Goal: Task Accomplishment & Management: Use online tool/utility

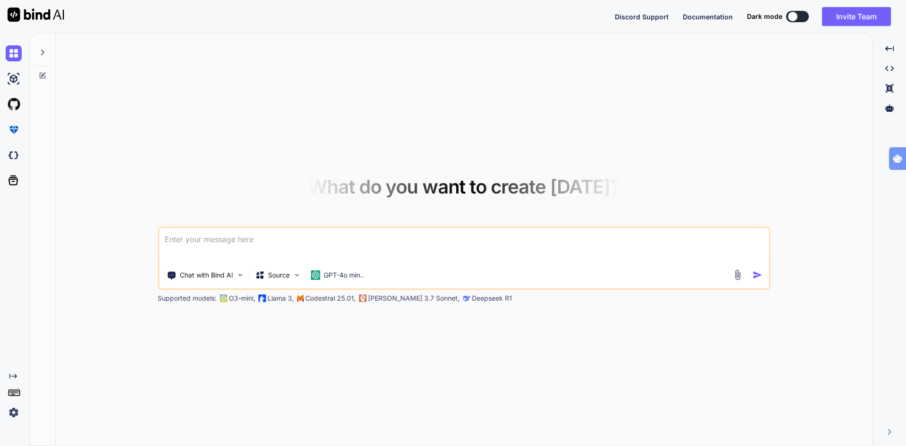
click at [10, 410] on img at bounding box center [14, 412] width 16 height 16
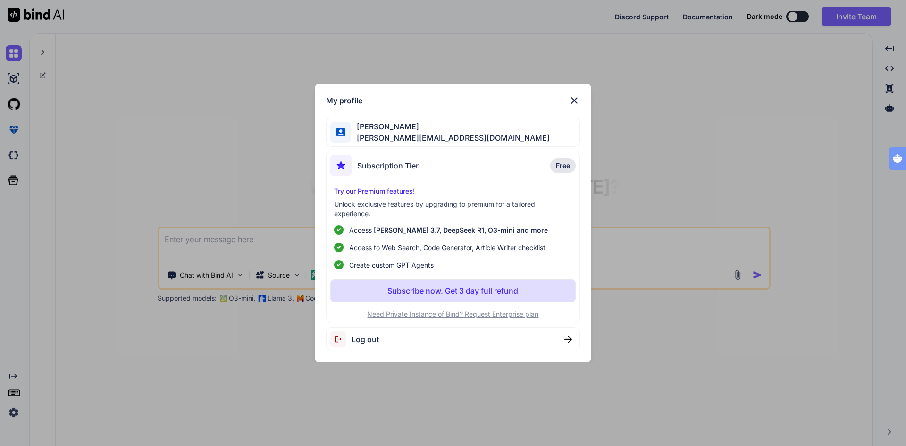
click at [372, 338] on span "Log out" at bounding box center [364, 338] width 27 height 11
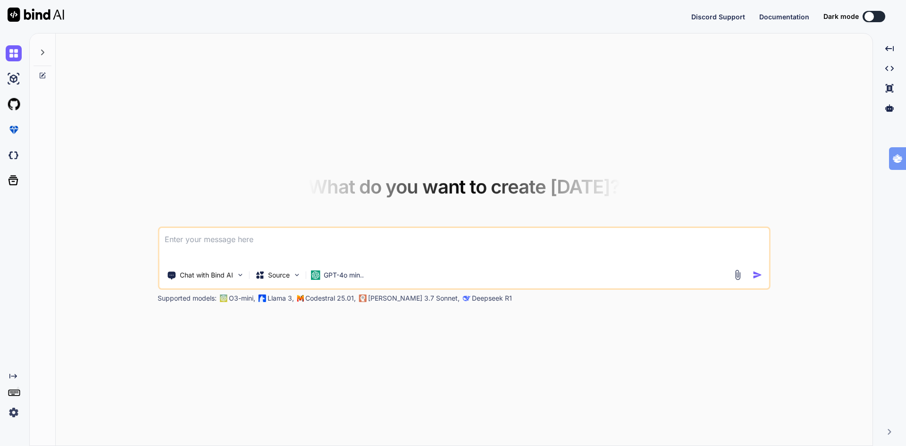
type textarea "x"
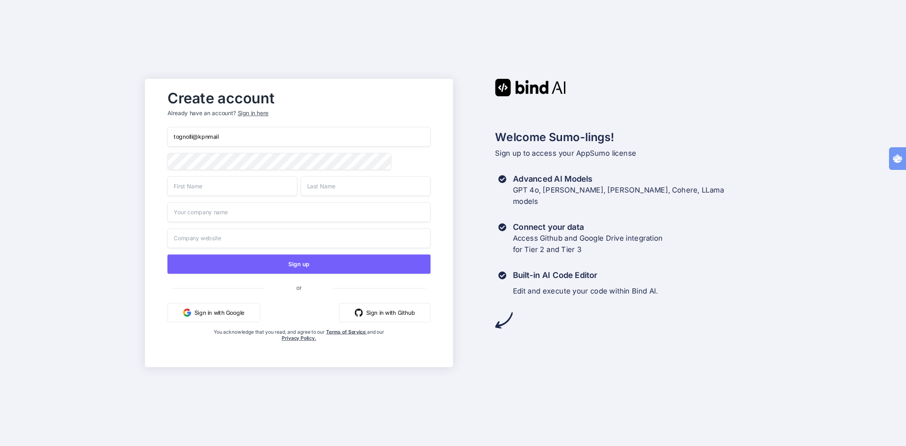
click at [233, 310] on button "Sign in with Google" at bounding box center [213, 312] width 92 height 19
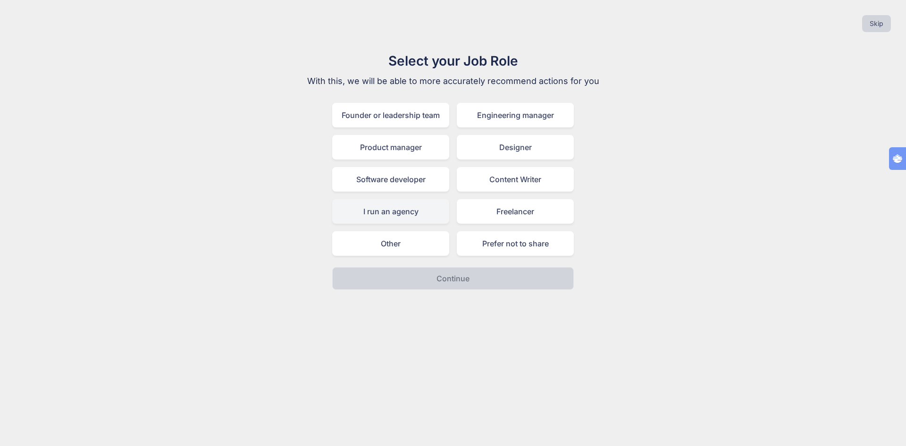
click at [399, 216] on div "I run an agency" at bounding box center [390, 211] width 117 height 25
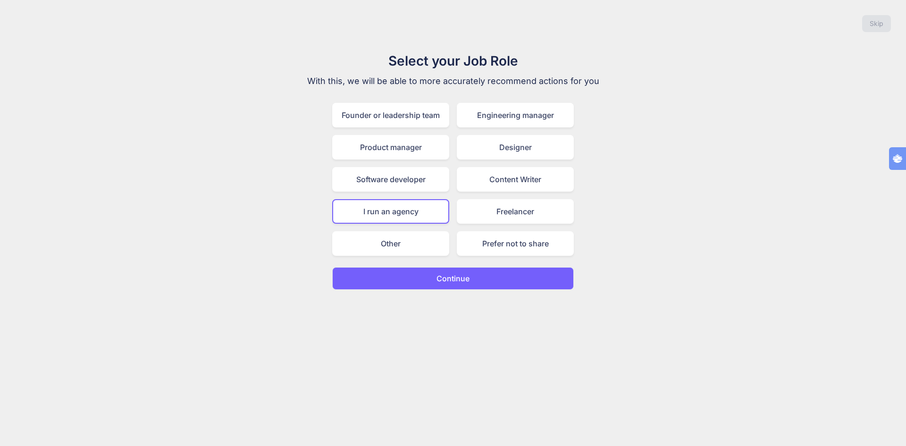
click at [450, 284] on button "Continue" at bounding box center [452, 278] width 241 height 23
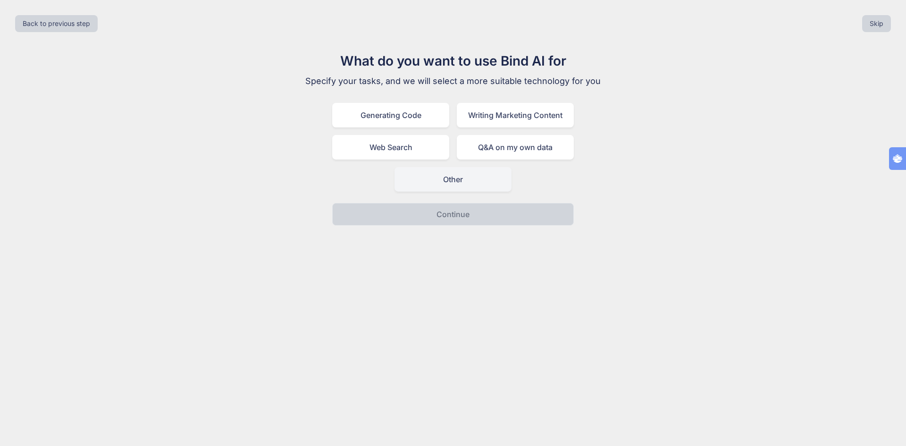
click at [445, 183] on div "Other" at bounding box center [452, 179] width 117 height 25
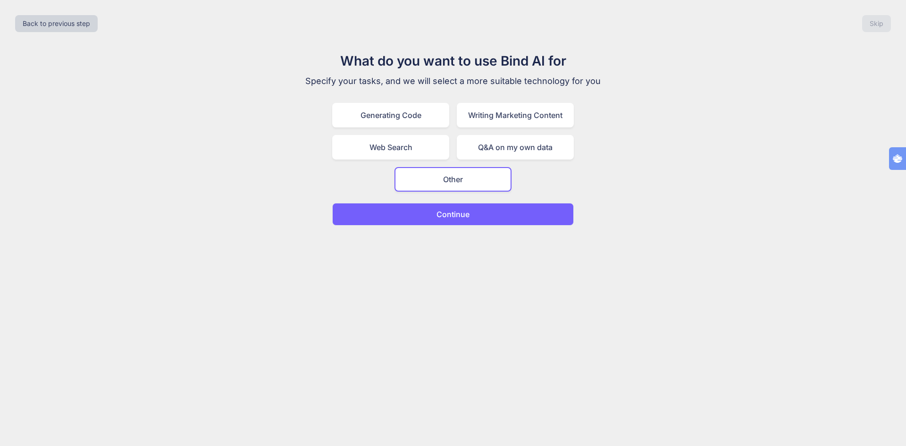
click at [464, 219] on p "Continue" at bounding box center [452, 213] width 33 height 11
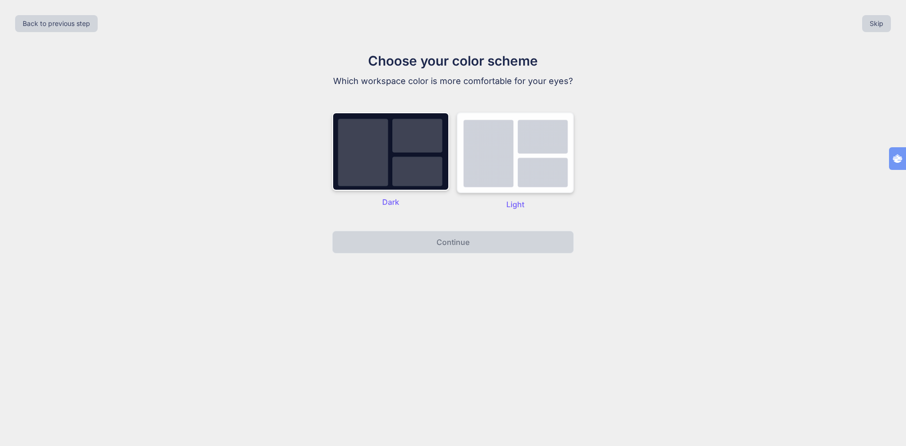
click at [531, 164] on img at bounding box center [515, 152] width 117 height 81
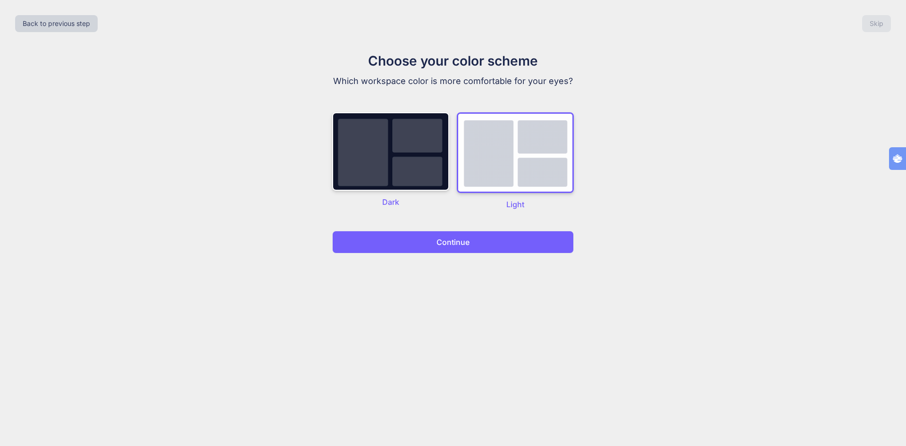
click at [472, 238] on button "Continue" at bounding box center [452, 242] width 241 height 23
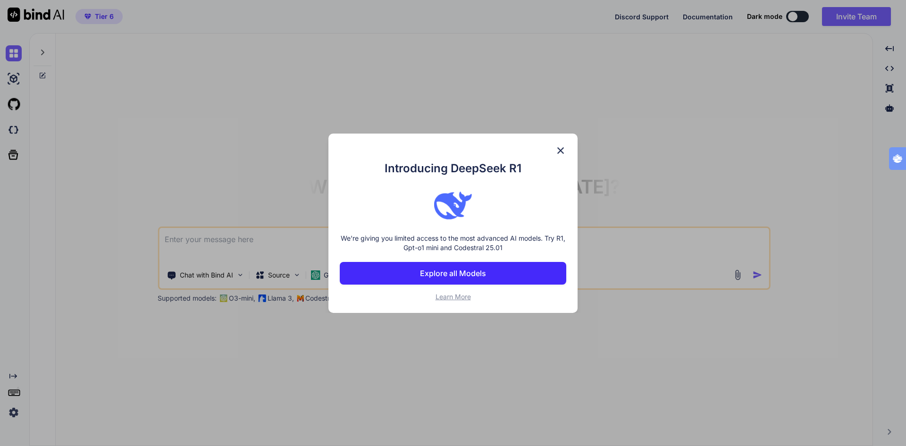
click at [449, 275] on p "Explore all Models" at bounding box center [453, 272] width 66 height 11
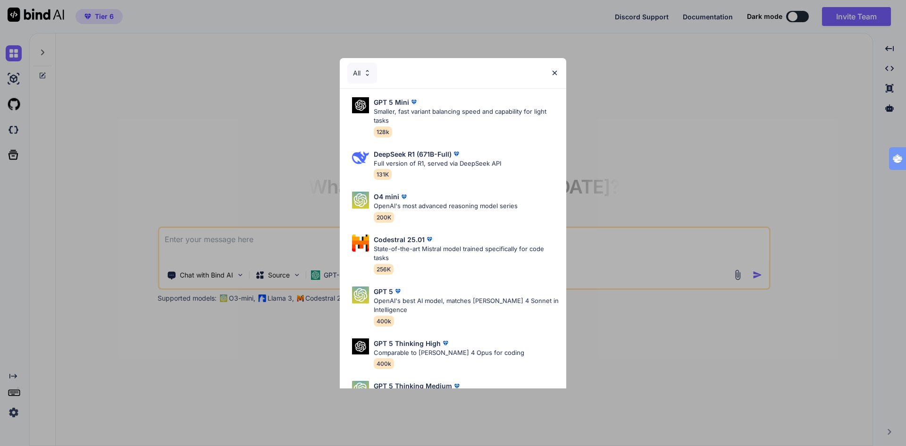
click at [554, 75] on img at bounding box center [554, 73] width 8 height 8
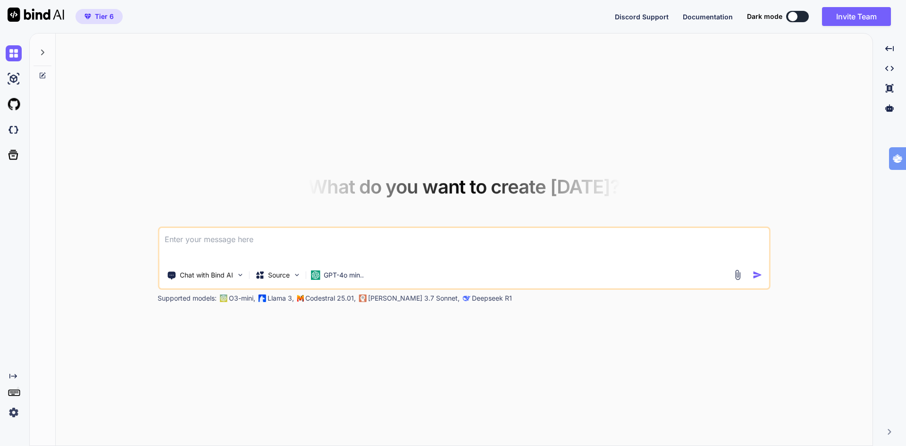
click at [14, 416] on img at bounding box center [14, 412] width 16 height 16
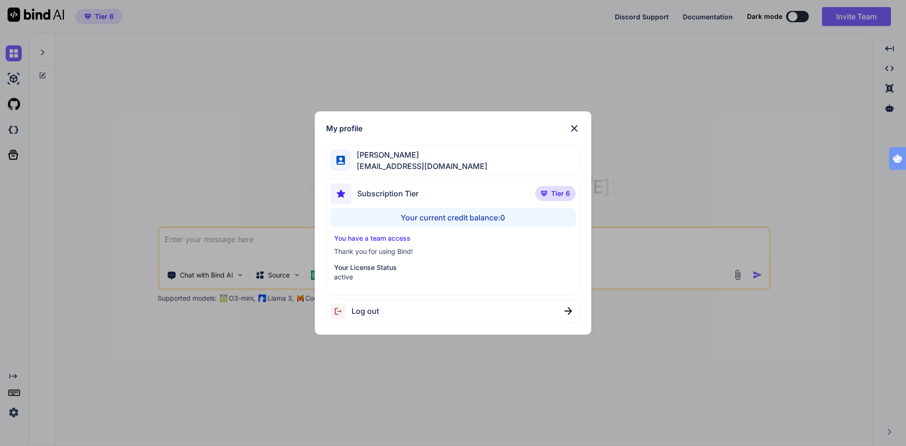
click at [472, 216] on div "Your current credit balance: 0" at bounding box center [453, 217] width 246 height 19
click at [552, 194] on span "Tier 6" at bounding box center [560, 193] width 19 height 9
click at [367, 269] on p "Your License Status" at bounding box center [453, 267] width 238 height 9
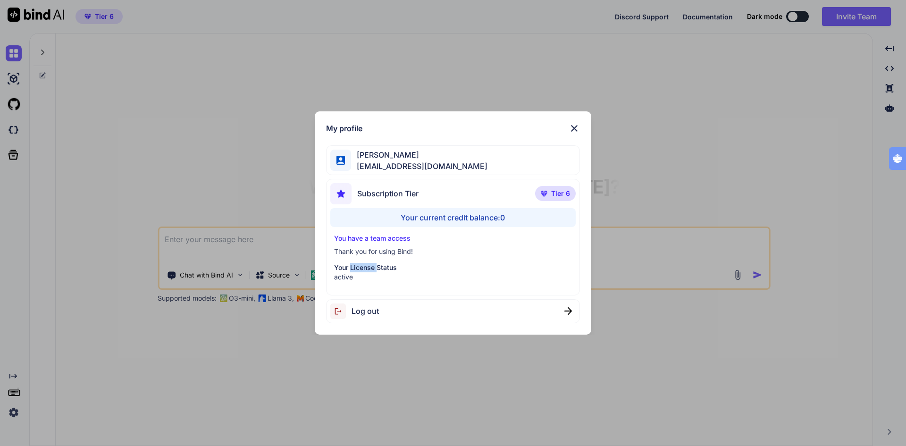
click at [405, 283] on div "Subscription Tier Tier 6 Your current credit balance: 0 You have a team access …" at bounding box center [453, 237] width 254 height 116
click at [377, 310] on span "Log out" at bounding box center [364, 310] width 27 height 11
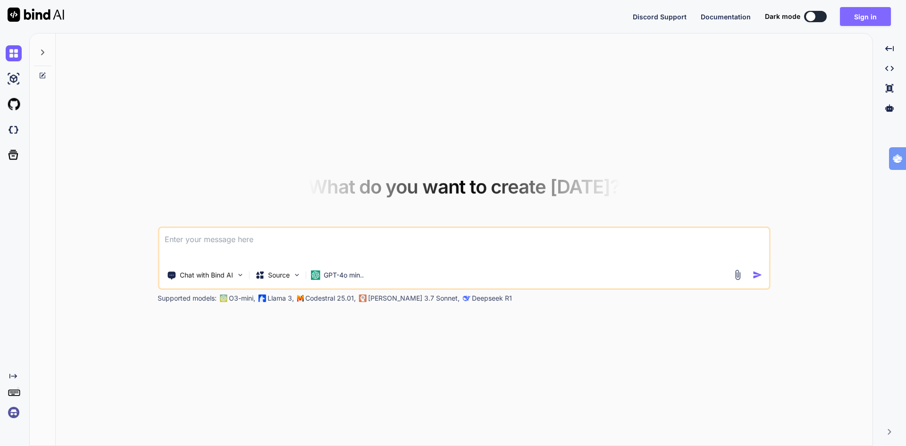
click at [863, 19] on button "Sign in" at bounding box center [865, 16] width 51 height 19
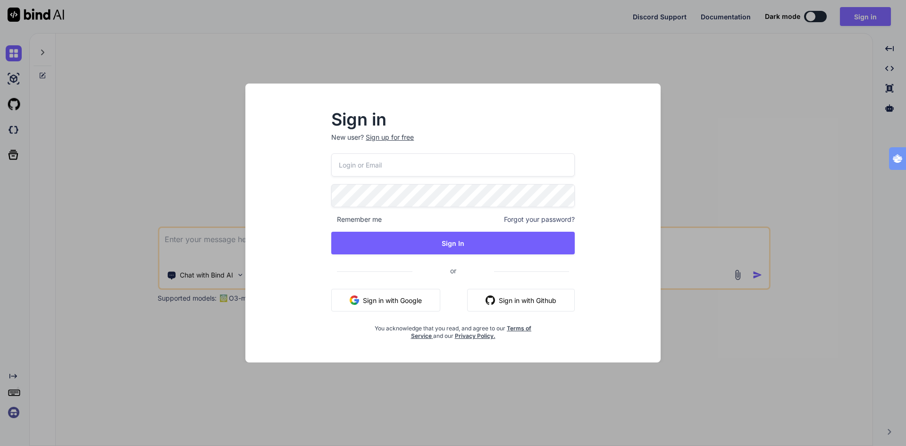
type input "tognolli@kpnmail"
click at [395, 300] on button "Sign in with Google" at bounding box center [385, 300] width 109 height 23
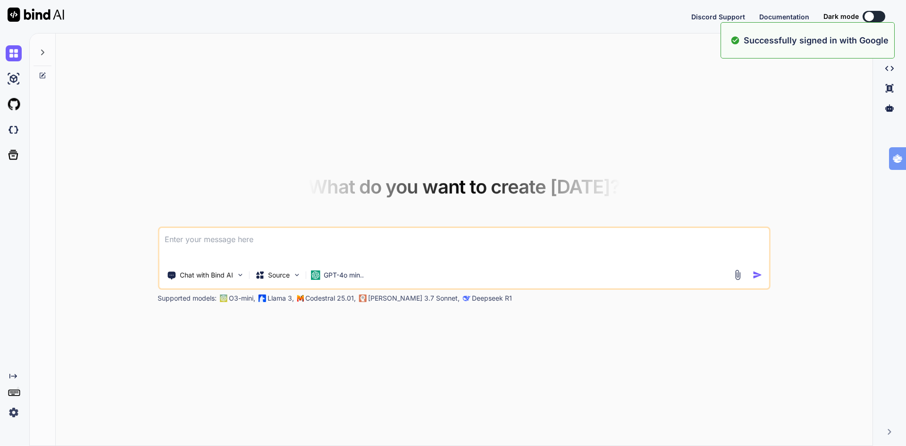
click at [13, 409] on img at bounding box center [14, 412] width 16 height 16
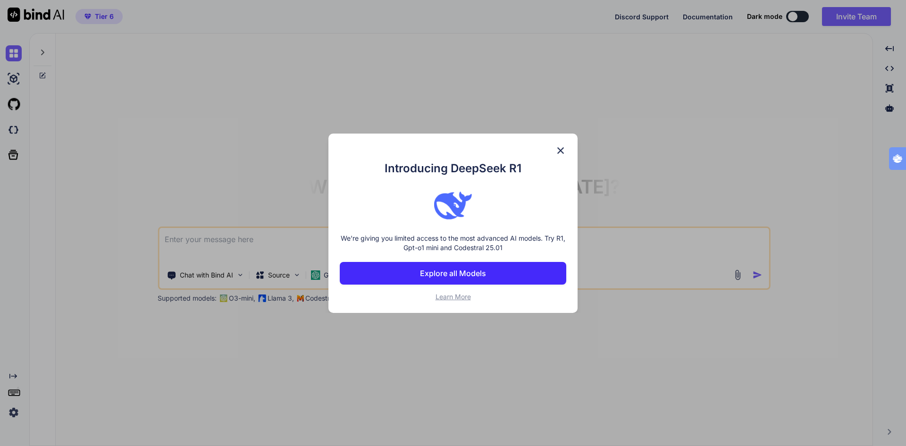
click at [559, 150] on img at bounding box center [560, 150] width 11 height 11
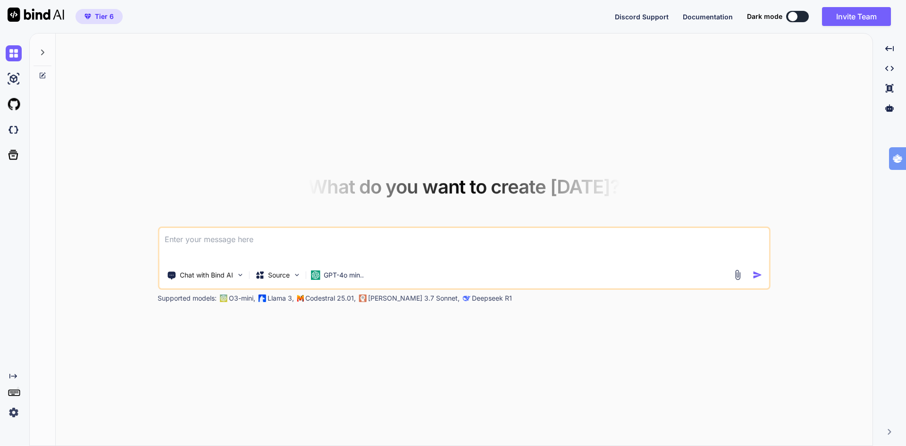
click at [101, 17] on span "Tier 6" at bounding box center [104, 16] width 19 height 9
click at [12, 416] on img at bounding box center [14, 412] width 16 height 16
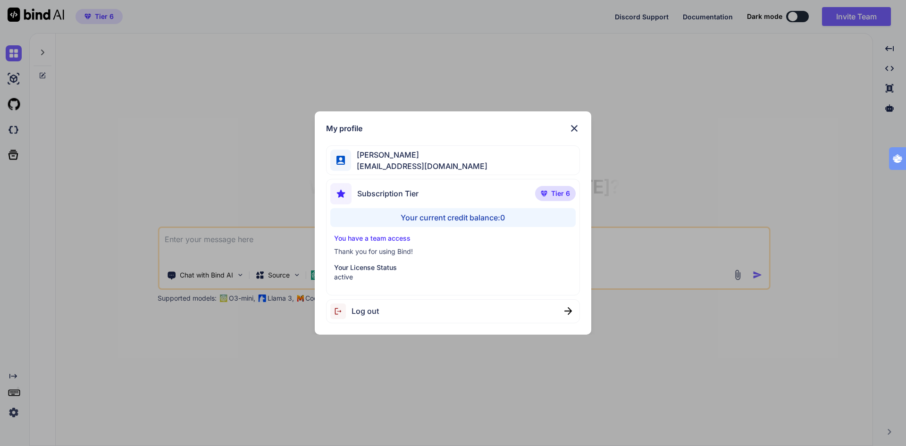
click at [424, 218] on div "Your current credit balance: 0" at bounding box center [453, 217] width 246 height 19
click at [549, 217] on div "Your current credit balance: 0" at bounding box center [453, 217] width 246 height 19
drag, startPoint x: 549, startPoint y: 217, endPoint x: 398, endPoint y: 219, distance: 150.5
click at [398, 219] on div "Your current credit balance: 0" at bounding box center [453, 217] width 246 height 19
click at [349, 269] on p "Your License Status" at bounding box center [453, 267] width 238 height 9
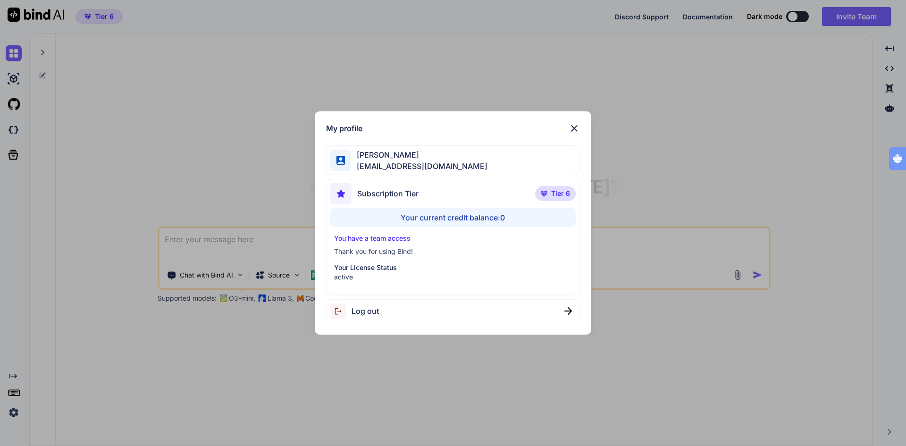
click at [458, 169] on div "Ton Tognolli bigdata@tognology.com" at bounding box center [453, 160] width 254 height 30
drag, startPoint x: 394, startPoint y: 197, endPoint x: 427, endPoint y: 194, distance: 33.6
click at [413, 196] on span "Subscription Tier" at bounding box center [387, 193] width 61 height 11
click at [572, 188] on p "Tier 6" at bounding box center [555, 193] width 41 height 15
click at [575, 129] on img at bounding box center [573, 128] width 11 height 11
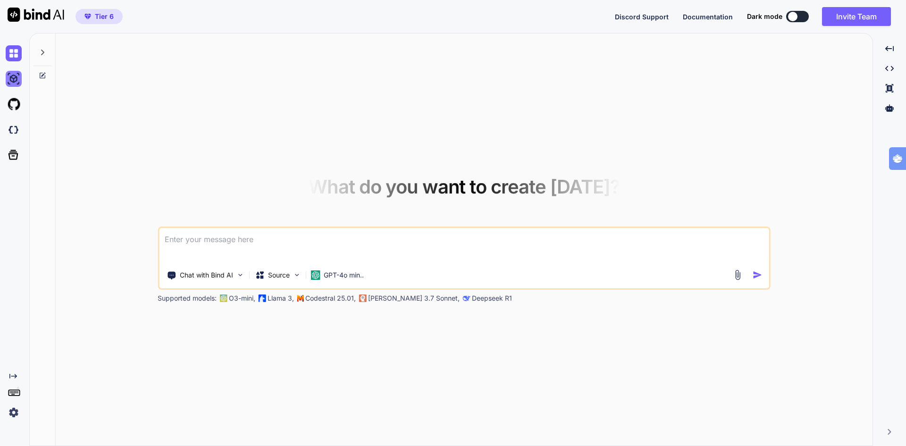
click at [15, 78] on img at bounding box center [14, 79] width 16 height 16
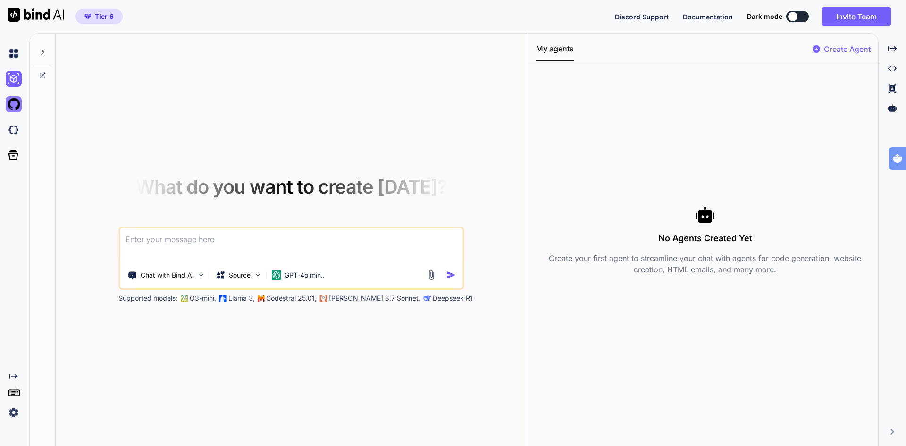
click at [12, 108] on img at bounding box center [14, 104] width 16 height 16
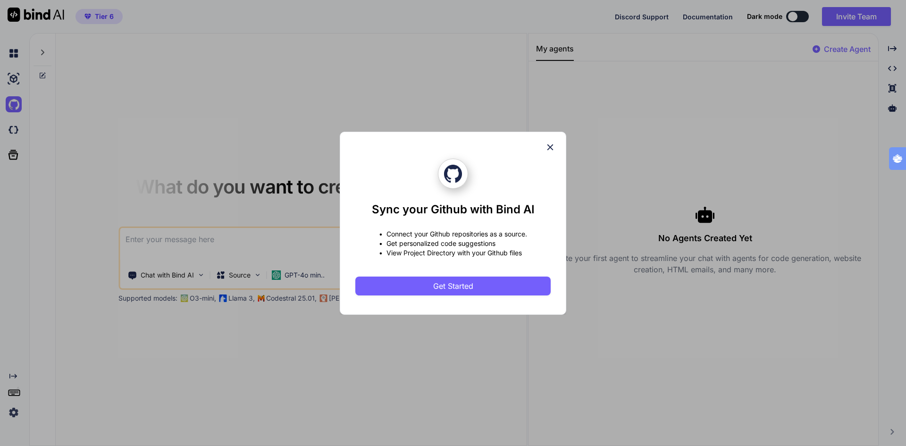
click at [553, 148] on icon at bounding box center [550, 147] width 10 height 10
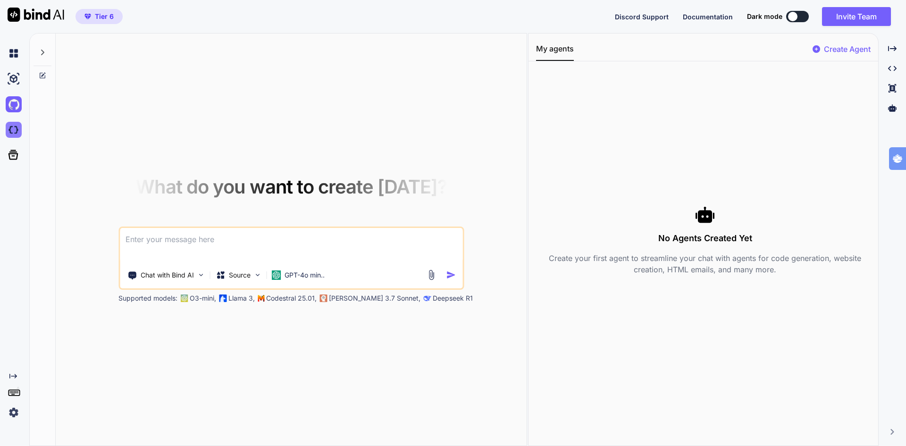
click at [9, 127] on img at bounding box center [14, 130] width 16 height 16
click at [183, 241] on textarea at bounding box center [291, 245] width 342 height 35
click at [8, 51] on img at bounding box center [14, 53] width 16 height 16
click at [14, 128] on img at bounding box center [14, 130] width 16 height 16
click at [215, 241] on textarea at bounding box center [291, 245] width 342 height 35
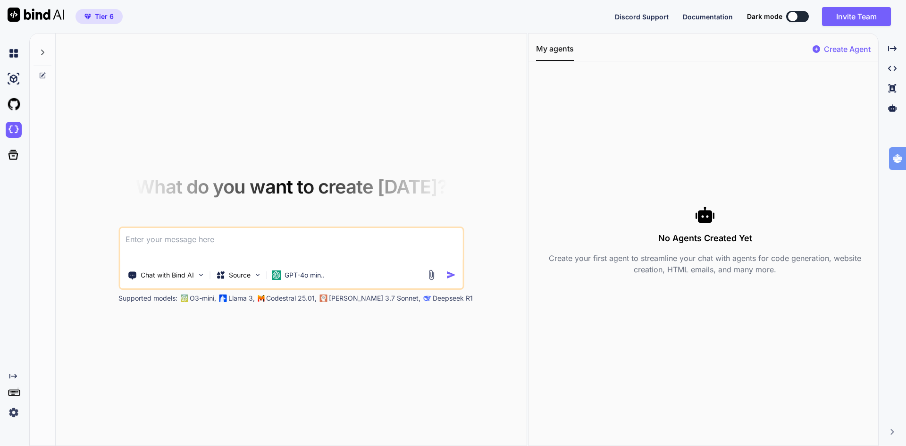
paste textarea "Heerlijk. Laten we dit aanpakken zoals Don het zelf zou doen: radicaal helder, …"
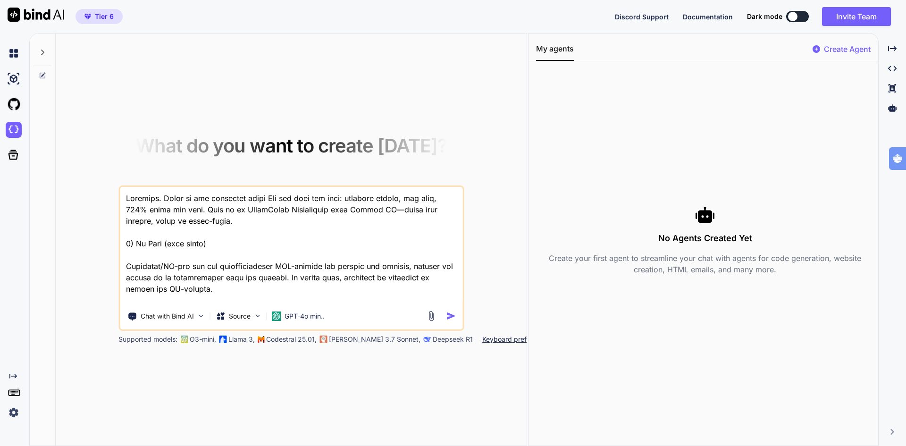
click at [127, 196] on textarea at bounding box center [291, 245] width 342 height 117
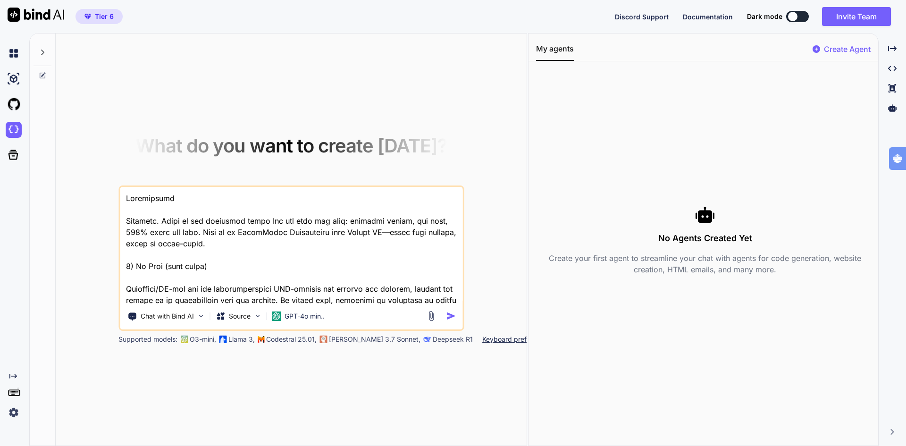
type textarea "Landingpage Heerlijk. Laten we dit aanpakken zoals Don het zelf zou doen: radic…"
click at [449, 316] on img "button" at bounding box center [451, 316] width 10 height 10
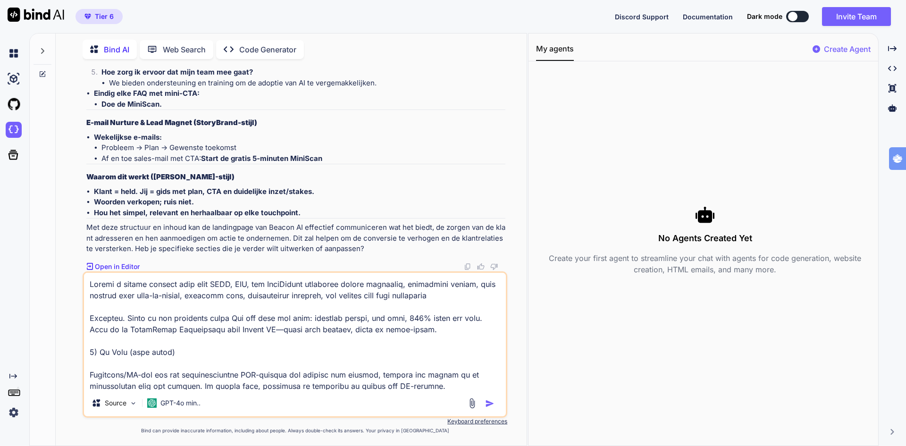
scroll to position [1086, 0]
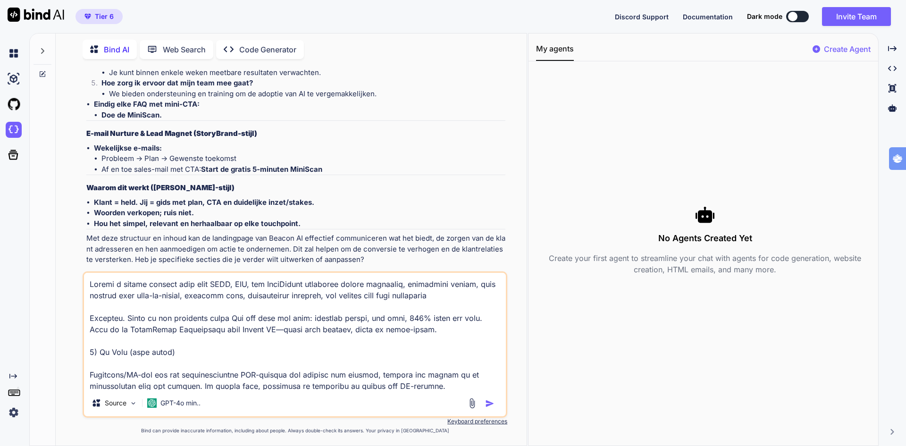
click at [132, 273] on p "Open in Editor" at bounding box center [117, 277] width 45 height 9
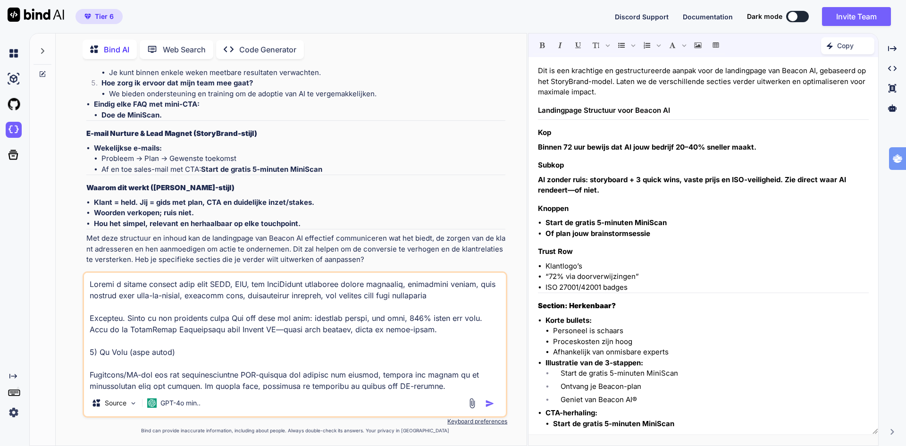
click at [844, 45] on p "Copy" at bounding box center [845, 45] width 17 height 9
click at [830, 85] on span "Copy Content" at bounding box center [823, 85] width 43 height 9
click at [10, 130] on img at bounding box center [14, 130] width 16 height 16
click at [25, 14] on img at bounding box center [36, 15] width 57 height 14
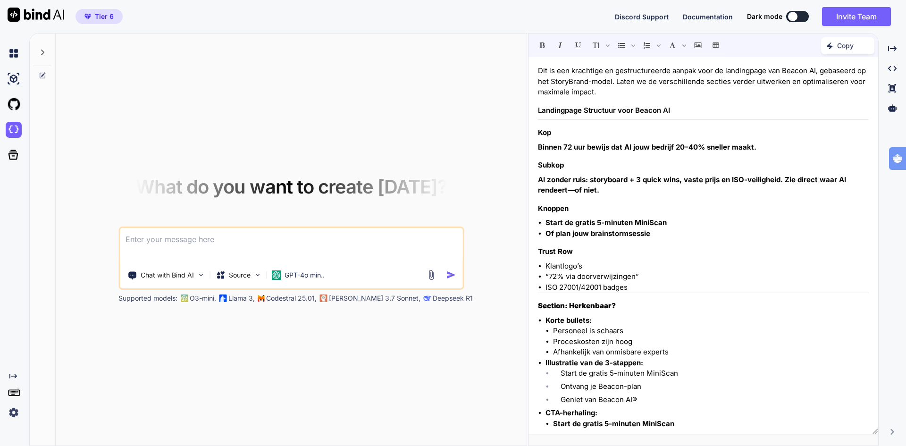
click at [13, 414] on img at bounding box center [14, 412] width 16 height 16
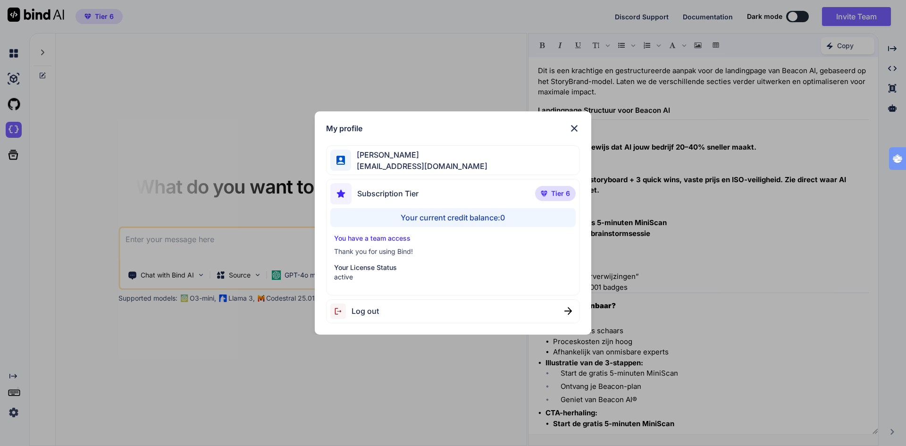
click at [13, 414] on div "My profile Ton Tognolli bigdata@tognology.com Subscription Tier Tier 6 Your cur…" at bounding box center [453, 223] width 906 height 446
click at [13, 414] on img at bounding box center [14, 412] width 16 height 16
click at [18, 387] on div "My profile Ton Tognolli bigdata@tognology.com Subscription Tier Tier 6 Your cur…" at bounding box center [453, 223] width 906 height 446
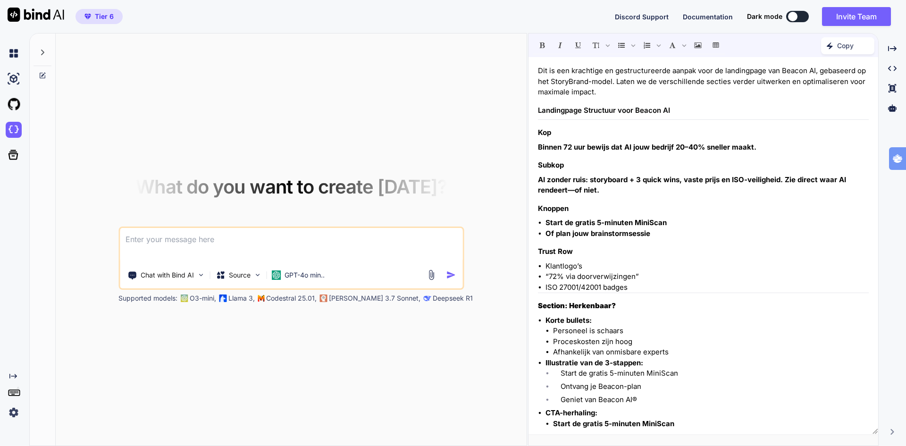
click at [18, 387] on icon at bounding box center [14, 391] width 13 height 13
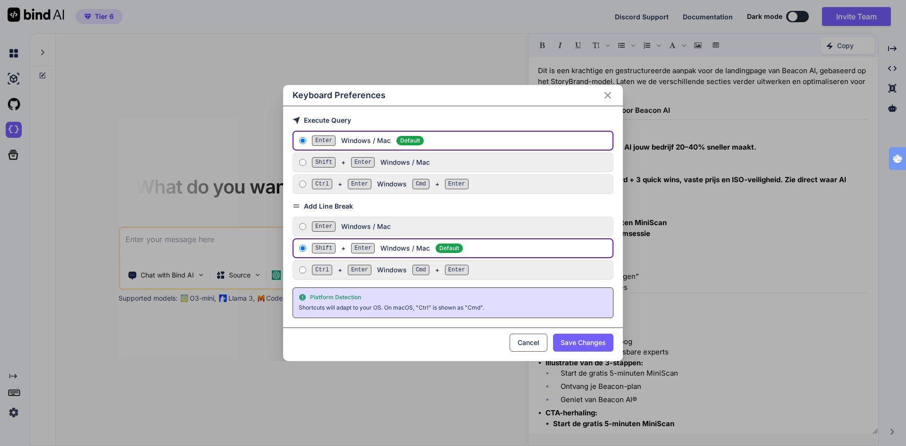
click at [18, 387] on div "Keyboard Preferences Execute Query Enter Windows / Mac Default Shift + Enter Wi…" at bounding box center [453, 223] width 906 height 446
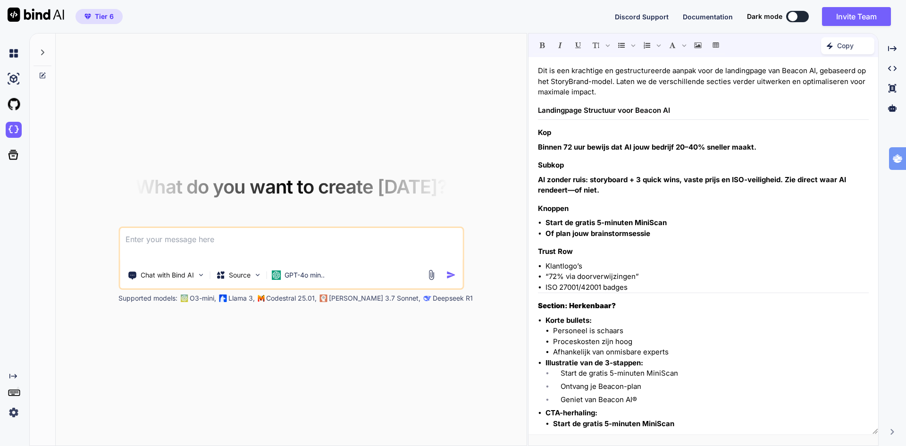
click at [13, 375] on icon "Created with Pixso." at bounding box center [13, 376] width 8 height 8
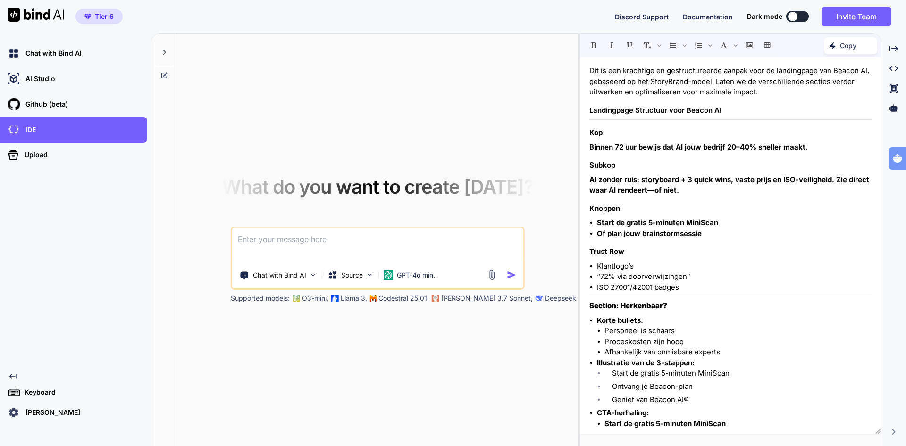
click at [645, 15] on span "Discord Support" at bounding box center [642, 17] width 54 height 8
click at [50, 51] on p "Chat with Bind AI" at bounding box center [52, 53] width 60 height 9
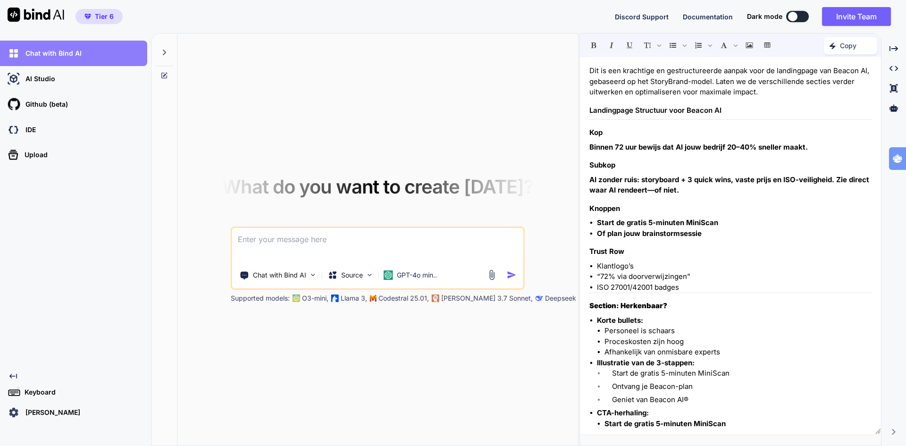
click at [68, 50] on p "Chat with Bind AI" at bounding box center [52, 53] width 60 height 9
click at [383, 240] on textarea at bounding box center [377, 245] width 291 height 35
type textarea "how are you"
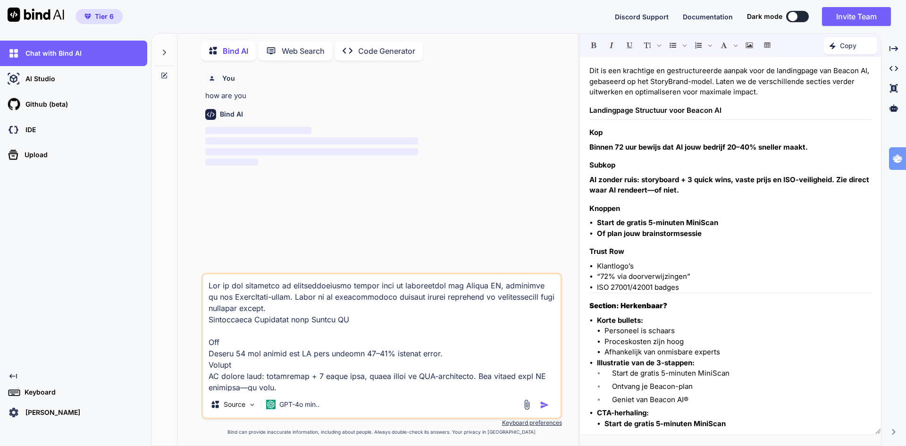
scroll to position [4, 0]
click at [275, 343] on textarea at bounding box center [382, 331] width 358 height 117
click at [379, 321] on textarea at bounding box center [382, 331] width 358 height 117
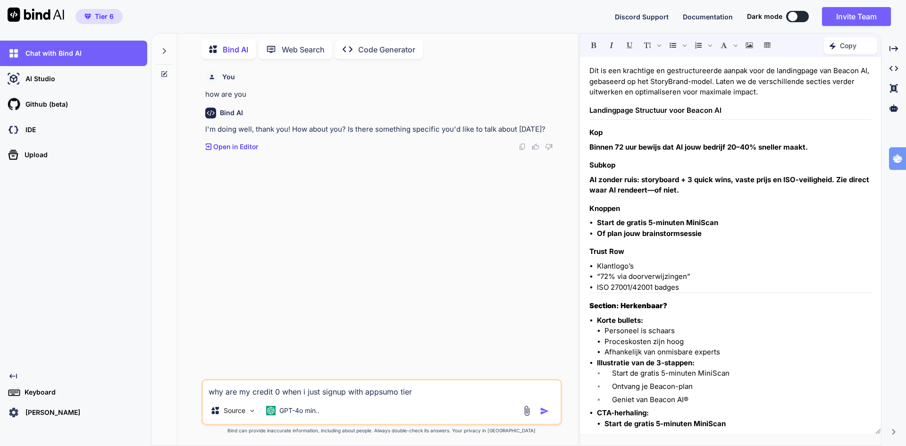
type textarea "why are my credit 0 when i just signup with appsumo tier6"
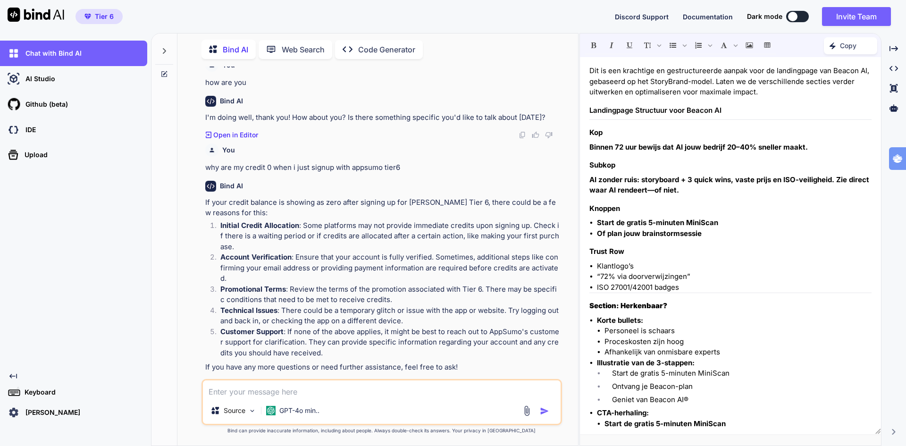
scroll to position [0, 0]
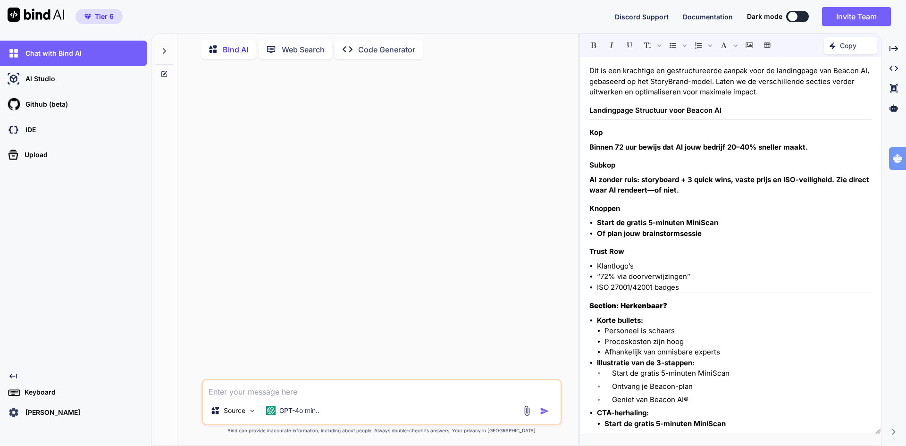
click at [629, 53] on div at bounding box center [679, 45] width 191 height 18
click at [390, 48] on p "Code Generator" at bounding box center [386, 49] width 57 height 11
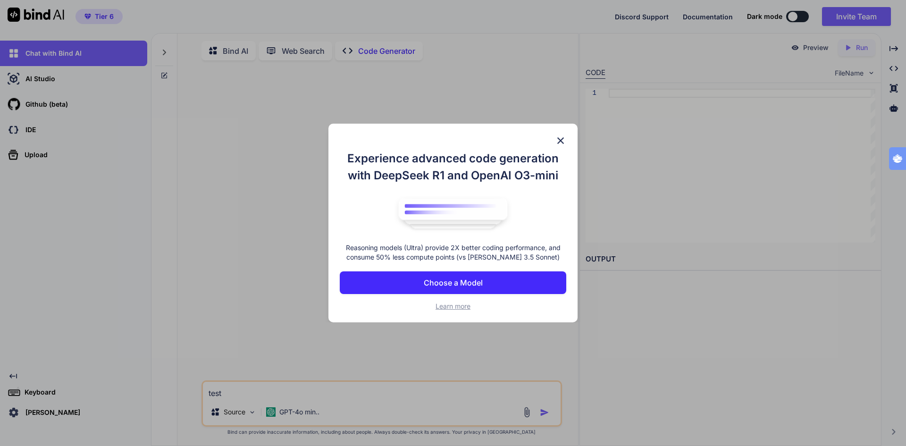
click at [460, 281] on p "Choose a Model" at bounding box center [453, 282] width 59 height 11
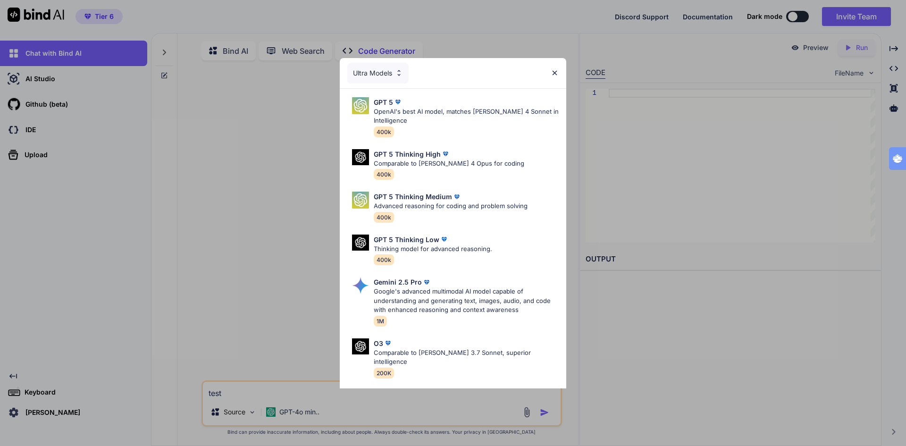
click at [391, 67] on div "Ultra Models" at bounding box center [377, 73] width 61 height 21
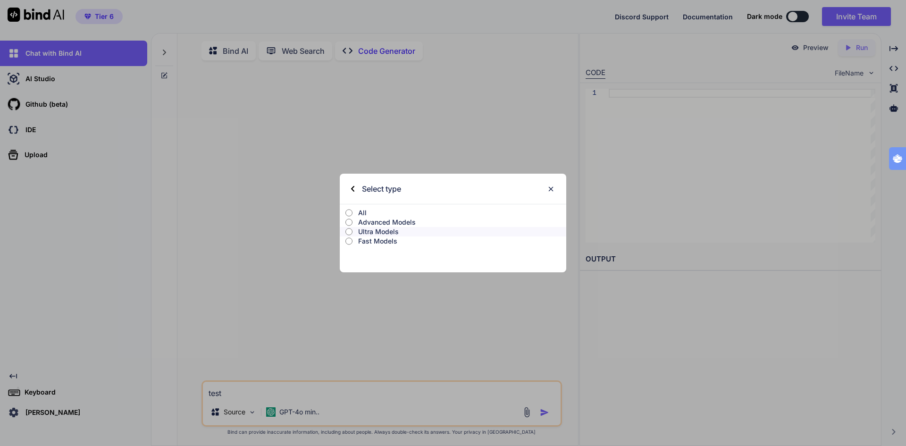
click at [548, 190] on img at bounding box center [551, 189] width 8 height 8
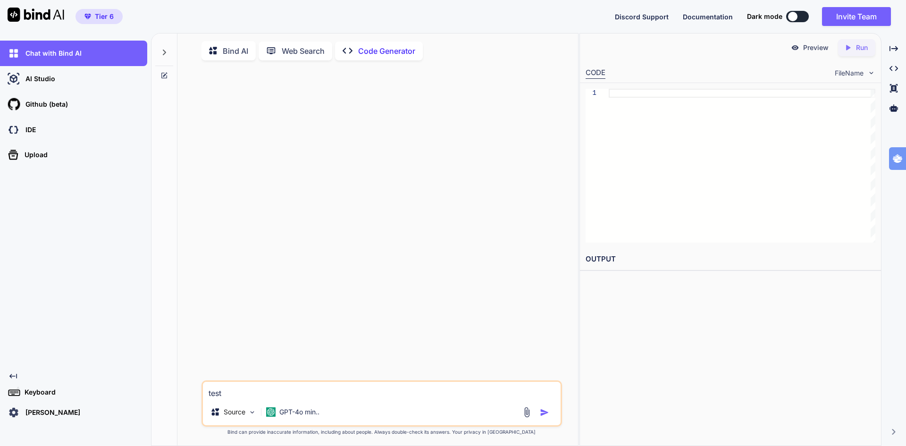
click at [394, 54] on p "Code Generator" at bounding box center [386, 50] width 57 height 11
click at [393, 50] on p "Code Generator" at bounding box center [386, 50] width 57 height 11
click at [298, 413] on p "GPT-4o min.." at bounding box center [299, 411] width 40 height 9
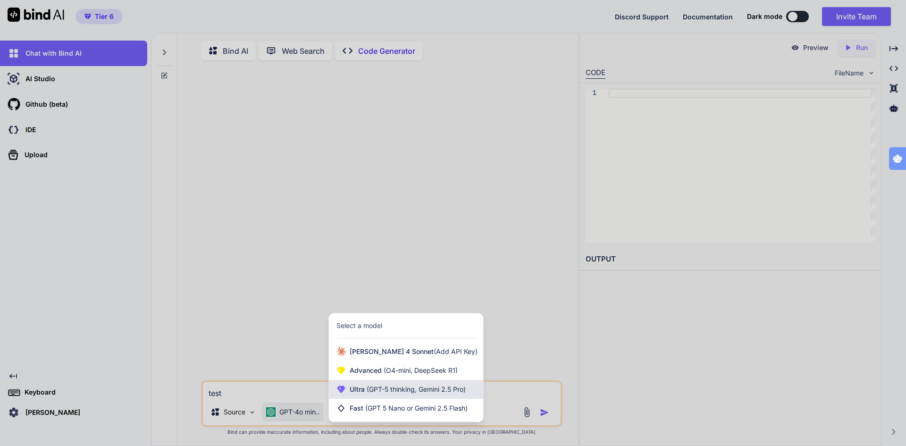
click at [428, 392] on span "(GPT-5 thinking, Gemini 2.5 Pro)" at bounding box center [415, 389] width 101 height 8
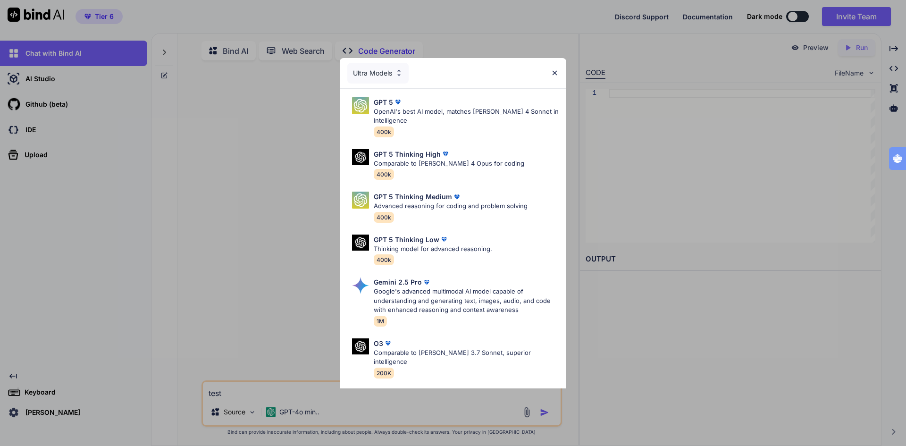
click at [428, 392] on div "Ultra Models GPT 5 OpenAI's best AI model, matches Claude 4 Sonnet in Intellige…" at bounding box center [453, 223] width 906 height 446
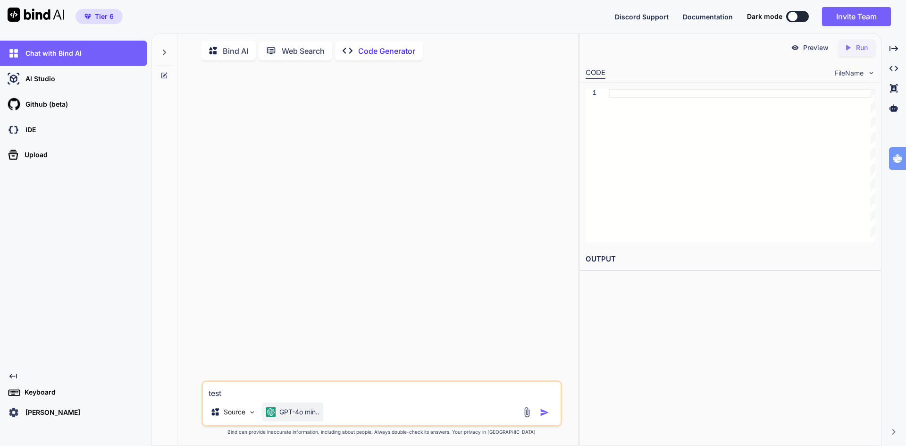
click at [306, 416] on p "GPT-4o min.." at bounding box center [299, 411] width 40 height 9
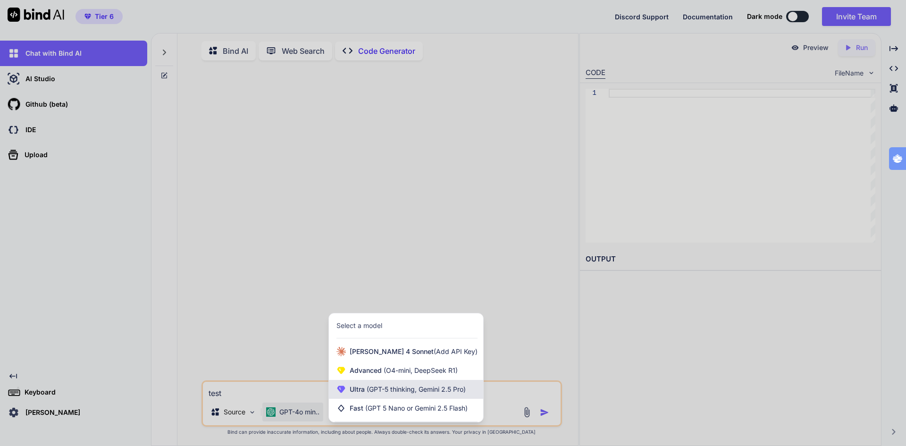
click at [373, 391] on span "(GPT-5 thinking, Gemini 2.5 Pro)" at bounding box center [415, 389] width 101 height 8
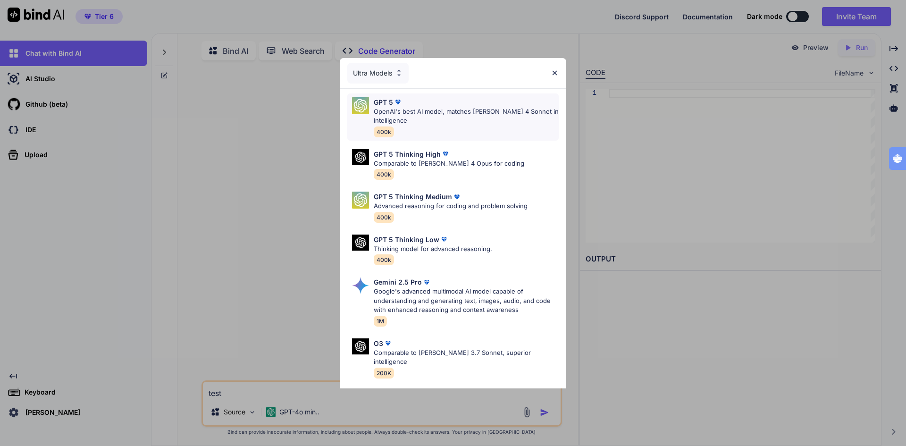
click at [387, 131] on span "400k" at bounding box center [384, 131] width 20 height 11
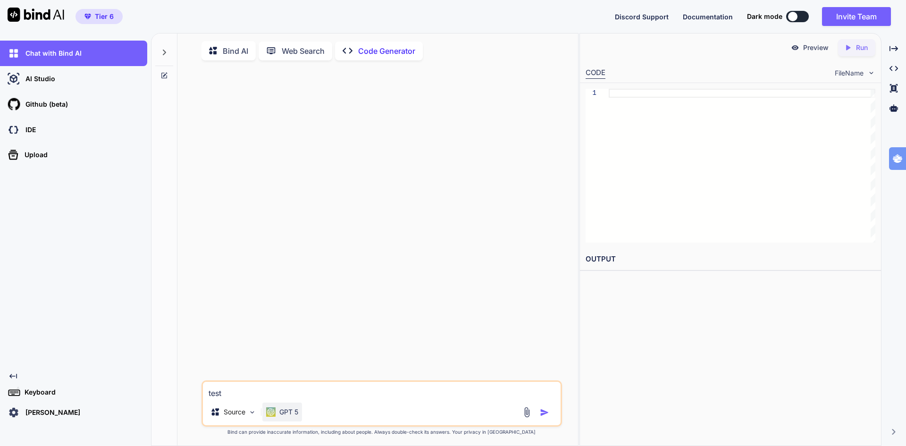
click at [288, 415] on p "GPT 5" at bounding box center [288, 411] width 19 height 9
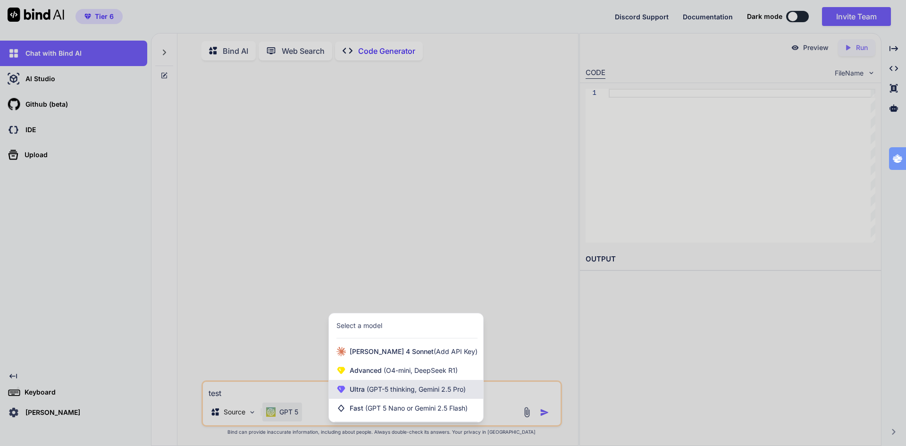
click at [400, 392] on span "(GPT-5 thinking, Gemini 2.5 Pro)" at bounding box center [415, 389] width 101 height 8
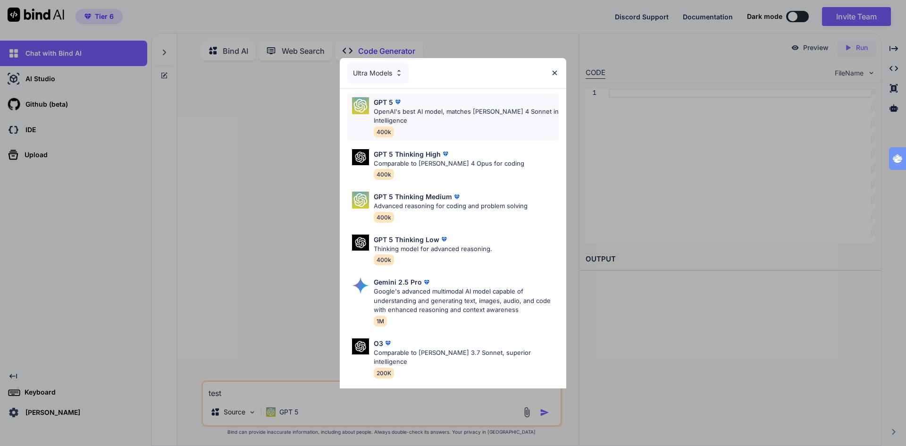
click at [419, 120] on p "OpenAI's best AI model, matches Claude 4 Sonnet in Intelligence" at bounding box center [466, 116] width 185 height 18
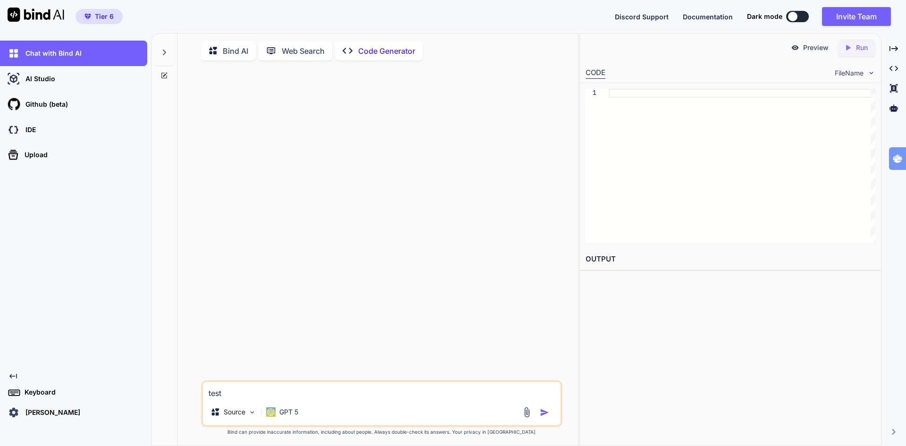
click at [278, 396] on textarea "test" at bounding box center [382, 390] width 358 height 17
type textarea "t"
click at [240, 413] on p "Source" at bounding box center [235, 411] width 22 height 9
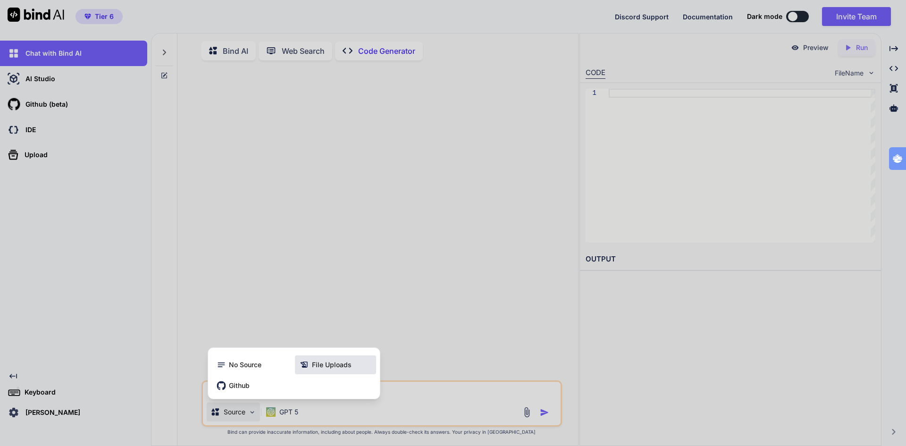
click at [352, 366] on div "File Uploads" at bounding box center [335, 364] width 81 height 19
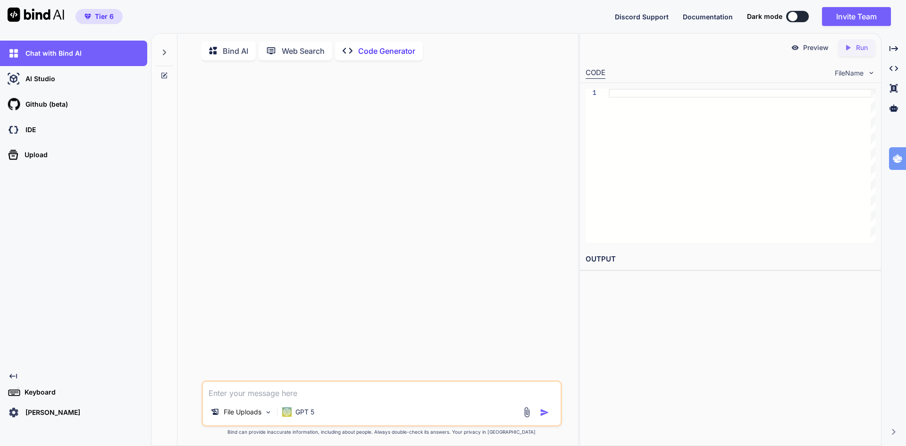
click at [352, 366] on div at bounding box center [382, 224] width 358 height 312
click at [244, 413] on p "File Uploads" at bounding box center [243, 411] width 38 height 9
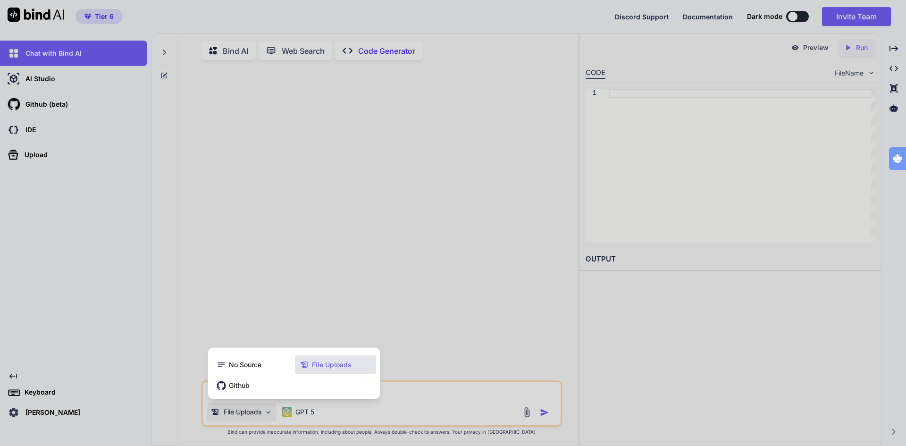
click at [322, 367] on span "File Uploads" at bounding box center [332, 364] width 40 height 9
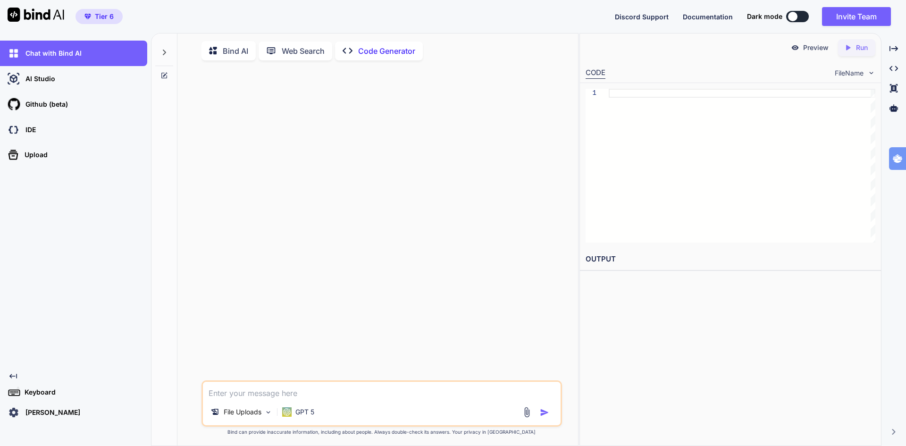
click at [322, 367] on div at bounding box center [382, 224] width 358 height 312
click at [272, 394] on textarea at bounding box center [382, 390] width 358 height 17
click at [525, 415] on img at bounding box center [526, 412] width 11 height 11
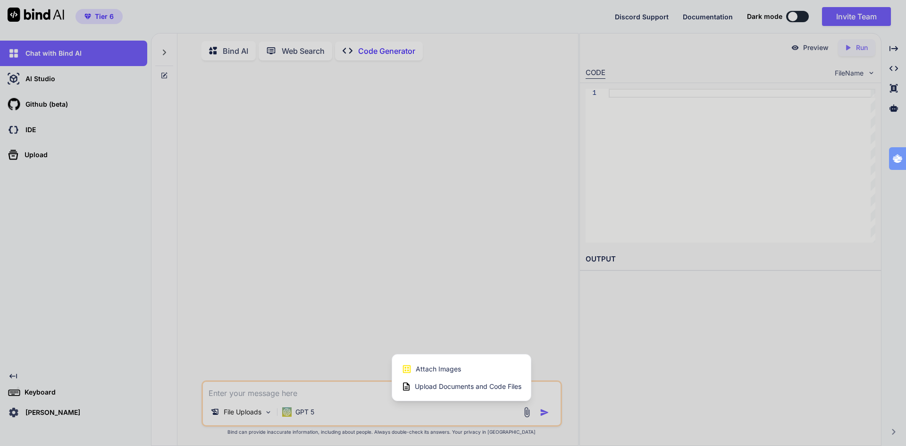
click at [449, 391] on span "Upload Documents and Code Files" at bounding box center [468, 386] width 107 height 9
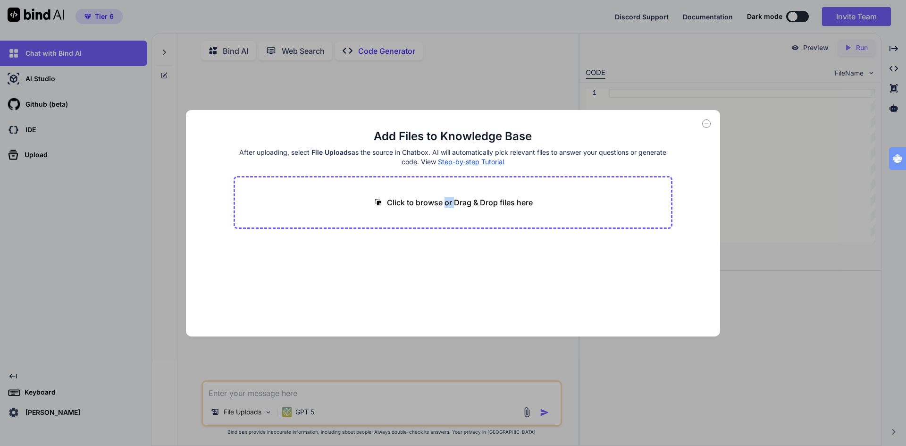
click at [449, 391] on div "Add Files to Knowledge Base After uploading, select File Uploads as the source …" at bounding box center [453, 223] width 906 height 446
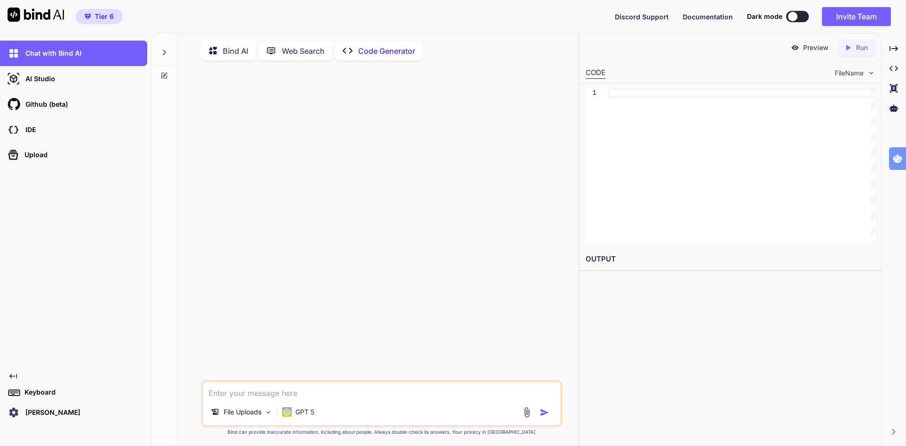
click at [524, 414] on img at bounding box center [526, 412] width 11 height 11
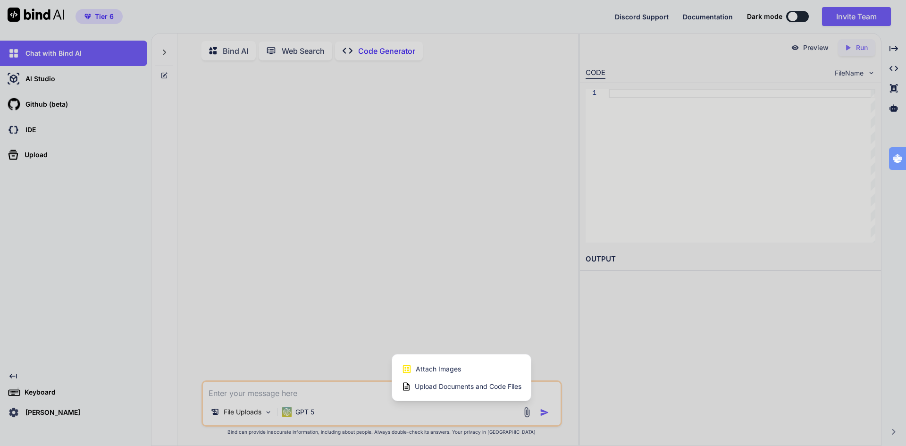
click at [458, 389] on span "Upload Documents and Code Files" at bounding box center [468, 386] width 107 height 9
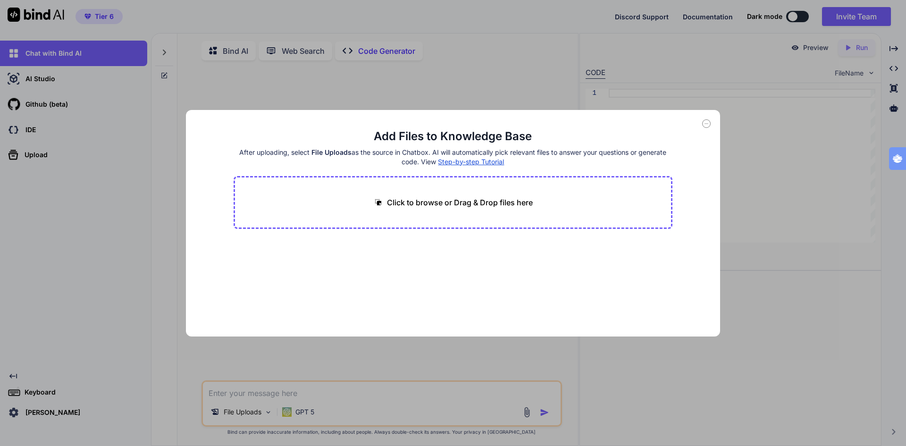
click at [429, 200] on p "Click to browse or Drag & Drop files here" at bounding box center [460, 202] width 146 height 11
type input "C:\fakepath\Sales KOMPAS - final version - aangepast.pdf"
click at [651, 305] on button "Finish" at bounding box center [655, 308] width 33 height 19
click at [304, 389] on div "Add Files to Knowledge Base After uploading, select File Uploads as the source …" at bounding box center [453, 223] width 906 height 446
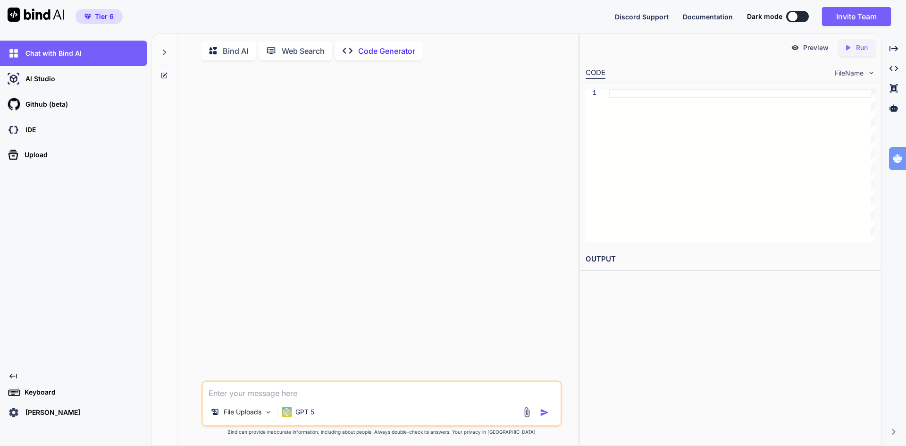
click at [298, 395] on textarea at bounding box center [382, 390] width 358 height 17
click at [246, 416] on p "File Uploads" at bounding box center [243, 411] width 38 height 9
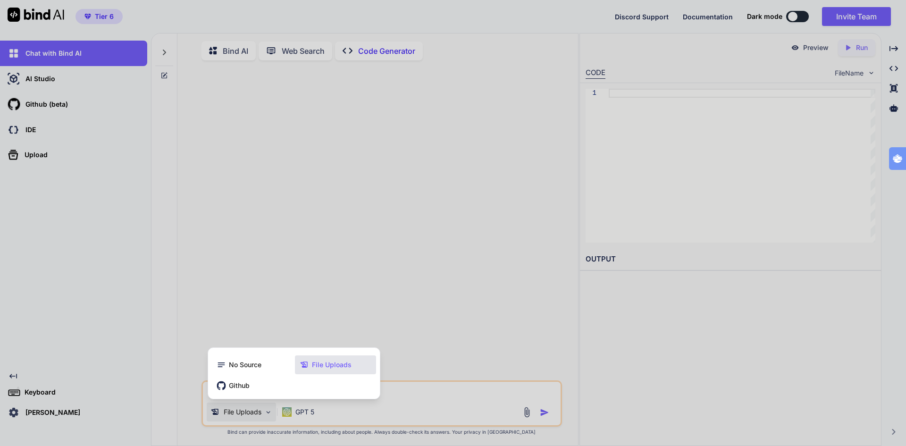
click at [516, 392] on div at bounding box center [453, 223] width 906 height 446
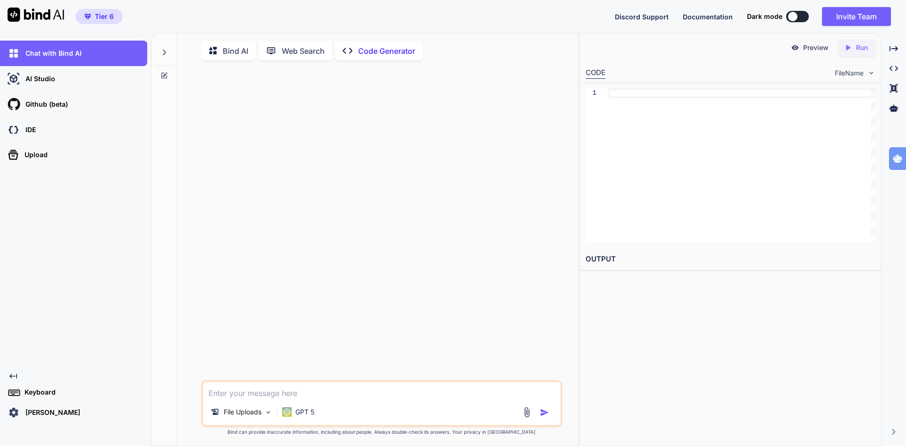
click at [526, 415] on img at bounding box center [526, 412] width 11 height 11
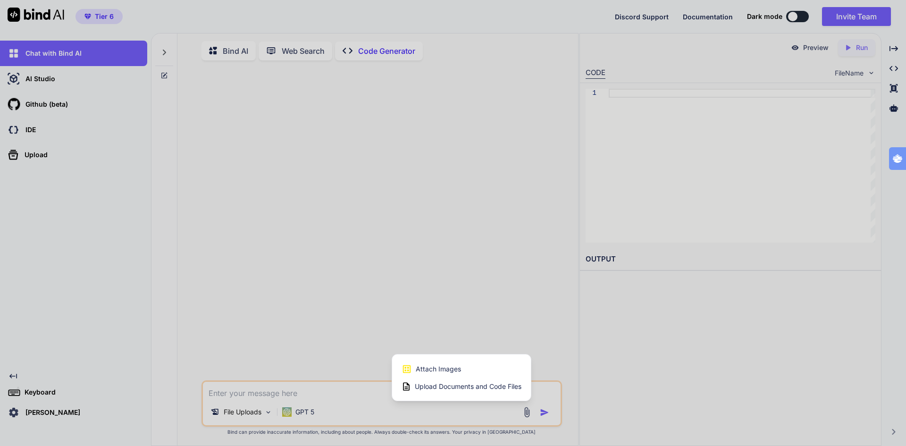
click at [444, 389] on span "Upload Documents and Code Files" at bounding box center [468, 386] width 107 height 9
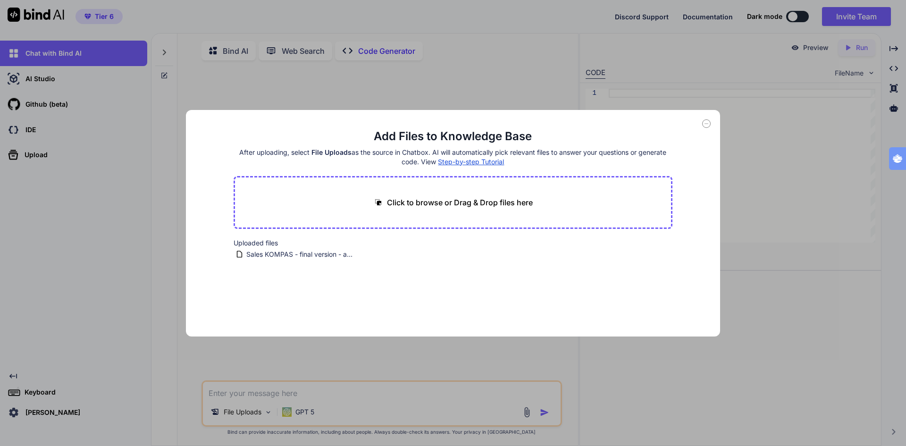
click at [522, 413] on div "Add Files to Knowledge Base After uploading, select File Uploads as the source …" at bounding box center [453, 223] width 906 height 446
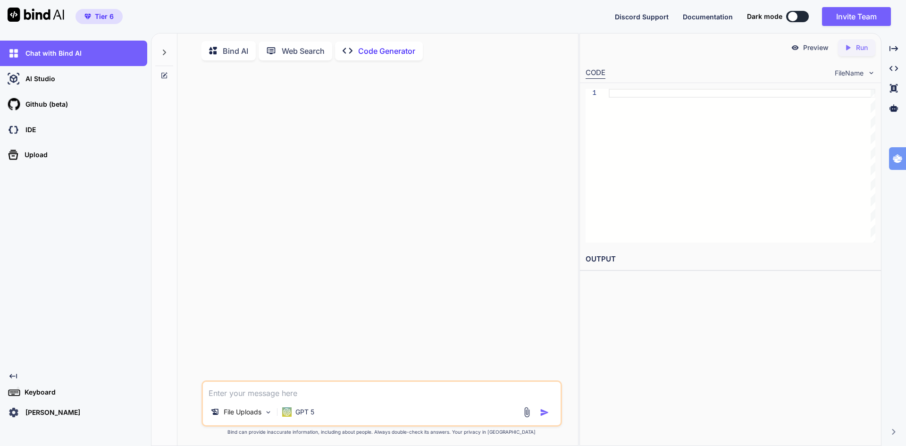
click at [530, 417] on img at bounding box center [526, 412] width 11 height 11
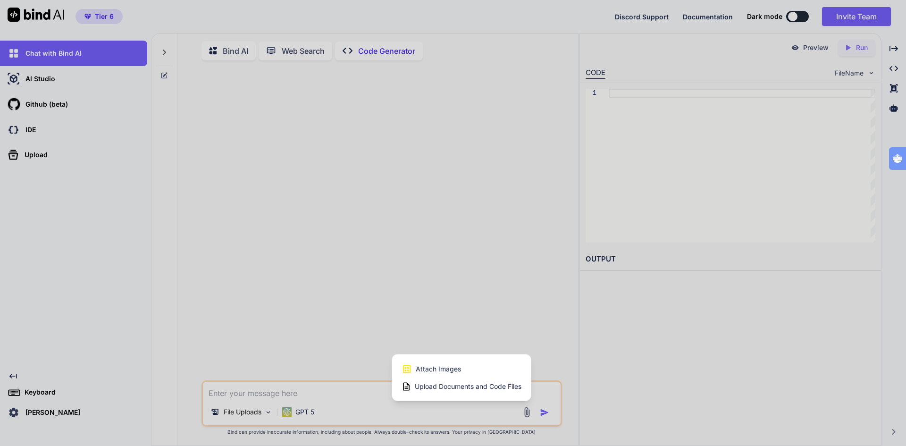
click at [303, 395] on div at bounding box center [453, 223] width 906 height 446
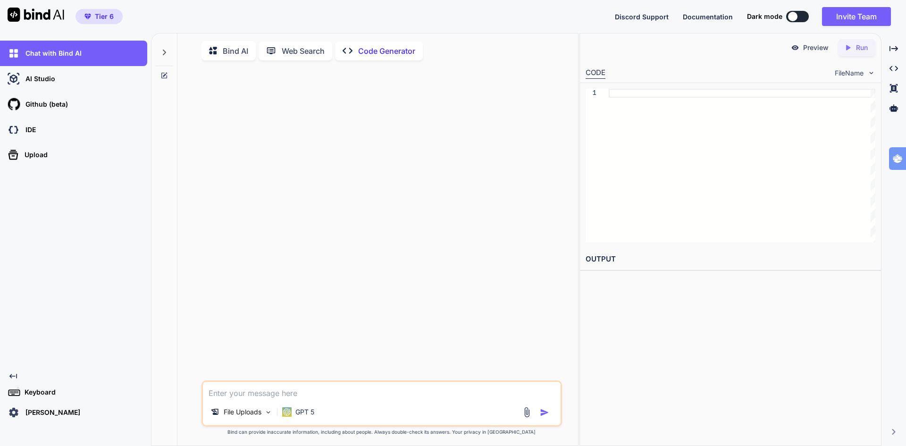
click at [306, 393] on textarea at bounding box center [382, 390] width 358 height 17
type textarea "create a landingpage for the beacon ai aanpak"
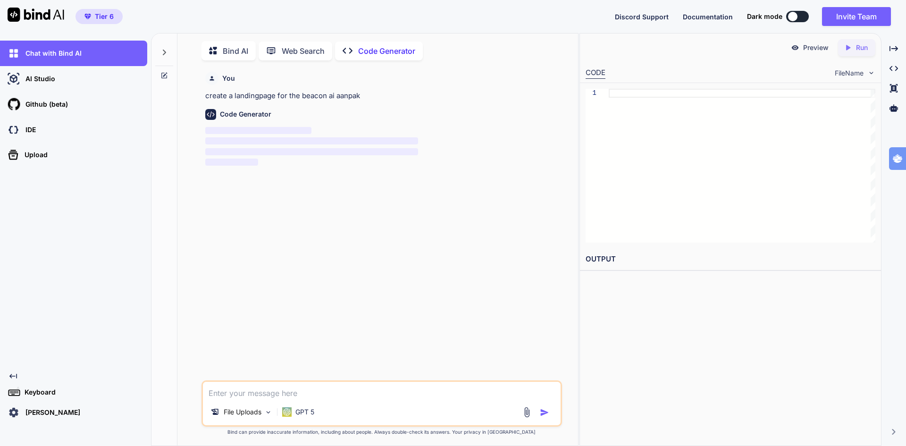
scroll to position [4, 0]
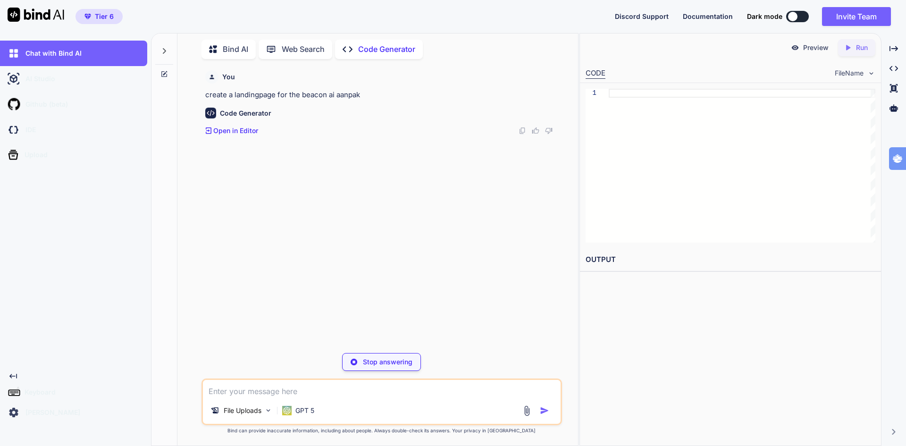
click at [248, 130] on p "Open in Editor" at bounding box center [235, 130] width 45 height 9
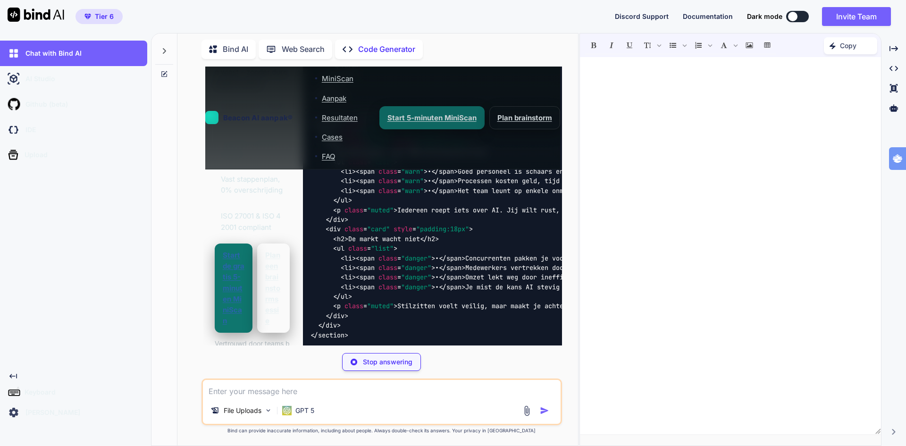
scroll to position [435, 0]
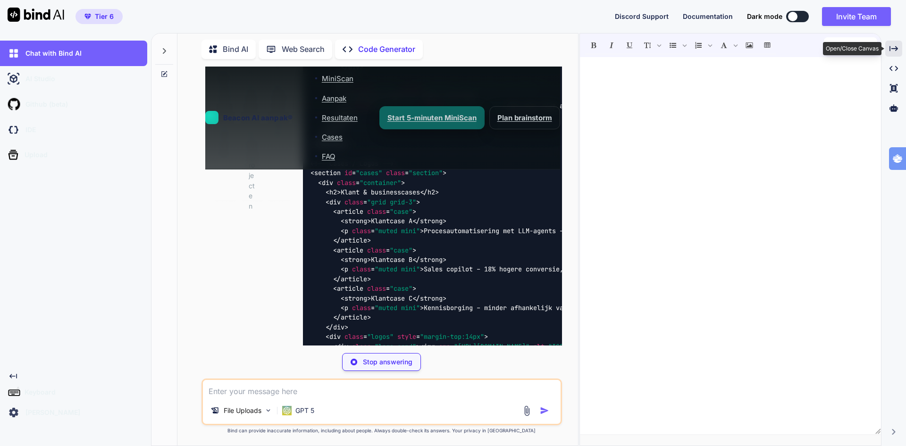
click at [895, 51] on icon "Created with Pixso." at bounding box center [893, 48] width 8 height 8
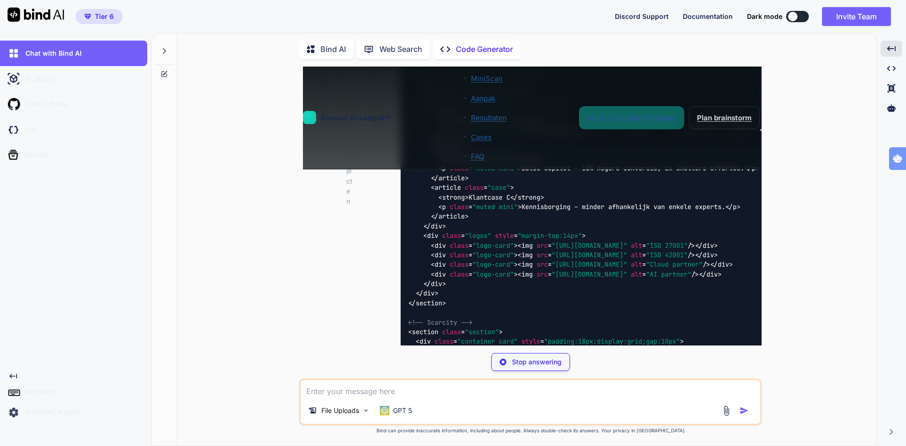
click at [186, 229] on div "You create a landingpage for the beacon ai aanpak Code Generator Beacon AI aanp…" at bounding box center [530, 256] width 691 height 379
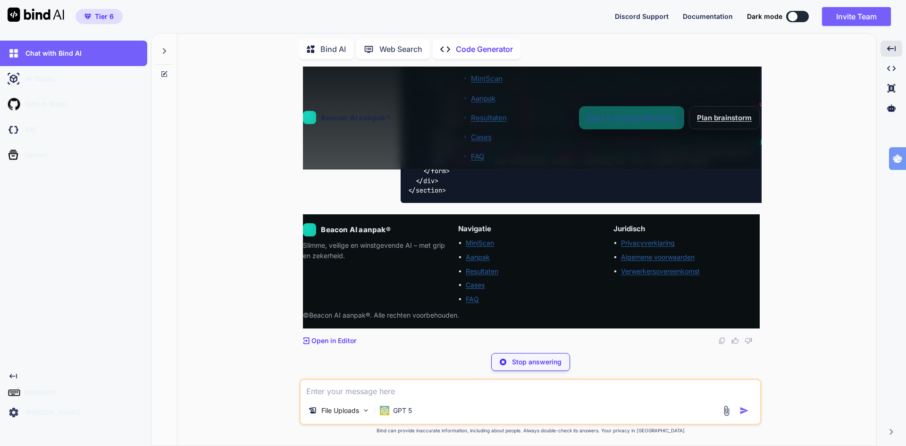
scroll to position [2914, 0]
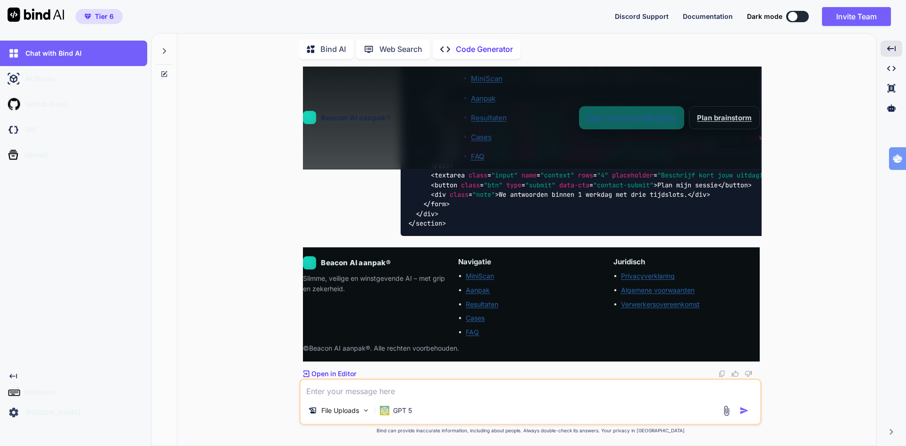
click at [340, 373] on p "Open in Editor" at bounding box center [333, 373] width 45 height 9
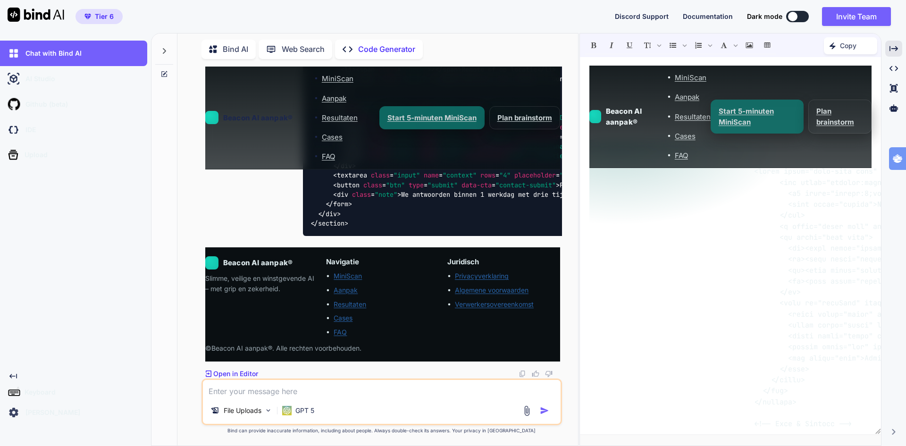
scroll to position [0, 0]
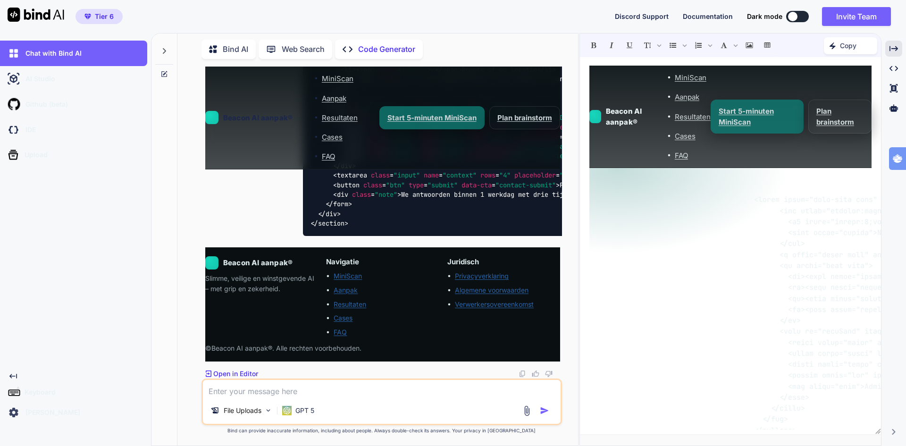
click at [846, 46] on p "Copy" at bounding box center [848, 45] width 17 height 9
click at [238, 376] on p "Open in Editor" at bounding box center [235, 373] width 45 height 9
click at [238, 373] on p "Open in Editor" at bounding box center [235, 373] width 45 height 9
click at [239, 372] on p "Open in Editor" at bounding box center [235, 373] width 45 height 9
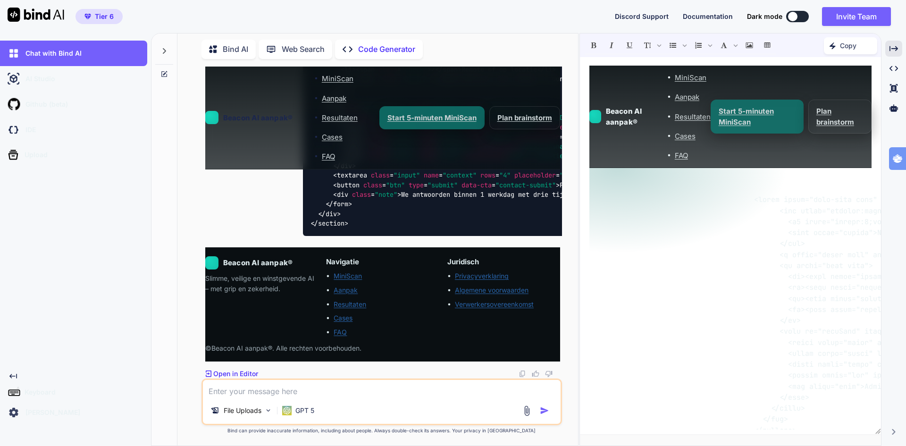
click at [842, 47] on p "Copy" at bounding box center [848, 45] width 17 height 9
click at [829, 45] on icon "Created with Pixso." at bounding box center [832, 45] width 7 height 7
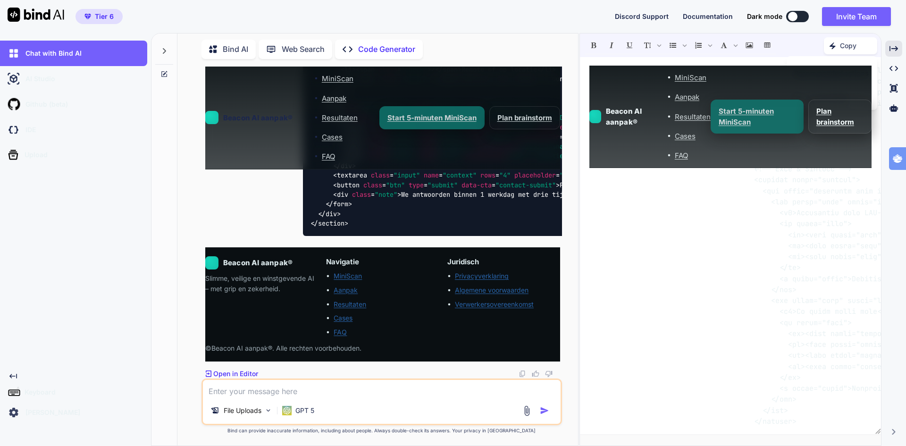
scroll to position [472, 0]
click at [899, 45] on div "Created with Pixso." at bounding box center [893, 49] width 17 height 16
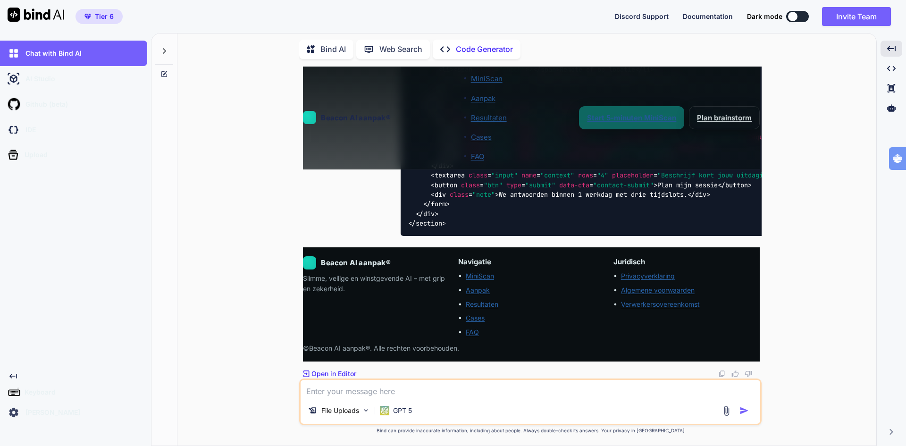
click at [335, 45] on p "Bind AI" at bounding box center [332, 49] width 25 height 12
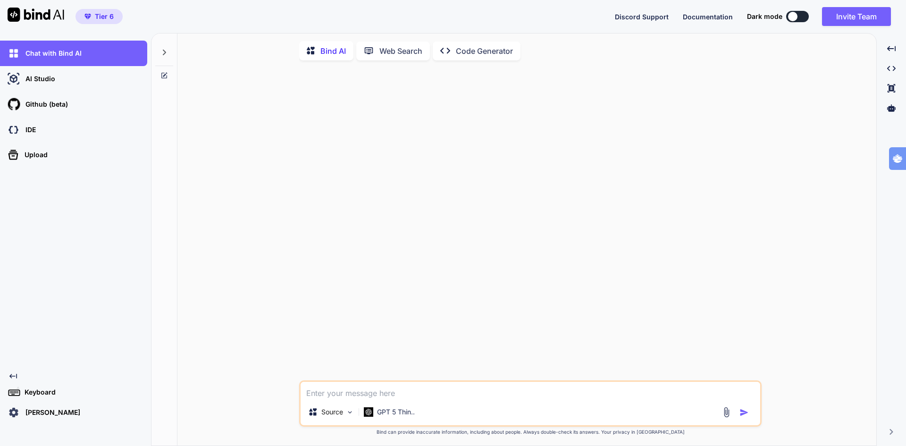
click at [481, 50] on p "Code Generator" at bounding box center [484, 50] width 57 height 11
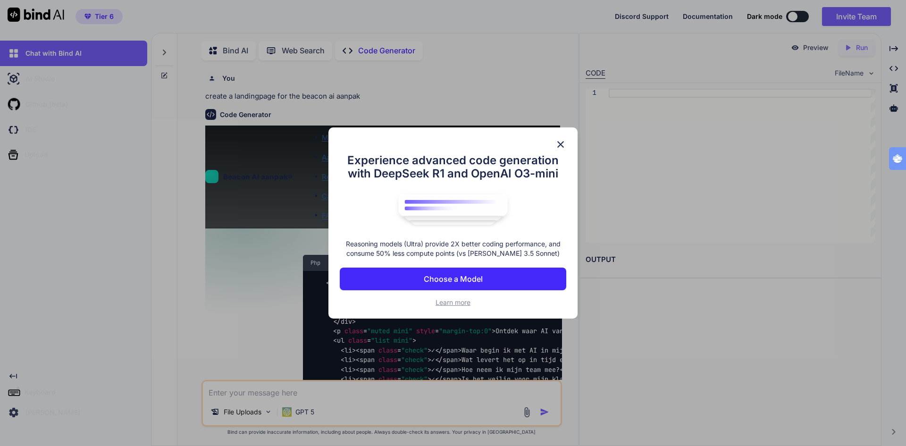
scroll to position [4, 0]
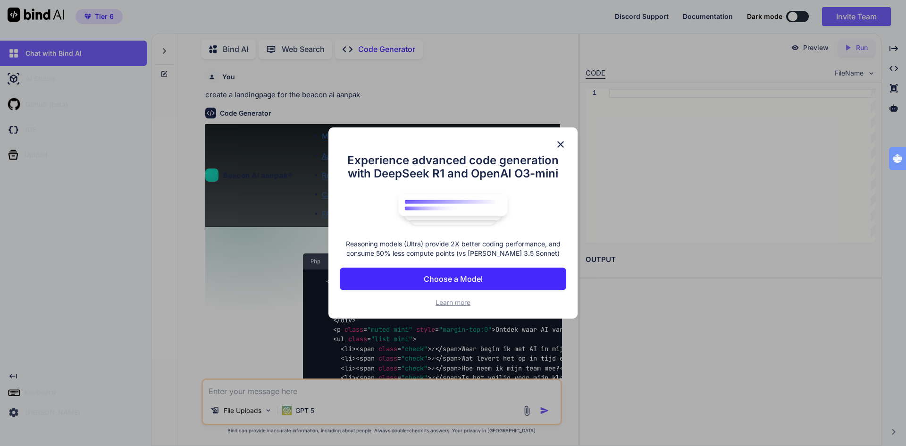
click at [562, 142] on img at bounding box center [560, 144] width 11 height 11
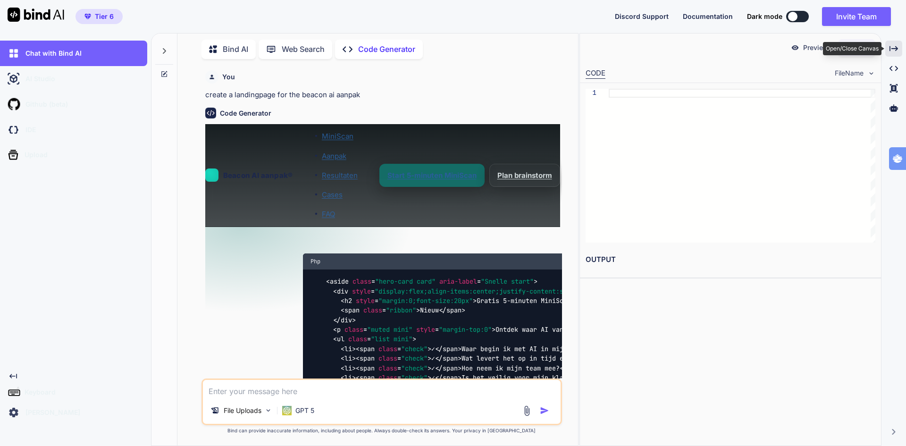
click at [893, 47] on icon "Created with Pixso." at bounding box center [893, 48] width 8 height 8
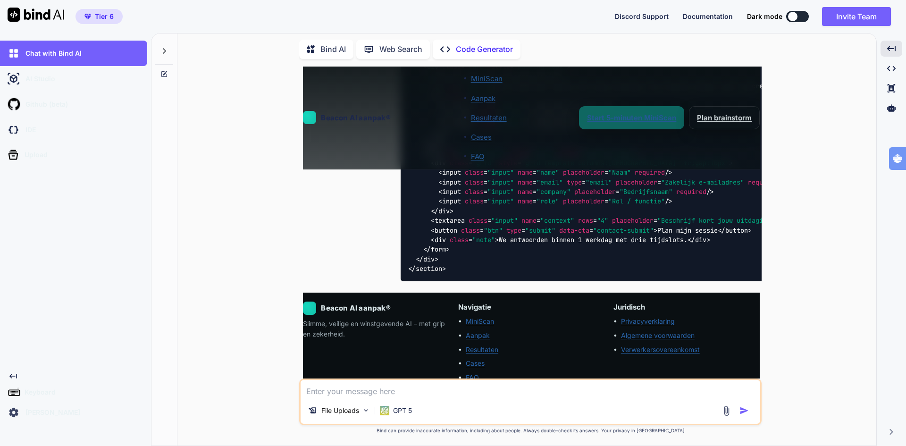
scroll to position [2914, 0]
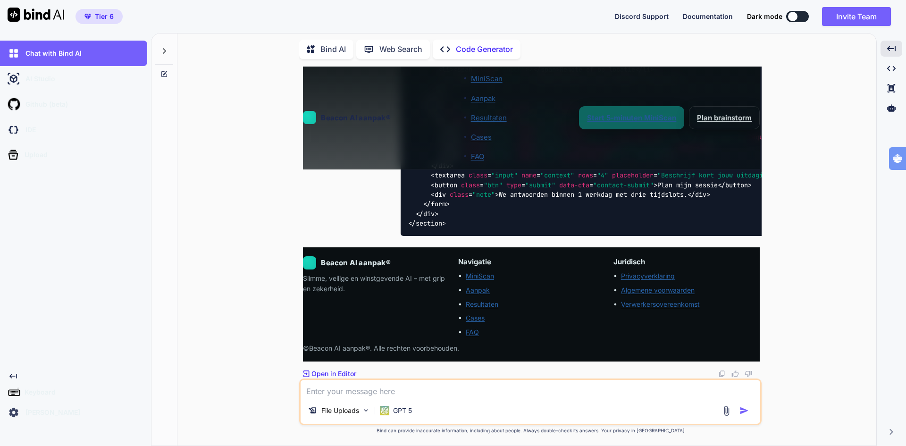
click at [339, 372] on p "Open in Editor" at bounding box center [333, 373] width 45 height 9
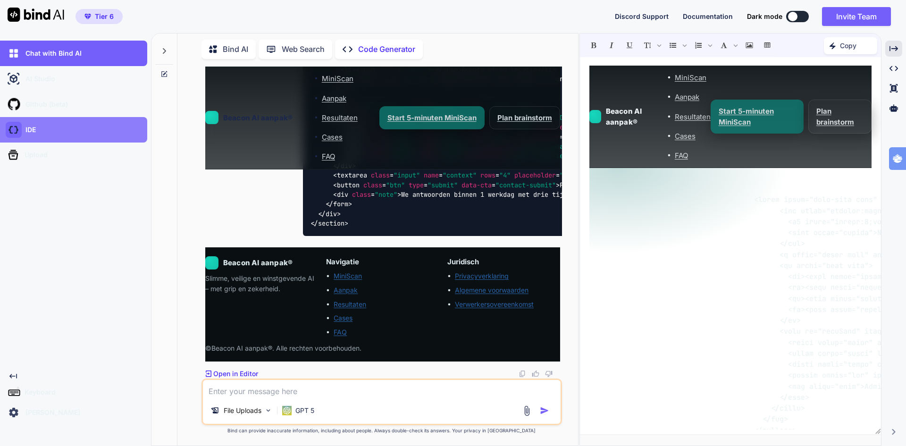
click at [15, 131] on img at bounding box center [14, 130] width 16 height 16
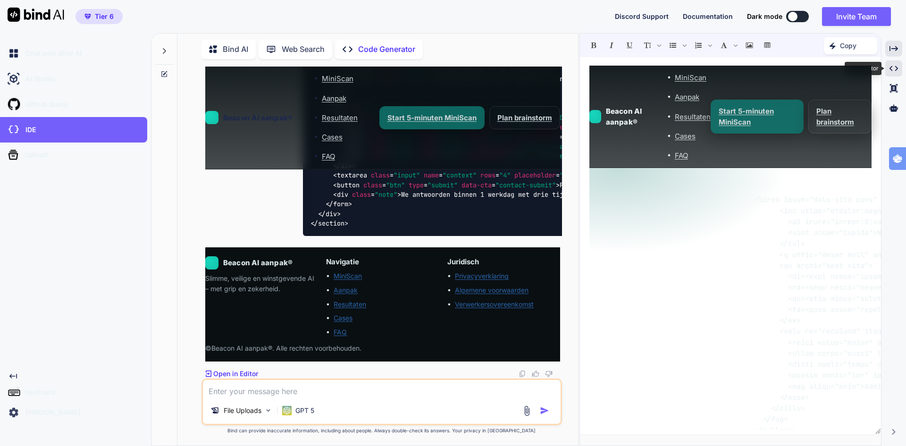
click at [893, 69] on icon "Created with Pixso." at bounding box center [893, 68] width 8 height 8
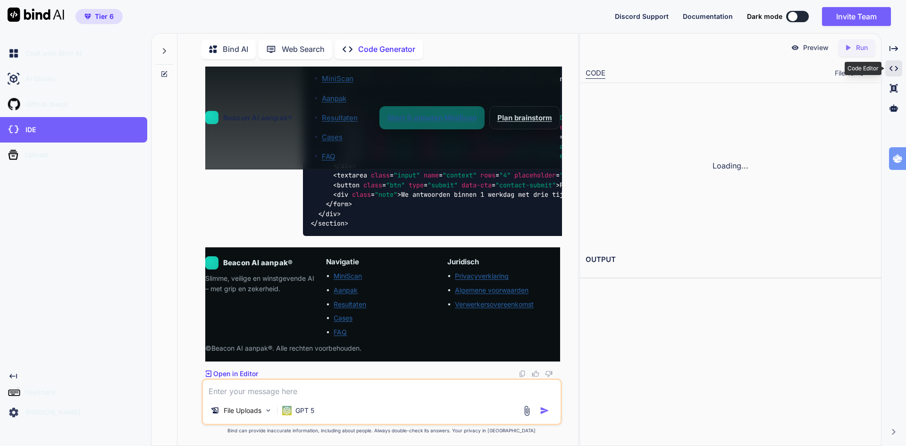
click at [893, 69] on icon "Created with Pixso." at bounding box center [893, 68] width 8 height 8
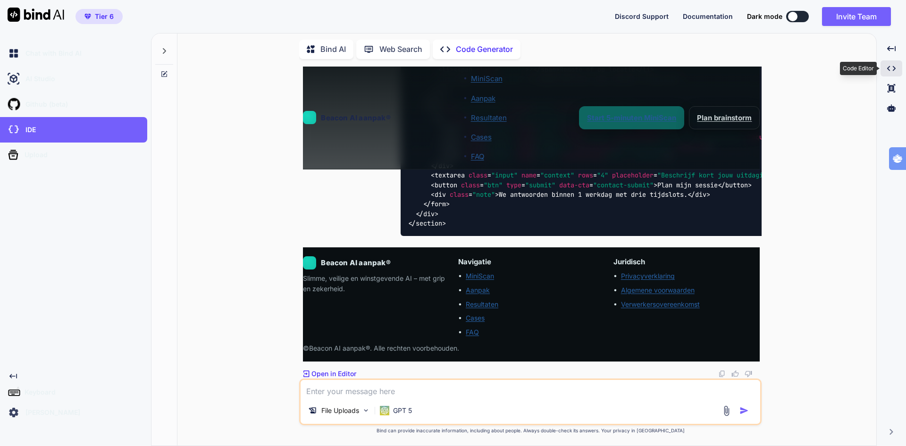
click at [893, 69] on icon "Created with Pixso." at bounding box center [891, 68] width 8 height 8
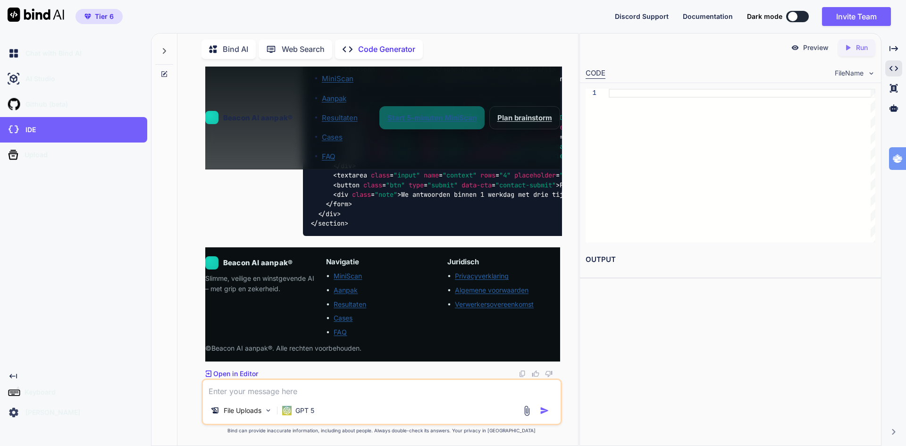
click at [232, 45] on p "Bind AI" at bounding box center [235, 49] width 25 height 12
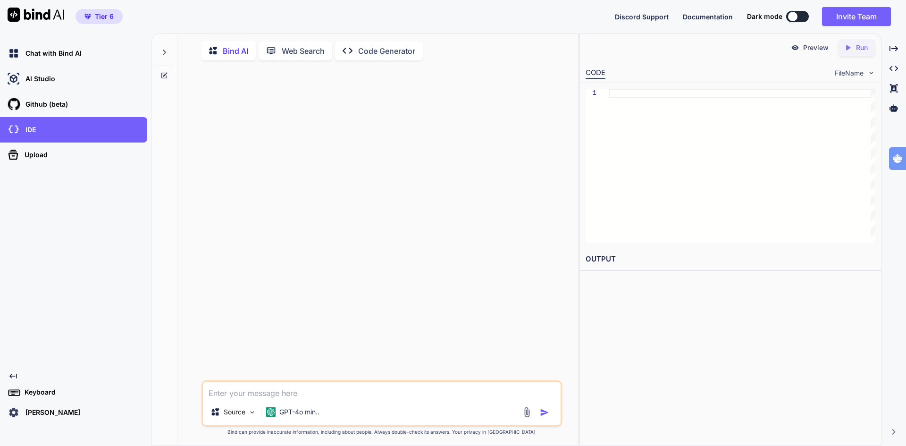
click at [252, 395] on textarea at bounding box center [382, 390] width 358 height 17
type textarea "create an html landingpage for the beacon Ai aanpak"
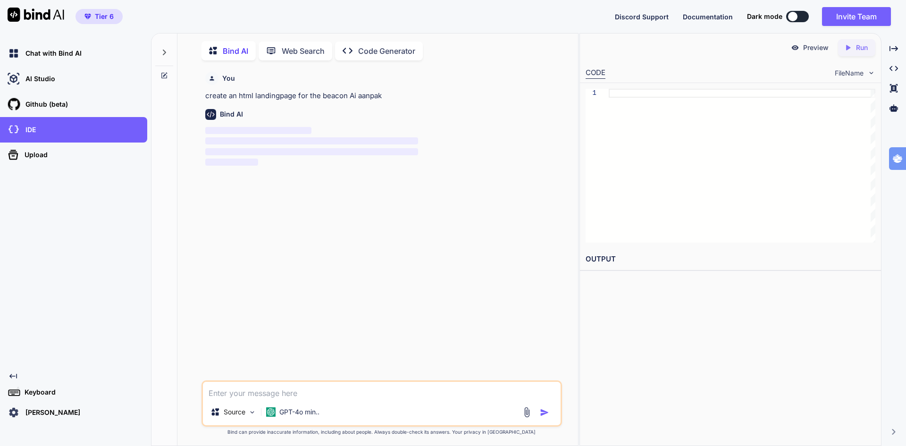
scroll to position [4, 0]
click at [285, 411] on p "GPT-4o min.." at bounding box center [299, 410] width 40 height 9
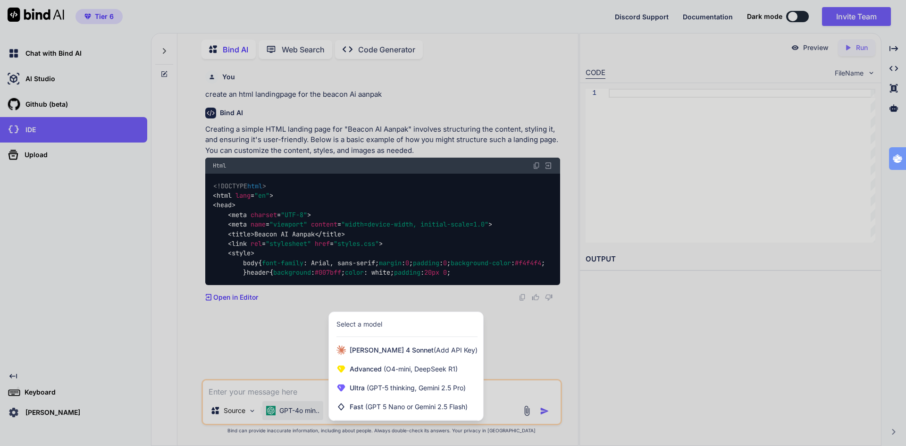
click at [123, 275] on div at bounding box center [453, 223] width 906 height 446
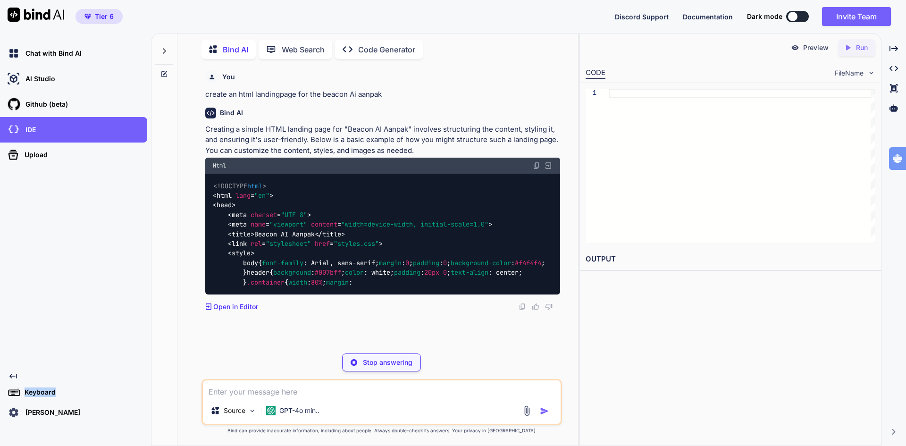
click at [123, 275] on div "Chat with Bind AI AI Studio My threads Github (beta) IDE Upload Created with Pi…" at bounding box center [73, 231] width 147 height 380
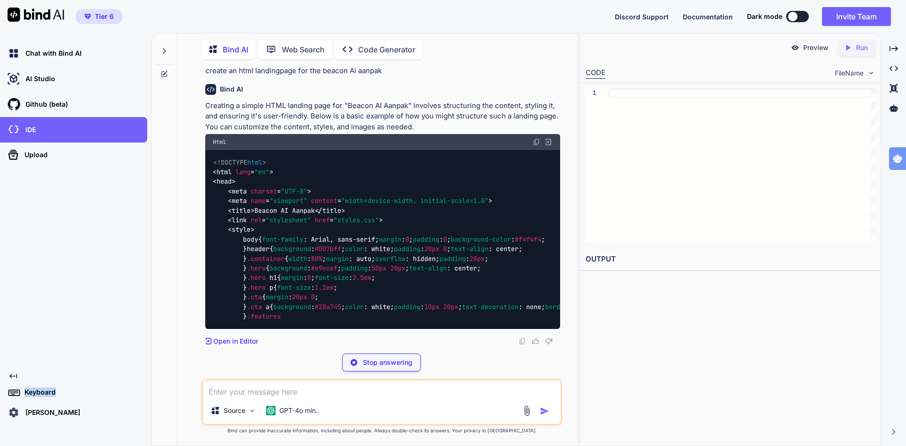
scroll to position [312, 0]
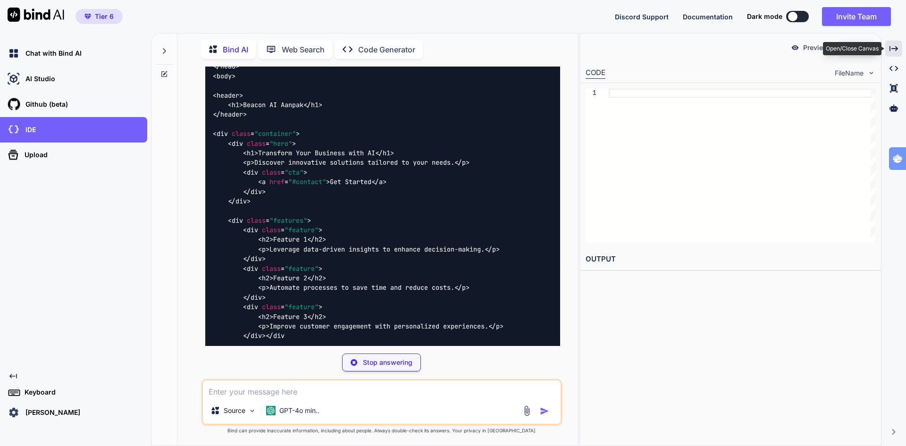
click at [890, 50] on icon at bounding box center [893, 48] width 8 height 5
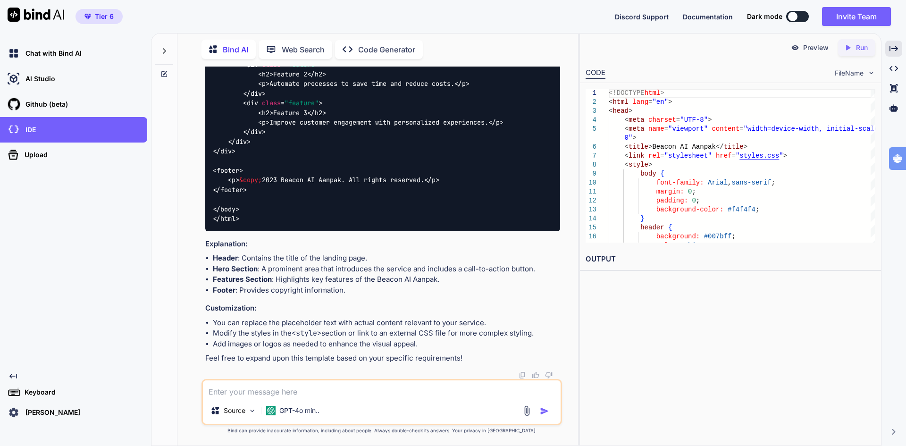
scroll to position [1015, 0]
click at [300, 409] on p "GPT-4o min.." at bounding box center [299, 410] width 40 height 9
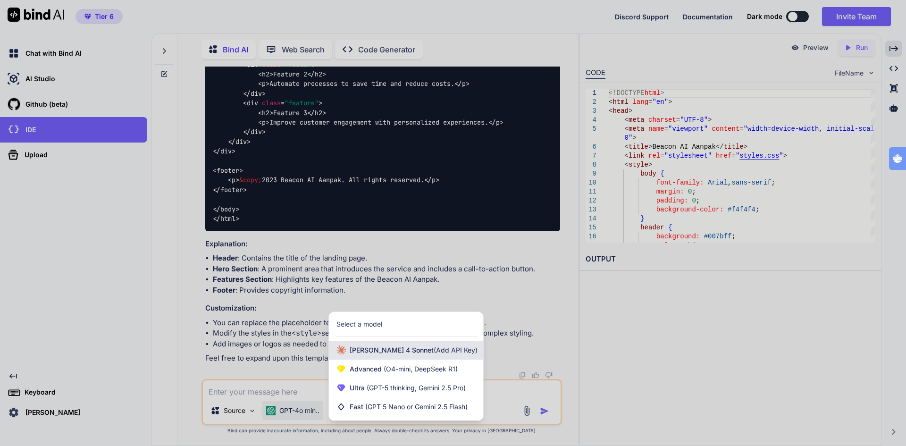
click at [384, 350] on span "Claude 4 Sonnet (Add API Key)" at bounding box center [413, 349] width 128 height 9
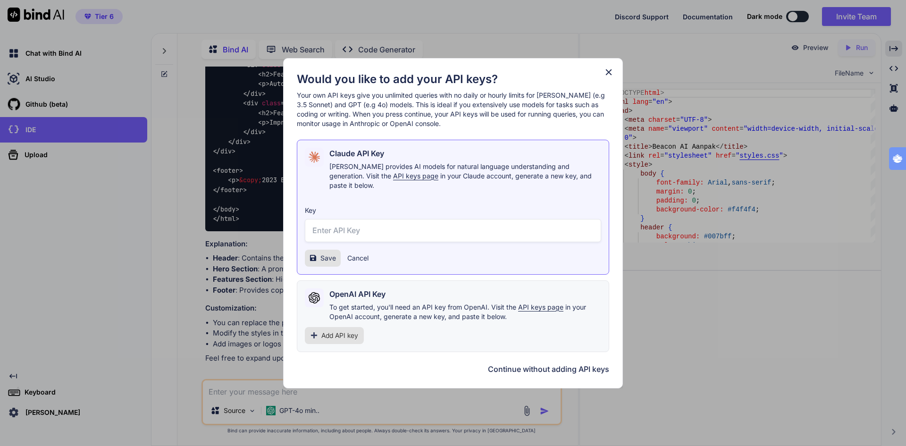
click at [335, 331] on span "Add API key" at bounding box center [339, 335] width 37 height 9
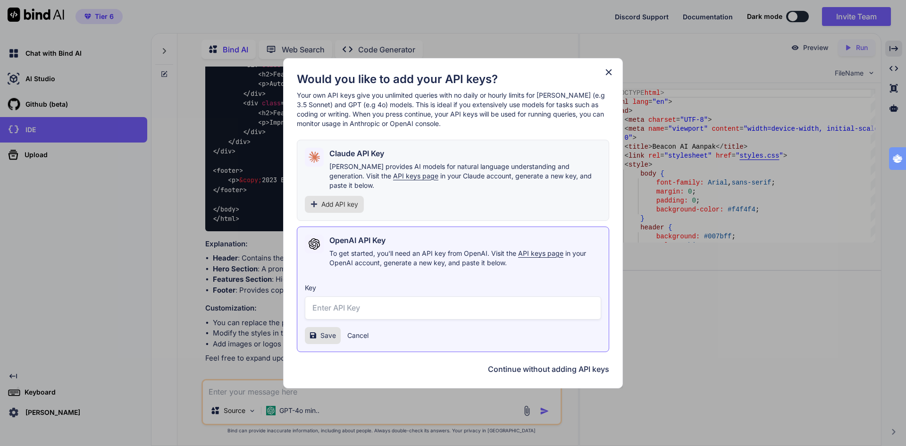
click at [365, 304] on input "text" at bounding box center [453, 307] width 296 height 23
paste input "sk-proj-GHbur3aLl-bpDBCsWmDSV3LuoZSVKatq7l23kFlfNxRuPTTu8CcLSRTDA6IyJo8YVd4fkFf…"
type input "sk-proj-GHbur3aLl-bpDBCsWmDSV3LuoZSVKatq7l23kFlfNxRuPTTu8CcLSRTDA6IyJo8YVd4fkFf…"
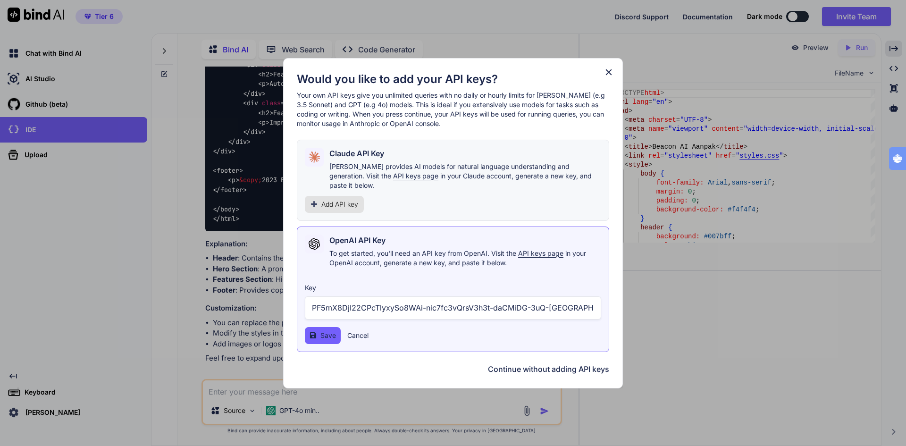
click at [327, 334] on span "Save" at bounding box center [328, 335] width 16 height 9
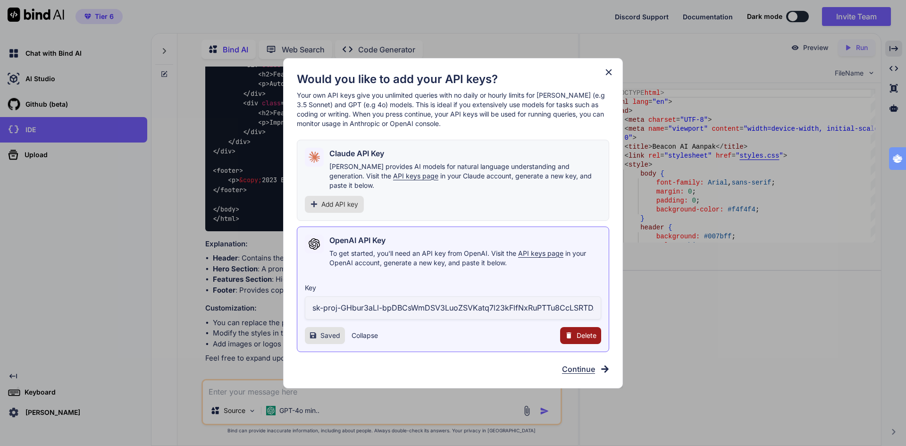
click at [585, 366] on span "Continue" at bounding box center [578, 368] width 33 height 11
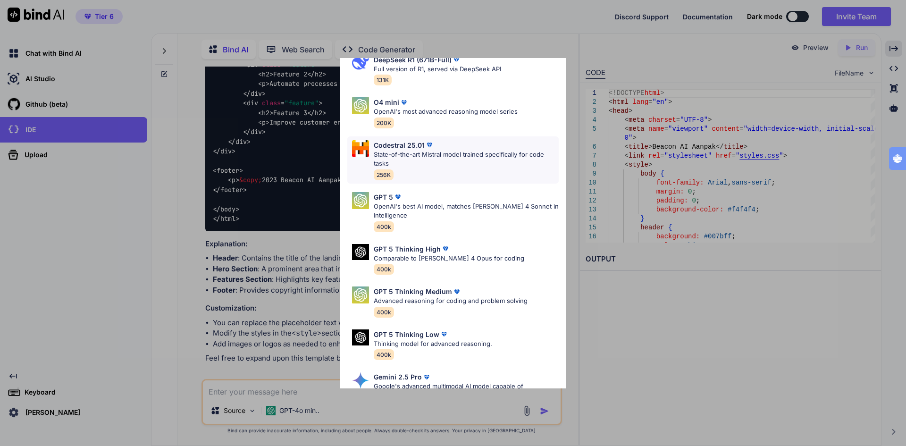
scroll to position [141, 0]
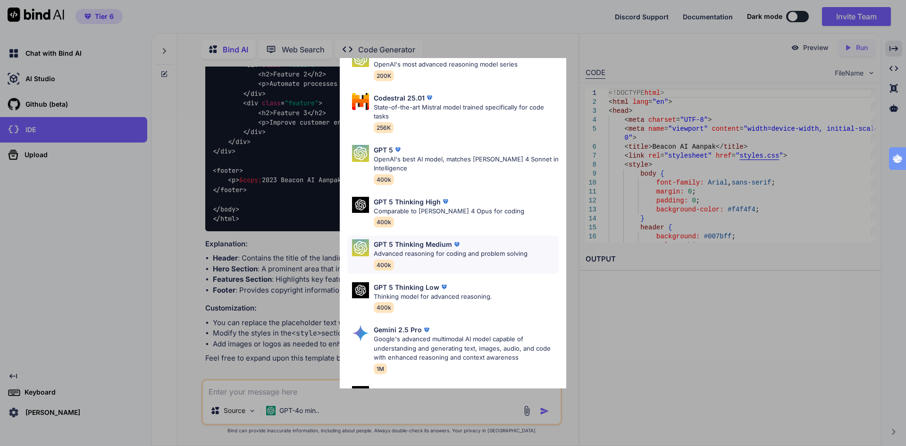
click at [450, 250] on p "Advanced reasoning for coding and problem solving" at bounding box center [451, 253] width 154 height 9
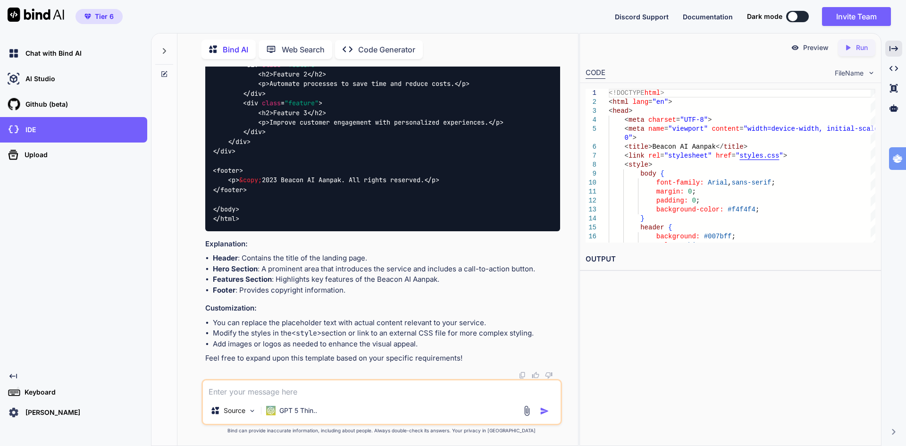
click at [258, 391] on textarea at bounding box center [382, 388] width 358 height 17
click at [527, 409] on img at bounding box center [526, 410] width 11 height 11
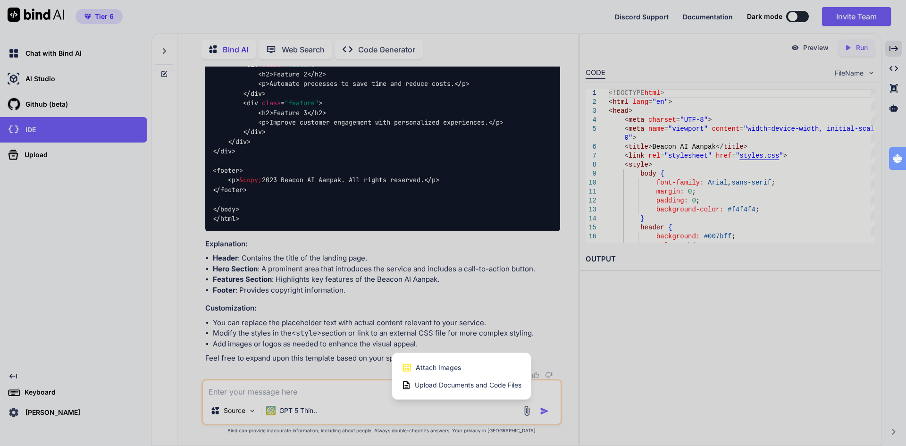
click at [441, 387] on span "Upload Documents and Code Files" at bounding box center [468, 384] width 107 height 9
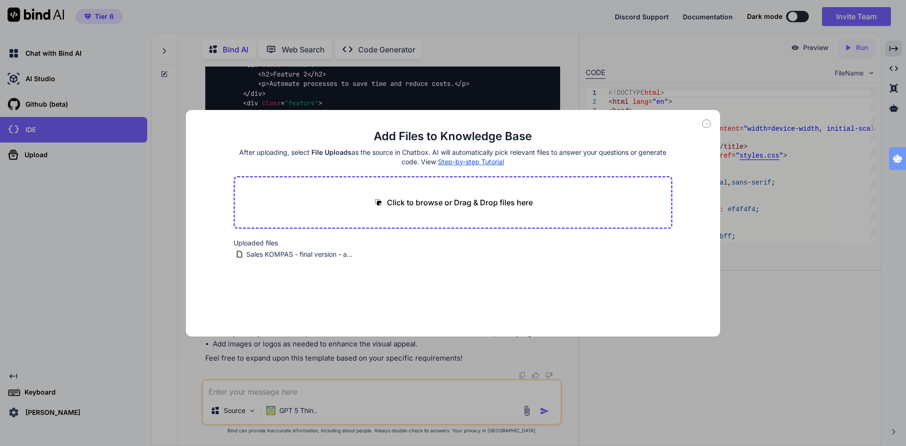
click at [280, 389] on div "Add Files to Knowledge Base After uploading, select File Uploads as the source …" at bounding box center [453, 223] width 906 height 446
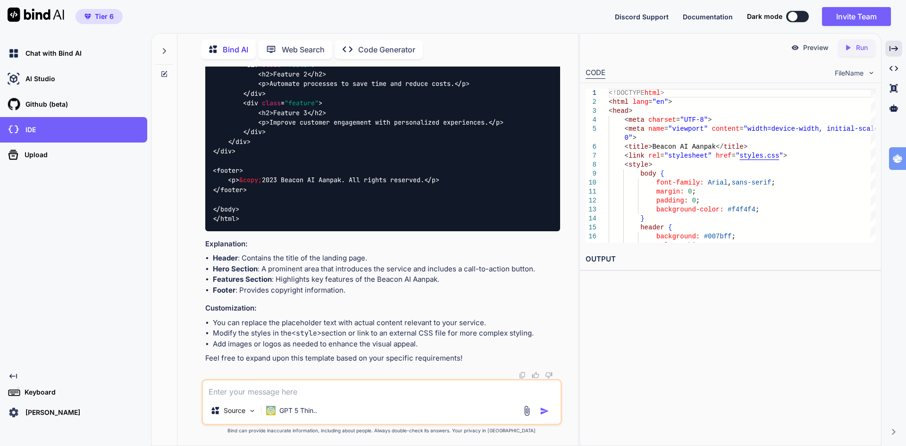
click at [283, 393] on textarea at bounding box center [382, 388] width 358 height 17
type textarea "maak op basis van het sales kompas een landingspagina voor beacon Ai aanpak"
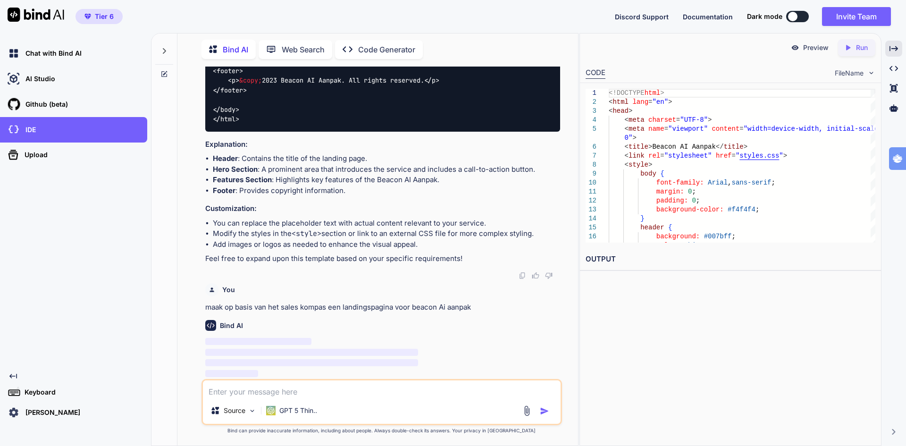
scroll to position [1115, 0]
click at [305, 409] on p "GPT 5 Thin.." at bounding box center [298, 410] width 38 height 9
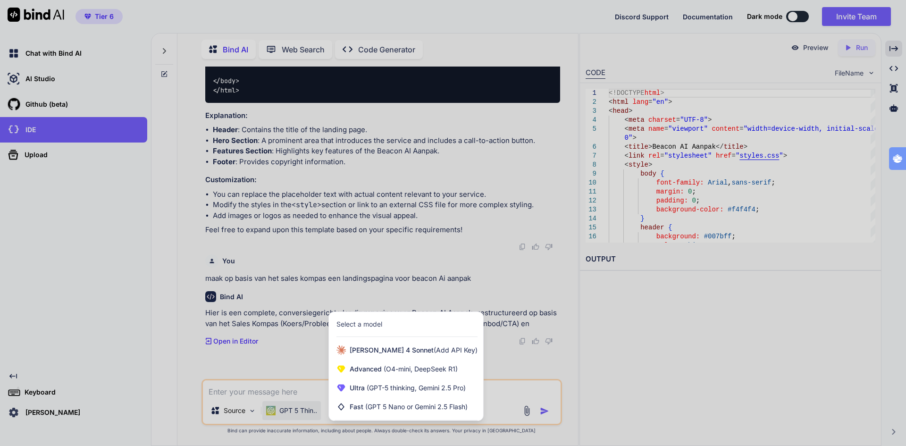
click at [305, 409] on div at bounding box center [453, 223] width 906 height 446
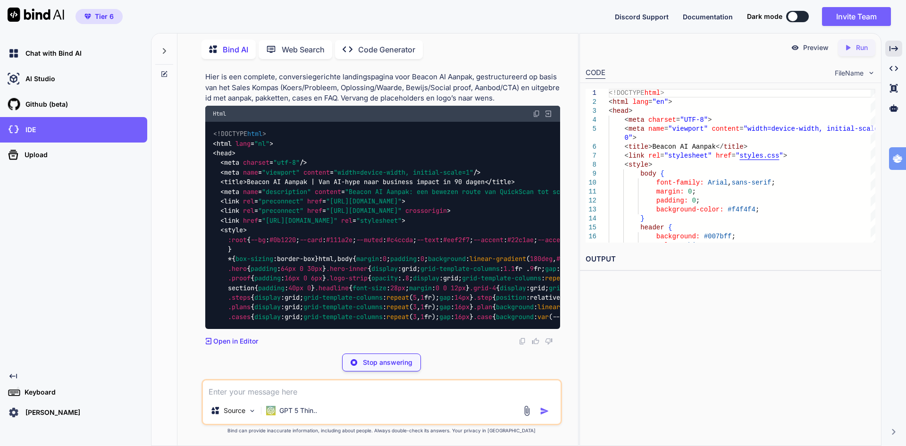
scroll to position [2003, 0]
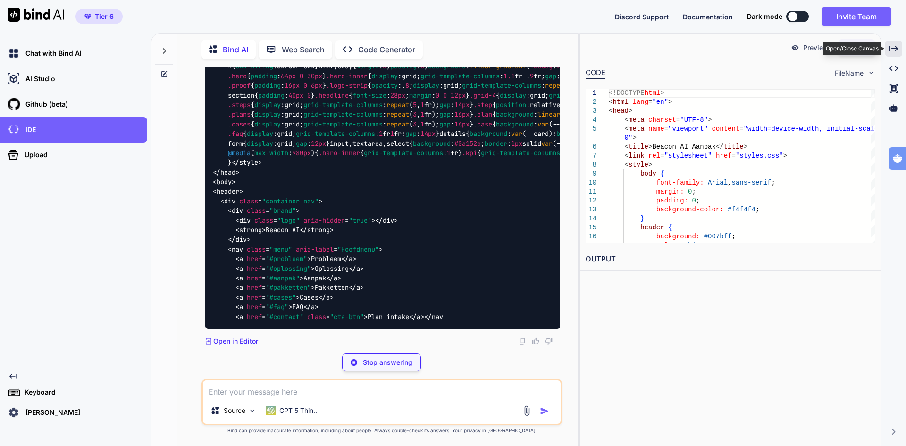
click at [898, 46] on div "Created with Pixso." at bounding box center [893, 49] width 17 height 16
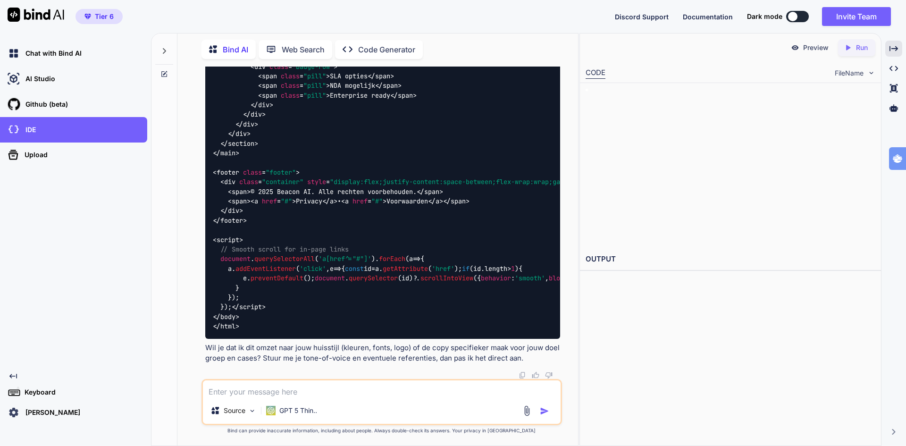
scroll to position [5965, 0]
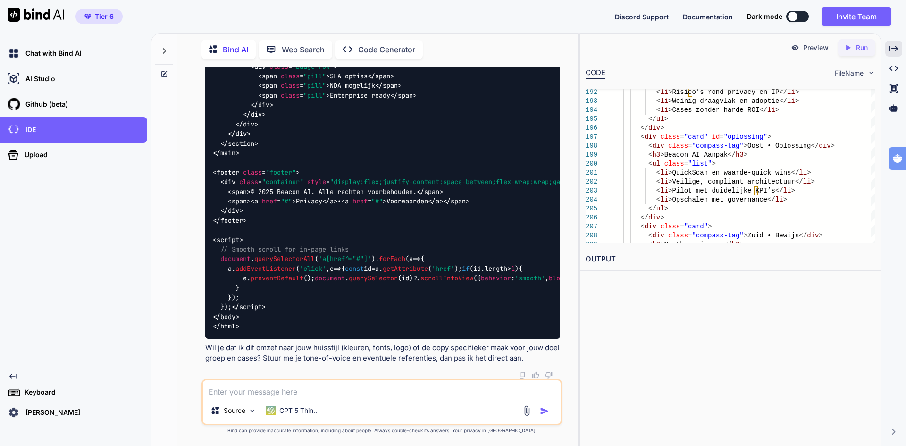
click at [853, 45] on icon "Created with Pixso." at bounding box center [849, 47] width 12 height 8
click at [662, 282] on link "https://app.onecompiler.com/43wf6rme3_43wkw77p6" at bounding box center [623, 281] width 76 height 9
click at [13, 411] on img at bounding box center [14, 412] width 16 height 16
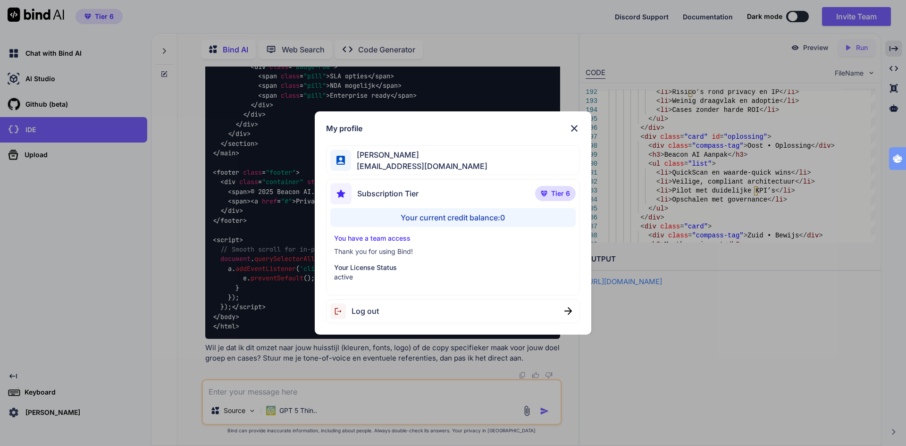
click at [16, 413] on div "My profile Ton Tognolli bigdata@tognology.com Subscription Tier Tier 6 Your cur…" at bounding box center [453, 223] width 906 height 446
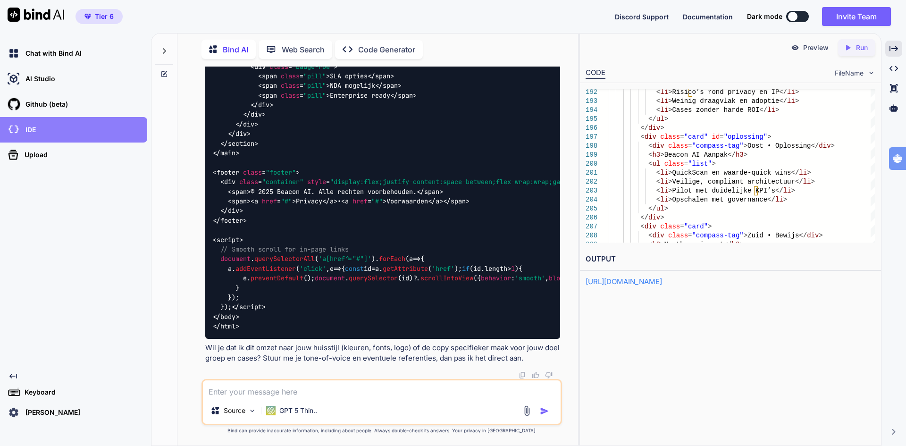
click at [57, 129] on div "IDE" at bounding box center [76, 130] width 141 height 16
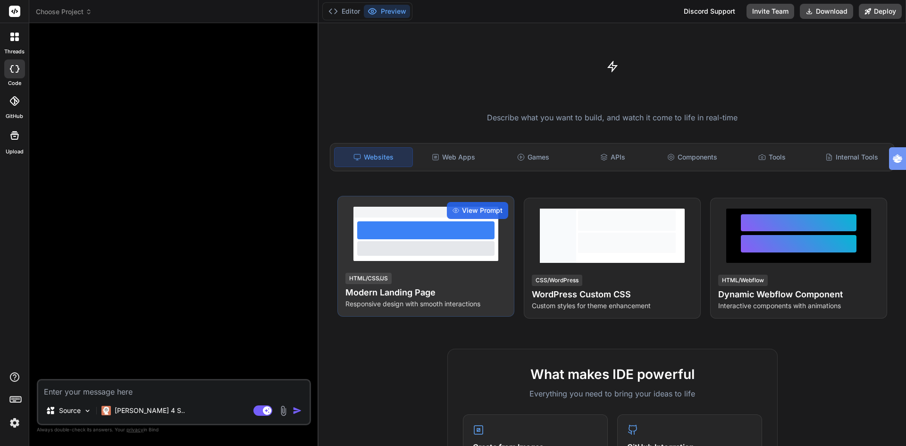
click at [399, 289] on h4 "Modern Landing Page" at bounding box center [425, 292] width 161 height 13
click at [374, 292] on h4 "Modern Landing Page" at bounding box center [425, 292] width 161 height 13
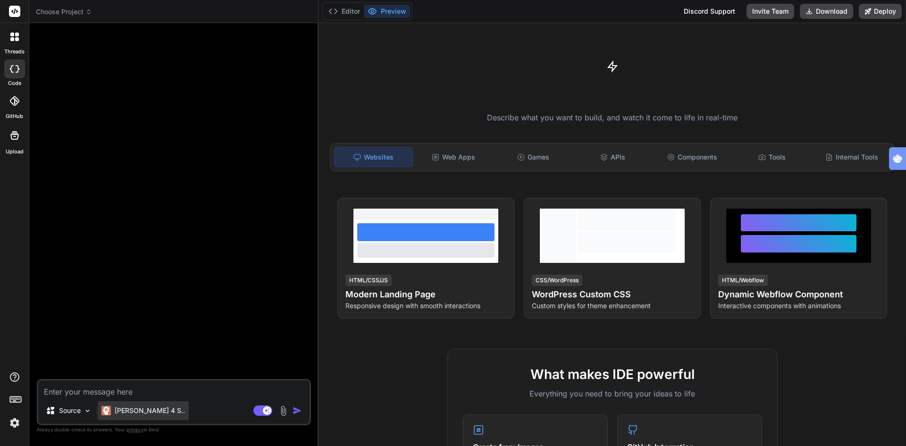
click at [132, 409] on p "Claude 4 S.." at bounding box center [150, 410] width 70 height 9
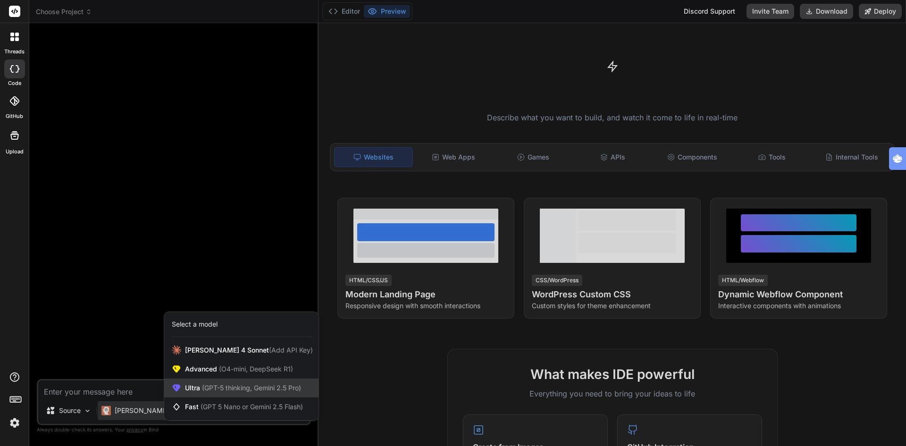
click at [243, 388] on span "(GPT-5 thinking, Gemini 2.5 Pro)" at bounding box center [250, 387] width 101 height 8
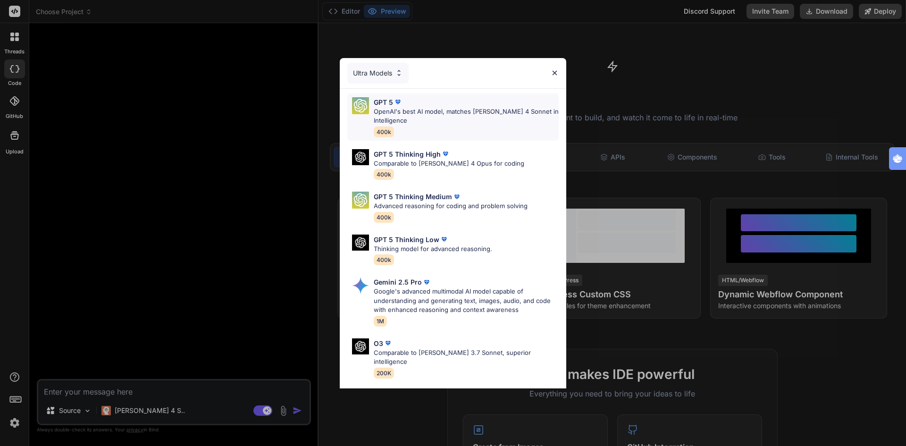
click at [391, 117] on p "OpenAI's best AI model, matches Claude 4 Sonnet in Intelligence" at bounding box center [466, 116] width 185 height 18
type textarea "x"
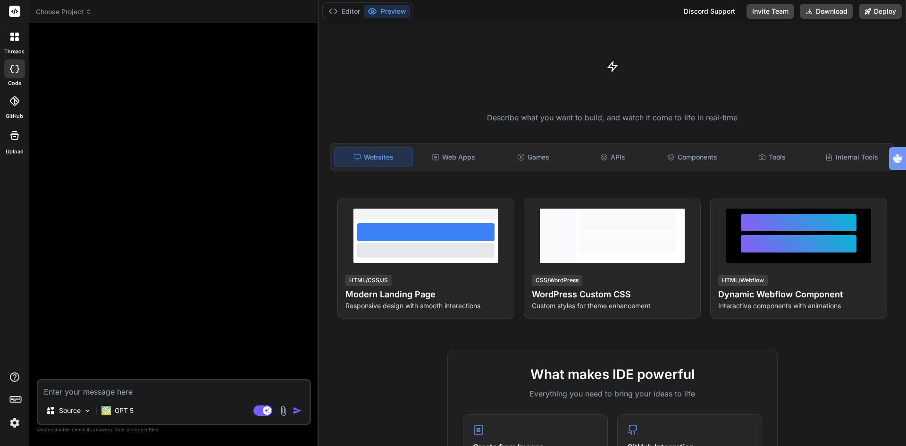
click at [108, 387] on textarea at bounding box center [173, 388] width 271 height 17
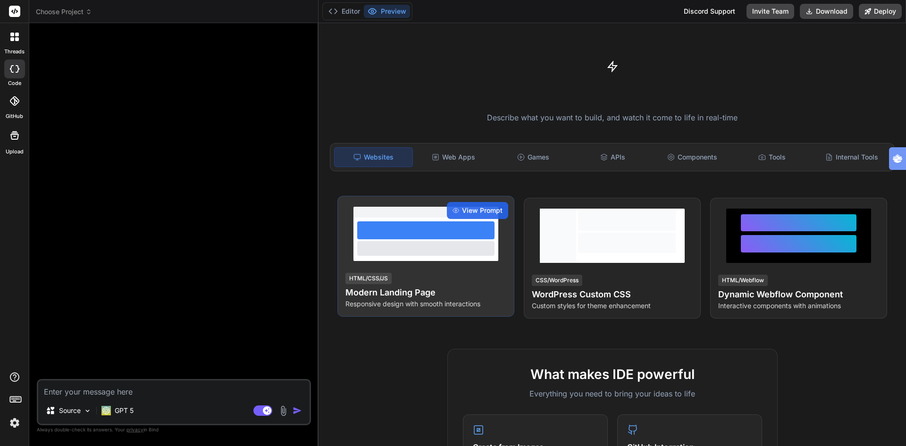
click at [386, 290] on h4 "Modern Landing Page" at bounding box center [425, 292] width 161 height 13
click at [475, 213] on span "View Prompt" at bounding box center [482, 210] width 41 height 9
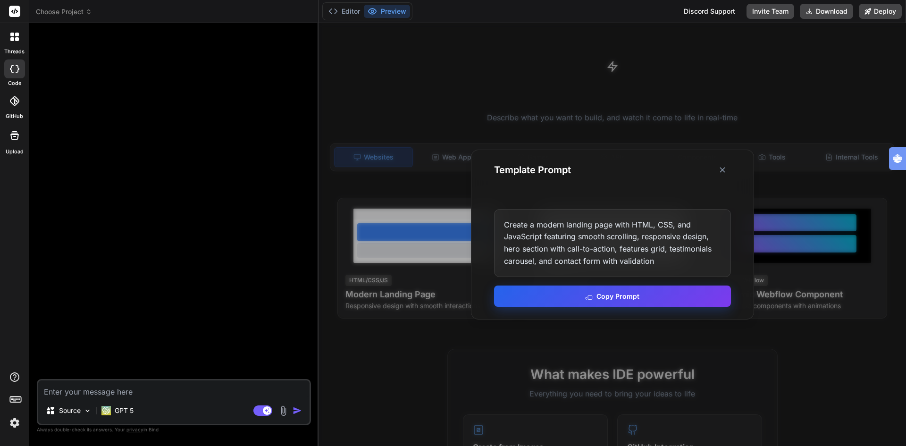
click at [574, 294] on button "Copy Prompt" at bounding box center [612, 295] width 237 height 21
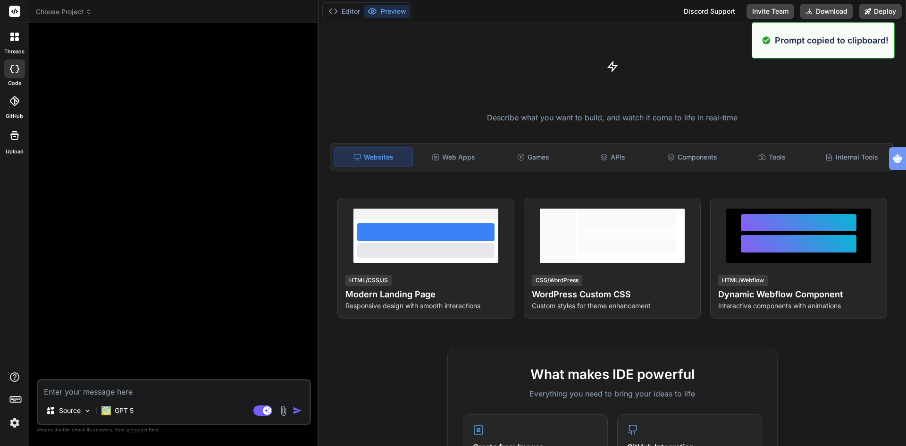
click at [145, 388] on textarea at bounding box center [173, 388] width 271 height 17
paste textarea "Create a modern landing page with HTML, CSS, and JavaScript featuring smooth sc…"
type textarea "Create a modern landing page with HTML, CSS, and JavaScript featuring smooth sc…"
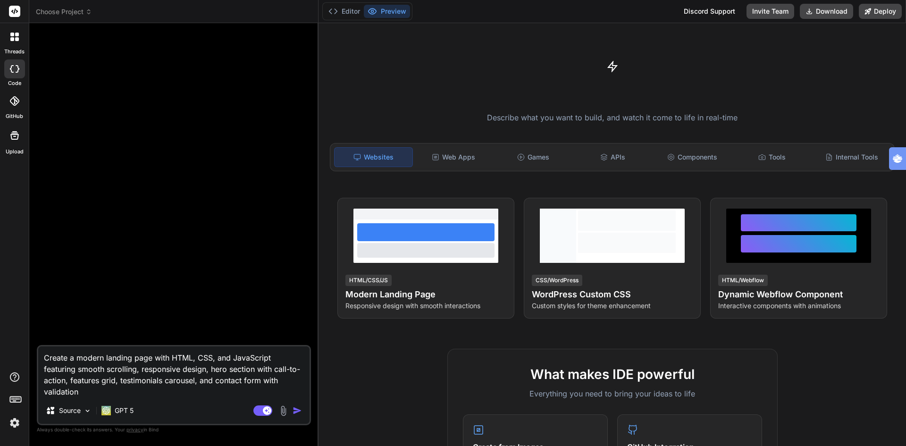
type textarea "x"
type textarea "Create a modern landing page with HTML, CSS, and JavaScript featuring smooth sc…"
type textarea "x"
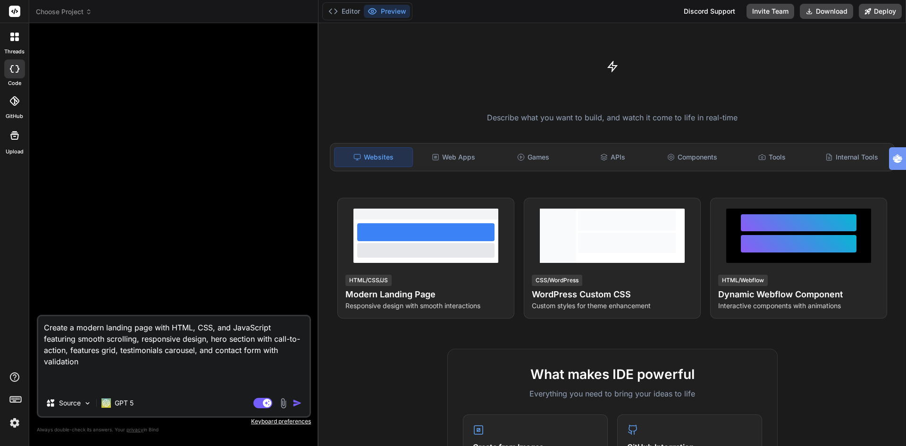
type textarea "Create a modern landing page with HTML, CSS, and JavaScript featuring smooth sc…"
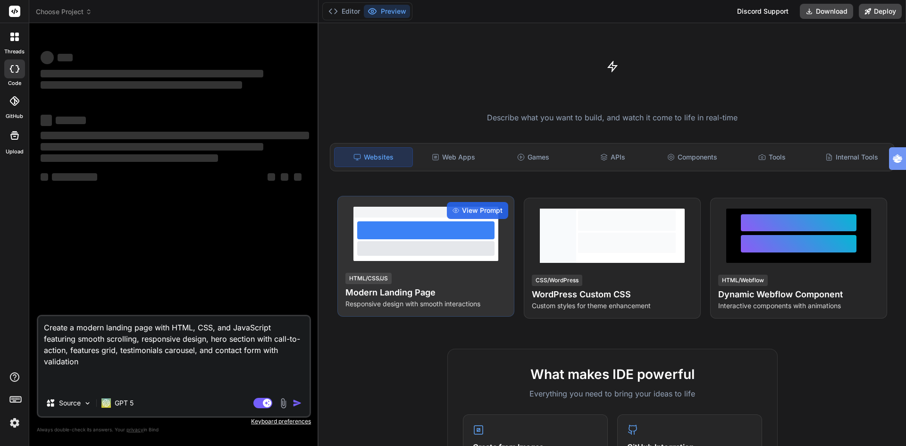
click at [398, 295] on h4 "Modern Landing Page" at bounding box center [425, 292] width 161 height 13
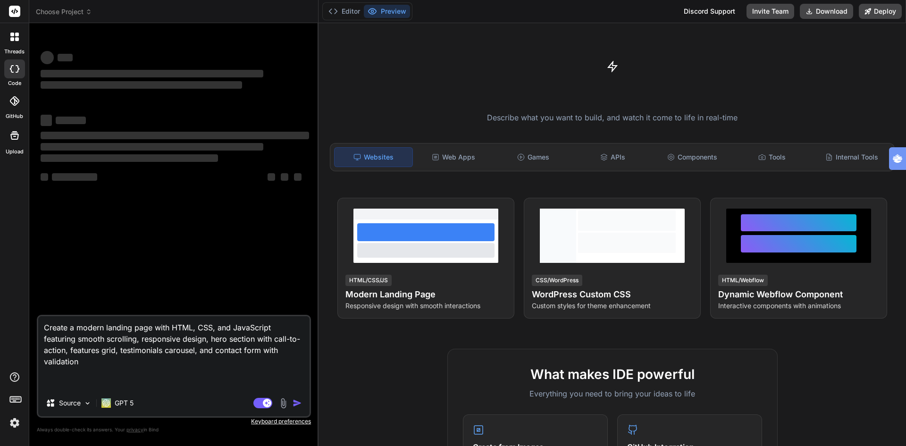
click at [95, 369] on textarea "Create a modern landing page with HTML, CSS, and JavaScript featuring smooth sc…" at bounding box center [173, 353] width 271 height 74
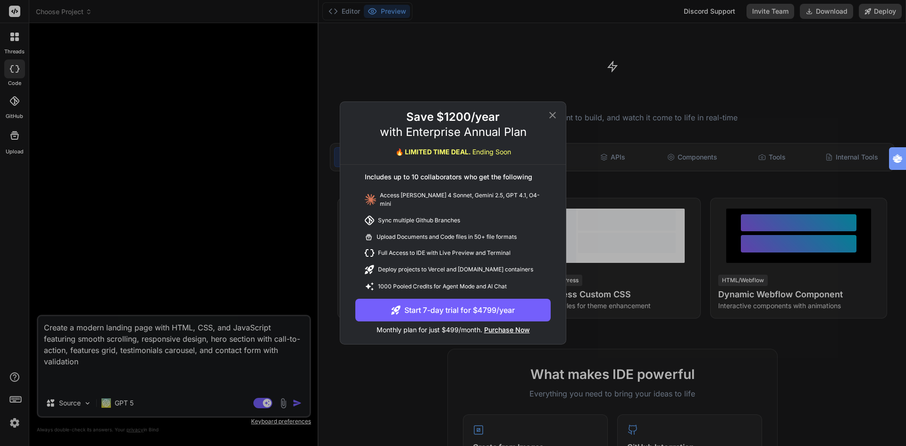
click at [552, 117] on icon at bounding box center [552, 114] width 11 height 11
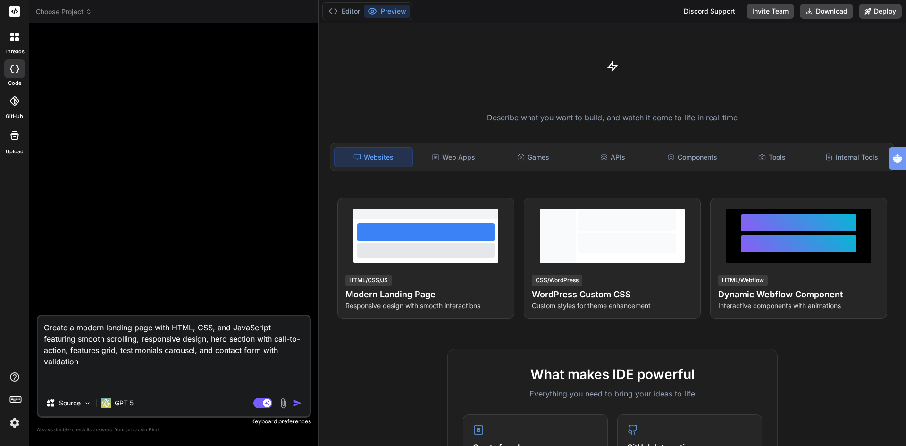
click at [117, 377] on textarea "Create a modern landing page with HTML, CSS, and JavaScript featuring smooth sc…" at bounding box center [173, 353] width 271 height 74
type textarea "x"
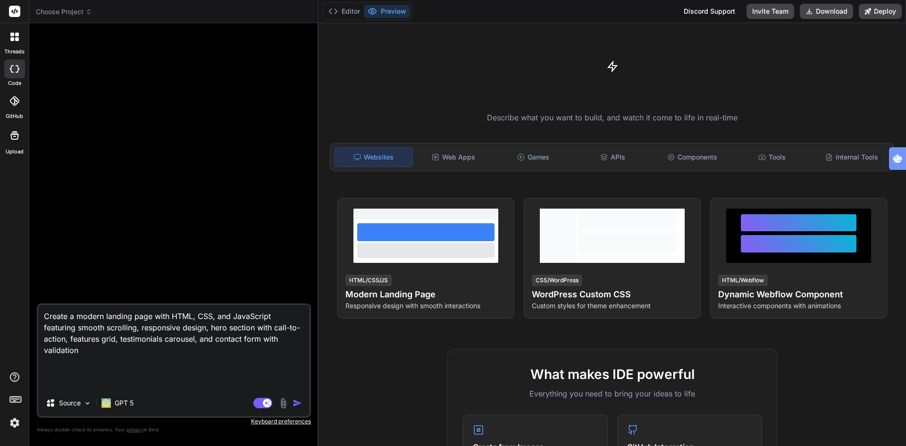
paste textarea "Loremips. Dolor si ame consectet adipi Eli sed doei tem inci: utlabore etdolo, …"
type textarea "Create a modern landing page with HTML, CSS, and JavaScript featuring smooth sc…"
type textarea "x"
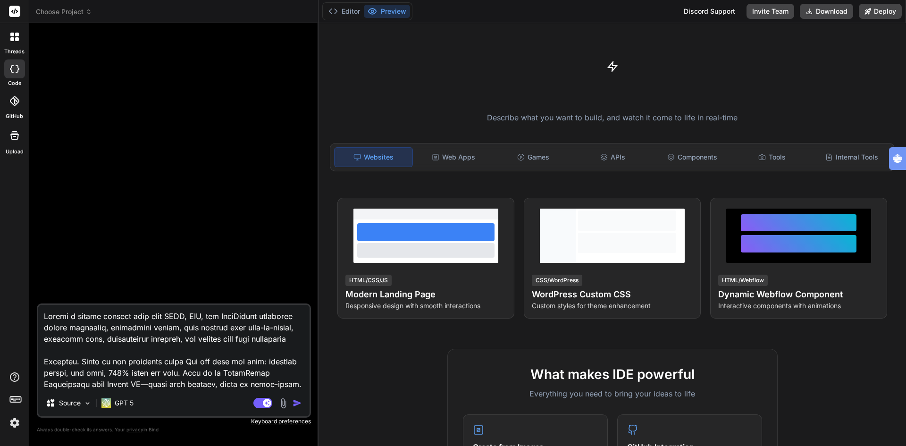
scroll to position [2095, 0]
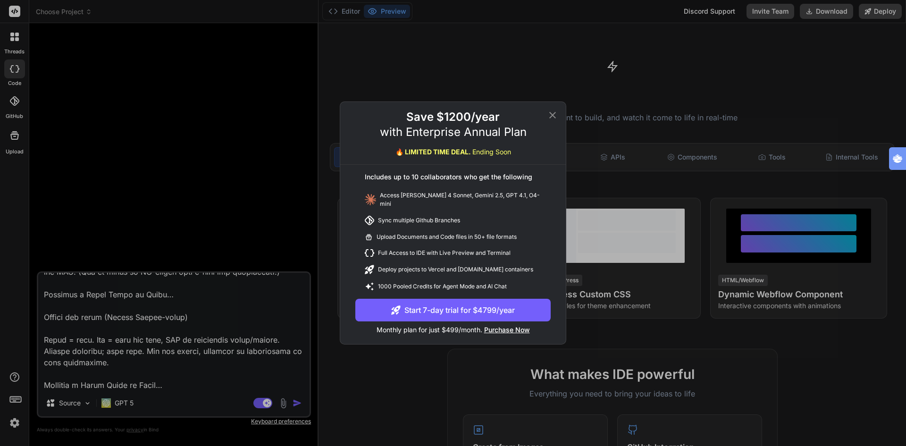
type textarea "Create a modern landing page with HTML, CSS, and JavaScript featuring smooth sc…"
click at [552, 118] on icon at bounding box center [552, 115] width 7 height 7
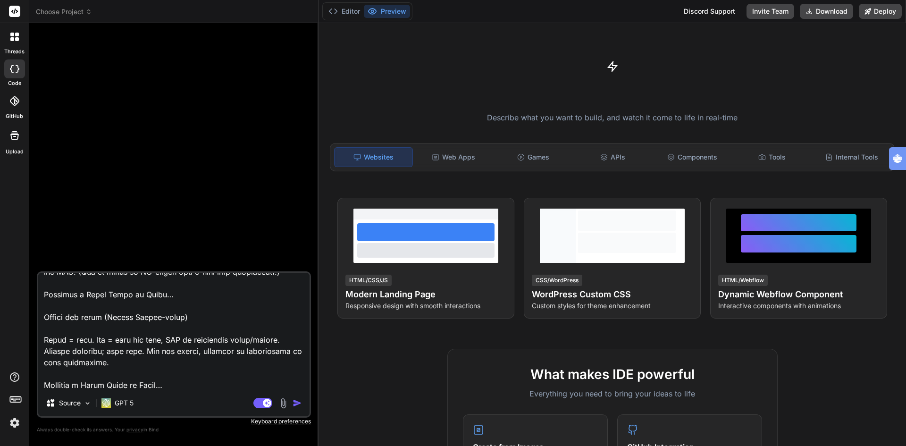
click at [11, 14] on rect at bounding box center [14, 11] width 11 height 11
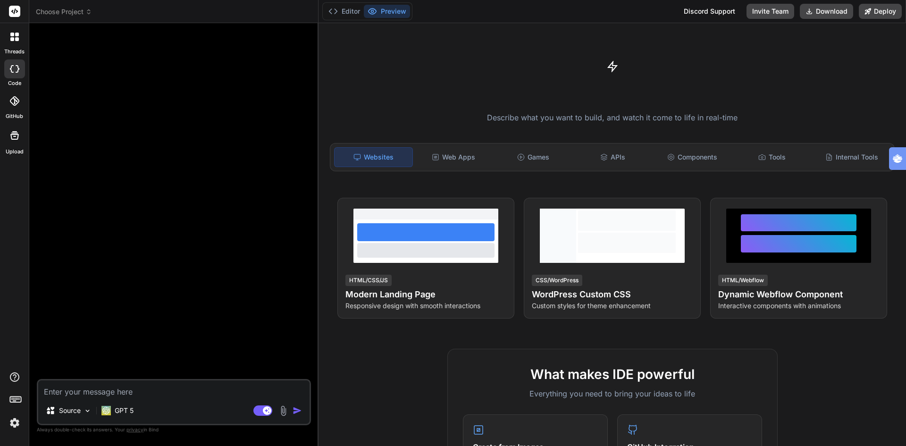
click at [60, 11] on span "Choose Project" at bounding box center [64, 11] width 56 height 9
type textarea "x"
click at [60, 11] on span "Choose Project" at bounding box center [64, 11] width 56 height 9
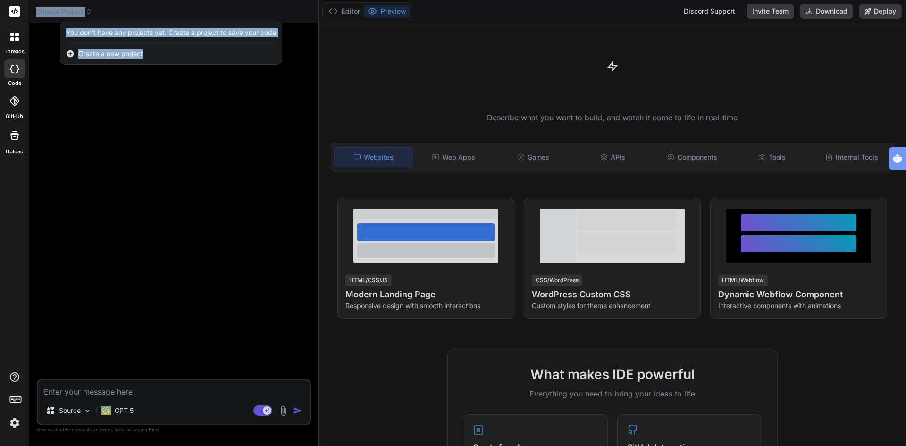
click at [108, 55] on span "Create a new project" at bounding box center [110, 53] width 65 height 9
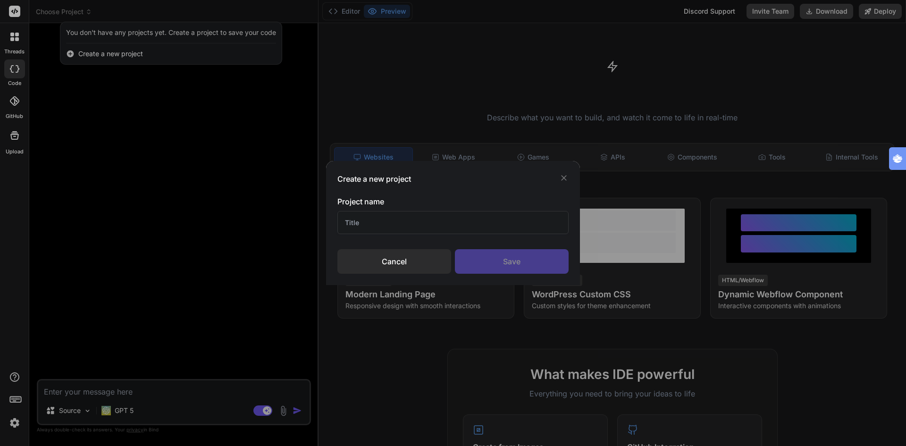
click at [382, 215] on input "text" at bounding box center [452, 222] width 231 height 23
type input "beacon AI"
click at [520, 260] on div "Save" at bounding box center [512, 261] width 114 height 25
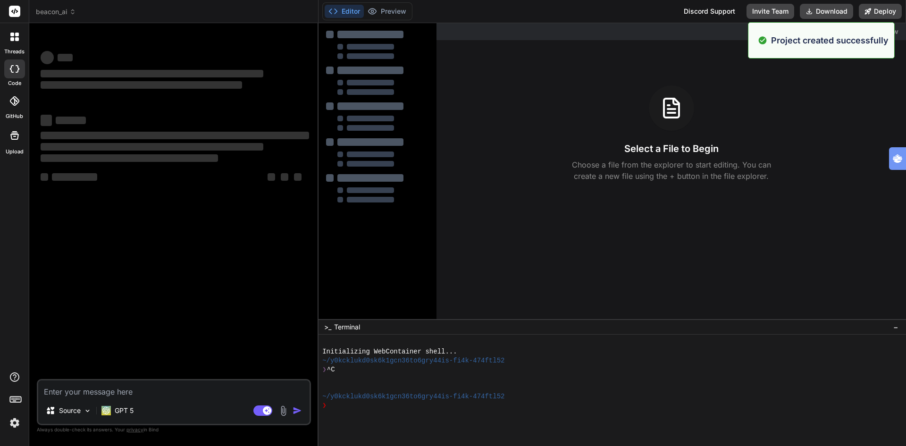
type textarea "x"
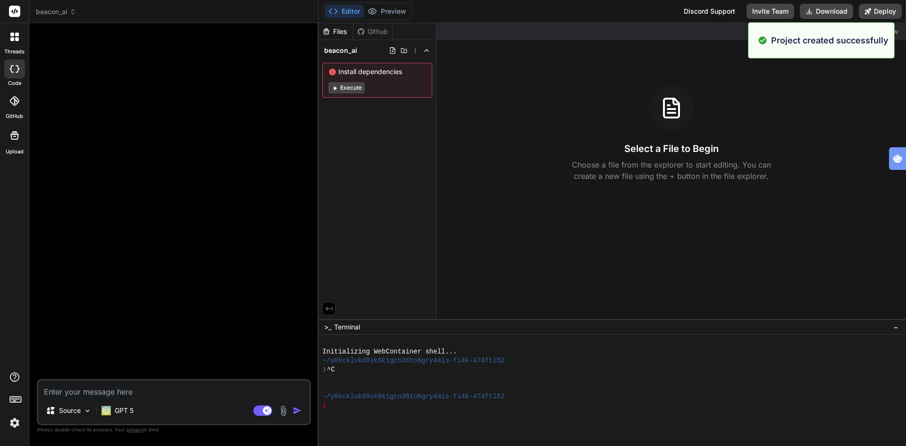
click at [128, 389] on textarea at bounding box center [173, 388] width 271 height 17
paste textarea "Dit is een krachtige en gestructureerde aanpak voor de landingpage van Beacon A…"
type textarea "Dit is een krachtige en gestructureerde aanpak voor de landingpage van Beacon A…"
type textarea "x"
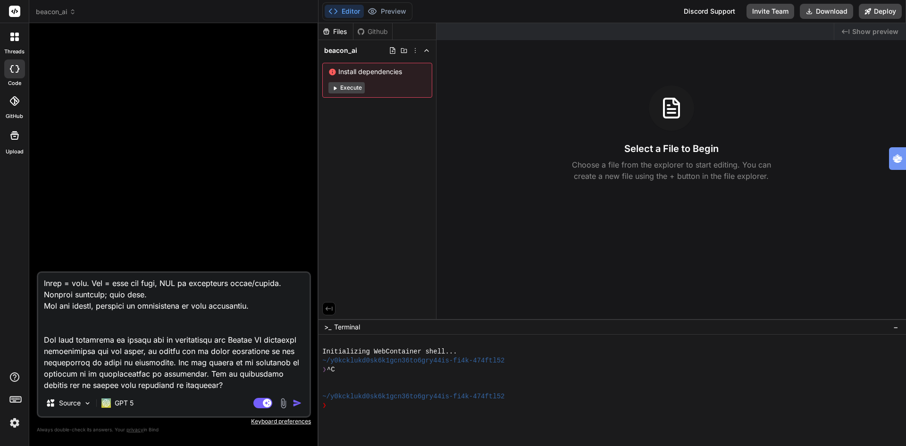
type textarea "Dit is een krachtige en gestructureerde aanpak voor de landingpage van Beacon A…"
click at [294, 401] on img "button" at bounding box center [296, 402] width 9 height 9
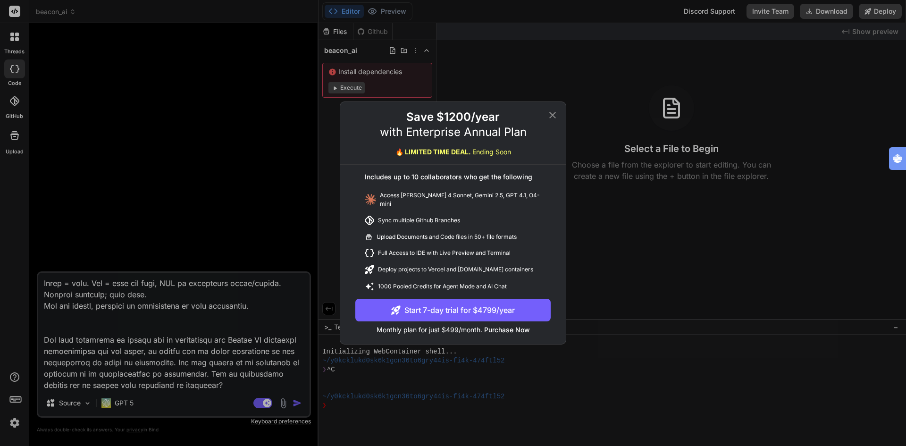
click at [17, 418] on div "Save $1200/year with Enterprise Annual Plan 🔥 LIMITED TIME DEAL. Ending Soon In…" at bounding box center [453, 223] width 906 height 446
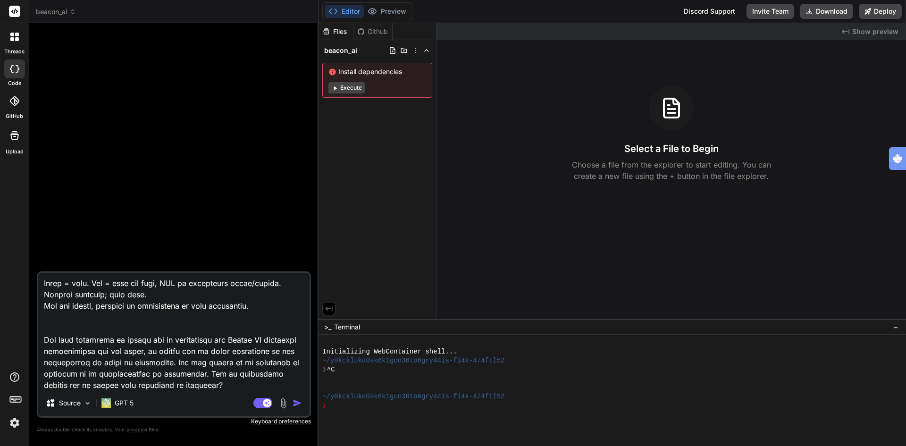
click at [17, 426] on img at bounding box center [15, 423] width 16 height 16
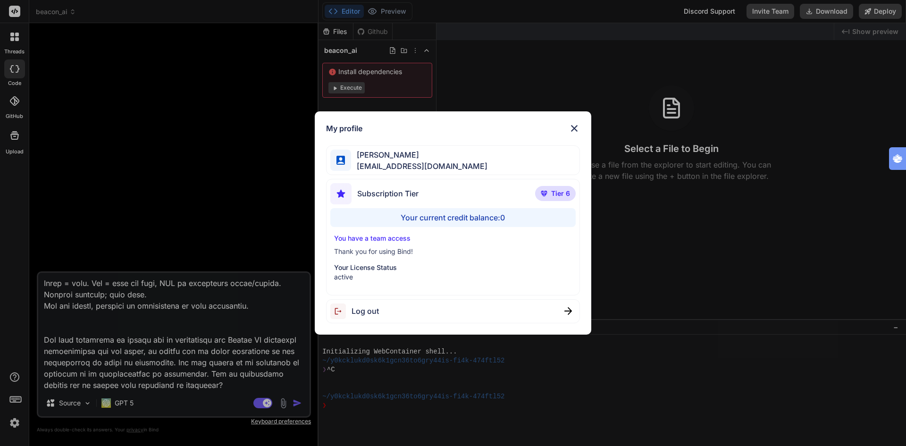
click at [401, 238] on p "You have a team access" at bounding box center [453, 237] width 238 height 9
click at [570, 310] on img at bounding box center [568, 311] width 8 height 8
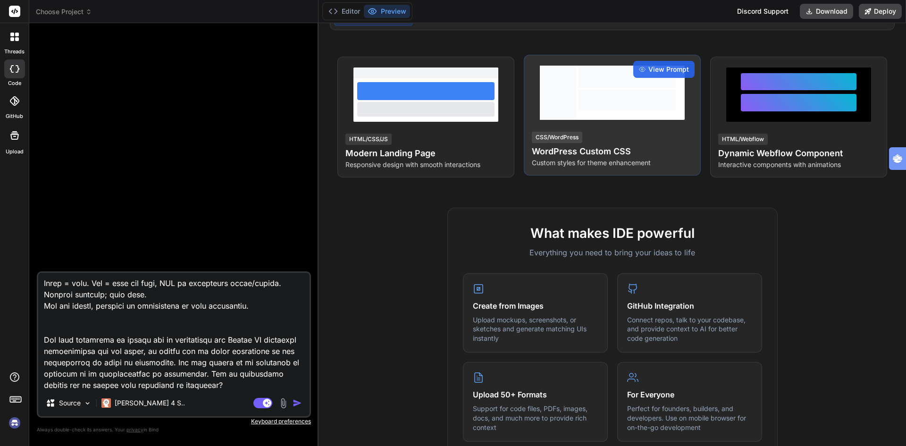
scroll to position [141, 0]
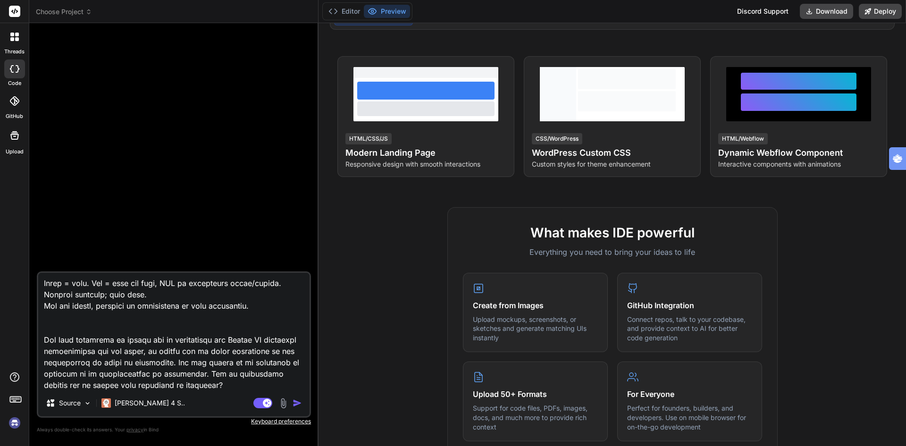
click at [17, 424] on img at bounding box center [15, 423] width 16 height 16
click at [294, 404] on img "button" at bounding box center [296, 402] width 9 height 9
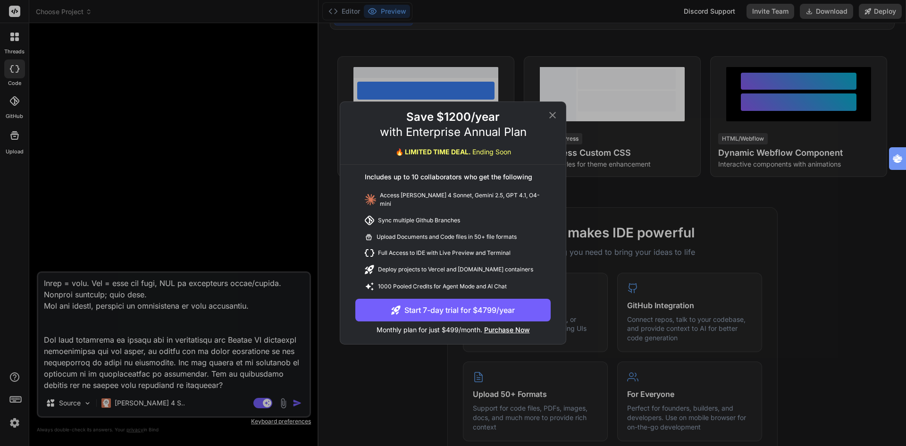
click at [276, 238] on div "Save $1200/year with Enterprise Annual Plan 🔥 LIMITED TIME DEAL. Ending Soon In…" at bounding box center [453, 223] width 906 height 446
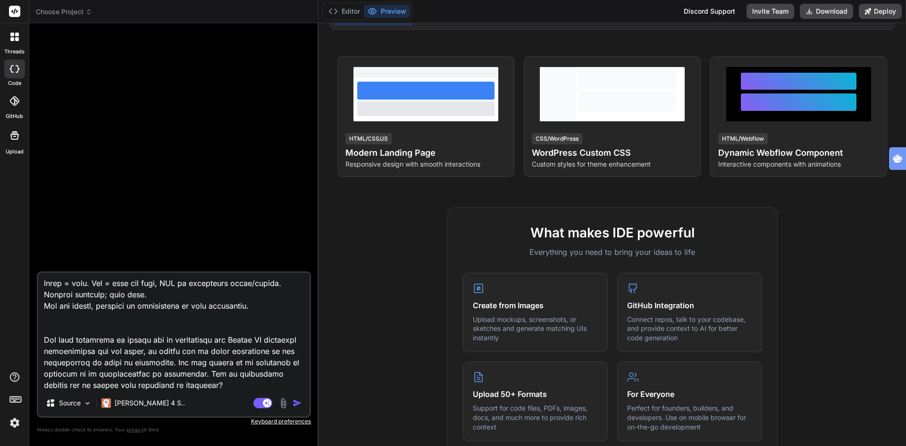
click at [296, 402] on img "button" at bounding box center [296, 402] width 9 height 9
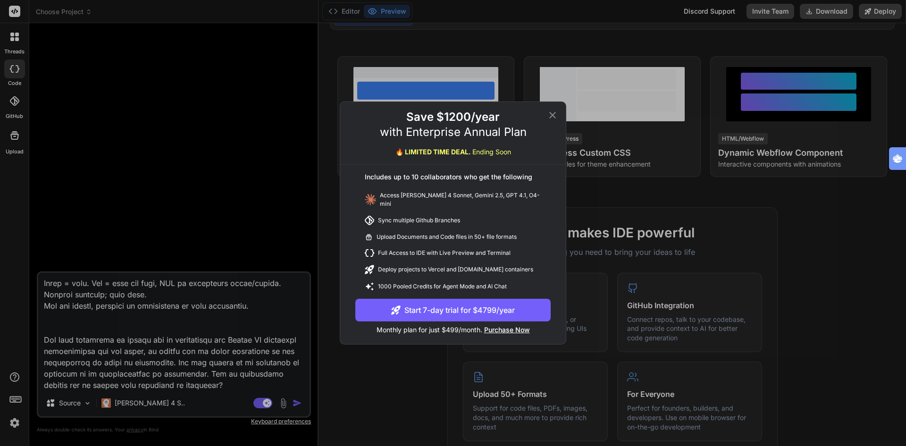
click at [128, 406] on div "Save $1200/year with Enterprise Annual Plan 🔥 LIMITED TIME DEAL. Ending Soon In…" at bounding box center [453, 223] width 906 height 446
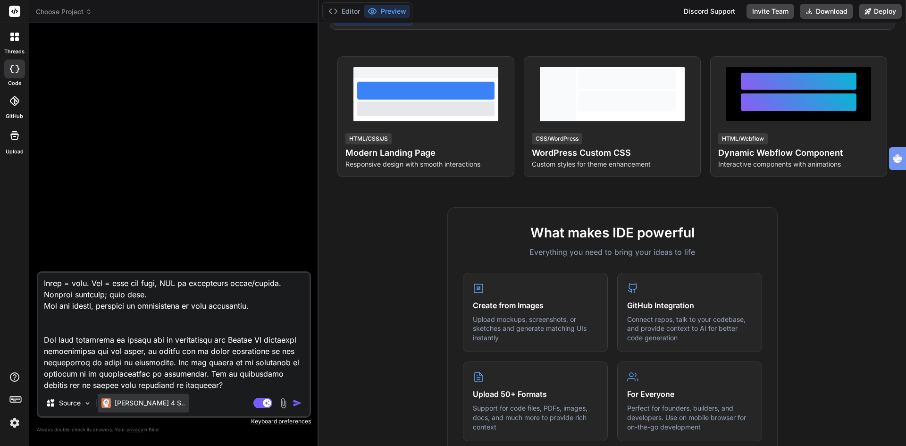
click at [137, 402] on p "Claude 4 S.." at bounding box center [150, 402] width 70 height 9
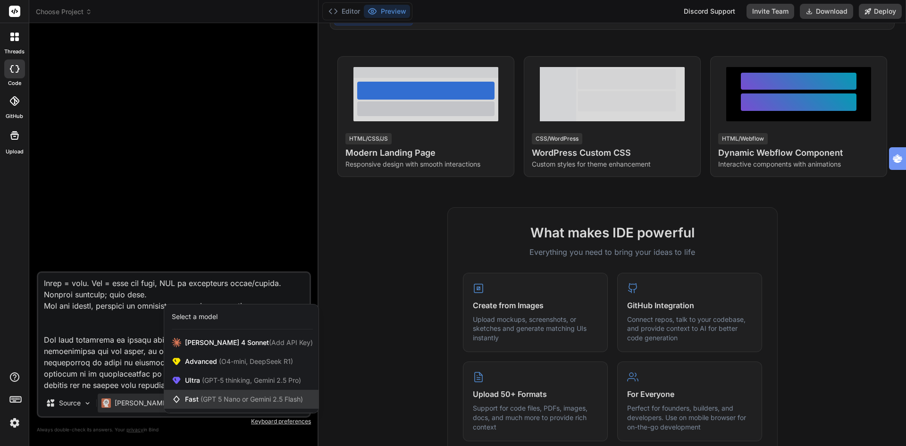
click at [226, 400] on span "(GPT 5 Nano or Gemini 2.5 Flash)" at bounding box center [251, 399] width 102 height 8
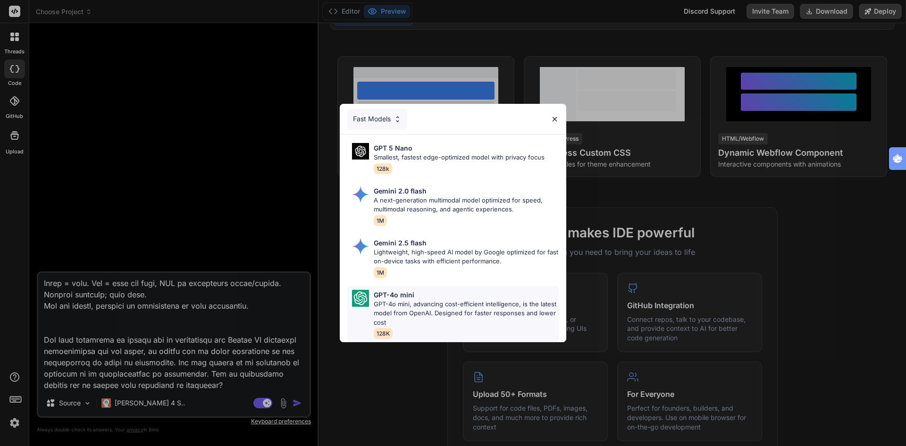
click at [407, 305] on p "GPT-4o mini, advancing cost-efficient intelligence, is the latest model from Op…" at bounding box center [466, 314] width 185 height 28
type textarea "x"
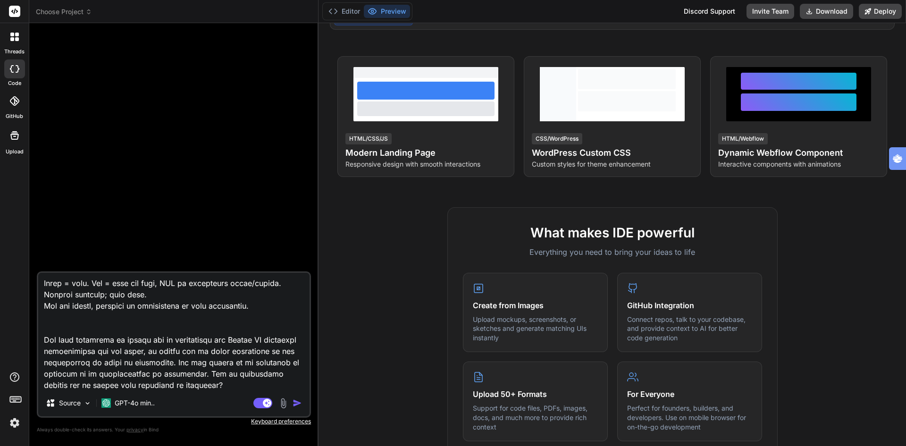
click at [296, 404] on div "Agent Mode. When this toggle is activated, AI automatically makes decisions, re…" at bounding box center [278, 402] width 54 height 11
click at [296, 404] on img "button" at bounding box center [296, 402] width 9 height 9
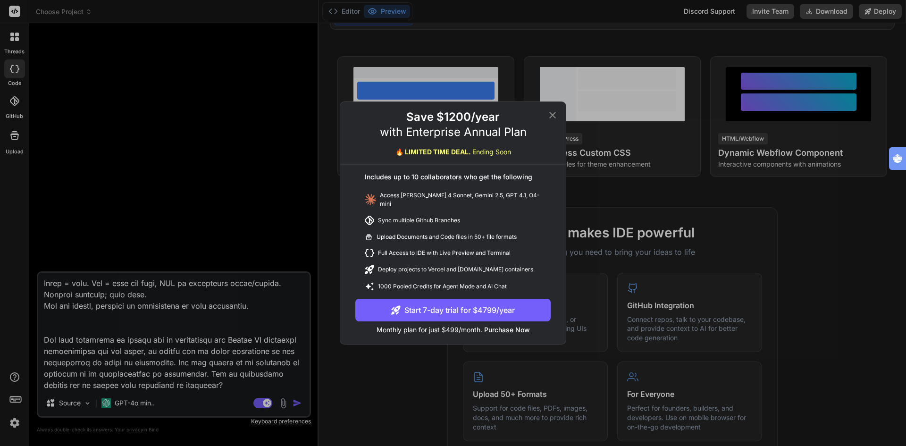
click at [554, 121] on icon at bounding box center [552, 114] width 11 height 11
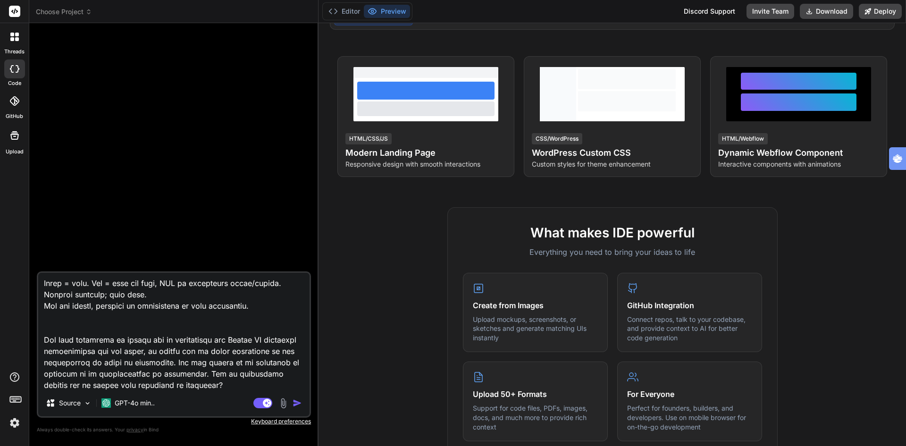
click at [11, 423] on img at bounding box center [15, 423] width 16 height 16
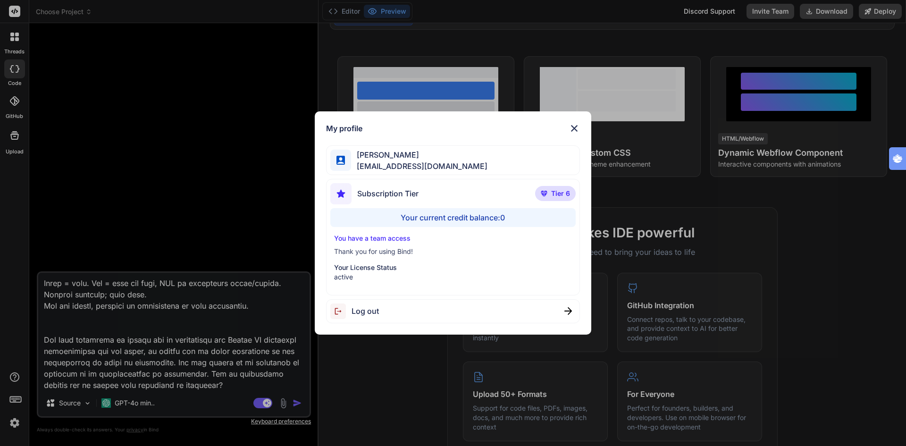
click at [573, 125] on img at bounding box center [573, 128] width 11 height 11
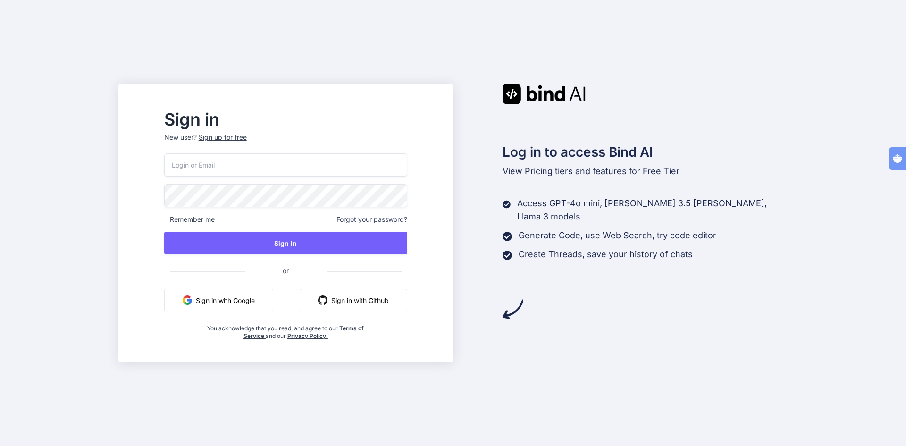
type input "tognolli@kpnmail"
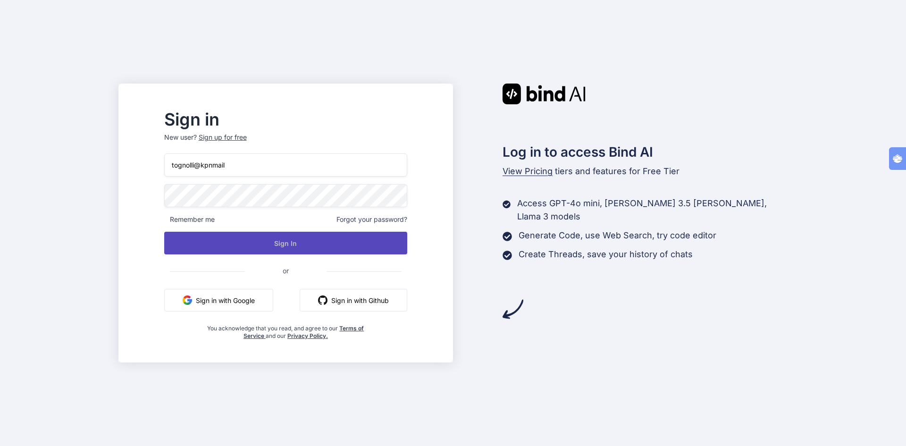
click at [301, 241] on button "Sign In" at bounding box center [285, 243] width 243 height 23
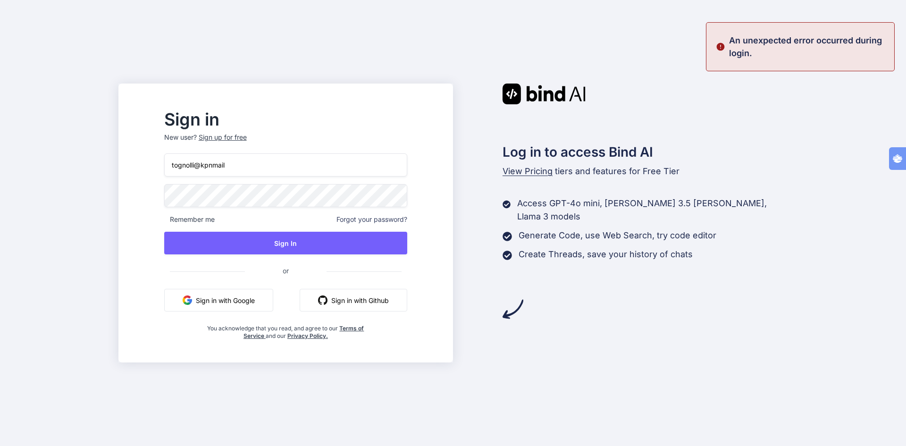
click at [302, 173] on input "tognolli@kpnmail" at bounding box center [285, 164] width 243 height 23
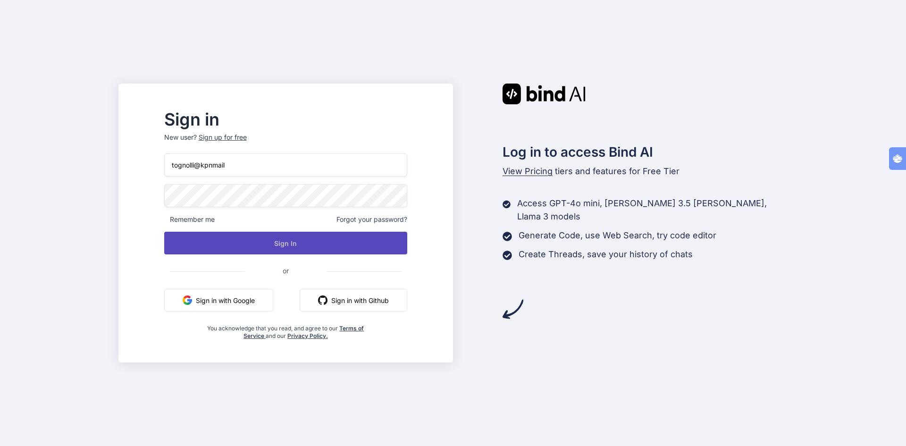
click at [300, 242] on button "Sign In" at bounding box center [285, 243] width 243 height 23
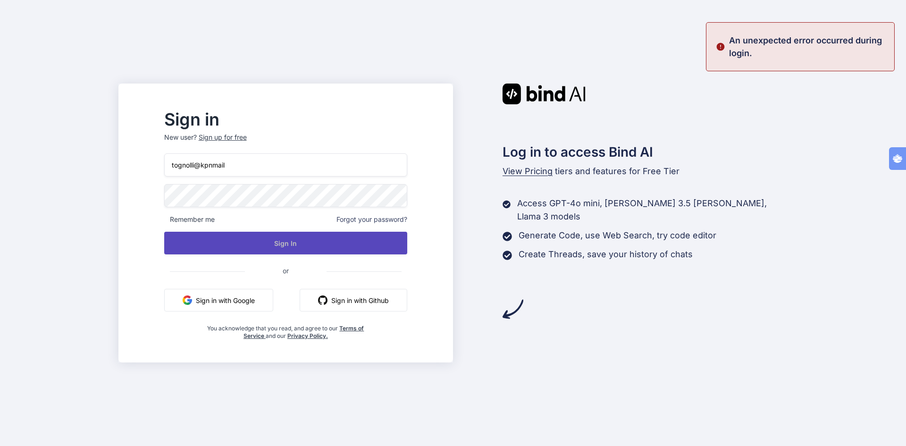
click at [300, 242] on button "Sign In" at bounding box center [285, 243] width 243 height 23
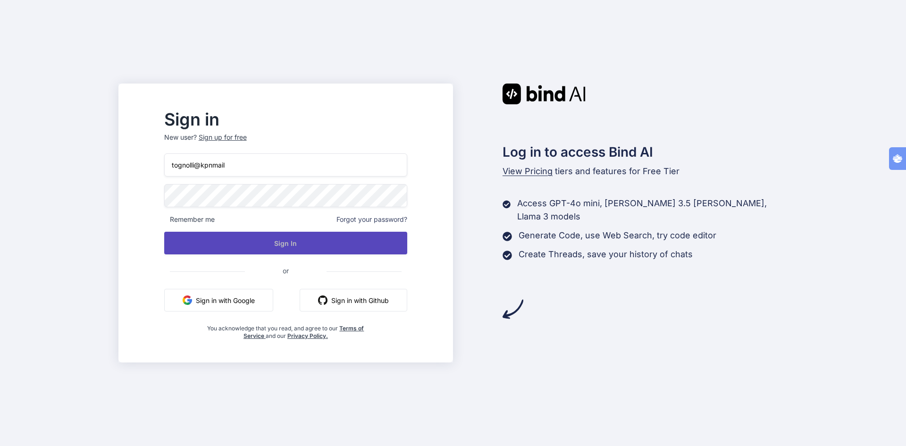
click at [290, 242] on button "Sign In" at bounding box center [285, 243] width 243 height 23
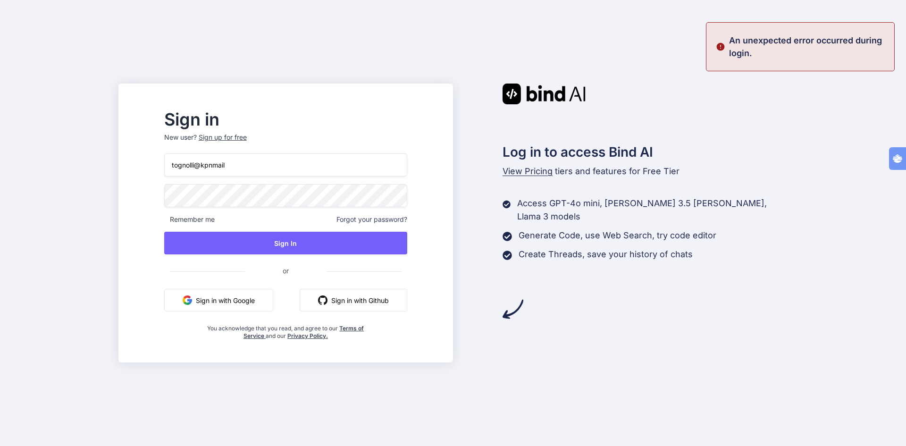
click at [266, 298] on button "Sign in with Google" at bounding box center [218, 300] width 109 height 23
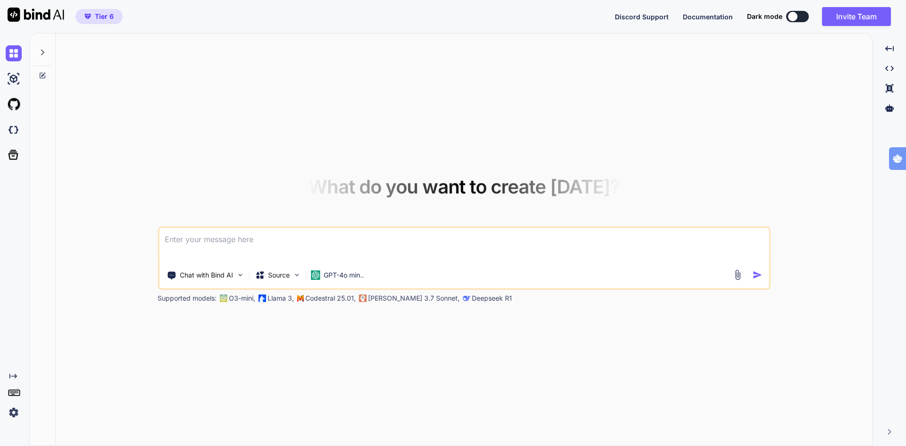
click at [17, 413] on img at bounding box center [14, 412] width 16 height 16
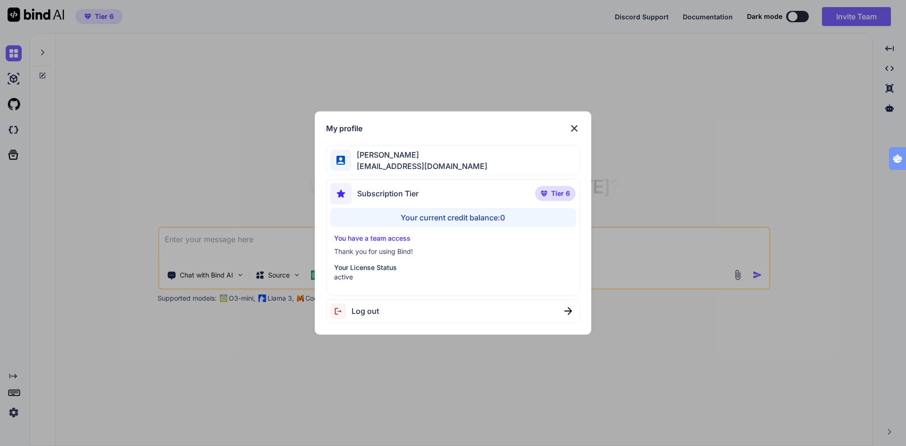
click at [369, 308] on span "Log out" at bounding box center [364, 310] width 27 height 11
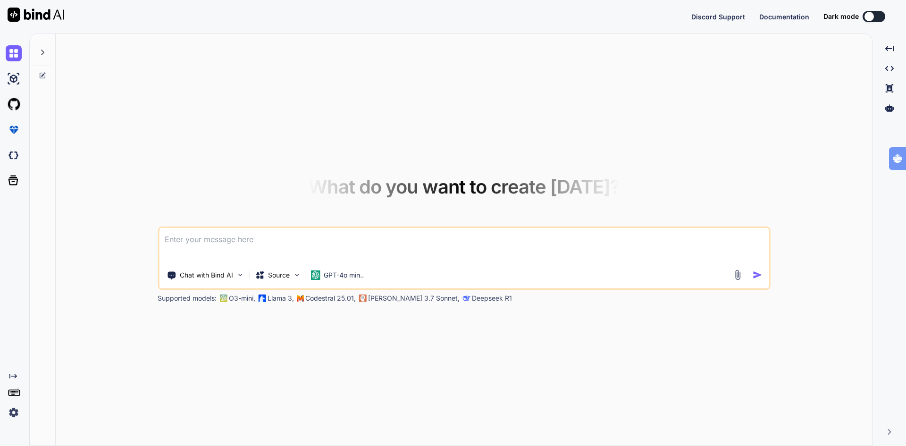
type textarea "x"
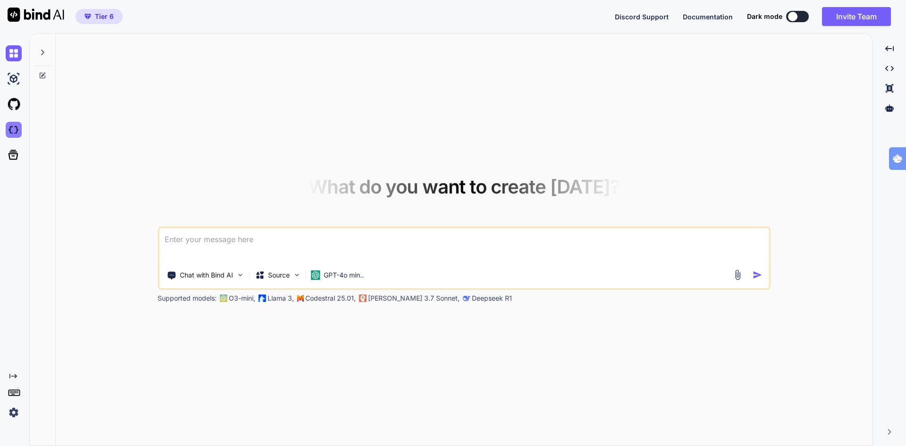
click at [14, 130] on img at bounding box center [14, 130] width 16 height 16
click at [17, 56] on img at bounding box center [14, 53] width 16 height 16
click at [10, 53] on img at bounding box center [14, 53] width 16 height 16
click at [11, 83] on img at bounding box center [14, 79] width 16 height 16
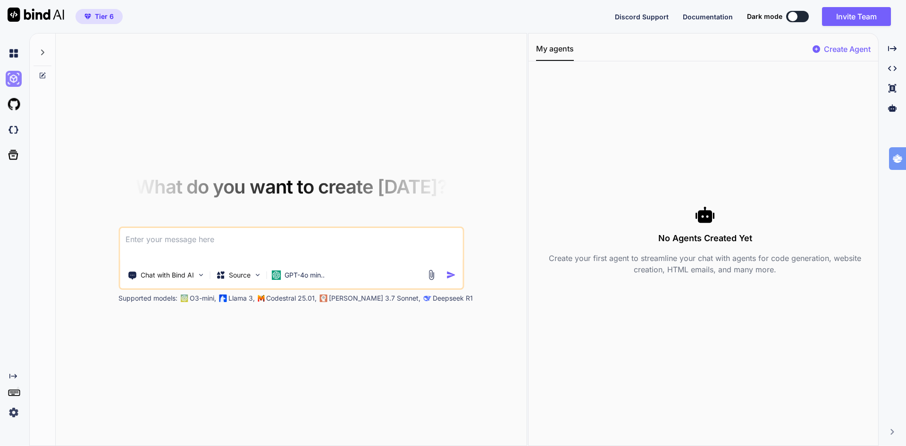
click at [11, 83] on img at bounding box center [14, 79] width 16 height 16
click at [15, 101] on img at bounding box center [14, 104] width 16 height 16
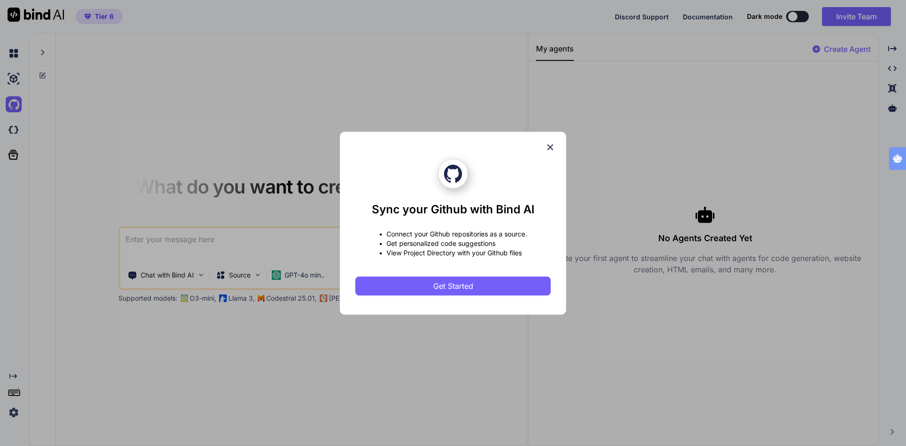
click at [549, 145] on icon at bounding box center [550, 147] width 10 height 10
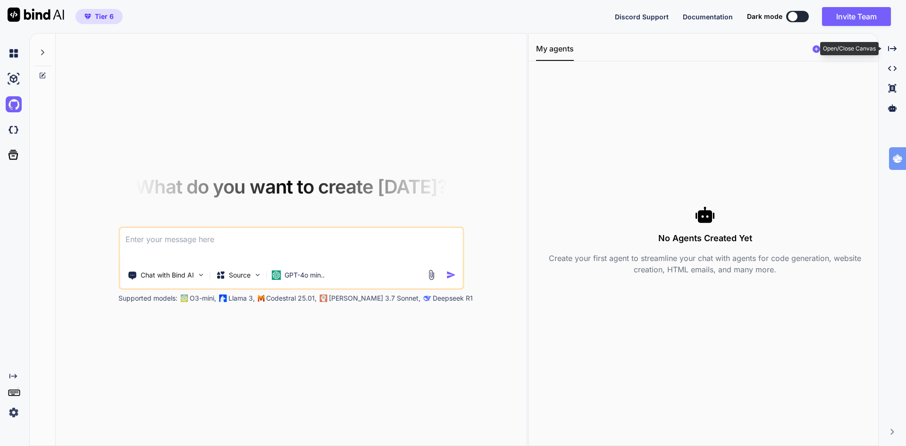
click at [845, 50] on div "Open/Close Canvas" at bounding box center [849, 48] width 58 height 13
click at [847, 49] on p "Create Agent" at bounding box center [847, 48] width 47 height 11
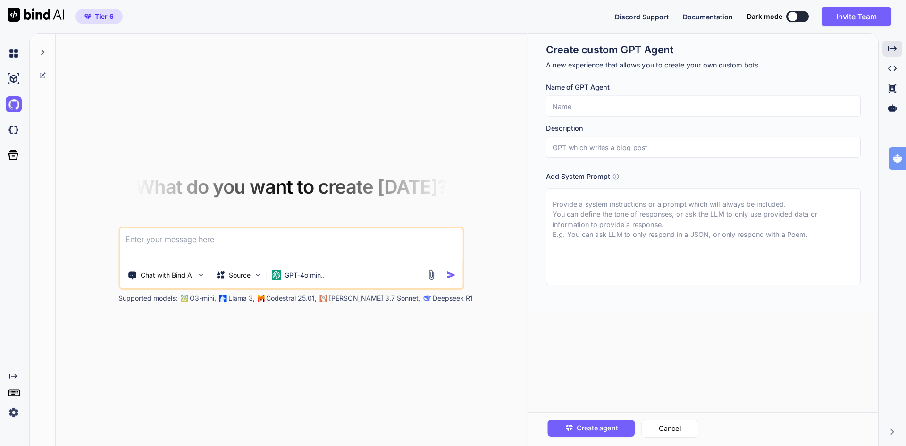
click at [847, 49] on h1 "Create custom GPT Agent" at bounding box center [703, 50] width 315 height 14
click at [582, 108] on input "text" at bounding box center [703, 106] width 315 height 21
click at [592, 141] on input "text" at bounding box center [703, 147] width 315 height 21
click at [586, 210] on textarea at bounding box center [703, 236] width 315 height 97
click at [895, 108] on icon at bounding box center [892, 107] width 8 height 7
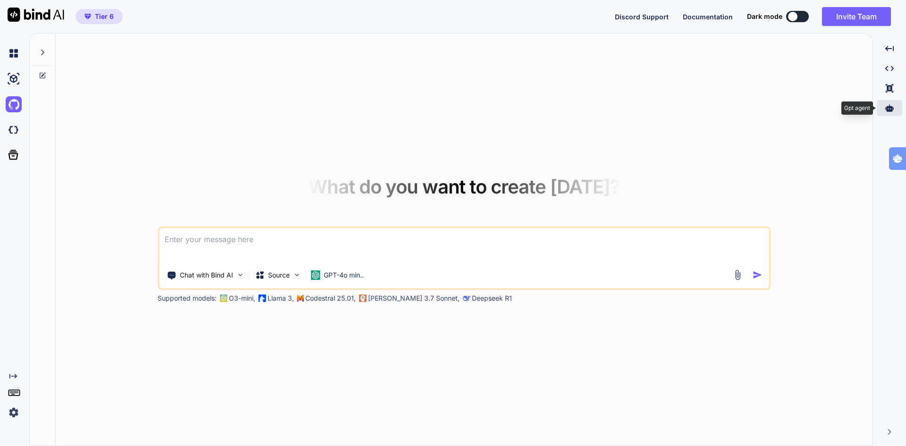
click at [892, 110] on icon at bounding box center [889, 107] width 8 height 7
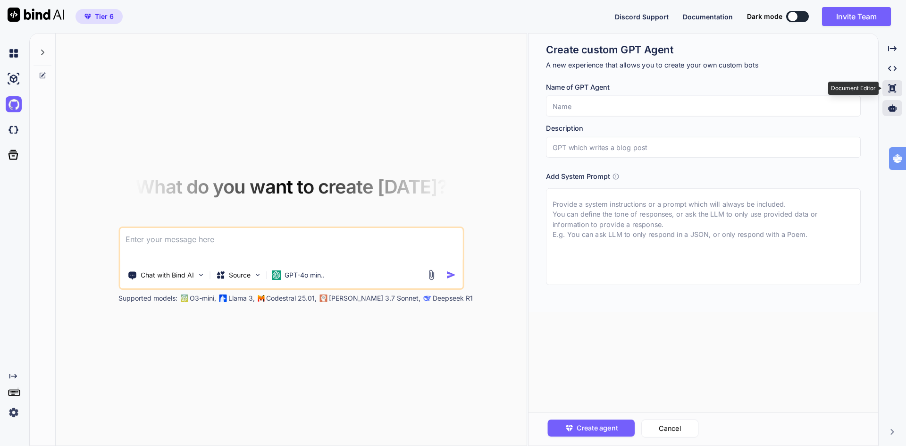
click at [891, 84] on icon "Created with Pixso." at bounding box center [892, 88] width 8 height 8
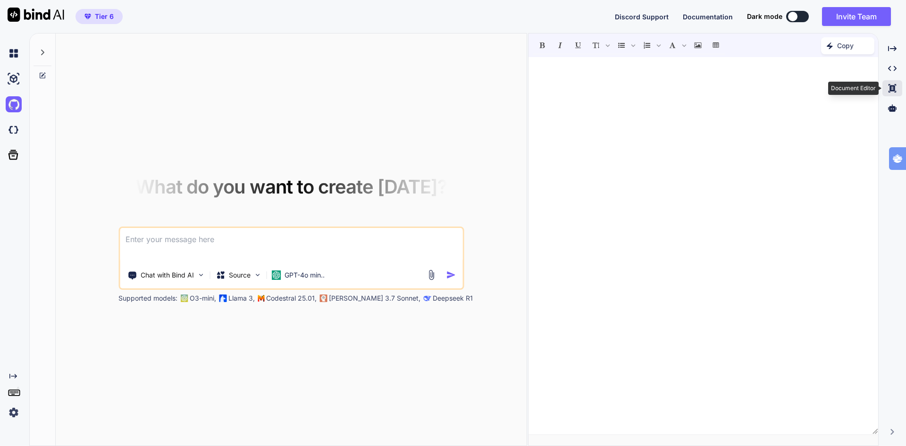
click at [891, 84] on icon "Created with Pixso." at bounding box center [892, 88] width 8 height 8
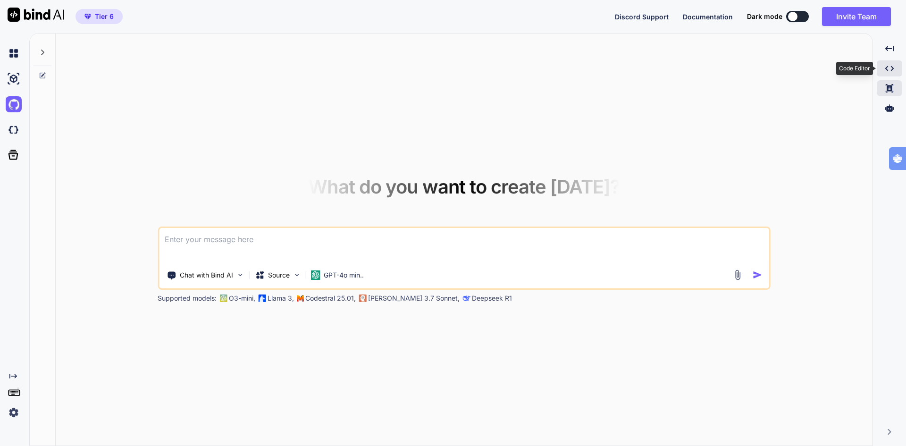
click at [890, 70] on icon "Created with Pixso." at bounding box center [889, 68] width 8 height 8
click at [890, 70] on icon at bounding box center [889, 68] width 8 height 5
click at [890, 70] on icon "Created with Pixso." at bounding box center [889, 68] width 8 height 8
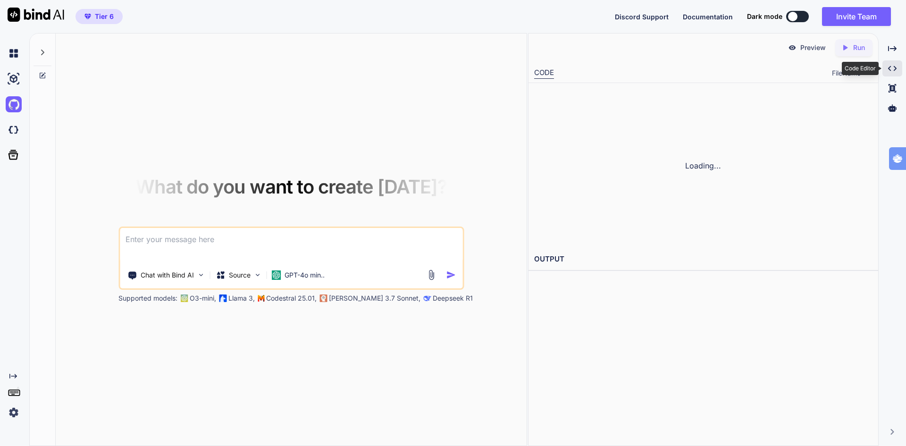
click at [890, 70] on icon at bounding box center [892, 68] width 8 height 5
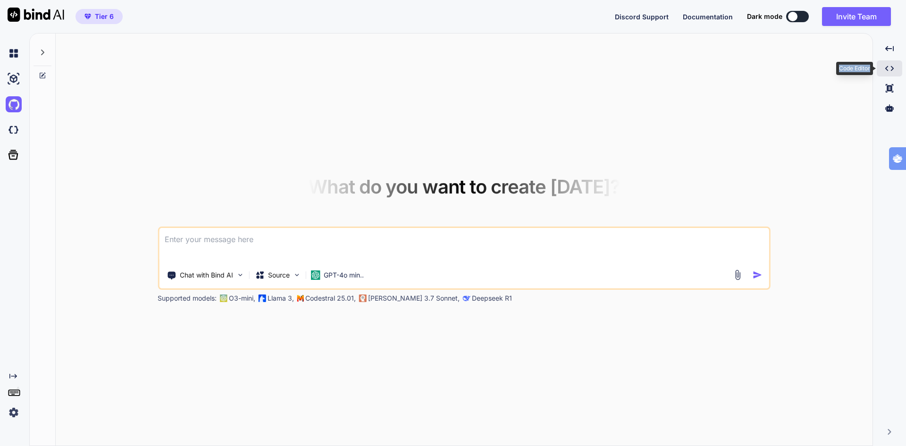
click at [890, 70] on icon "Created with Pixso." at bounding box center [889, 68] width 8 height 8
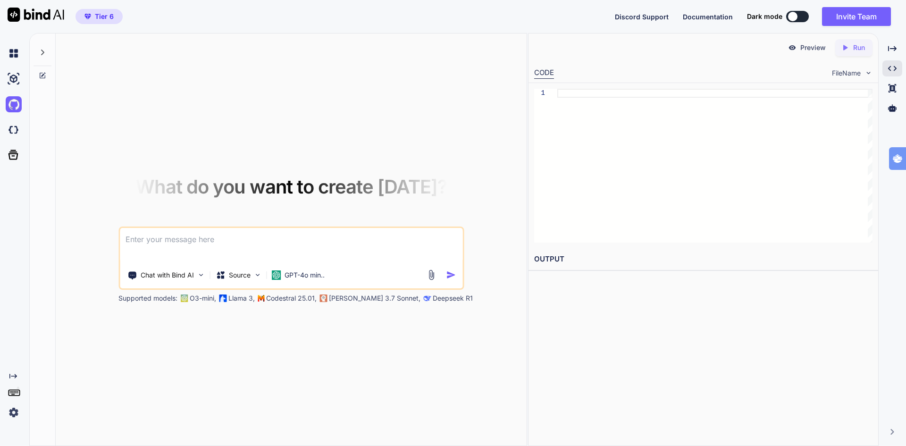
click at [808, 49] on p "Preview" at bounding box center [812, 47] width 25 height 9
click at [856, 50] on p "Run" at bounding box center [859, 47] width 12 height 9
click at [894, 109] on icon at bounding box center [892, 107] width 8 height 7
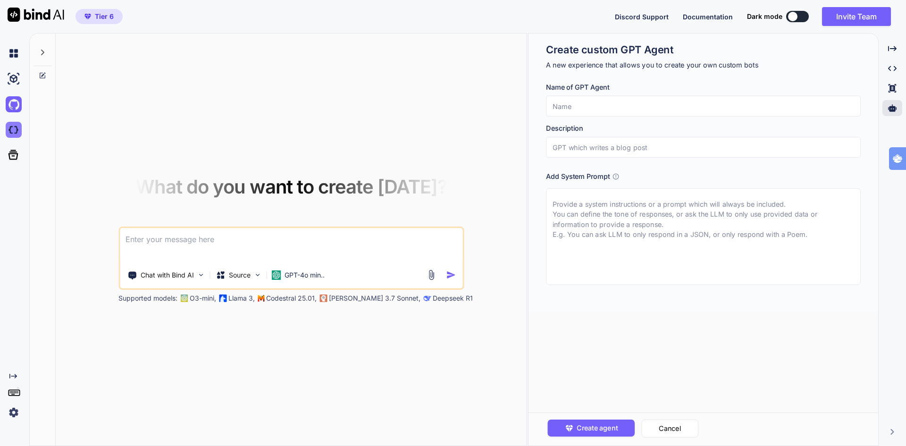
click at [11, 130] on img at bounding box center [14, 130] width 16 height 16
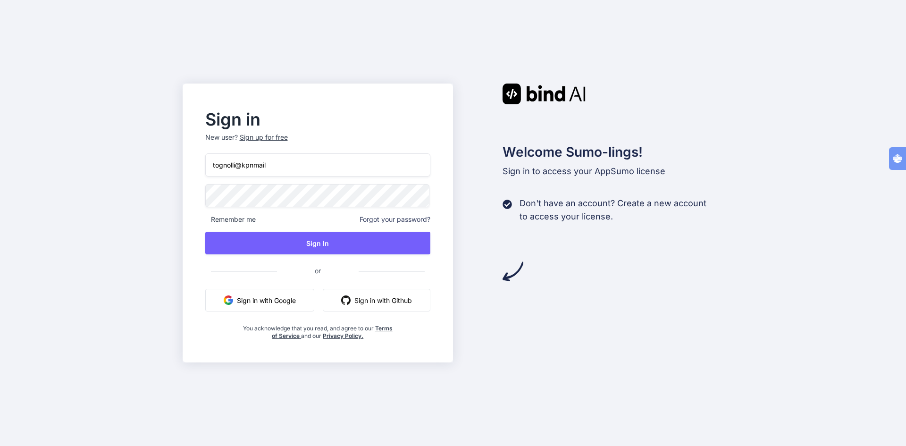
click at [284, 299] on button "Sign in with Google" at bounding box center [259, 300] width 109 height 23
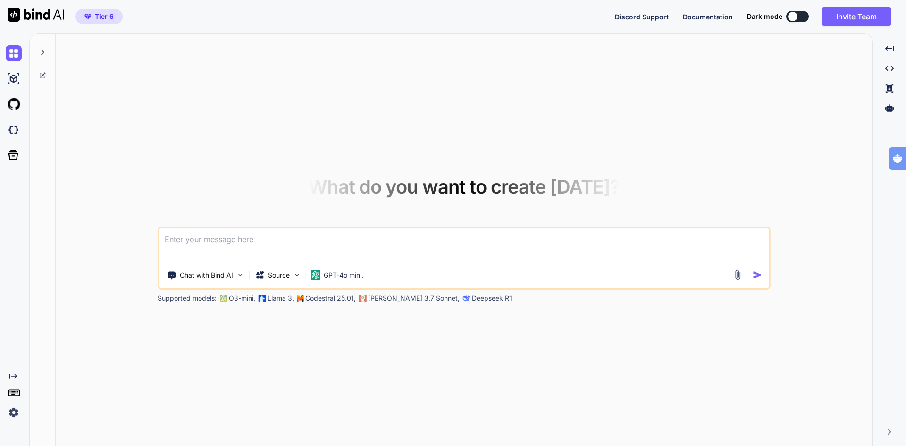
click at [19, 411] on img at bounding box center [14, 412] width 16 height 16
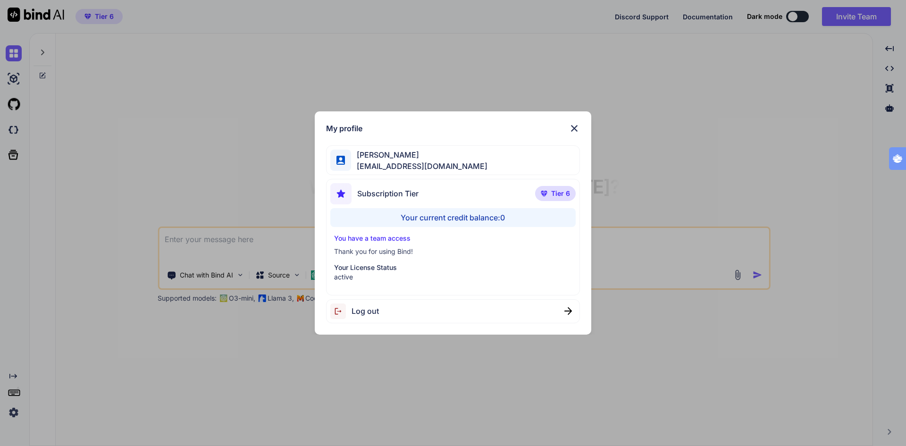
click at [488, 179] on div "Subscription Tier Tier 6 Your current credit balance: 0 You have a team access …" at bounding box center [453, 237] width 254 height 116
click at [568, 127] on div "My profile" at bounding box center [453, 128] width 254 height 11
click at [574, 129] on img at bounding box center [573, 128] width 11 height 11
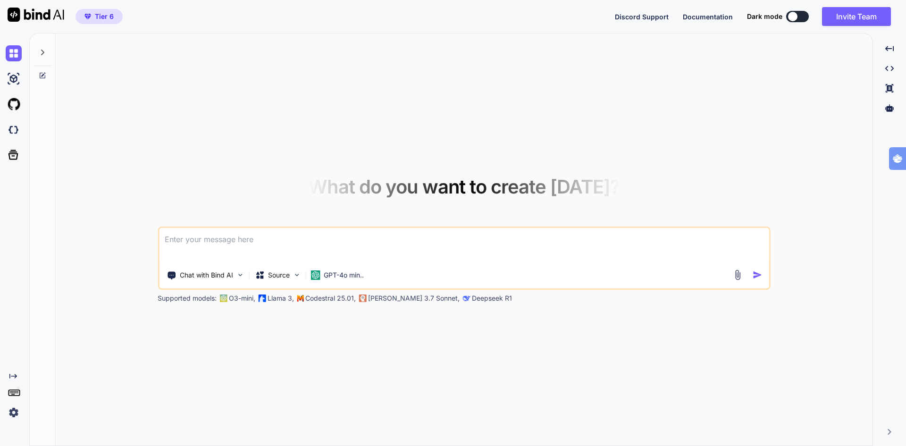
click at [245, 239] on textarea at bounding box center [464, 245] width 610 height 35
click at [276, 272] on p "Source" at bounding box center [279, 274] width 22 height 9
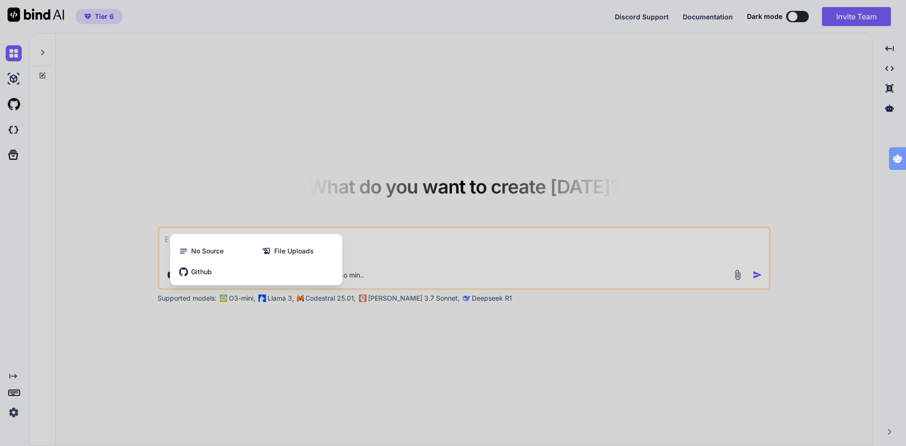
click at [427, 242] on div at bounding box center [453, 223] width 906 height 446
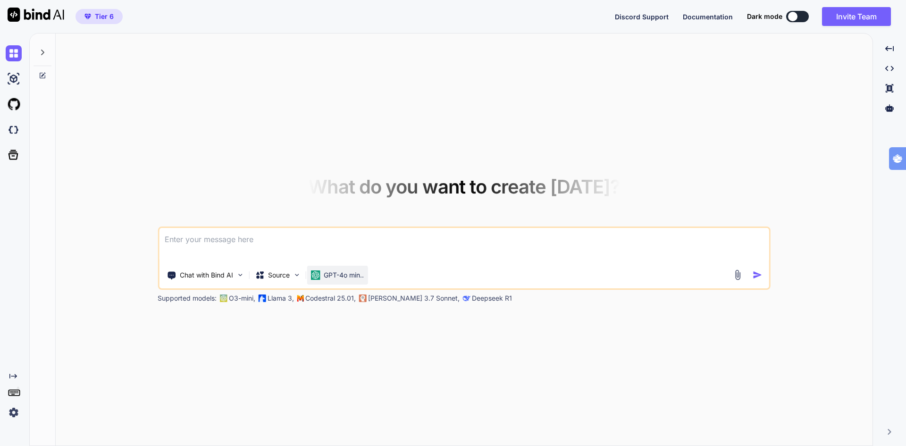
click at [348, 275] on p "GPT-4o min.." at bounding box center [344, 274] width 40 height 9
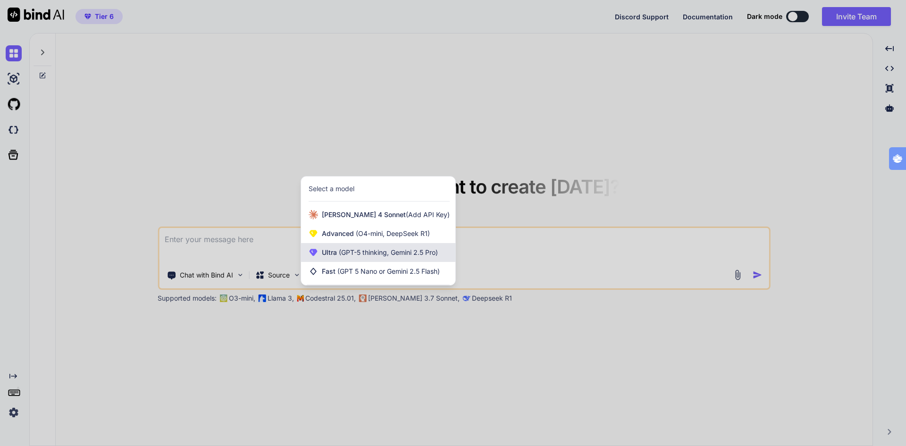
click at [410, 248] on span "(GPT-5 thinking, Gemini 2.5 Pro)" at bounding box center [387, 252] width 101 height 8
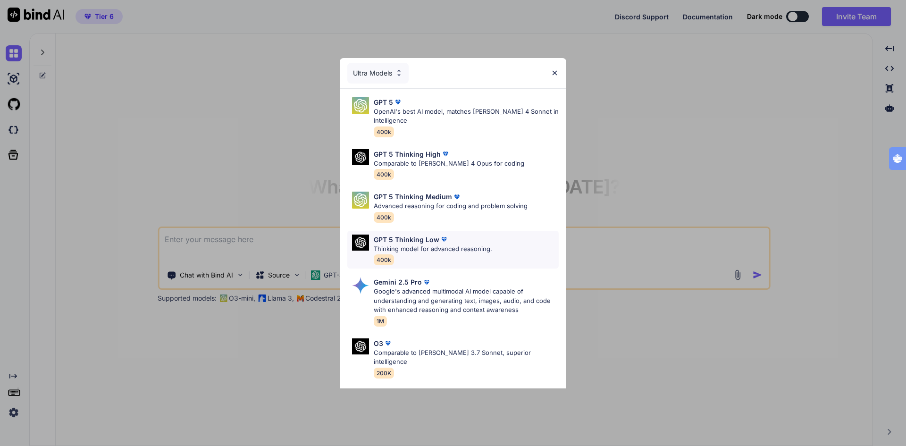
click at [448, 248] on p "Thinking model for advanced reasoning." at bounding box center [433, 248] width 118 height 9
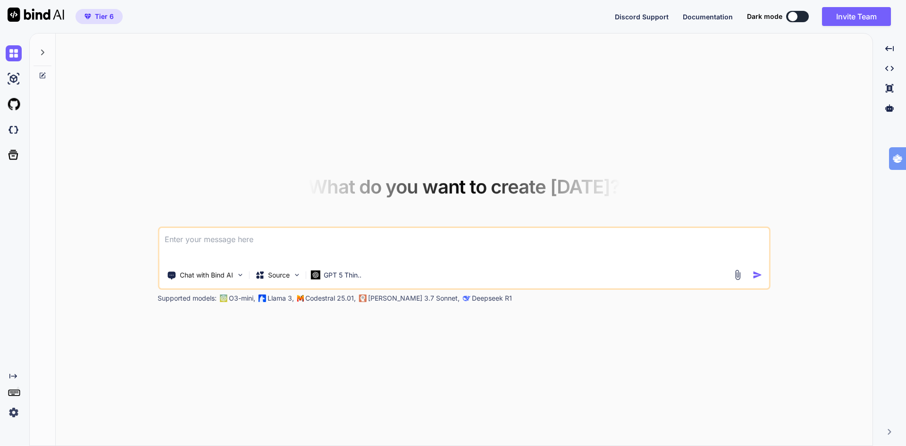
click at [13, 410] on img at bounding box center [14, 412] width 16 height 16
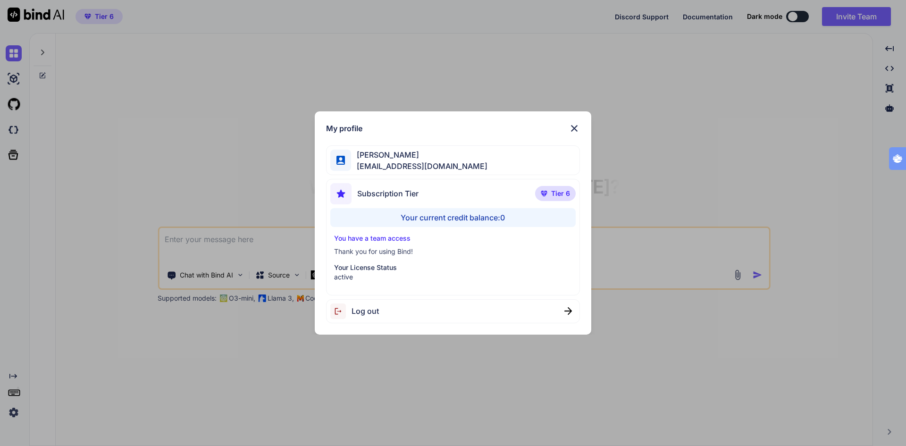
click at [13, 410] on div "My profile Ton Tognolli bigdata@tognology.com Subscription Tier Tier 6 Your cur…" at bounding box center [453, 223] width 906 height 446
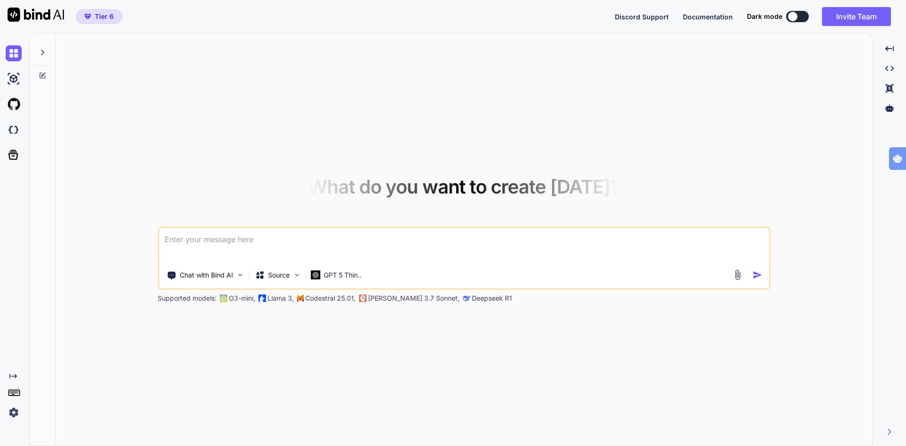
click at [12, 393] on icon at bounding box center [14, 391] width 13 height 13
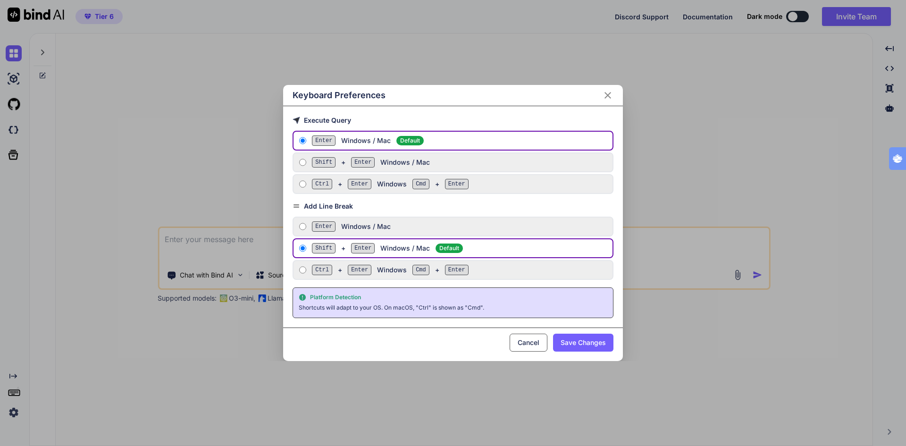
click at [12, 393] on div "Keyboard Preferences Execute Query Enter Windows / Mac Default Shift + Enter Wi…" at bounding box center [453, 223] width 906 height 446
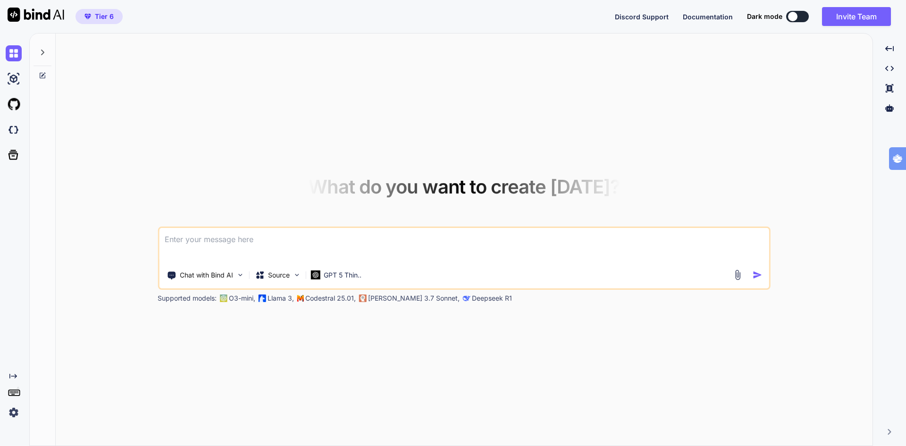
click at [14, 375] on icon "Created with Pixso." at bounding box center [13, 376] width 8 height 8
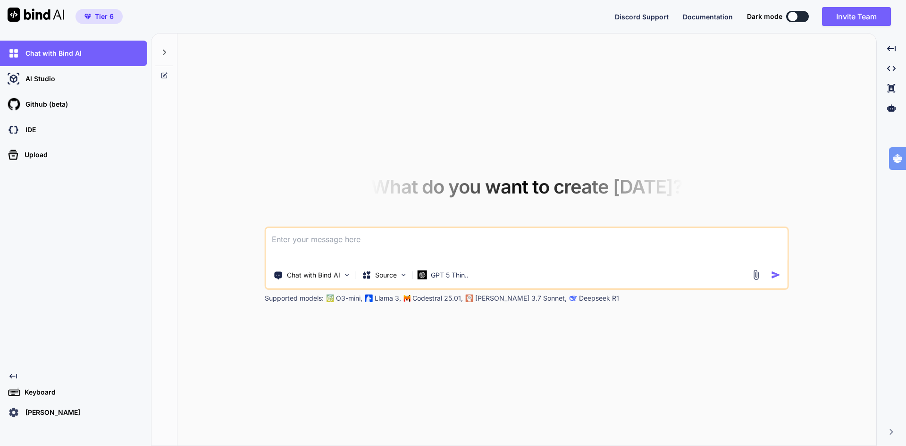
click at [51, 18] on img at bounding box center [36, 15] width 57 height 14
click at [890, 65] on icon "Created with Pixso." at bounding box center [891, 68] width 8 height 8
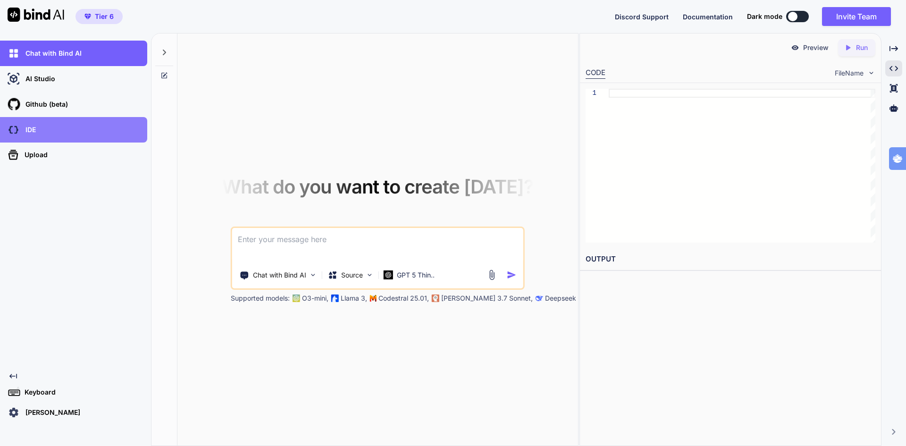
click at [27, 129] on p "IDE" at bounding box center [29, 129] width 14 height 9
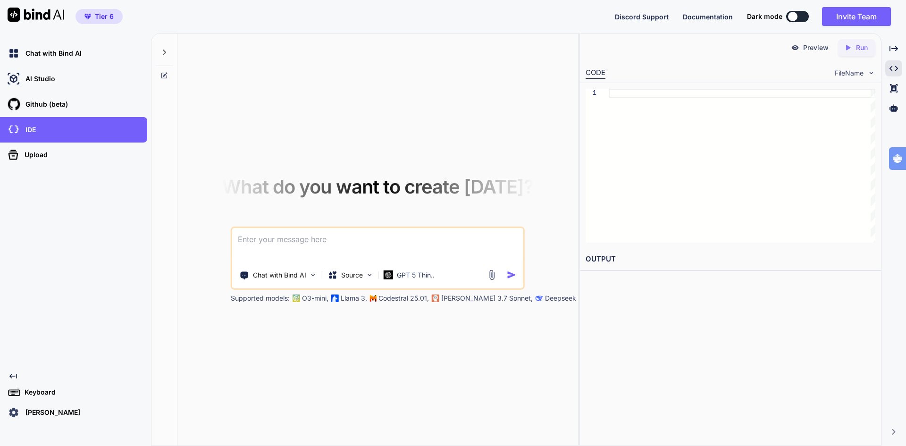
click at [770, 272] on div "OUTPUT" at bounding box center [730, 262] width 301 height 29
click at [62, 52] on p "Chat with Bind AI" at bounding box center [52, 53] width 60 height 9
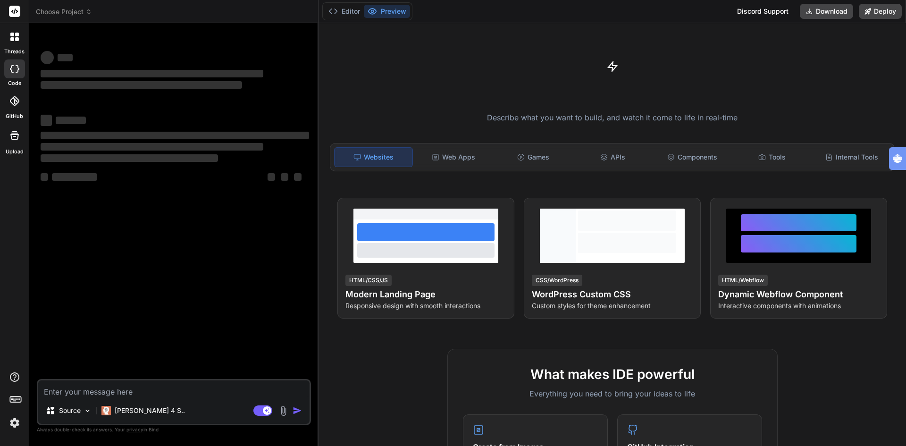
click at [203, 393] on textarea at bounding box center [173, 388] width 271 height 17
type textarea "x"
type textarea "t"
type textarea "x"
type textarea "te"
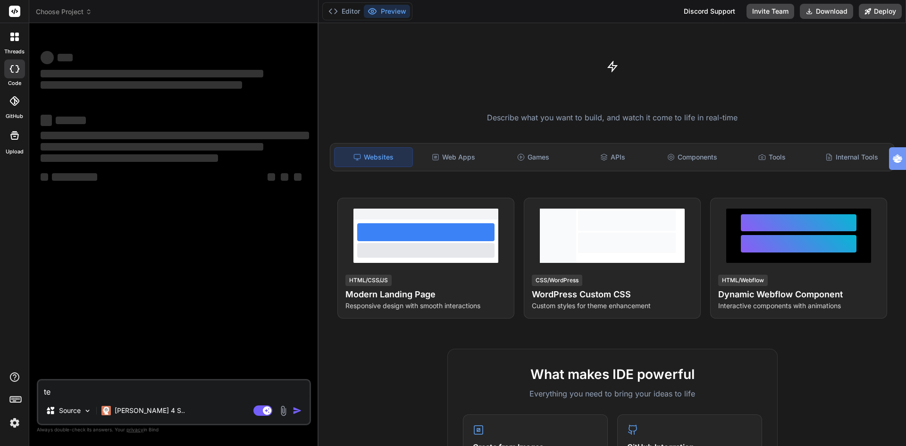
type textarea "x"
type textarea "tes"
type textarea "x"
type textarea "test"
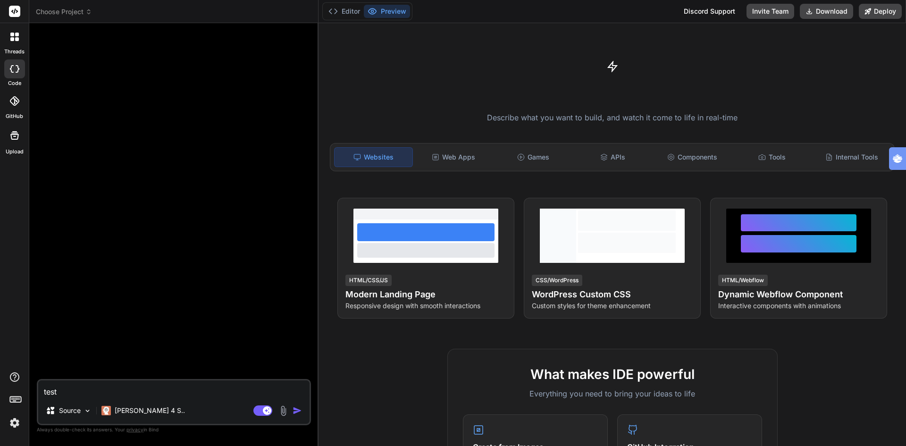
type textarea "x"
type textarea "test"
click at [297, 410] on img "button" at bounding box center [296, 410] width 9 height 9
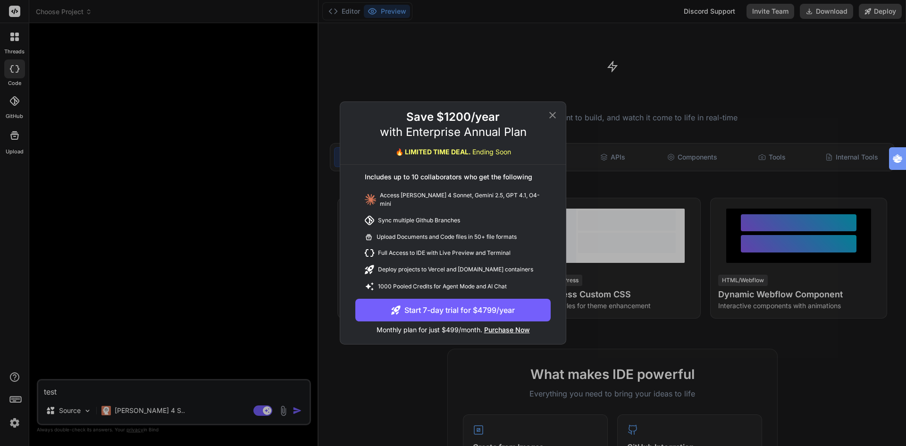
drag, startPoint x: 850, startPoint y: 75, endPoint x: 832, endPoint y: 1, distance: 76.4
click at [850, 75] on div "Save $1200/year with Enterprise Annual Plan 🔥 LIMITED TIME DEAL. Ending Soon In…" at bounding box center [453, 223] width 906 height 446
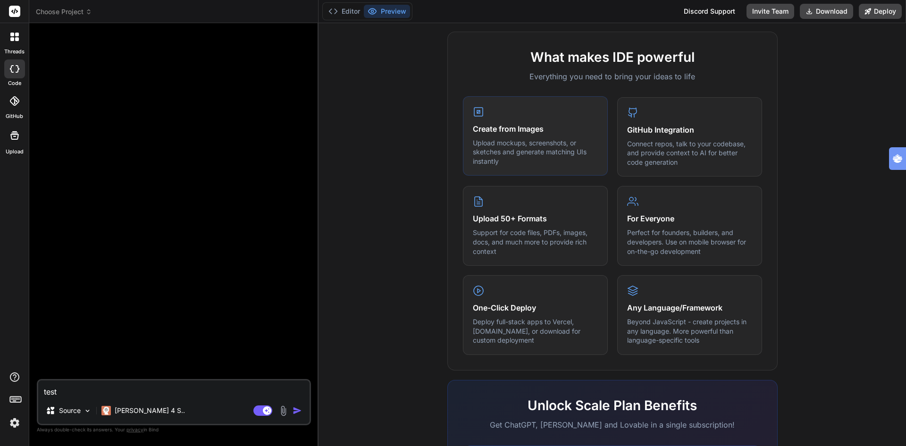
scroll to position [330, 0]
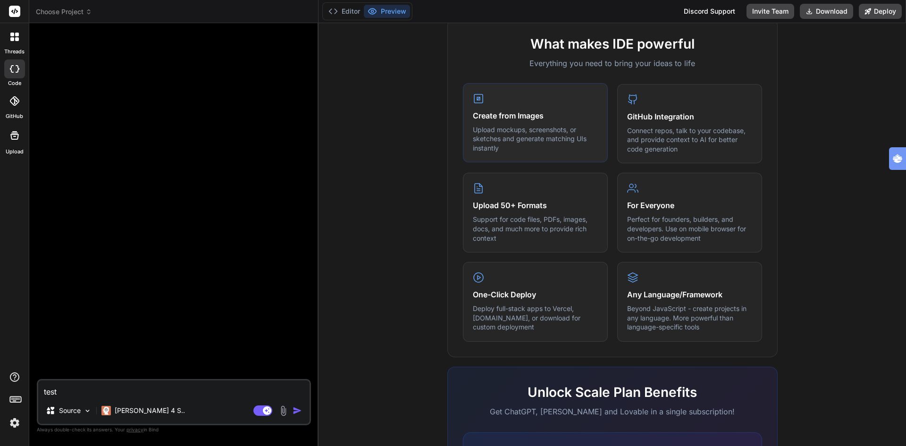
click at [517, 134] on p "Upload mockups, screenshots, or sketches and generate matching UIs instantly" at bounding box center [535, 139] width 125 height 28
click at [647, 202] on h4 "For Everyone" at bounding box center [689, 204] width 125 height 11
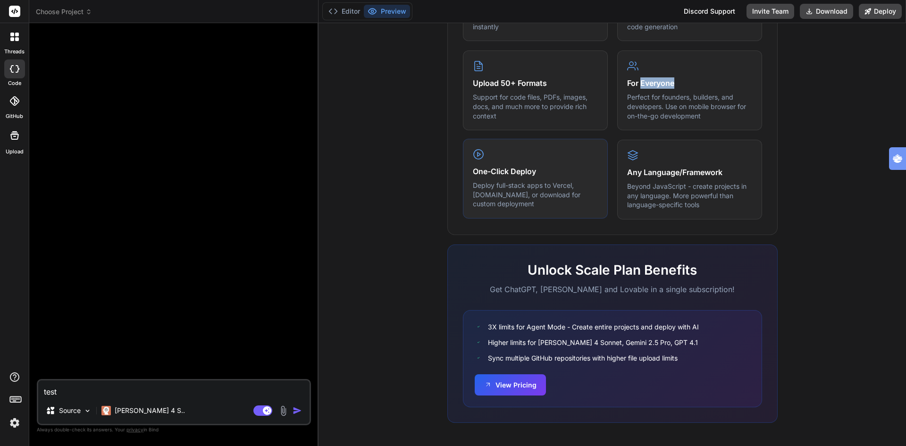
scroll to position [454, 0]
click at [511, 379] on button "View Pricing" at bounding box center [509, 382] width 71 height 21
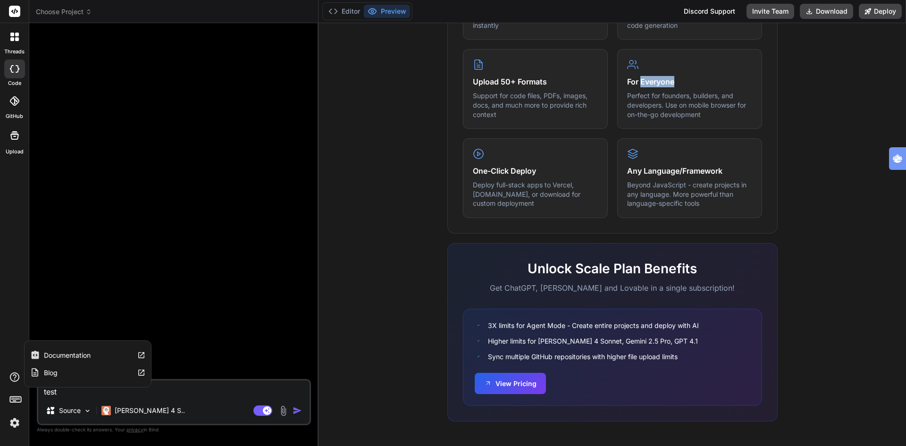
click at [90, 353] on label "Documentation" at bounding box center [67, 354] width 47 height 9
click at [17, 423] on img at bounding box center [15, 423] width 16 height 16
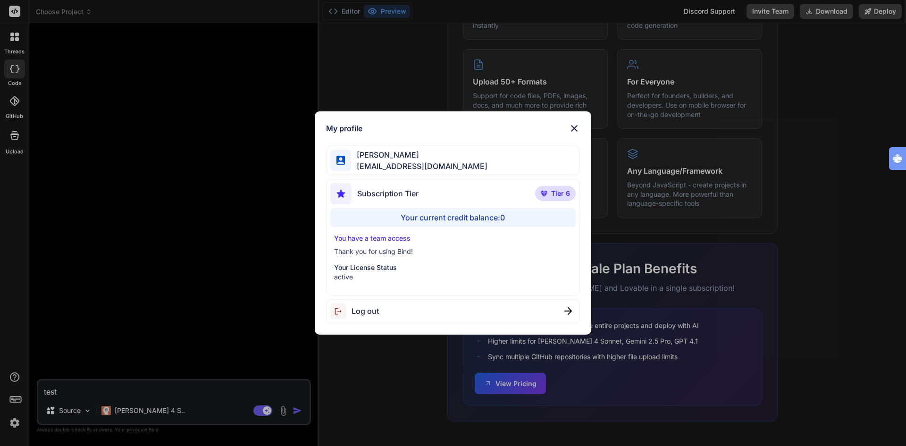
click at [416, 170] on span "[EMAIL_ADDRESS][DOMAIN_NAME]" at bounding box center [419, 165] width 136 height 11
click at [9, 72] on div "My profile [PERSON_NAME] [EMAIL_ADDRESS][DOMAIN_NAME] Subscription Tier Tier 6 …" at bounding box center [453, 223] width 906 height 446
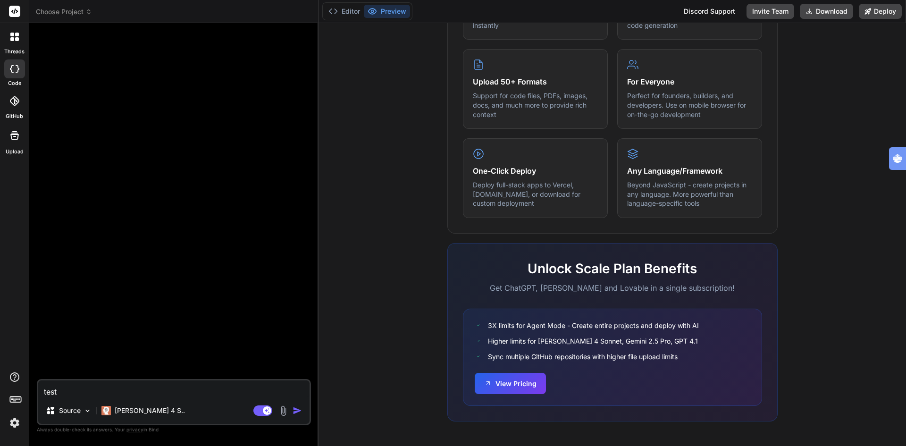
click at [16, 38] on icon at bounding box center [17, 39] width 4 height 4
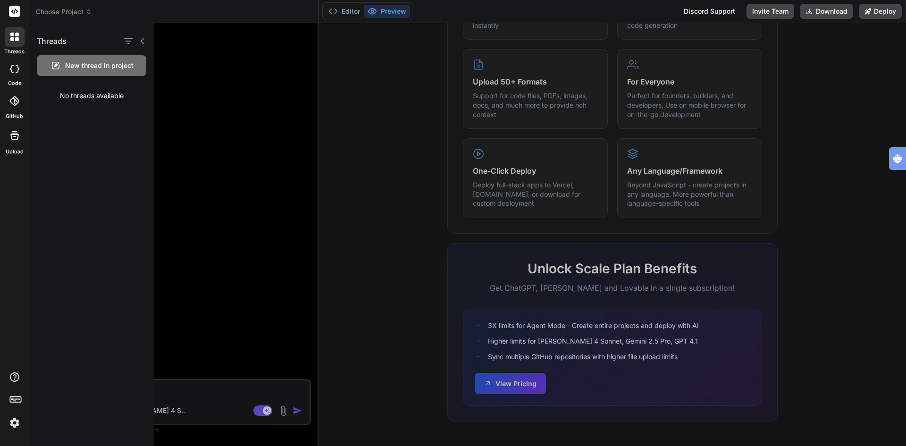
click at [20, 106] on div at bounding box center [14, 101] width 21 height 21
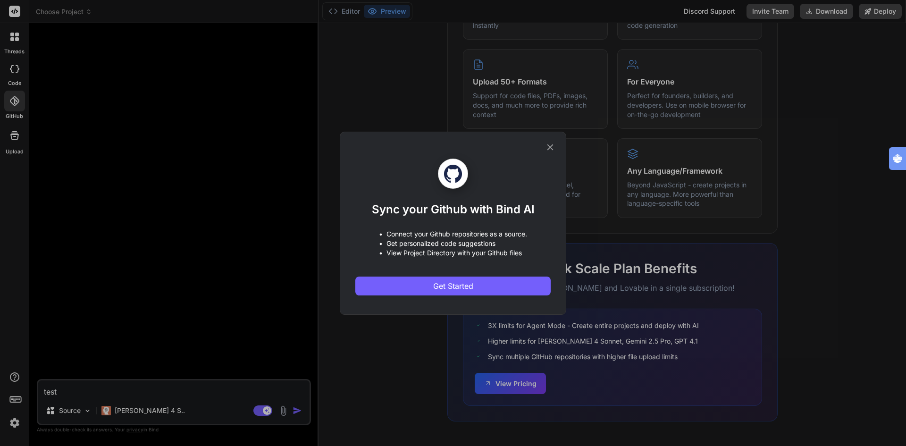
click at [548, 147] on icon at bounding box center [550, 147] width 10 height 10
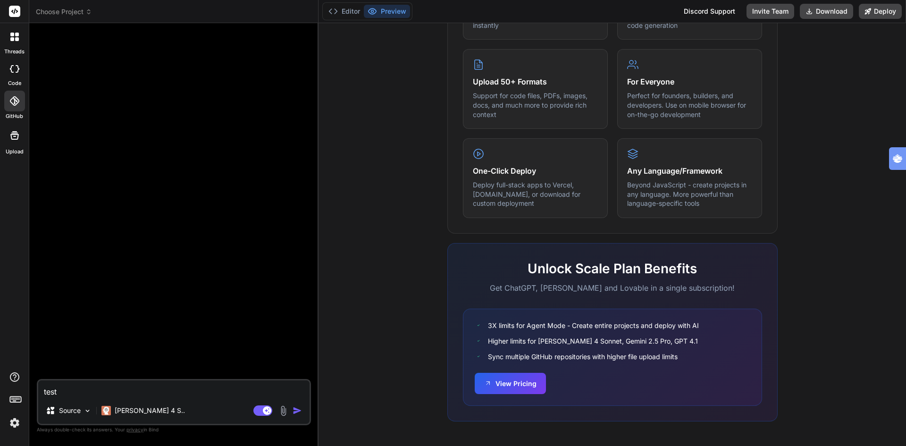
click at [18, 137] on icon at bounding box center [14, 135] width 8 height 8
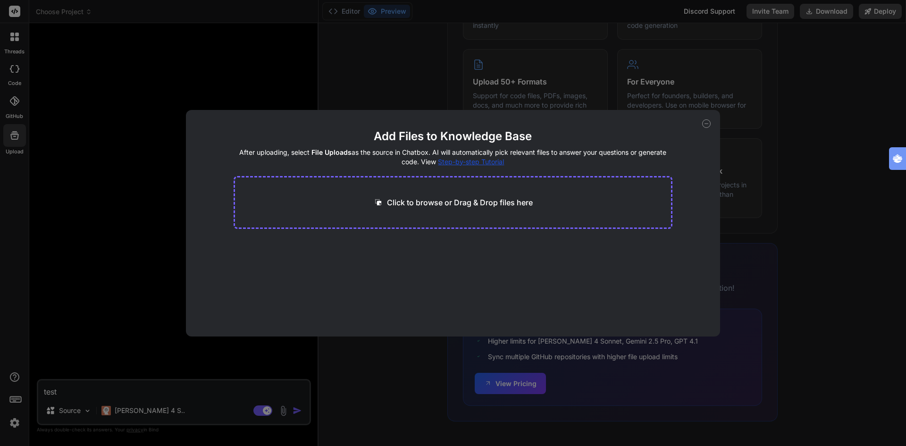
click at [21, 138] on div "Add Files to Knowledge Base After uploading, select File Uploads as the source …" at bounding box center [453, 223] width 906 height 446
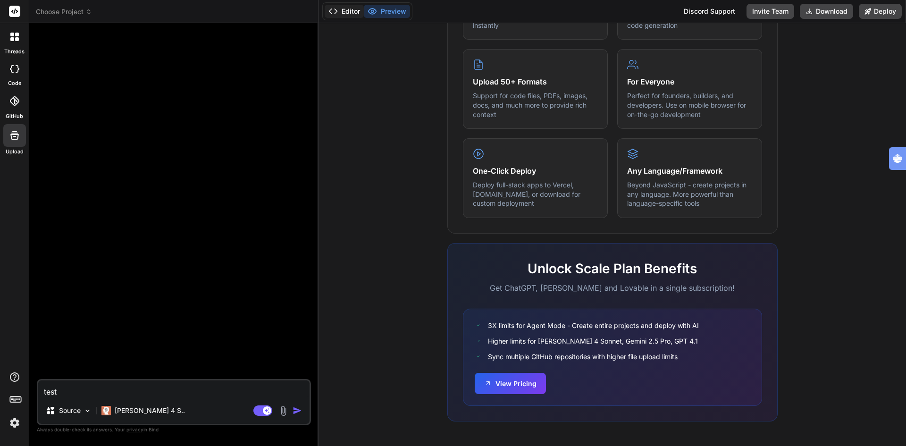
click at [338, 17] on button "Editor" at bounding box center [343, 11] width 39 height 13
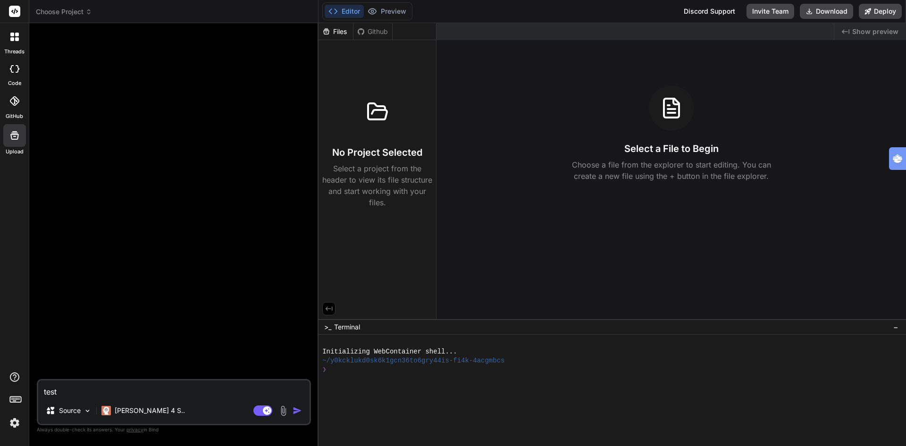
click at [12, 82] on label "code" at bounding box center [14, 83] width 13 height 8
click at [11, 72] on icon at bounding box center [12, 69] width 4 height 8
click at [15, 37] on icon at bounding box center [14, 37] width 8 height 8
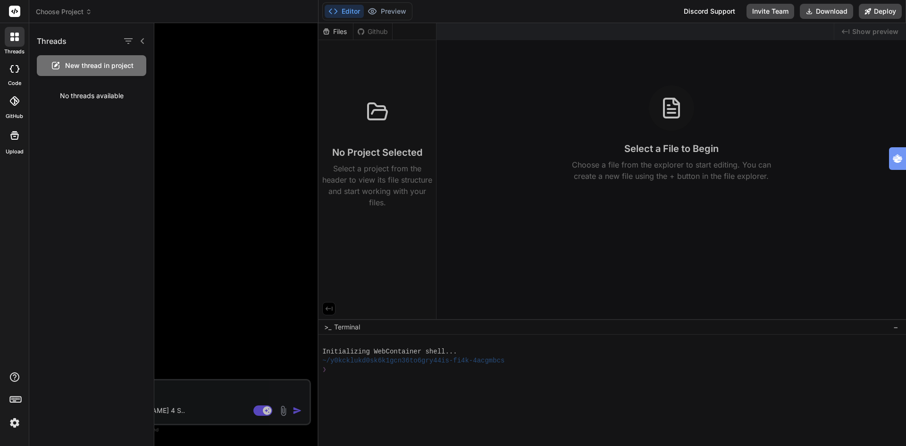
click at [17, 16] on rect at bounding box center [14, 11] width 11 height 11
click at [13, 10] on icon at bounding box center [14, 11] width 7 height 6
click at [16, 14] on rect at bounding box center [14, 11] width 11 height 11
click at [76, 5] on header "Choose Project Created with Pixso." at bounding box center [173, 11] width 289 height 23
click at [71, 11] on span "Choose Project" at bounding box center [64, 11] width 56 height 9
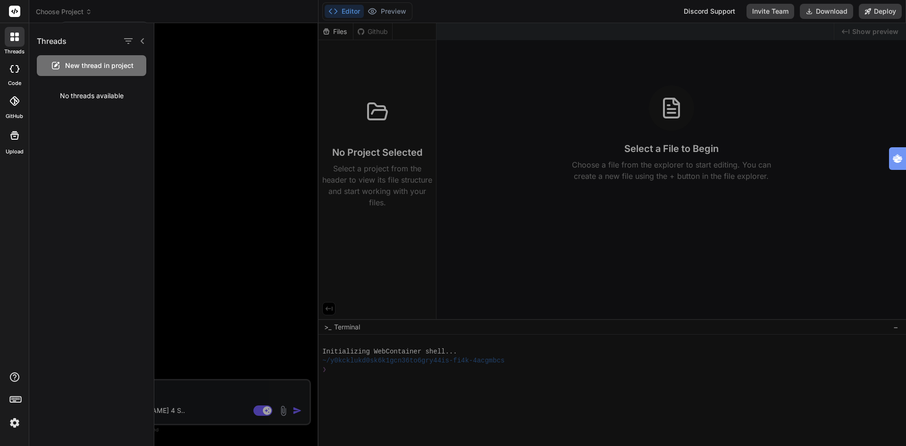
click at [71, 11] on div at bounding box center [453, 223] width 906 height 446
click at [72, 12] on span "Choose Project" at bounding box center [64, 11] width 56 height 9
click at [349, 127] on div at bounding box center [529, 234] width 751 height 423
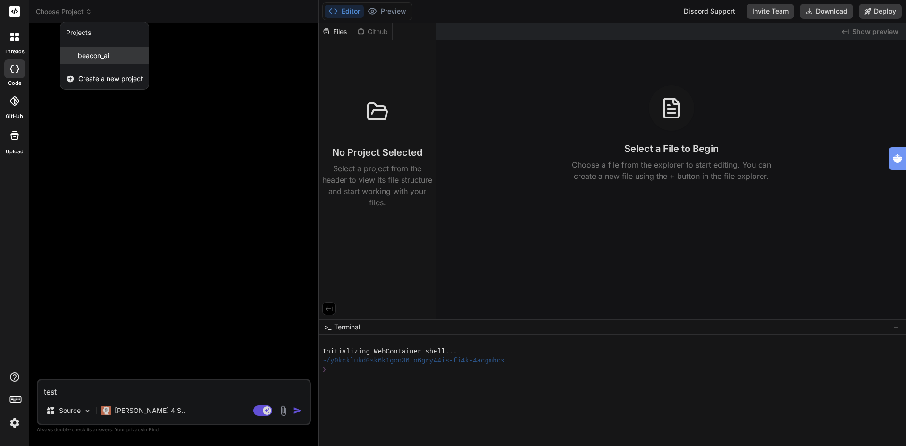
click at [101, 56] on span "beacon_ai" at bounding box center [93, 55] width 31 height 9
type textarea "x"
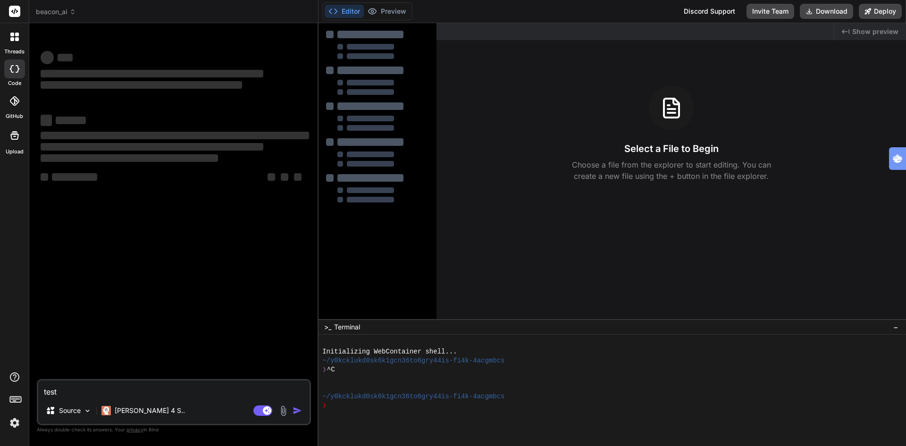
click at [12, 40] on icon at bounding box center [12, 39] width 4 height 4
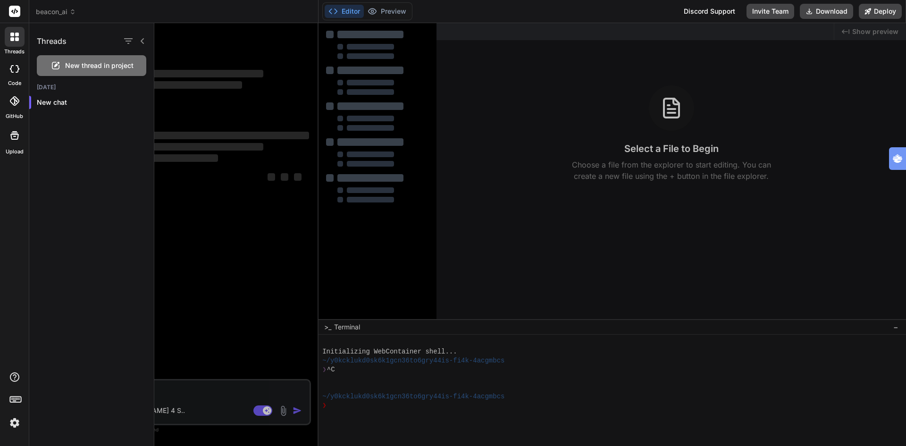
click at [15, 13] on rect at bounding box center [14, 11] width 11 height 11
click at [16, 8] on rect at bounding box center [14, 11] width 11 height 11
click at [33, 4] on header "beacon_ai Created with Pixso." at bounding box center [173, 11] width 289 height 23
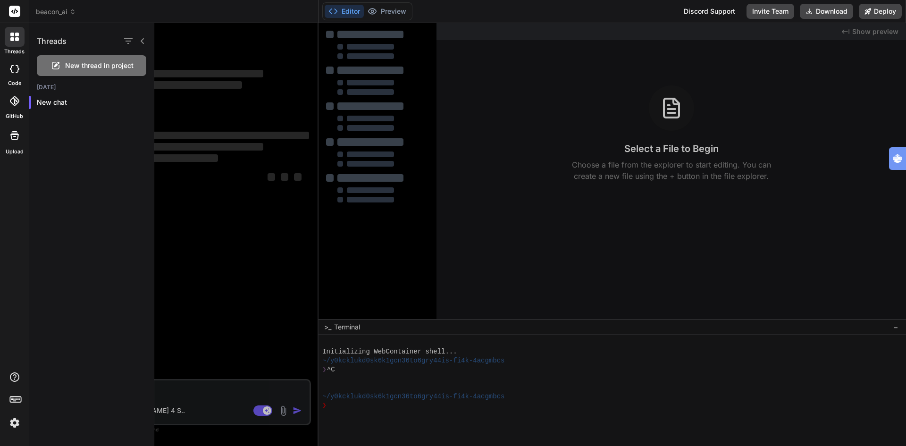
click at [15, 33] on icon at bounding box center [17, 35] width 4 height 4
click at [12, 422] on img at bounding box center [15, 423] width 16 height 16
click at [10, 38] on icon at bounding box center [12, 39] width 4 height 4
click at [391, 13] on button "Preview" at bounding box center [387, 11] width 46 height 13
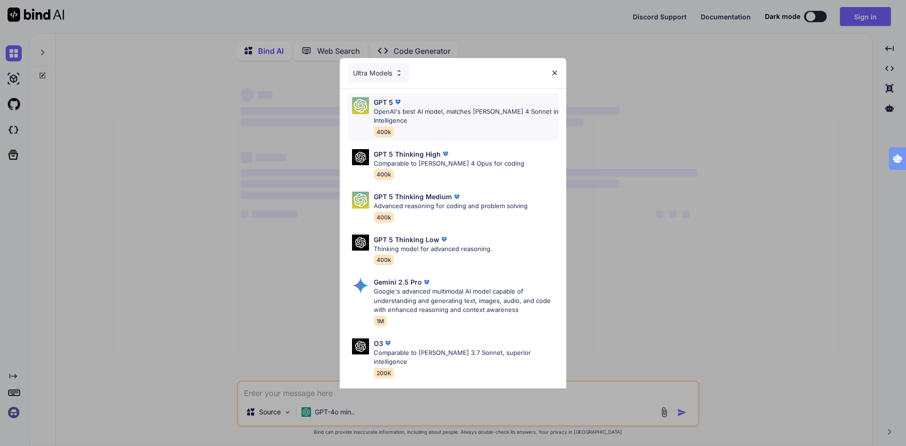
click at [439, 116] on p "OpenAI's best AI model, matches [PERSON_NAME] 4 Sonnet in Intelligence" at bounding box center [466, 116] width 185 height 18
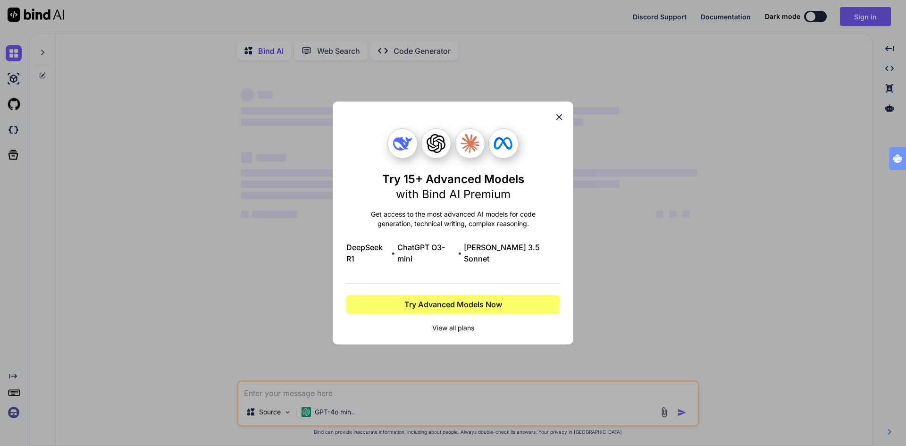
type textarea "x"
click at [439, 300] on span "Try Advanced Models Now" at bounding box center [453, 304] width 98 height 11
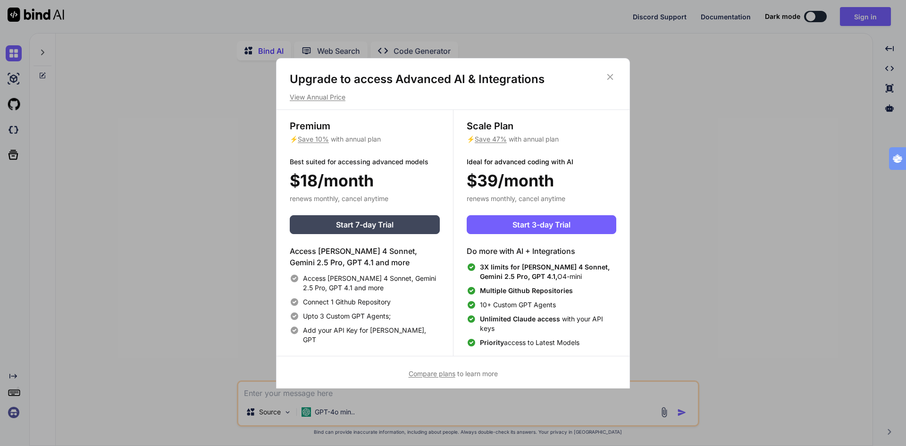
click at [613, 74] on icon at bounding box center [610, 77] width 10 height 10
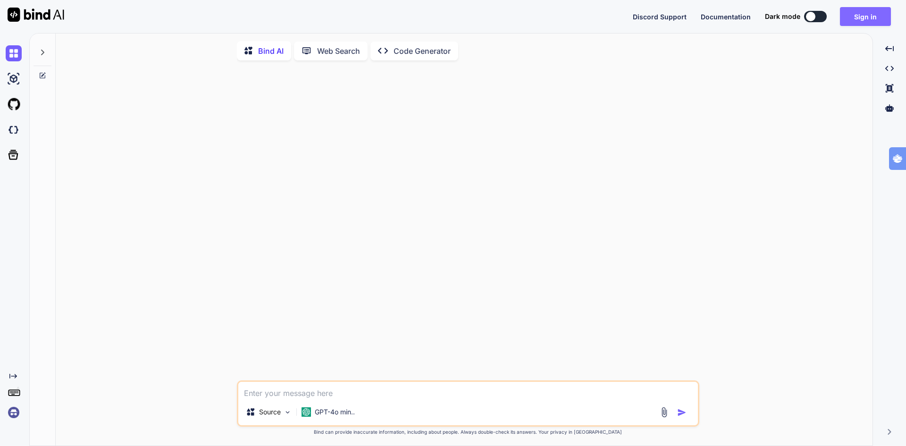
click at [864, 17] on button "Sign in" at bounding box center [865, 16] width 51 height 19
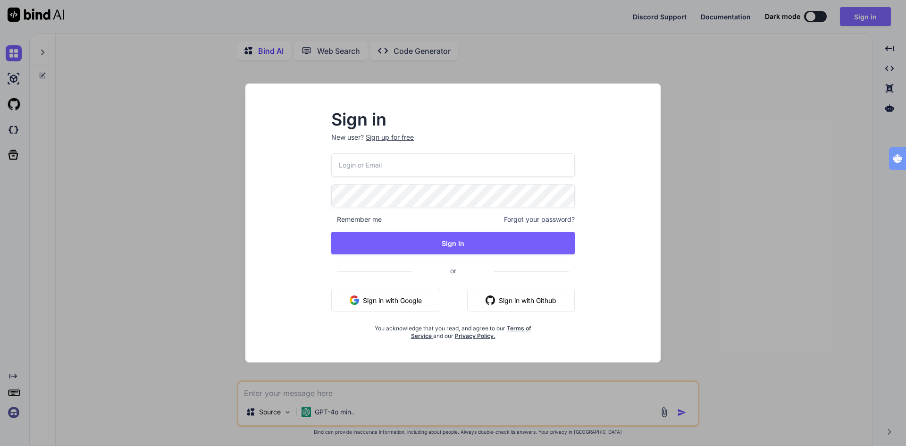
type input "tognolli@kpnmail"
click at [407, 306] on button "Sign in with Google" at bounding box center [385, 300] width 109 height 23
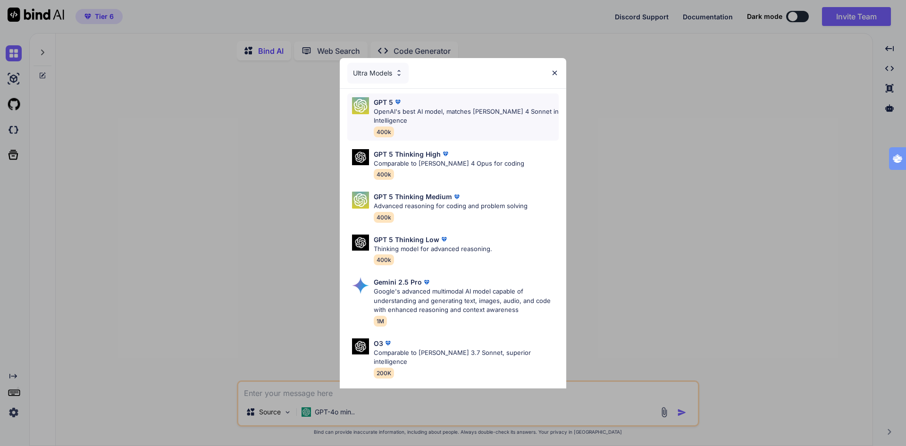
click at [413, 111] on p "OpenAI's best AI model, matches [PERSON_NAME] 4 Sonnet in Intelligence" at bounding box center [466, 116] width 185 height 18
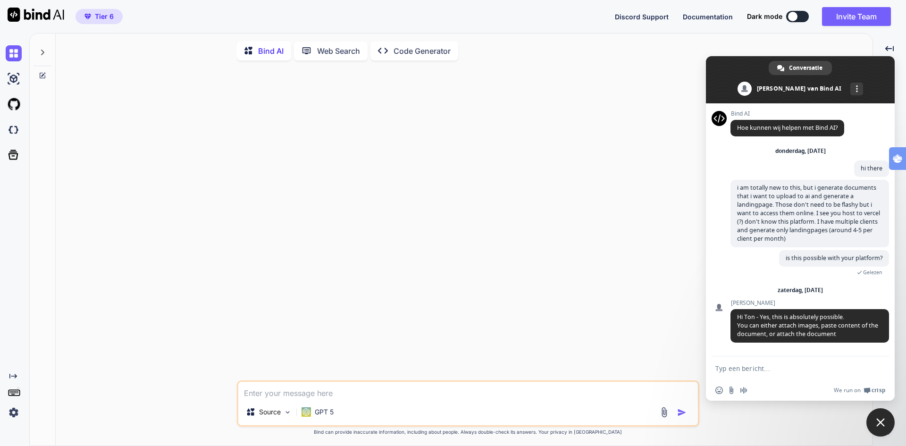
click at [766, 369] on textarea "Typ een bericht..." at bounding box center [789, 368] width 149 height 8
type textarea "hi [PERSON_NAME]"
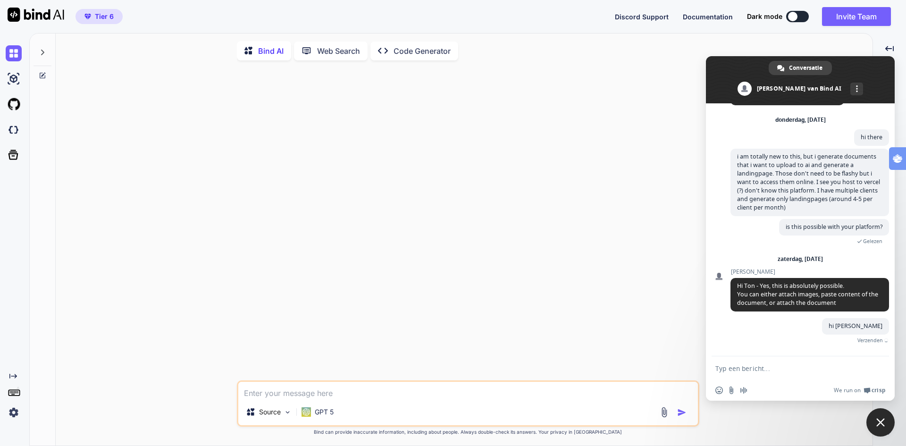
scroll to position [20, 0]
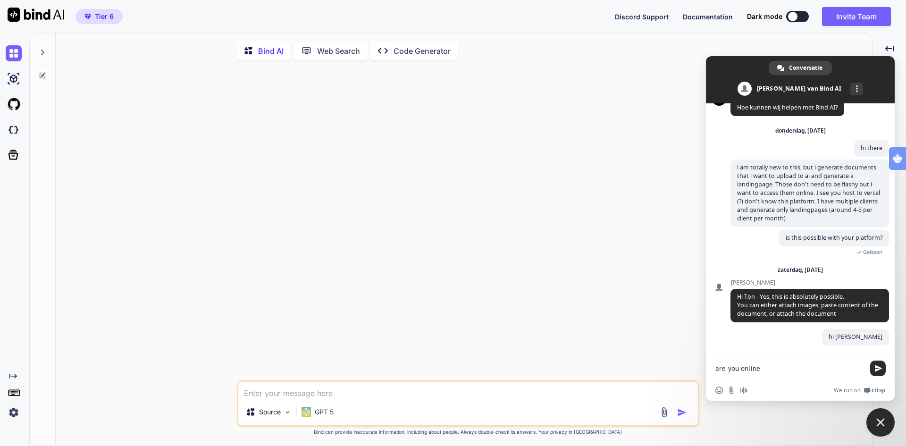
type textarea "are you online?"
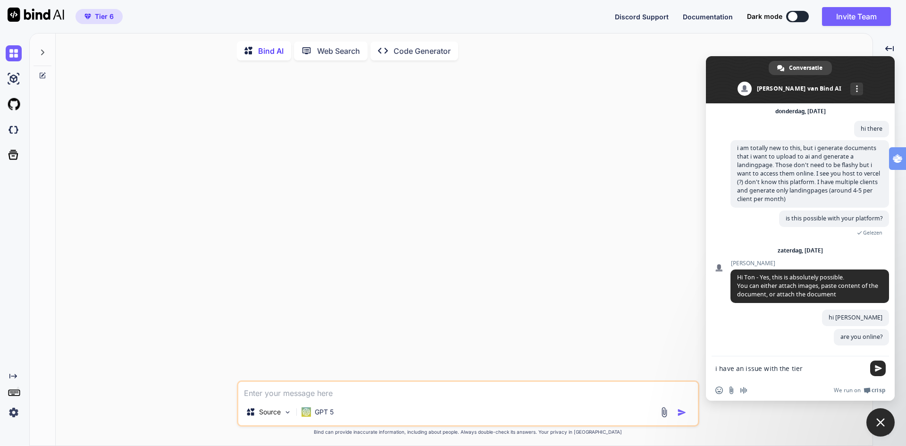
type textarea "i have an issue with the tier6"
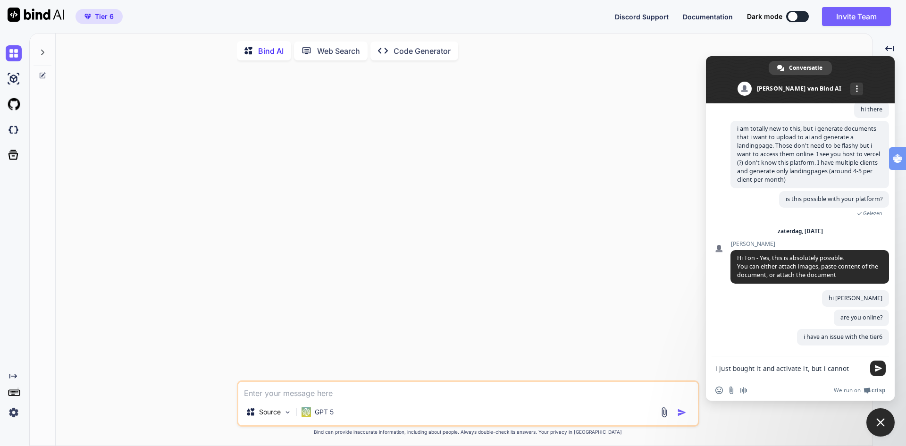
scroll to position [60, 0]
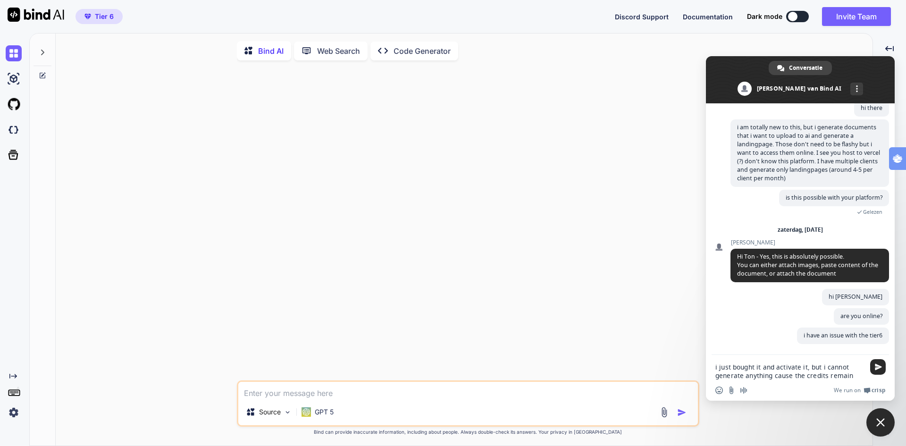
type textarea "i just bought it and activate it, but i cannot generate anything cause the cred…"
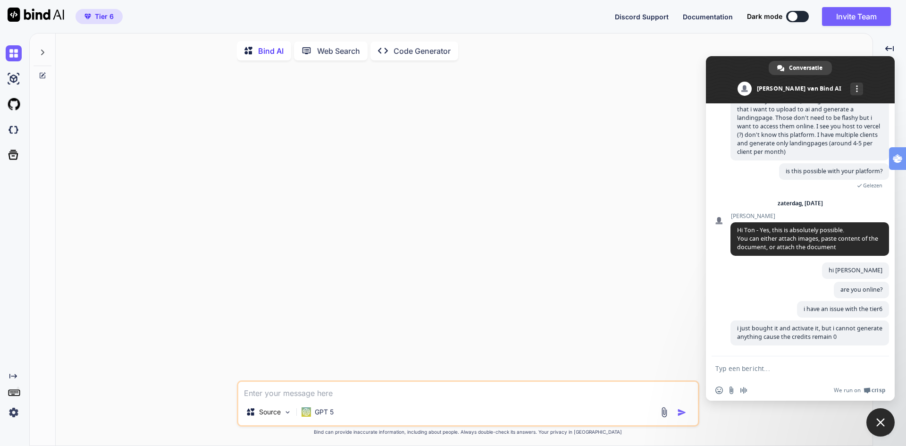
scroll to position [87, 0]
click at [12, 375] on icon "Created with Pixso." at bounding box center [13, 376] width 8 height 8
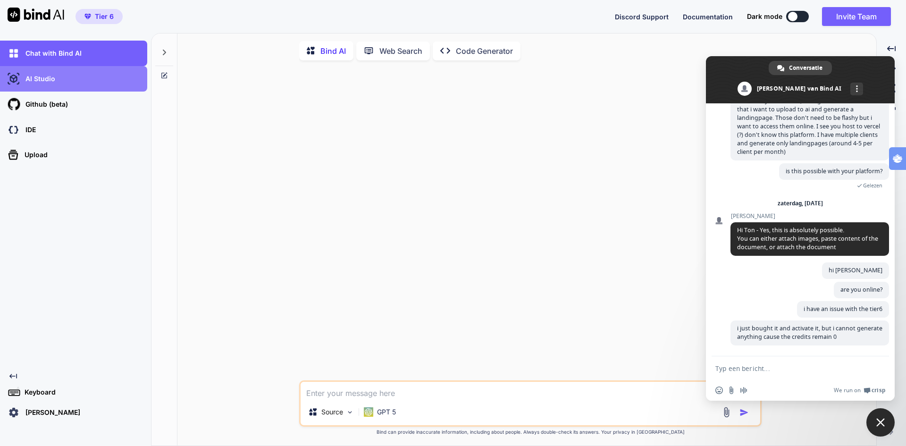
click at [36, 75] on p "AI Studio" at bounding box center [38, 78] width 33 height 9
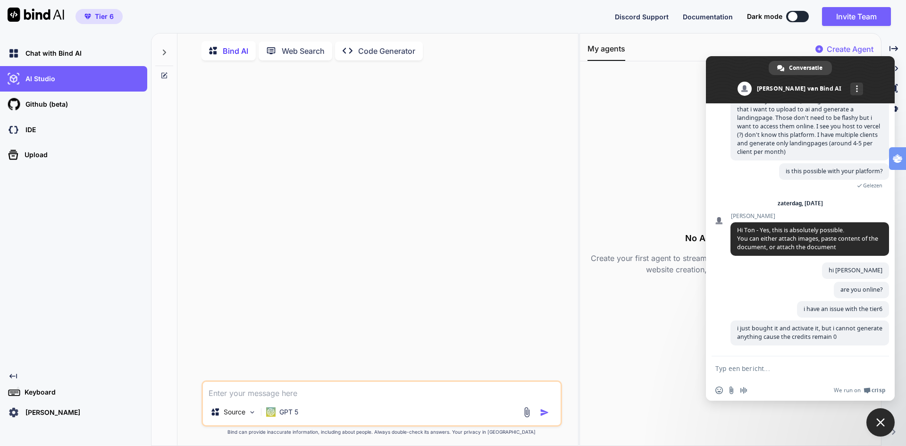
click at [236, 51] on p "Bind AI" at bounding box center [235, 50] width 25 height 11
click at [321, 397] on textarea at bounding box center [382, 390] width 358 height 17
type textarea "create landingpage"
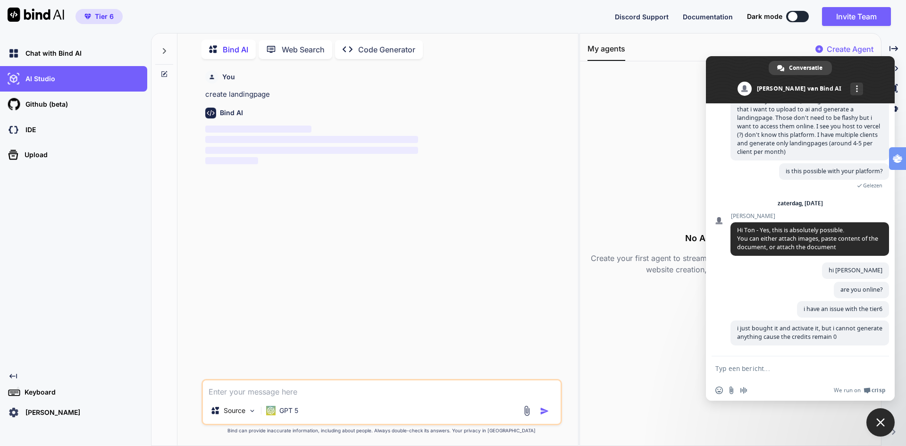
click at [94, 16] on span "Tier 6" at bounding box center [99, 16] width 37 height 9
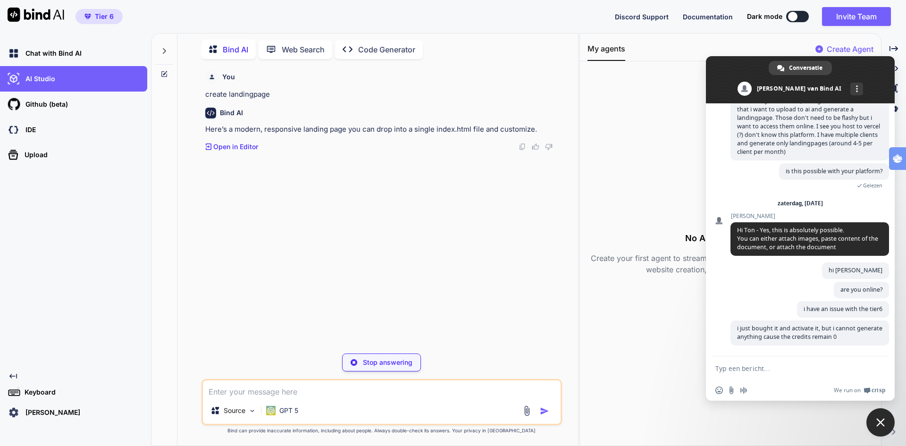
click at [238, 144] on p "Open in Editor" at bounding box center [235, 146] width 45 height 9
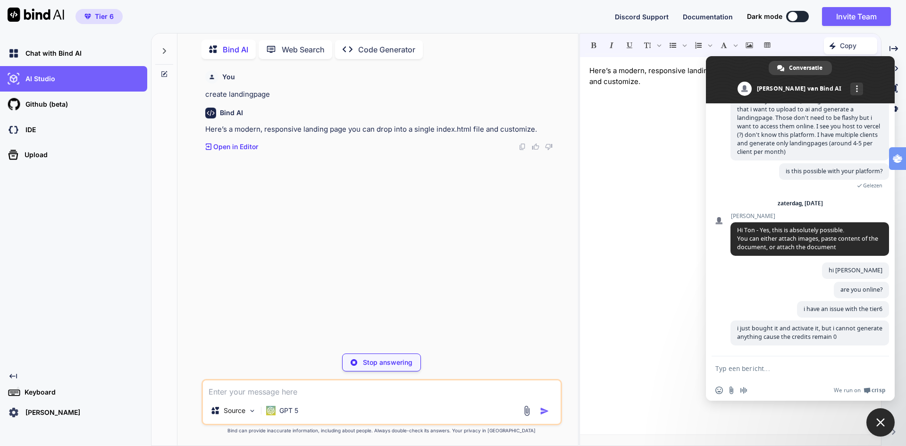
click at [231, 146] on p "Open in Editor" at bounding box center [235, 146] width 45 height 9
click at [882, 420] on span "Chat sluiten" at bounding box center [880, 422] width 8 height 8
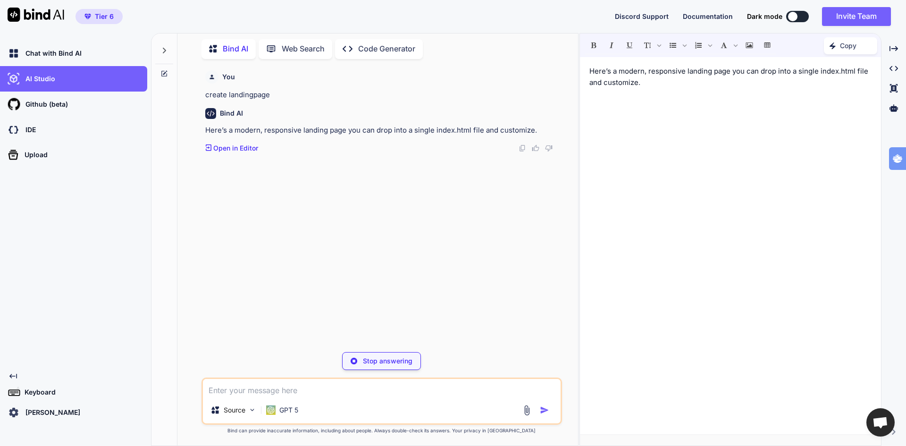
click at [855, 44] on p "Copy" at bounding box center [848, 45] width 17 height 9
click at [823, 84] on span "Copy Content" at bounding box center [826, 85] width 43 height 9
click at [799, 127] on div "Here’s a modern, responsive landing page you can drop into a single index.html …" at bounding box center [730, 245] width 301 height 367
click at [896, 69] on icon at bounding box center [893, 68] width 8 height 5
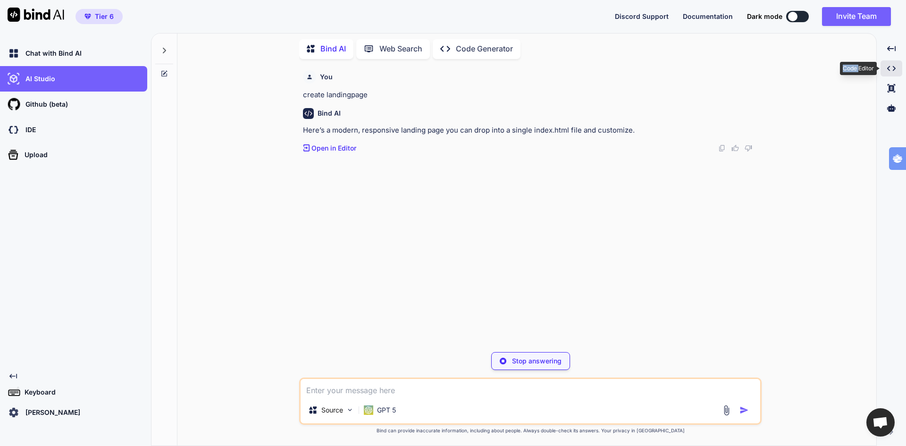
click at [893, 67] on icon at bounding box center [891, 68] width 8 height 5
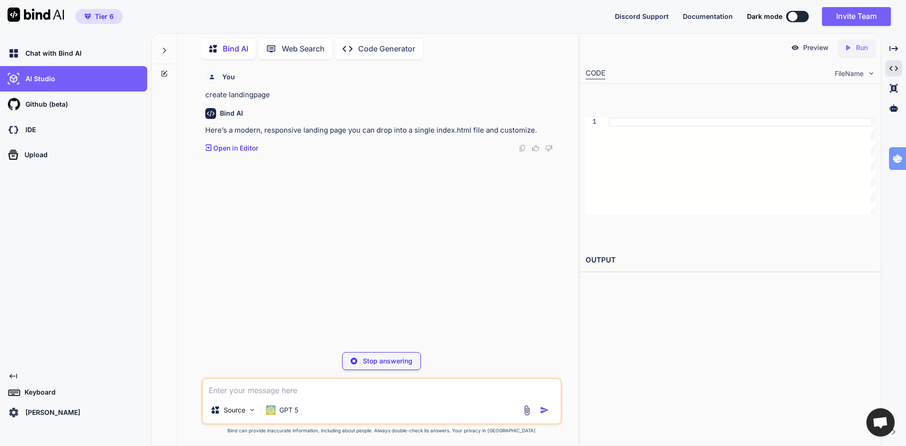
click at [243, 148] on p "Open in Editor" at bounding box center [235, 147] width 45 height 9
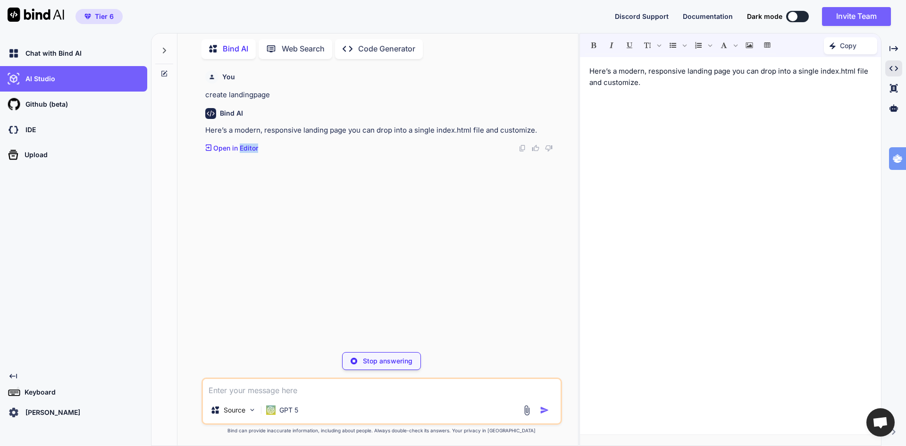
click at [243, 148] on p "Open in Editor" at bounding box center [235, 147] width 45 height 9
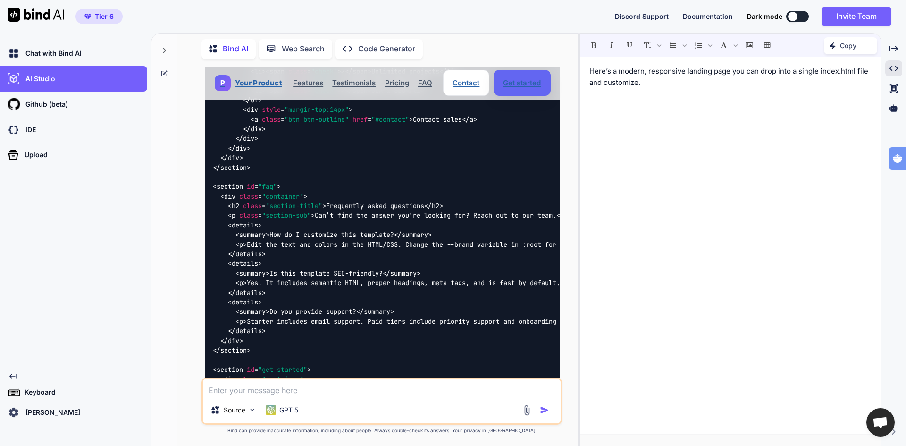
scroll to position [1843, 0]
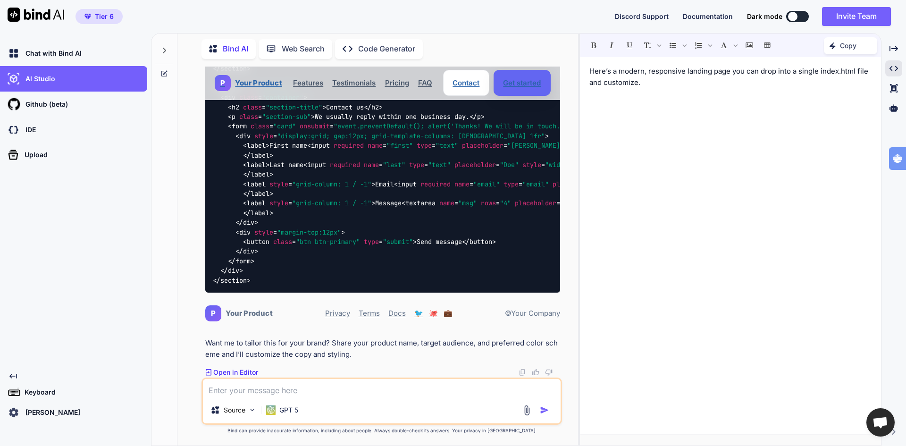
click at [225, 373] on p "Open in Editor" at bounding box center [235, 371] width 45 height 9
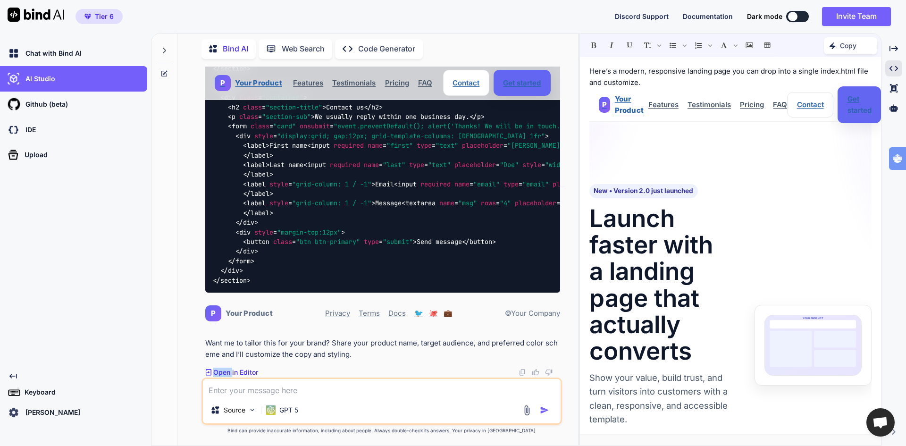
click at [225, 373] on p "Open in Editor" at bounding box center [235, 371] width 45 height 9
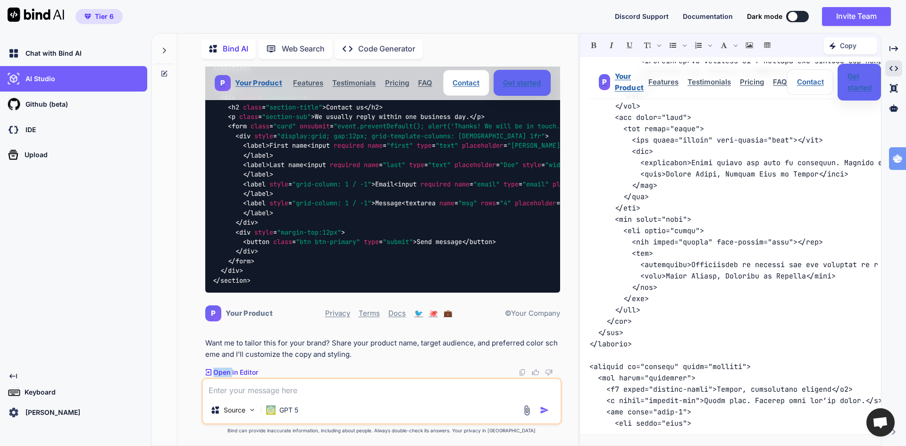
scroll to position [1038, 0]
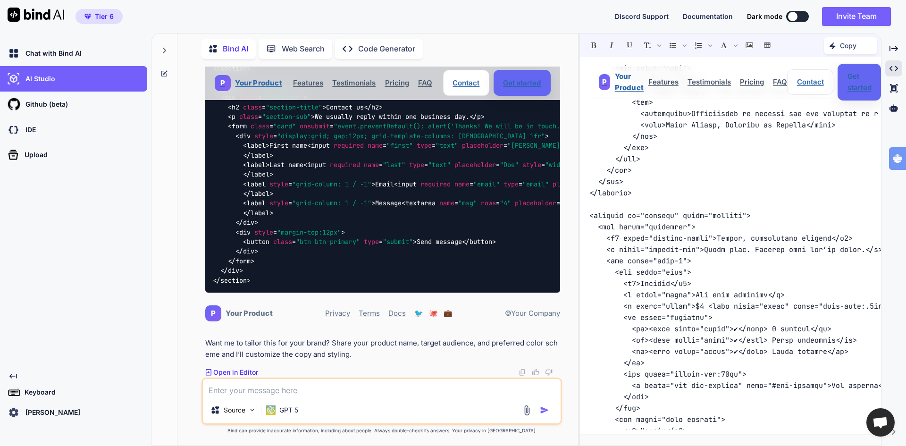
click at [856, 46] on div "Created with Pixso. Copy" at bounding box center [850, 45] width 53 height 17
click at [23, 127] on p "IDE" at bounding box center [29, 129] width 14 height 9
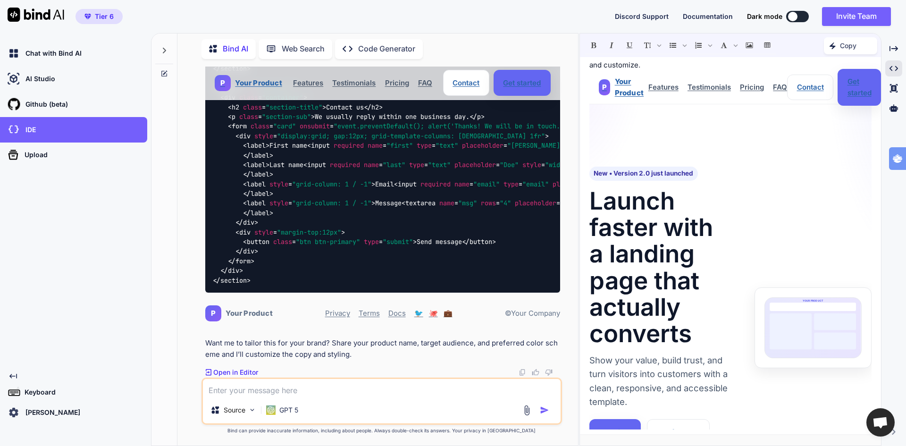
scroll to position [0, 0]
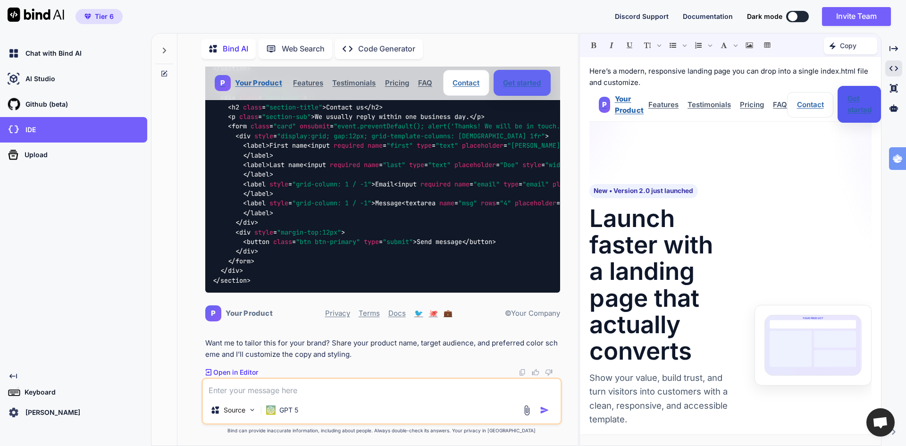
click at [856, 110] on link "Get started" at bounding box center [858, 104] width 43 height 37
click at [658, 83] on p "Here’s a modern, responsive landing page you can drop into a single index.html …" at bounding box center [730, 77] width 282 height 23
click at [893, 46] on icon "Created with Pixso." at bounding box center [893, 48] width 8 height 8
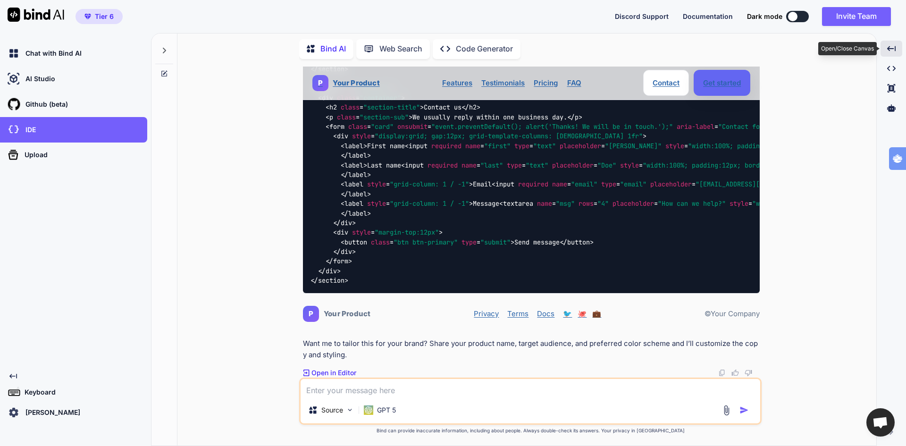
click at [894, 46] on icon "Created with Pixso." at bounding box center [891, 48] width 8 height 8
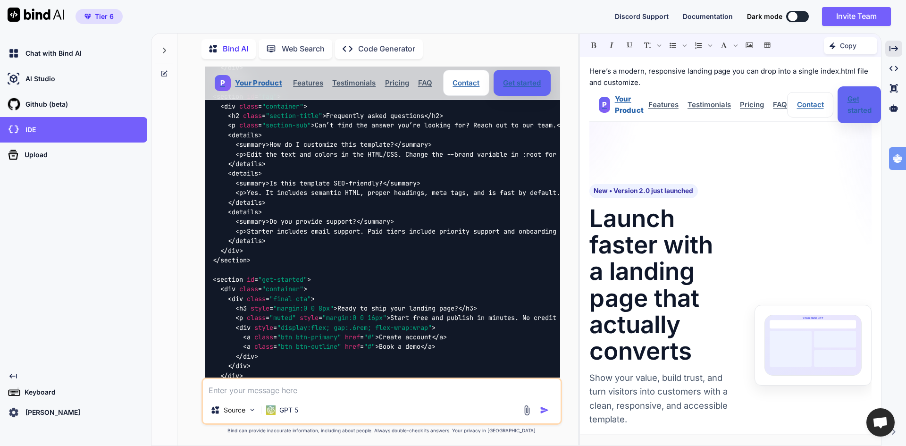
scroll to position [1560, 0]
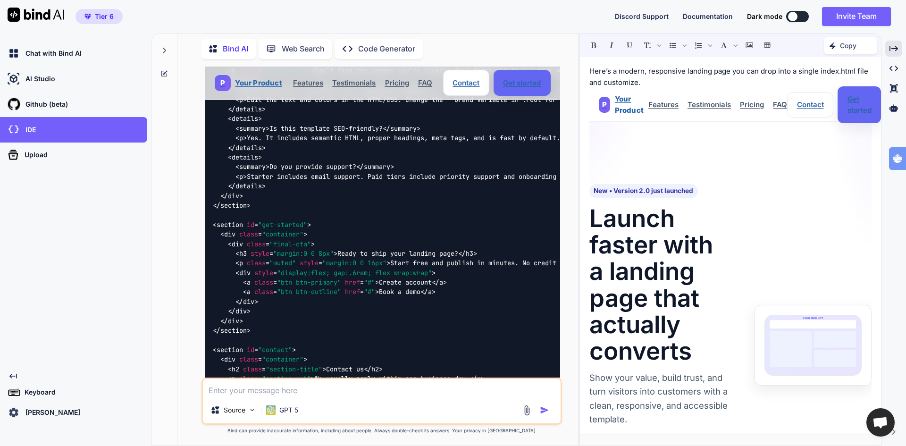
click at [368, 50] on p "Code Generator" at bounding box center [386, 49] width 57 height 12
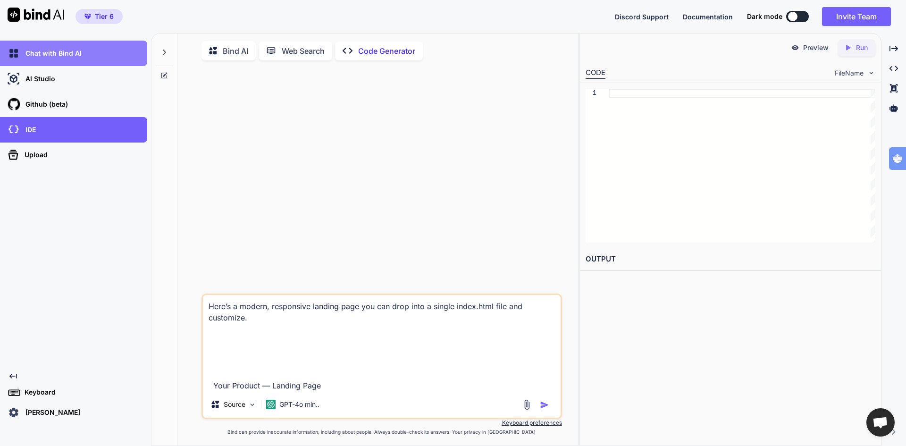
click at [41, 53] on p "Chat with Bind AI" at bounding box center [52, 53] width 60 height 9
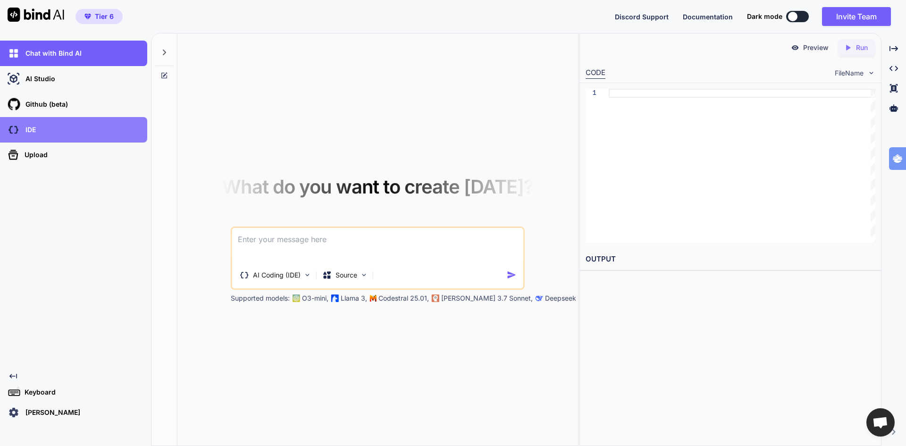
click at [30, 131] on p "IDE" at bounding box center [29, 129] width 14 height 9
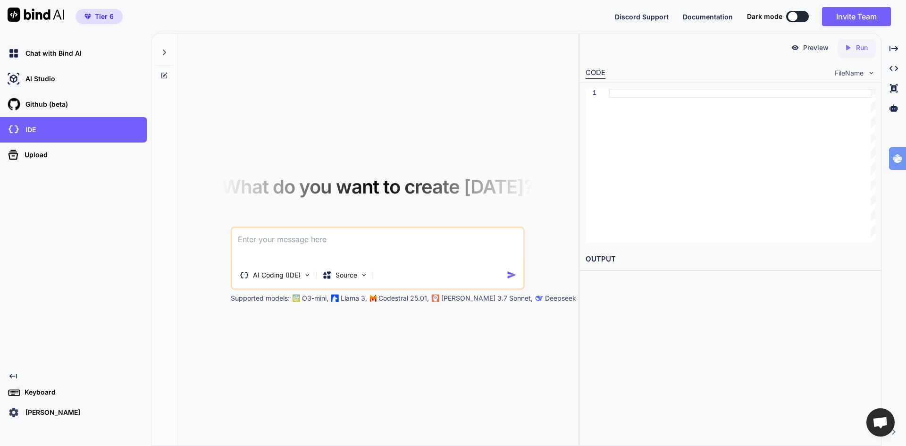
click at [884, 419] on span "Open de chat" at bounding box center [880, 422] width 16 height 13
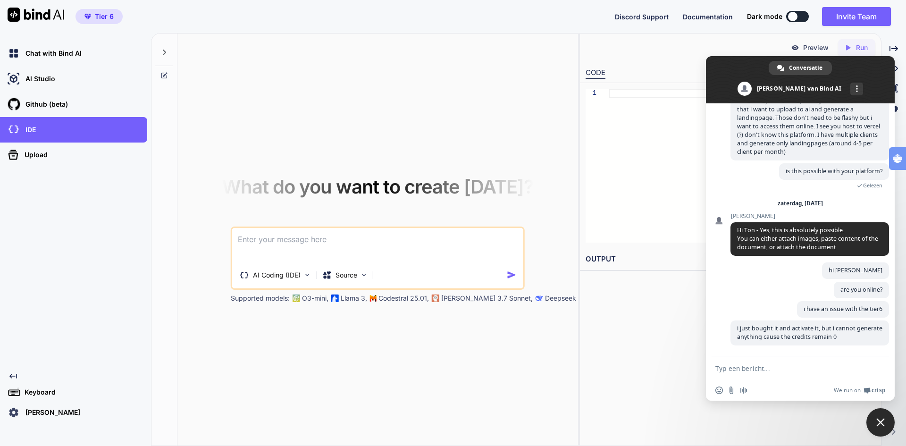
click at [161, 51] on icon at bounding box center [164, 53] width 8 height 8
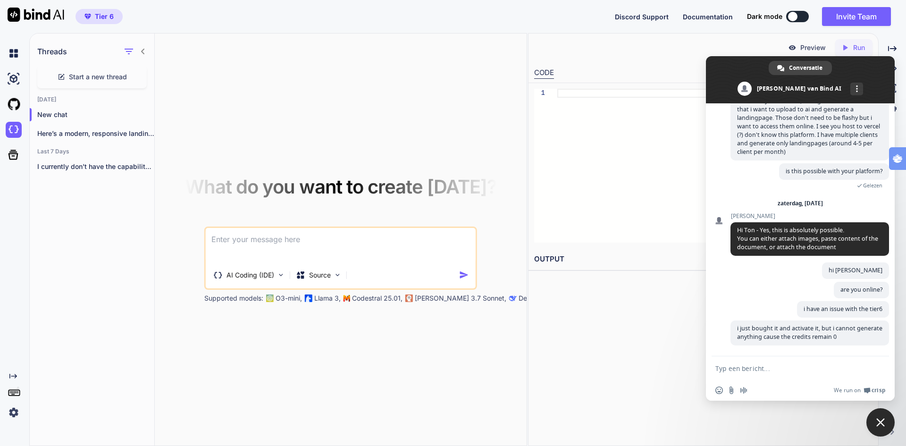
click at [141, 50] on icon at bounding box center [143, 52] width 8 height 8
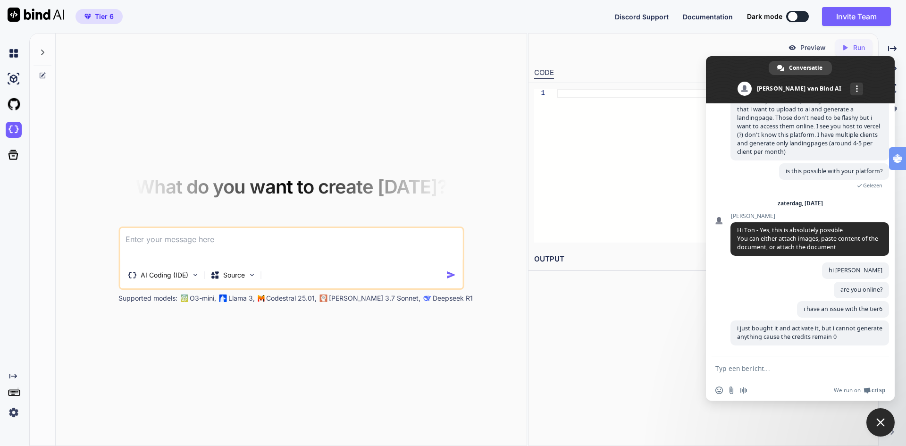
click at [16, 415] on img at bounding box center [14, 412] width 16 height 16
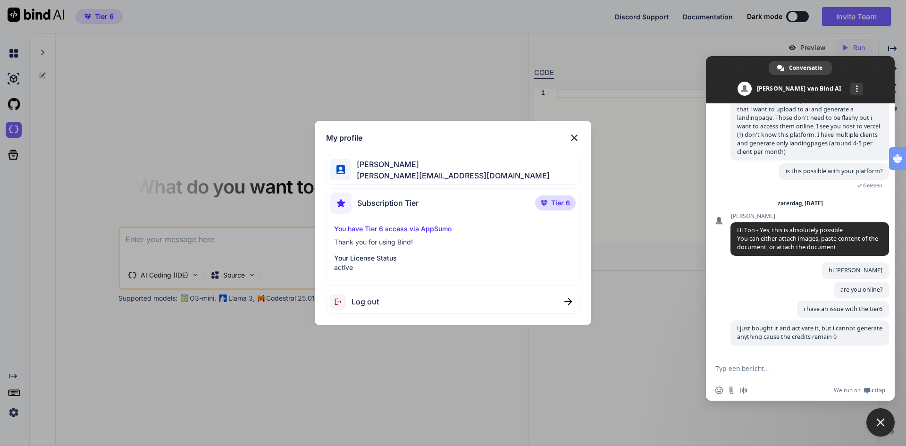
click at [751, 371] on textarea "Typ een bericht..." at bounding box center [789, 368] width 149 height 8
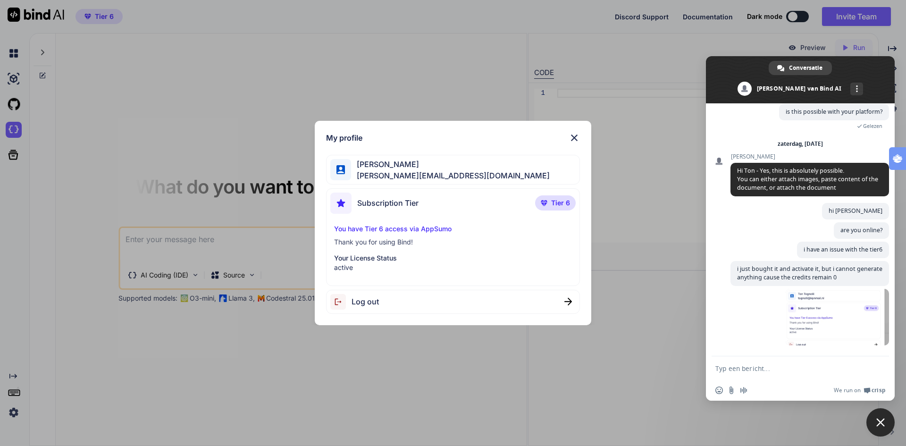
scroll to position [146, 0]
click at [571, 135] on img at bounding box center [573, 137] width 11 height 11
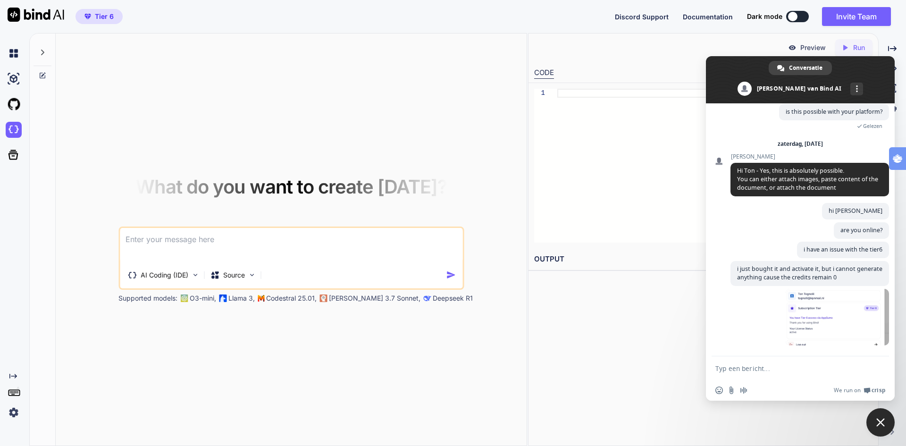
click at [693, 50] on div "Preview Created with Pixso. Run" at bounding box center [702, 47] width 349 height 28
click at [886, 419] on span "Chat sluiten" at bounding box center [880, 422] width 28 height 28
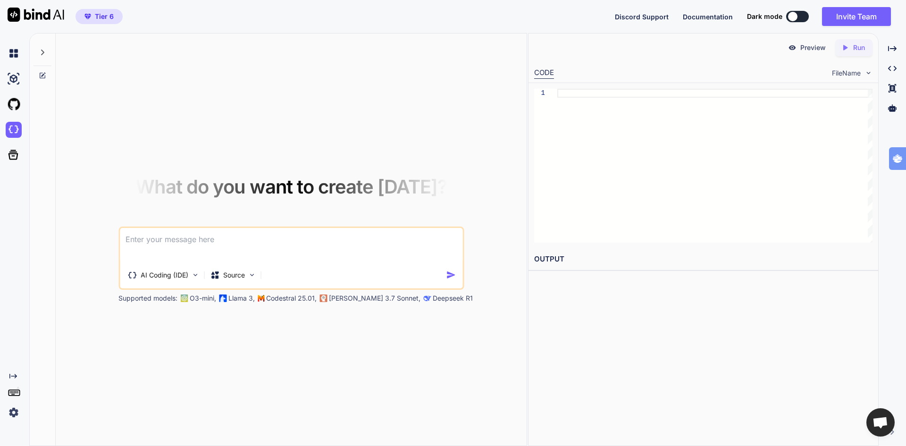
click at [287, 247] on textarea at bounding box center [291, 245] width 342 height 35
click at [146, 248] on textarea at bounding box center [291, 245] width 342 height 35
type textarea "v"
type textarea "create a mini landingpage"
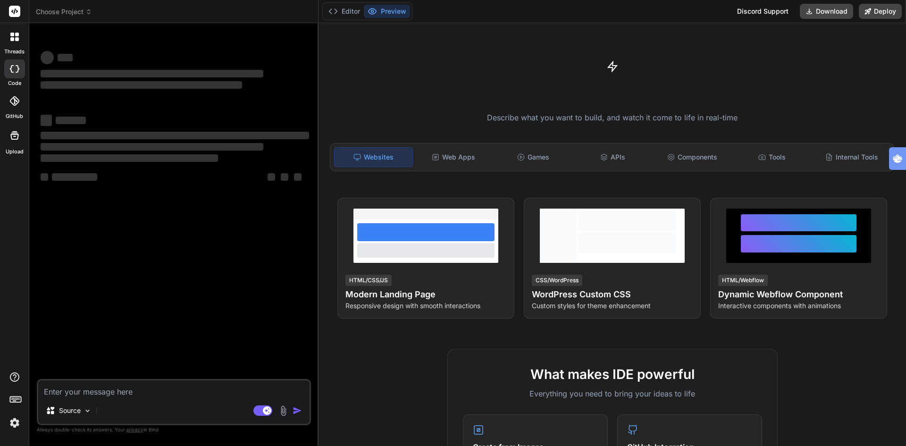
click at [119, 392] on textarea at bounding box center [173, 388] width 271 height 17
type textarea "x"
type textarea "Here’s a modern, responsive landing page you can drop into a single index.html …"
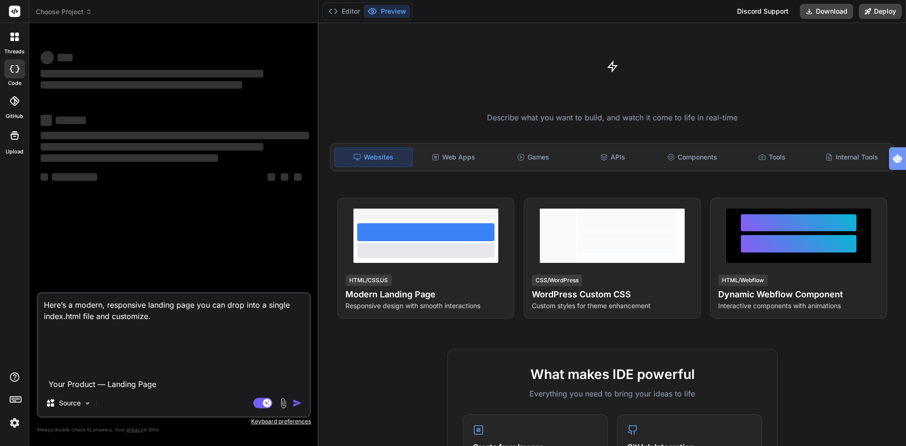
type textarea "x"
type textarea "Here’s a modern, responsive landing page you can drop into a single index.html …"
click at [192, 403] on div "Source" at bounding box center [173, 404] width 271 height 23
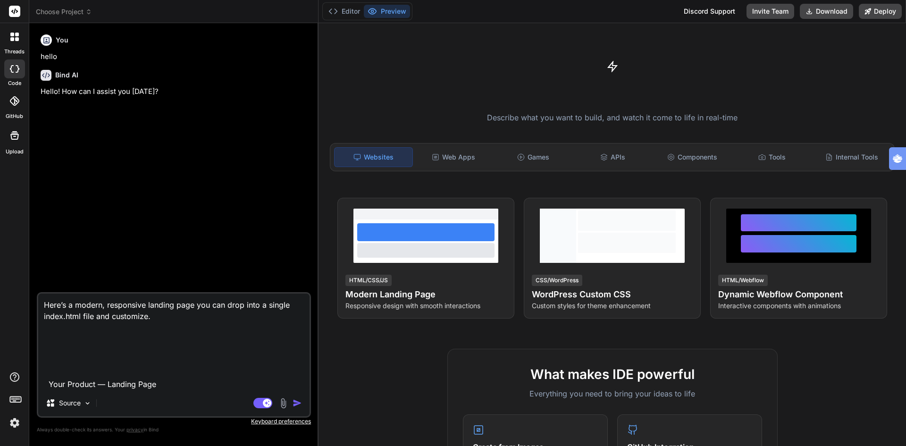
type textarea "x"
click at [110, 313] on textarea "Here’s a modern, responsive landing page you can drop into a single index.html …" at bounding box center [173, 341] width 271 height 96
click at [299, 402] on img "button" at bounding box center [296, 402] width 9 height 9
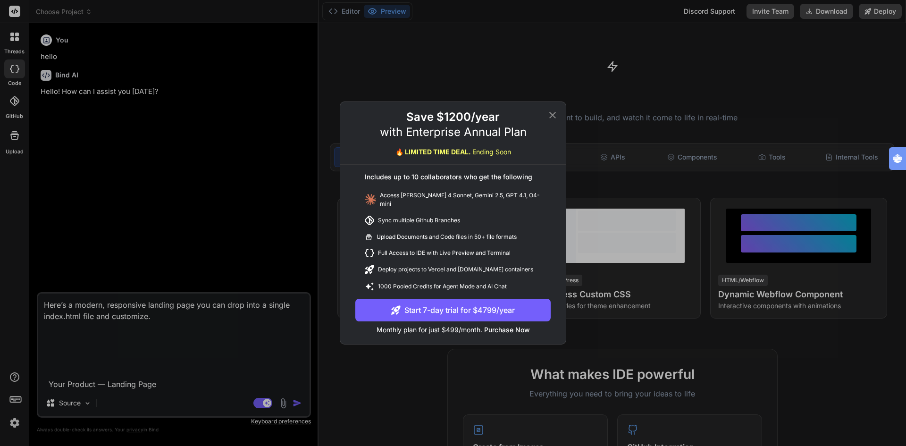
click at [552, 117] on icon at bounding box center [552, 115] width 7 height 7
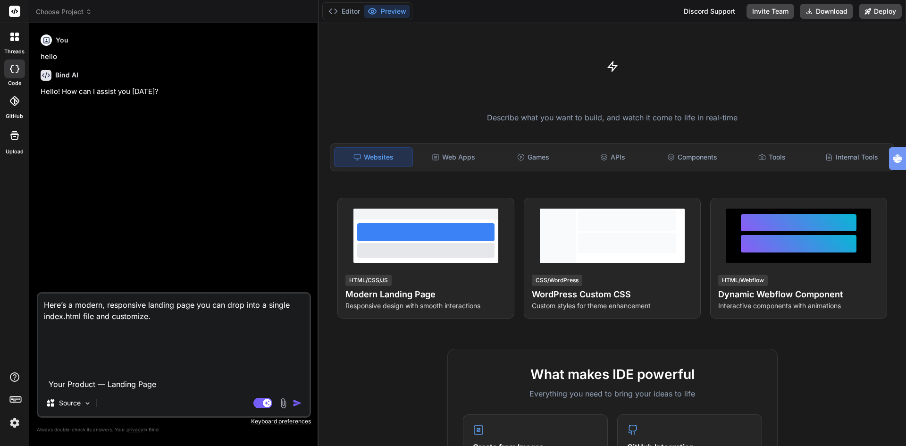
click at [297, 401] on img "button" at bounding box center [296, 402] width 9 height 9
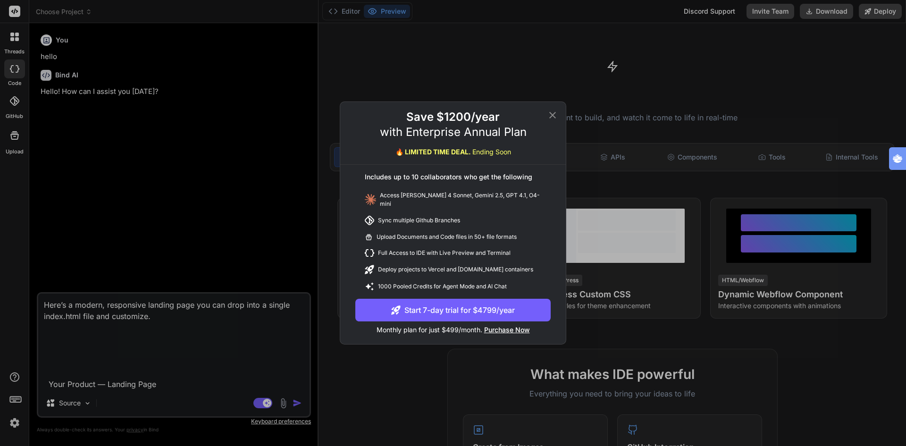
click at [551, 118] on icon at bounding box center [552, 115] width 7 height 7
click at [551, 118] on p "Describe what you want to build, and watch it come to life in real-time" at bounding box center [612, 118] width 576 height 12
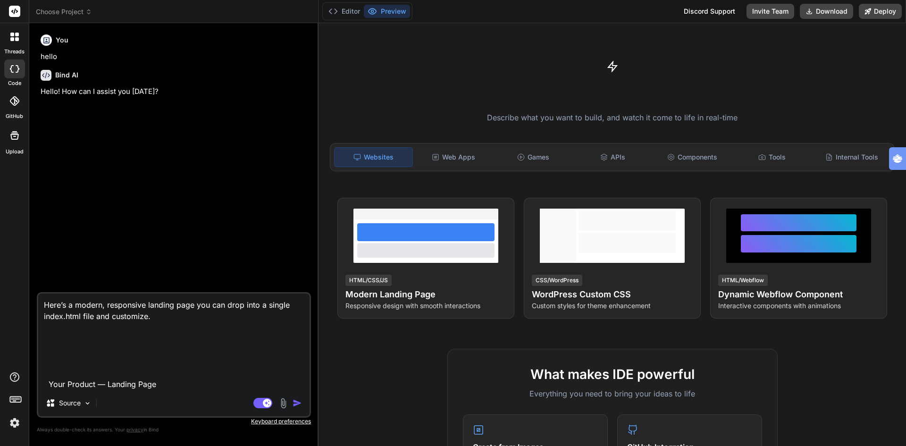
click at [12, 69] on icon at bounding box center [14, 69] width 9 height 8
type textarea "x"
click at [834, 11] on button "Download" at bounding box center [825, 11] width 53 height 15
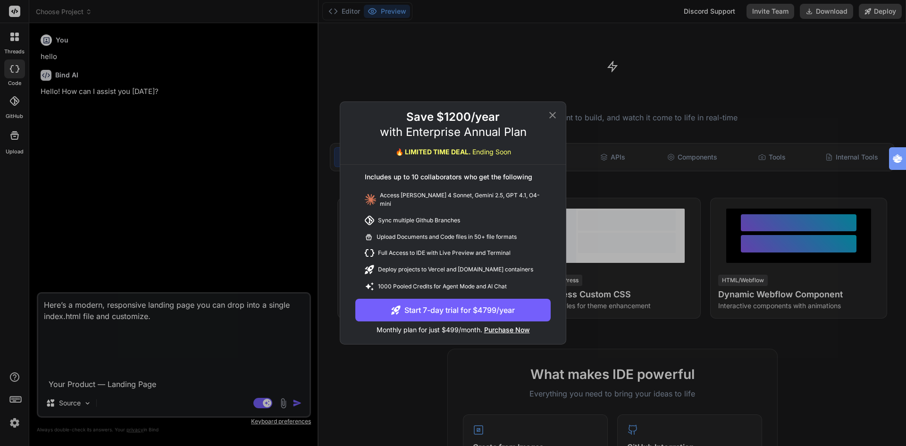
click at [548, 120] on icon at bounding box center [552, 114] width 11 height 11
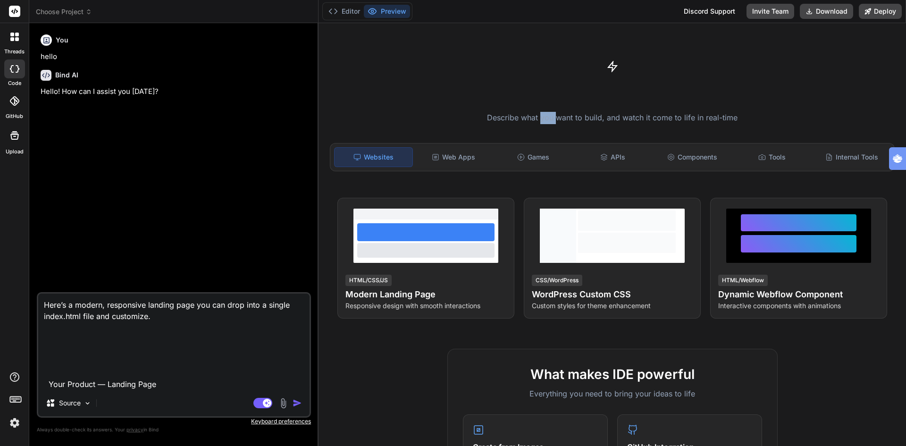
click at [548, 120] on p "Describe what you want to build, and watch it come to life in real-time" at bounding box center [612, 118] width 576 height 12
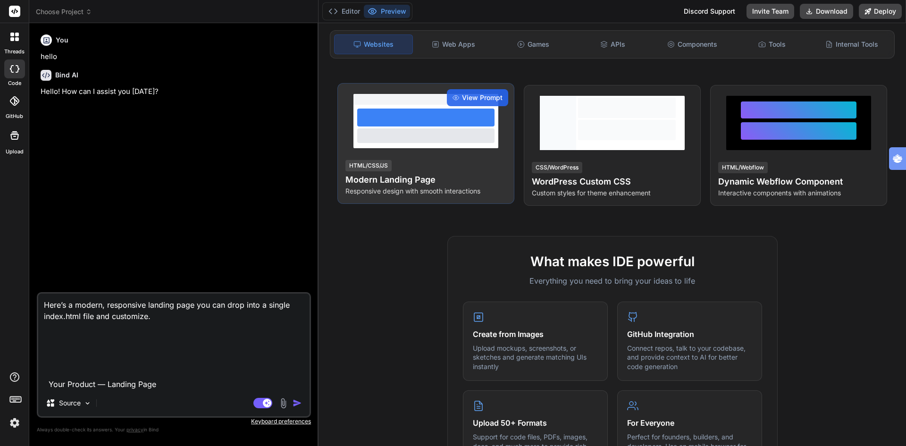
scroll to position [94, 0]
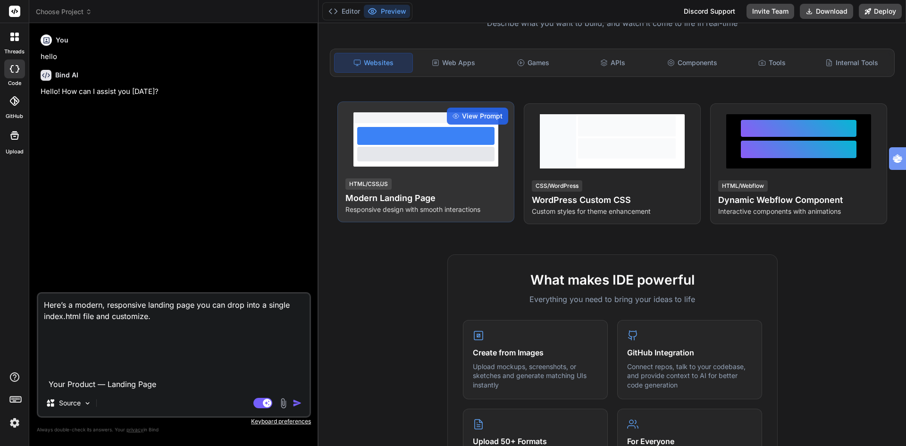
click at [383, 200] on h4 "Modern Landing Page" at bounding box center [425, 197] width 161 height 13
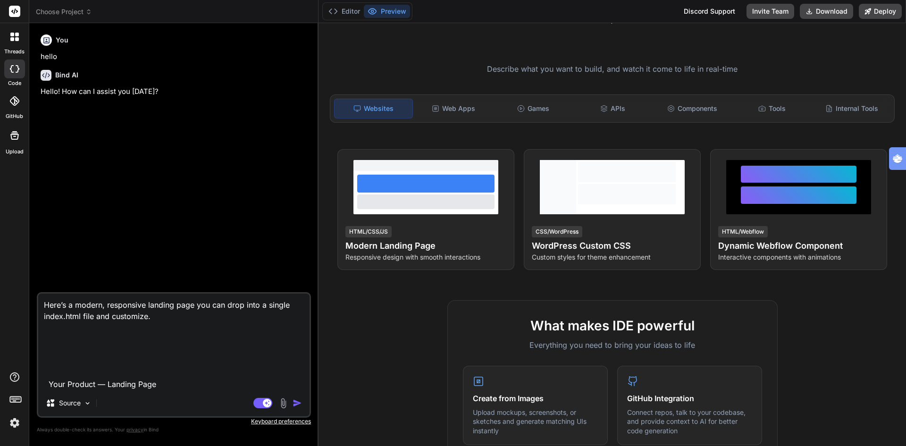
scroll to position [0, 0]
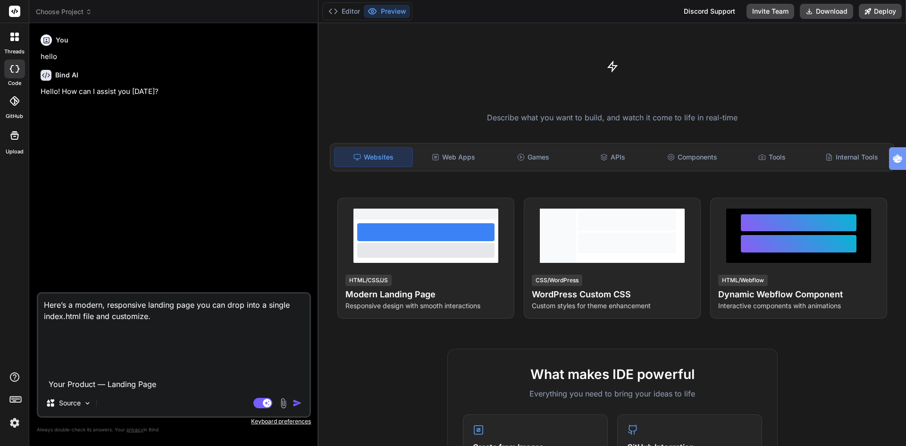
click at [164, 323] on textarea "Here’s a modern, responsive landing page you can drop into a single index.html …" at bounding box center [173, 341] width 271 height 96
click at [14, 424] on img at bounding box center [15, 423] width 16 height 16
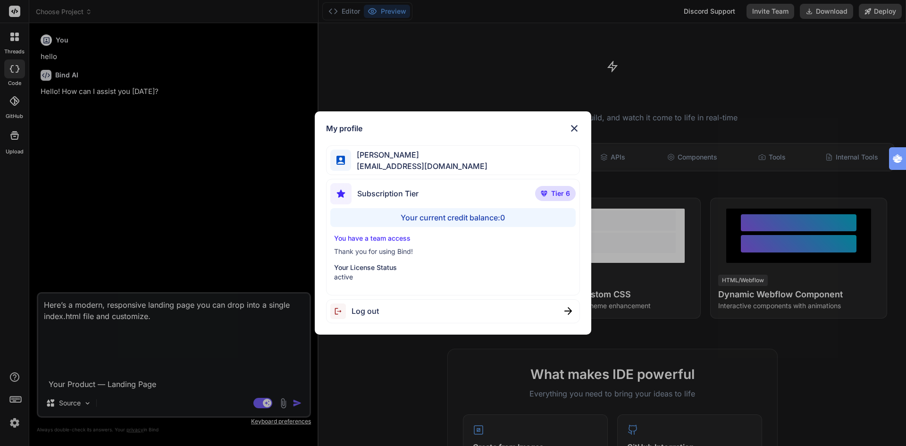
click at [14, 424] on div "My profile [PERSON_NAME] [EMAIL_ADDRESS][DOMAIN_NAME] Subscription Tier Tier 6 …" at bounding box center [453, 223] width 906 height 446
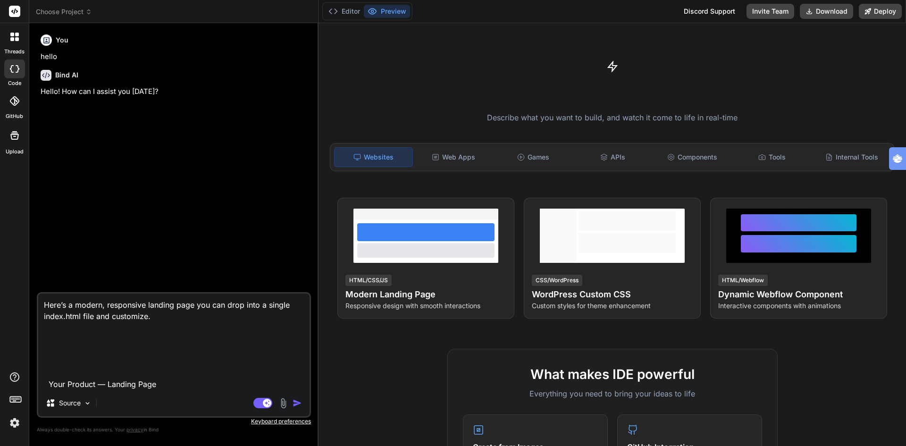
click at [14, 424] on img at bounding box center [15, 423] width 16 height 16
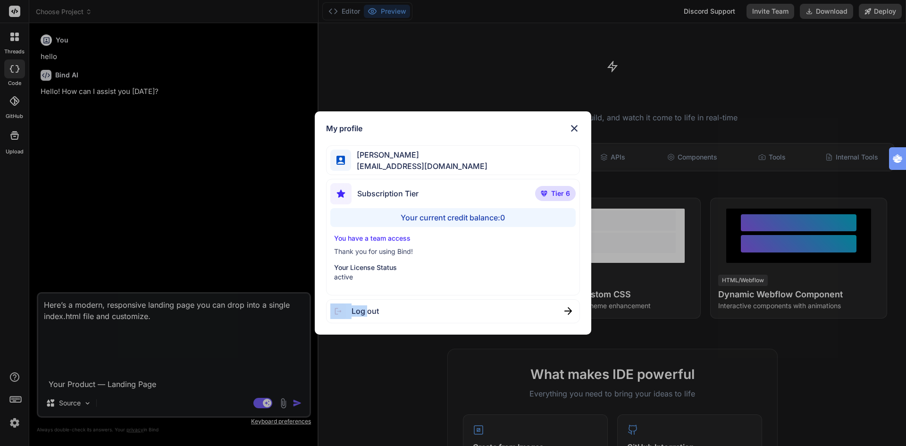
click at [14, 424] on div "My profile [PERSON_NAME] [EMAIL_ADDRESS][DOMAIN_NAME] Subscription Tier Tier 6 …" at bounding box center [453, 223] width 906 height 446
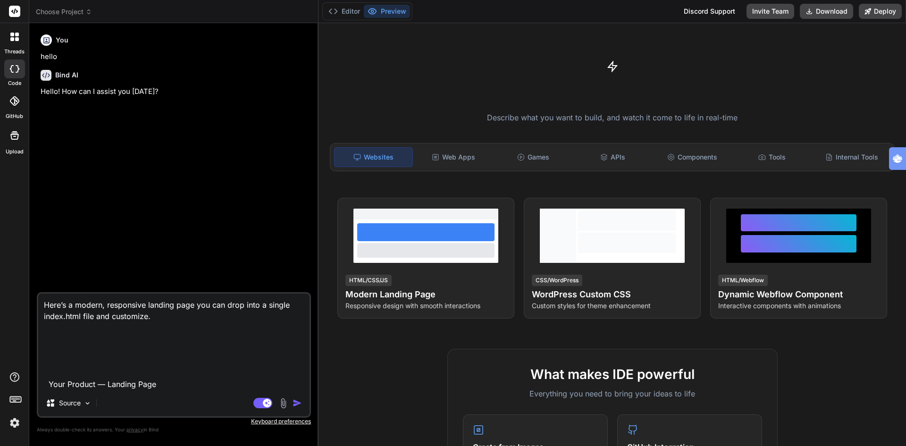
click at [14, 424] on img at bounding box center [15, 423] width 16 height 16
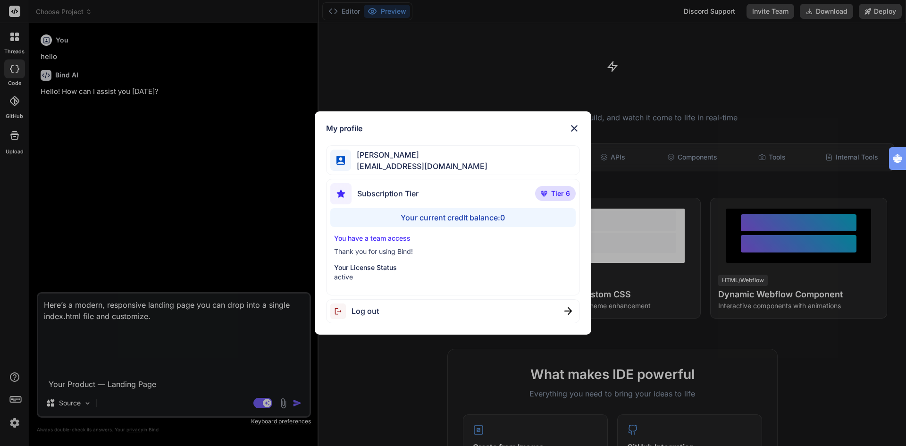
click at [14, 424] on div "My profile [PERSON_NAME] [EMAIL_ADDRESS][DOMAIN_NAME] Subscription Tier Tier 6 …" at bounding box center [453, 223] width 906 height 446
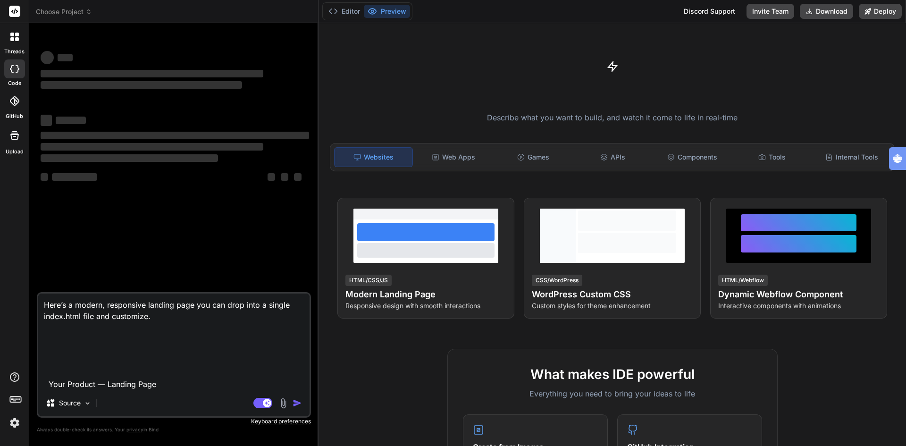
click at [290, 401] on div "Agent Mode. When this toggle is activated, AI automatically makes decisions, re…" at bounding box center [278, 402] width 54 height 11
type textarea "x"
click at [295, 403] on div "threads code GitHub Upload Choose Project Created with Pixso. Bind AI Web Searc…" at bounding box center [453, 223] width 906 height 446
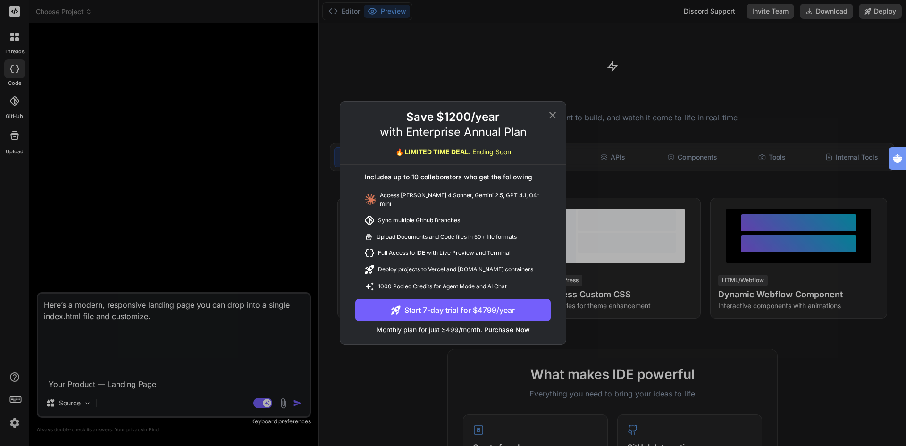
click at [553, 116] on icon at bounding box center [552, 114] width 11 height 11
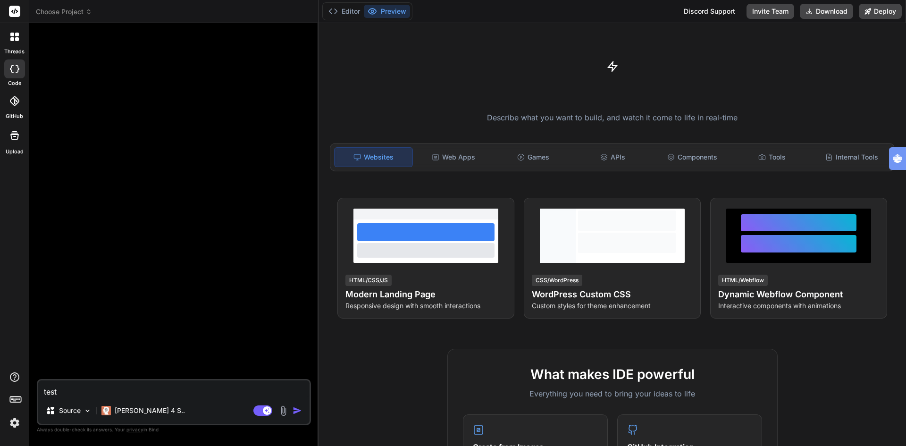
click at [16, 422] on img at bounding box center [15, 423] width 16 height 16
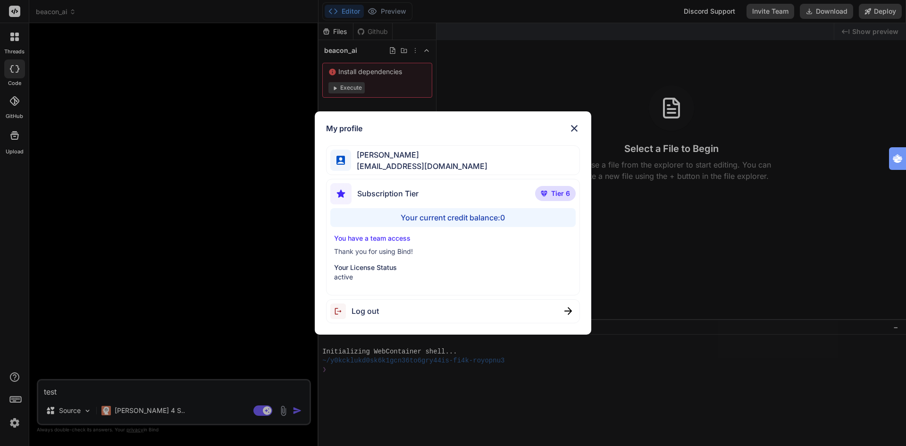
click at [16, 422] on div "My profile Ton Tognolli bigdata@tognology.com Subscription Tier Tier 6 Your cur…" at bounding box center [453, 223] width 906 height 446
click at [16, 422] on img at bounding box center [15, 423] width 16 height 16
click at [572, 88] on div "My profile Ton Tognolli bigdata@tognology.com Subscription Tier Tier 6 Your cur…" at bounding box center [453, 223] width 906 height 446
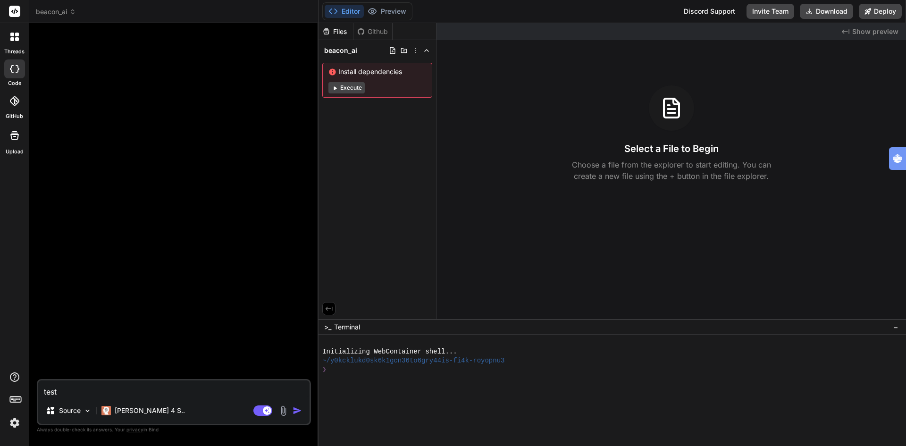
click at [350, 86] on button "Execute" at bounding box center [346, 87] width 36 height 11
click at [350, 86] on div "Files Github beacon_ai Install dependencies Execute Created with Pixso. Show pr…" at bounding box center [611, 234] width 587 height 423
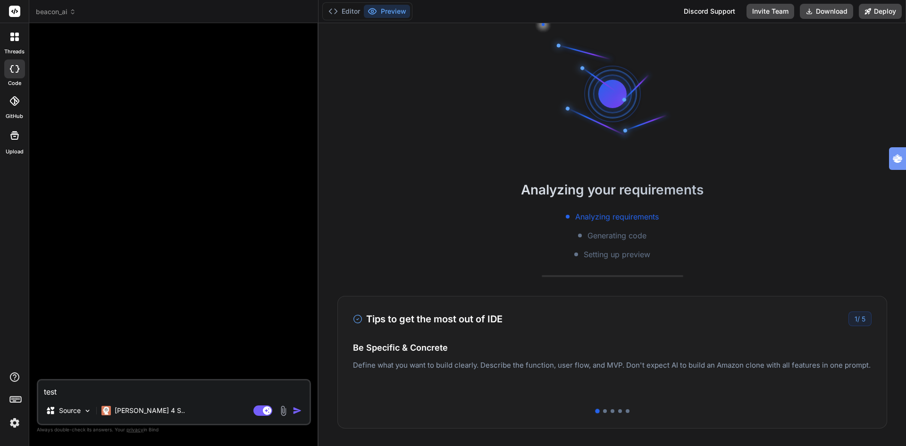
scroll to position [45, 0]
type textarea "x"
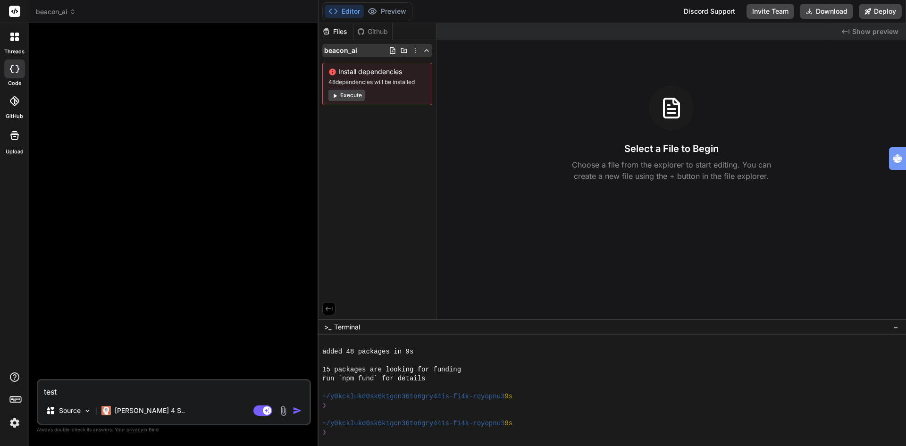
click at [352, 48] on span "beacon_ai" at bounding box center [340, 50] width 33 height 9
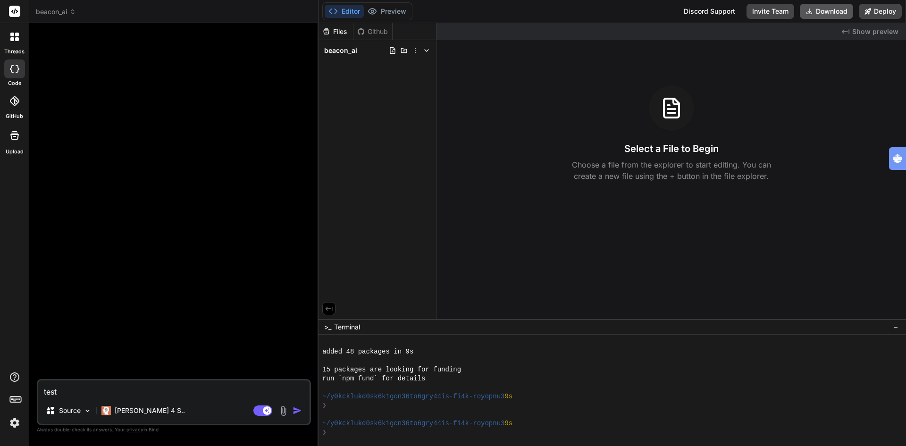
click at [810, 8] on icon at bounding box center [809, 12] width 8 height 8
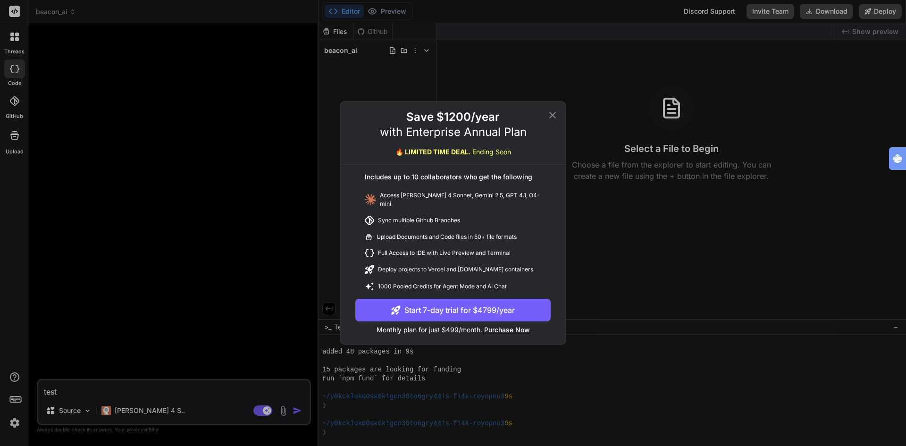
click at [553, 118] on icon at bounding box center [552, 115] width 7 height 7
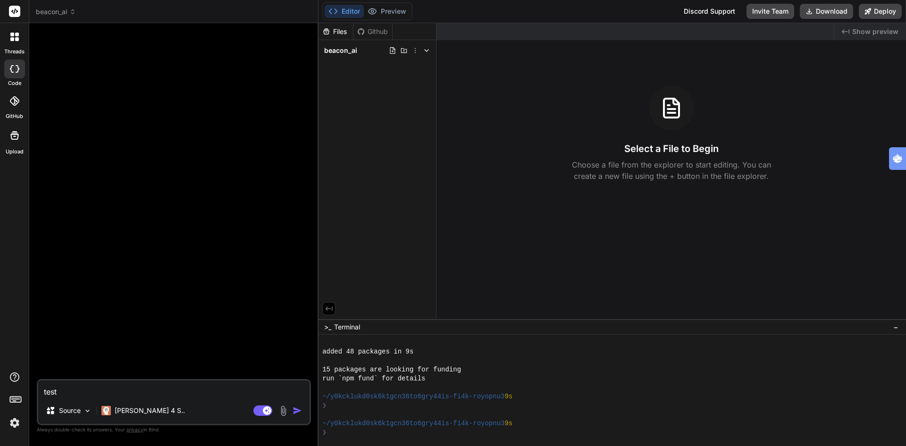
click at [721, 11] on div "Discord Support" at bounding box center [709, 11] width 63 height 15
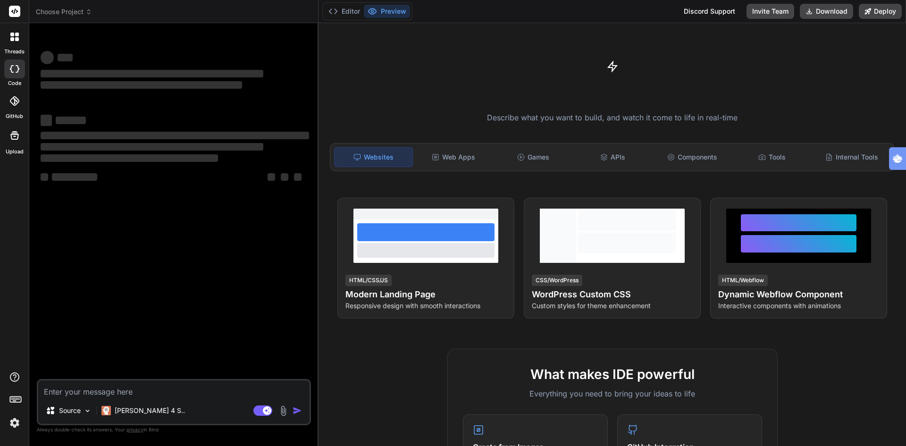
click at [19, 38] on div at bounding box center [15, 37] width 20 height 20
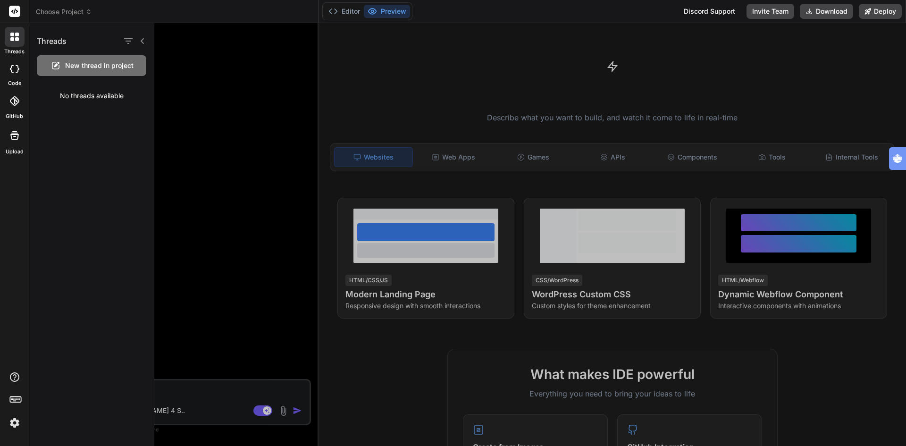
click at [12, 73] on div at bounding box center [14, 68] width 21 height 19
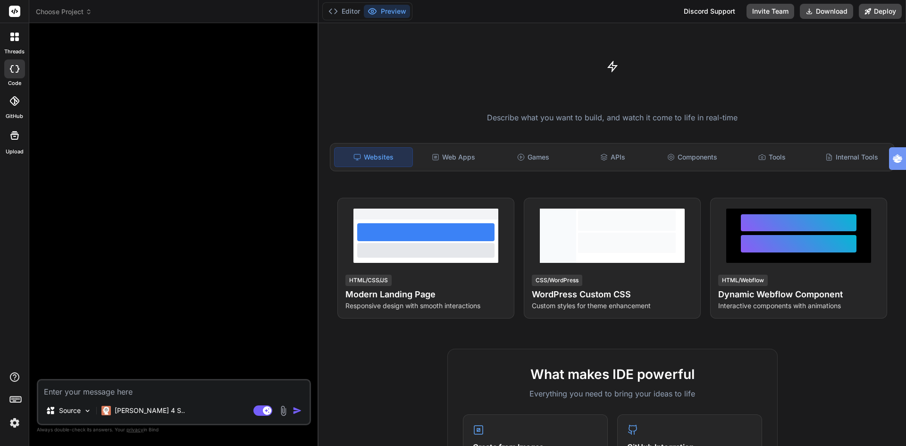
click at [12, 73] on div at bounding box center [14, 68] width 21 height 19
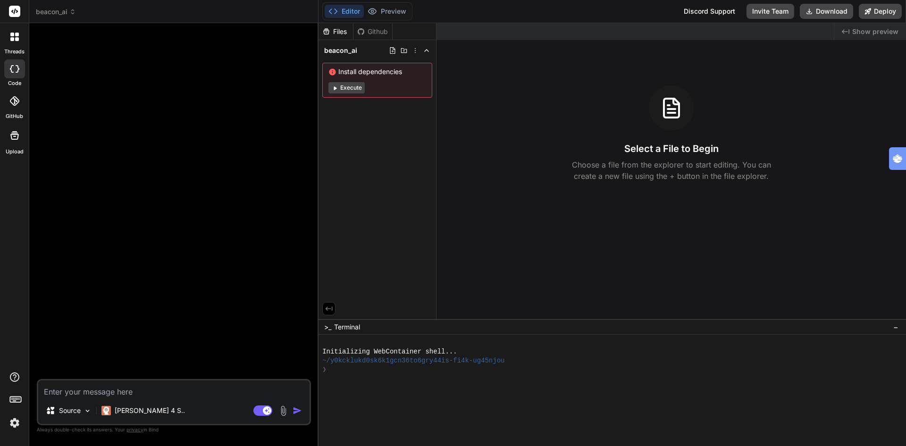
click at [12, 73] on div at bounding box center [14, 68] width 21 height 19
type textarea "x"
click at [9, 37] on div at bounding box center [15, 37] width 20 height 20
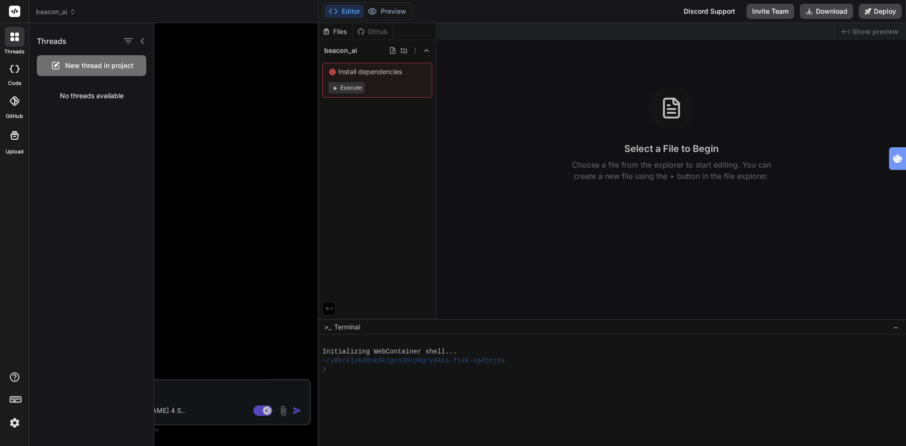
click at [11, 6] on rect at bounding box center [14, 11] width 11 height 11
click at [18, 7] on rect at bounding box center [14, 11] width 11 height 11
drag, startPoint x: 18, startPoint y: 7, endPoint x: 59, endPoint y: 0, distance: 41.6
click at [19, 7] on rect at bounding box center [14, 11] width 11 height 11
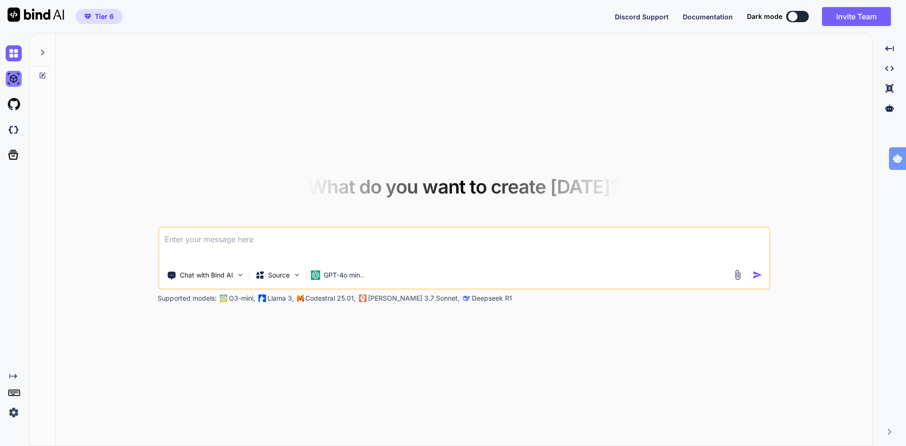
click at [12, 78] on img at bounding box center [14, 79] width 16 height 16
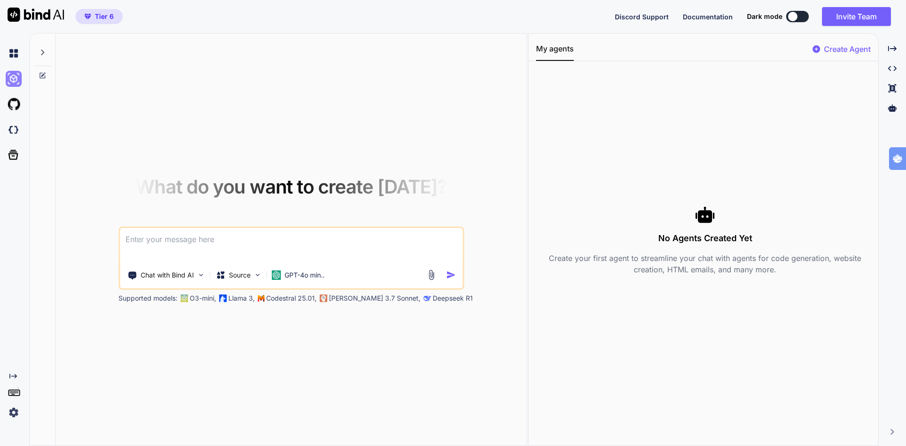
type textarea "x"
click at [12, 78] on img at bounding box center [14, 79] width 16 height 16
click at [13, 103] on img at bounding box center [14, 104] width 16 height 16
click at [13, 127] on img at bounding box center [14, 130] width 16 height 16
click at [19, 151] on icon at bounding box center [13, 154] width 13 height 13
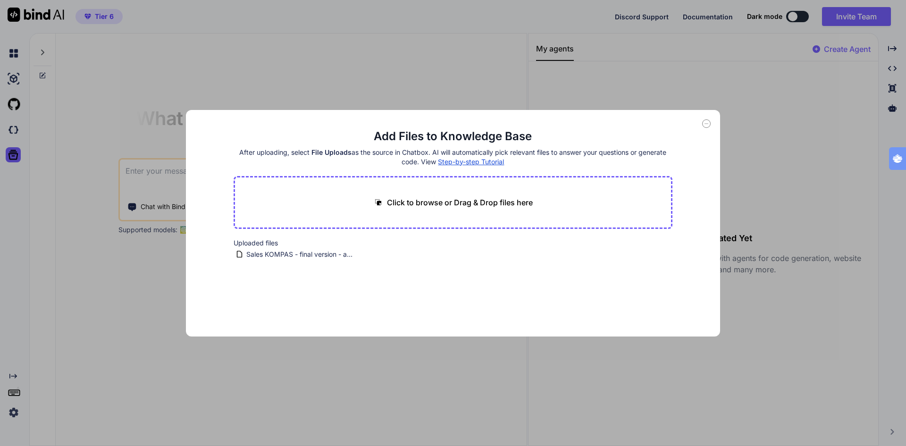
click at [483, 160] on span "Step-by-step Tutorial" at bounding box center [471, 162] width 66 height 8
click at [44, 164] on div "Add Files to Knowledge Base After uploading, select File Uploads as the source …" at bounding box center [453, 223] width 906 height 446
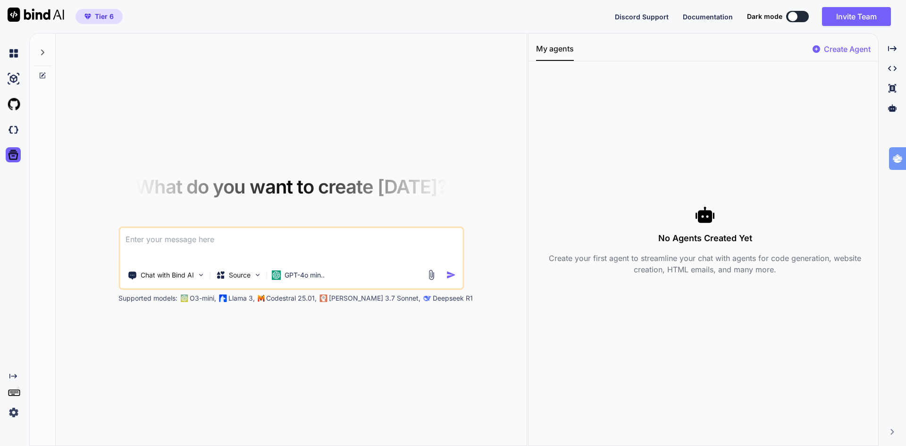
click at [58, 15] on img at bounding box center [36, 15] width 57 height 14
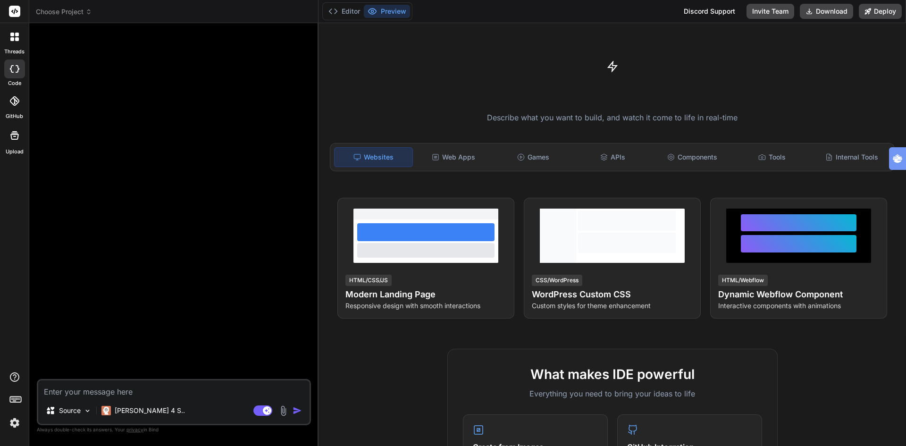
type textarea "x"
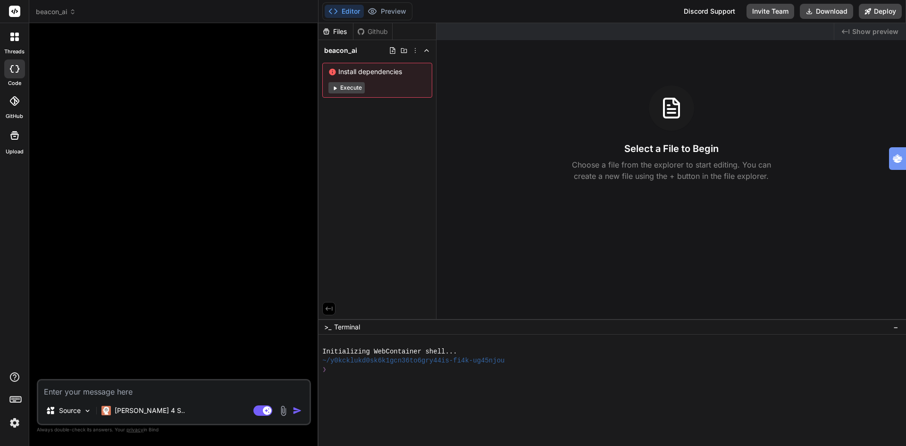
click at [294, 410] on img "button" at bounding box center [296, 410] width 9 height 9
click at [295, 411] on img "button" at bounding box center [296, 410] width 9 height 9
click at [177, 394] on textarea at bounding box center [173, 388] width 271 height 17
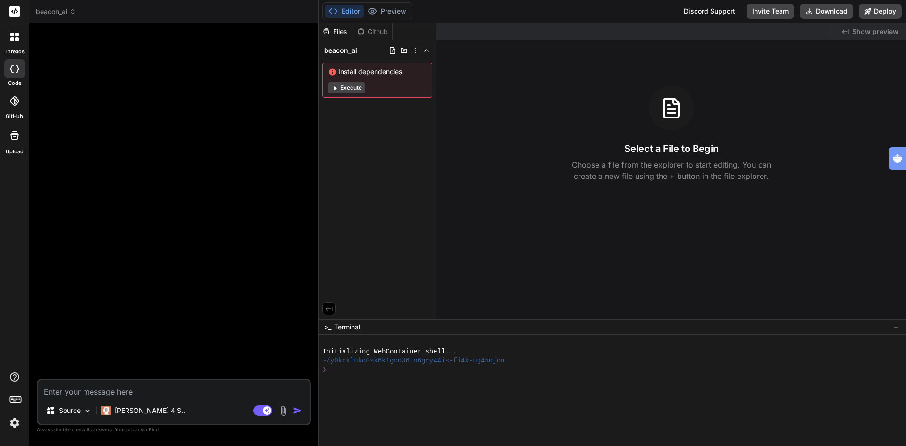
type textarea "l"
type textarea "x"
type textarea "la"
type textarea "x"
type textarea "lan"
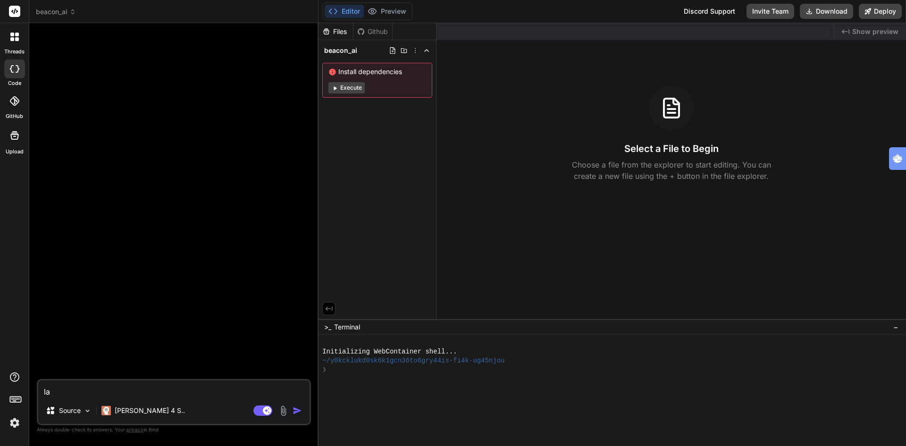
type textarea "x"
type textarea "land"
type textarea "x"
type textarea "landi"
type textarea "x"
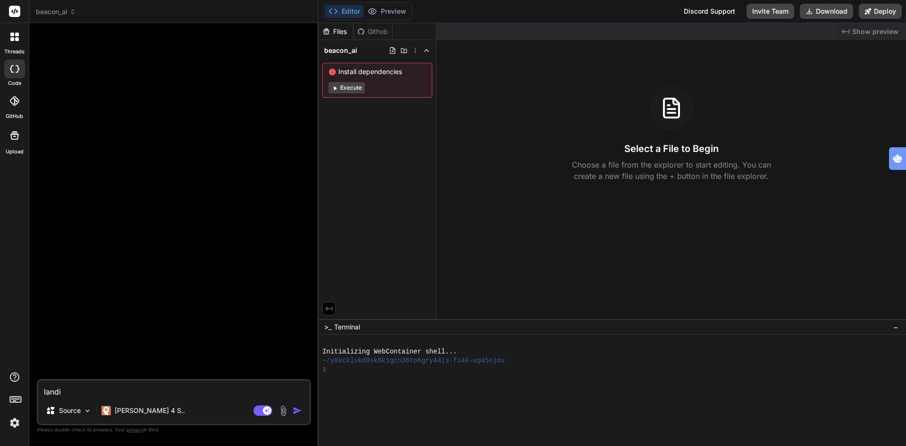
type textarea "landin"
type textarea "x"
type textarea "landing"
type textarea "x"
type textarea "landingf"
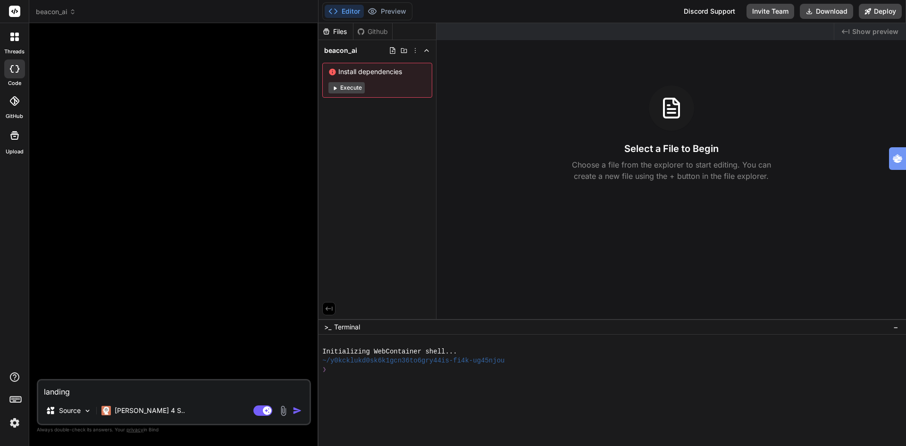
type textarea "x"
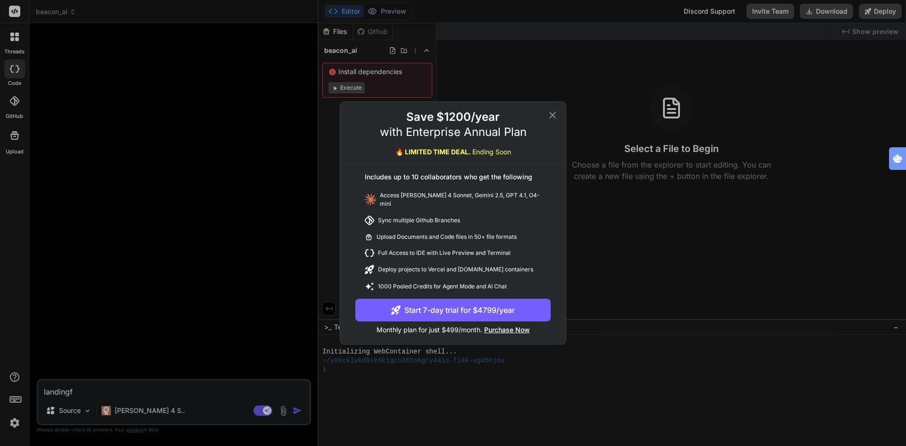
type textarea "landingf"
click at [511, 328] on span "Purchase Now" at bounding box center [507, 329] width 46 height 8
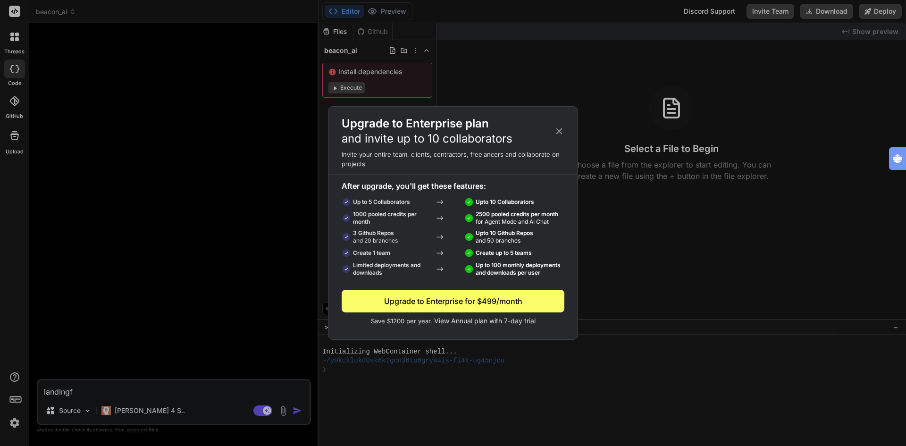
click at [561, 131] on icon at bounding box center [559, 131] width 10 height 10
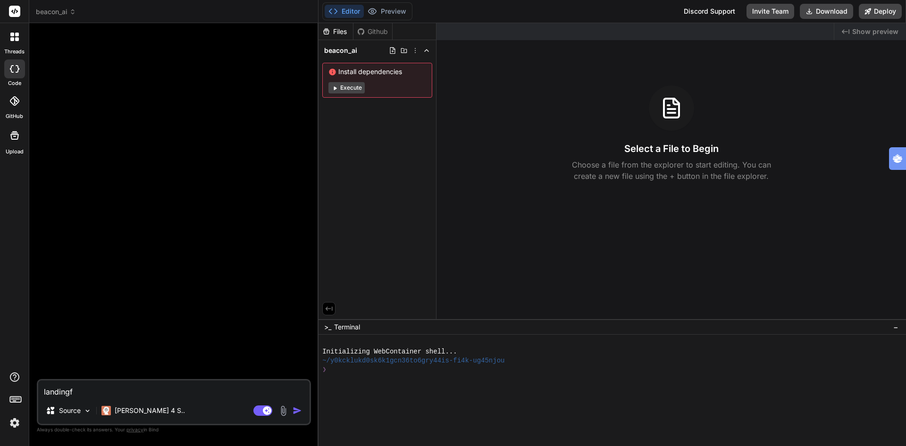
click at [873, 33] on span "Show preview" at bounding box center [875, 31] width 46 height 9
click at [849, 30] on icon "Created with Pixso." at bounding box center [845, 32] width 8 height 8
click at [844, 31] on icon "Created with Pixso." at bounding box center [845, 32] width 8 height 8
click at [416, 50] on icon at bounding box center [415, 51] width 8 height 8
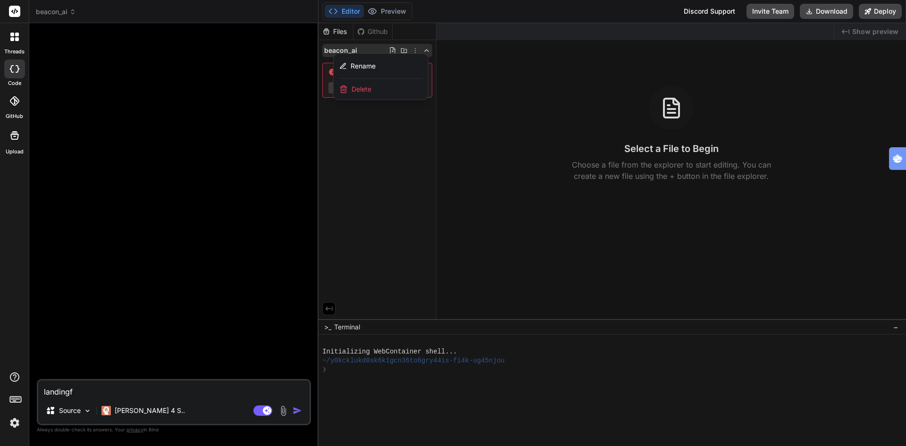
click at [415, 50] on div at bounding box center [611, 234] width 587 height 423
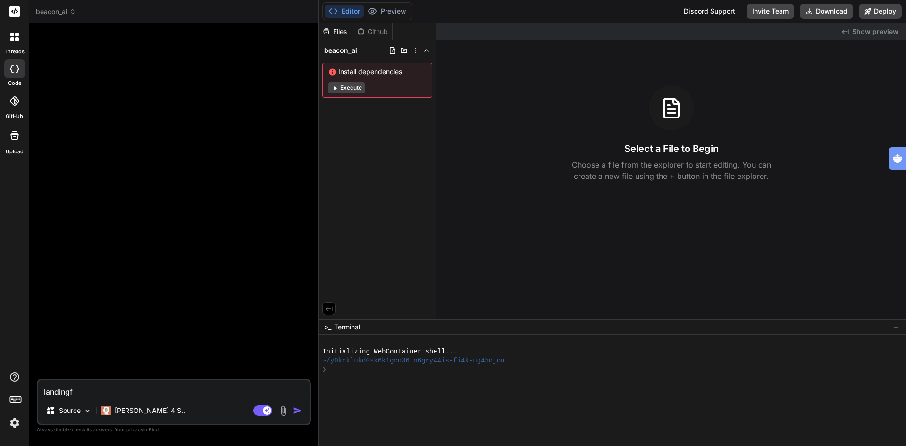
click at [15, 421] on img at bounding box center [15, 423] width 16 height 16
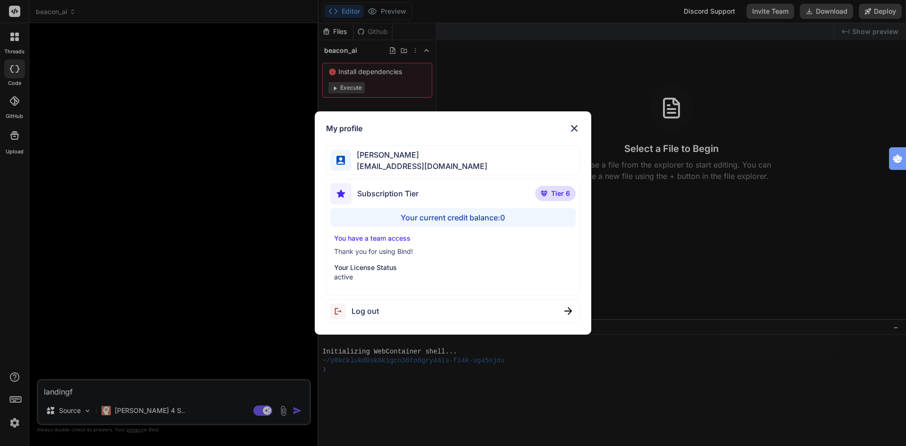
click at [15, 421] on div "My profile [PERSON_NAME] [EMAIL_ADDRESS][DOMAIN_NAME] Subscription Tier Tier 6 …" at bounding box center [453, 223] width 906 height 446
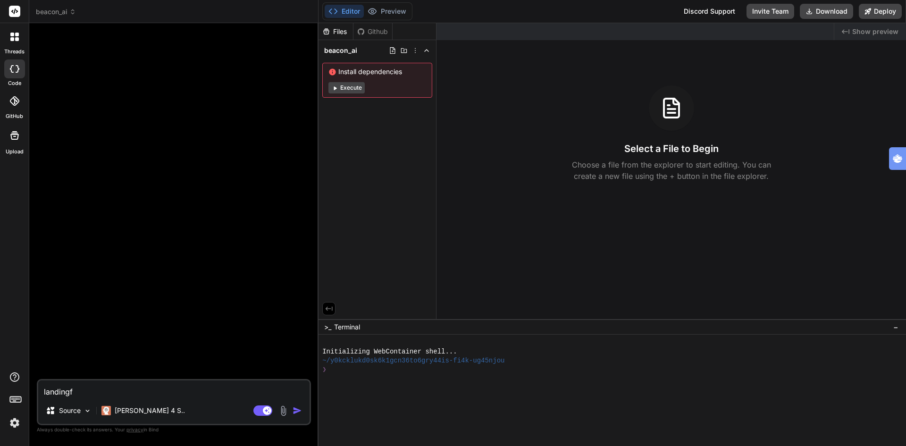
click at [15, 421] on img at bounding box center [15, 423] width 16 height 16
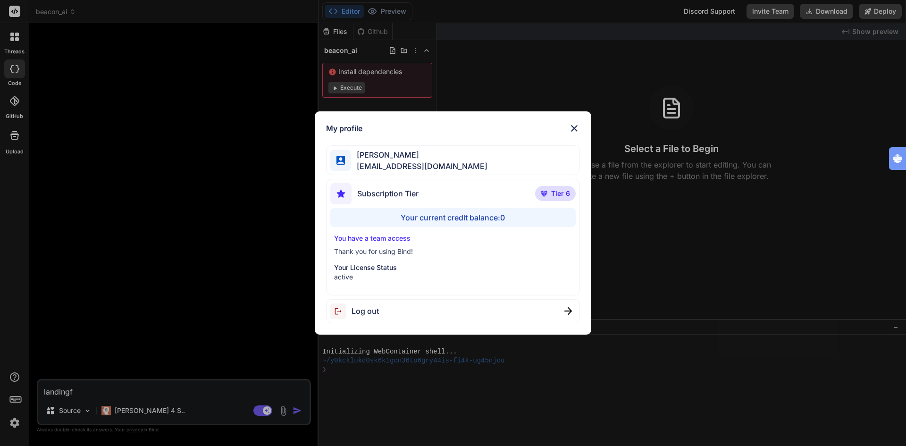
drag, startPoint x: 139, startPoint y: 262, endPoint x: 13, endPoint y: 353, distance: 155.0
click at [135, 263] on div "My profile [PERSON_NAME] [EMAIL_ADDRESS][DOMAIN_NAME] Subscription Tier Tier 6 …" at bounding box center [453, 223] width 906 height 446
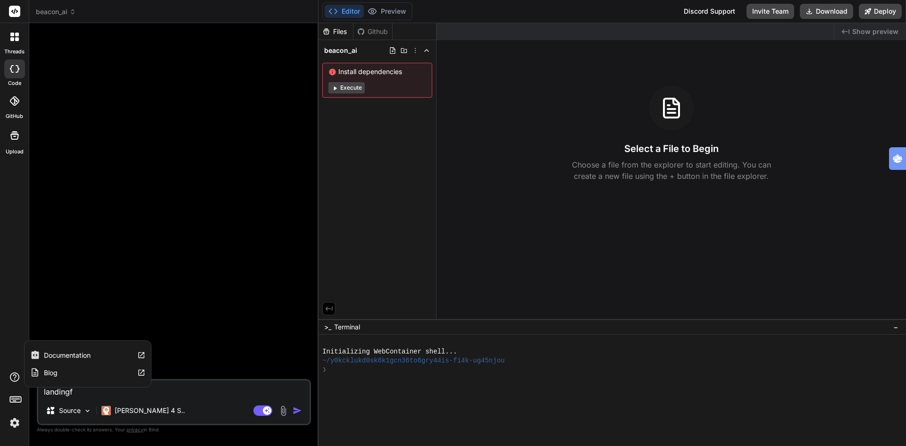
click at [14, 378] on icon at bounding box center [14, 376] width 9 height 9
click at [76, 355] on label "Documentation" at bounding box center [67, 354] width 47 height 9
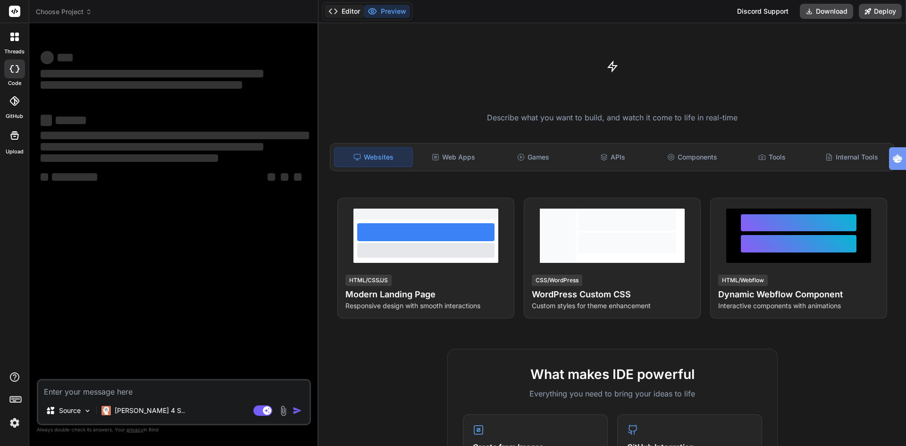
click at [350, 10] on button "Editor" at bounding box center [343, 11] width 39 height 13
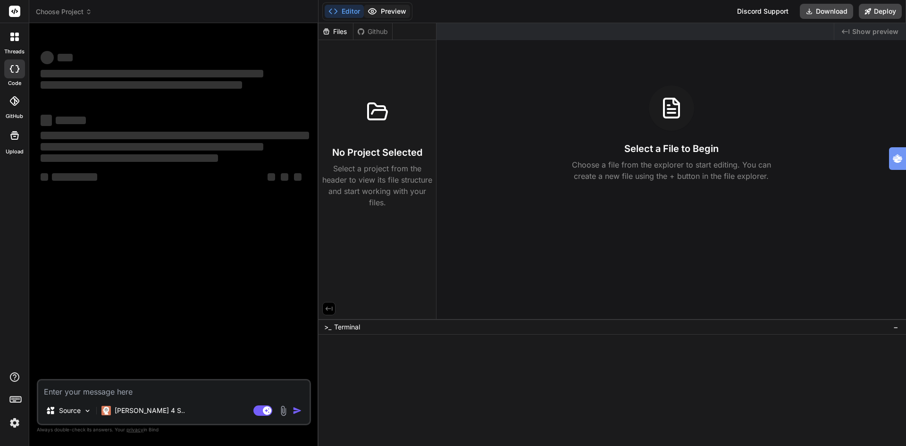
click at [391, 13] on button "Preview" at bounding box center [387, 11] width 46 height 13
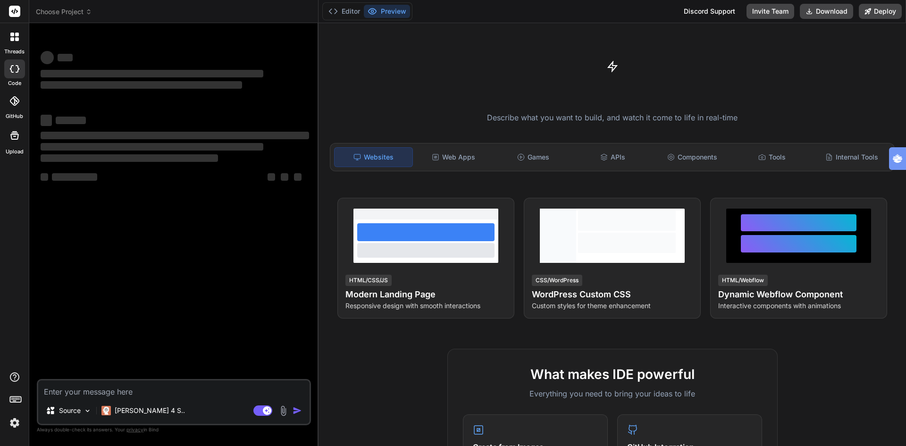
click at [16, 13] on rect at bounding box center [14, 11] width 11 height 11
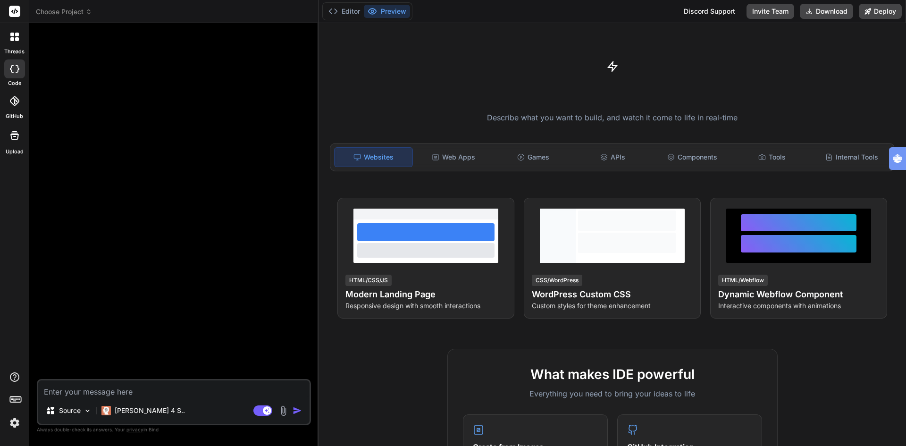
click at [11, 136] on icon at bounding box center [14, 135] width 8 height 8
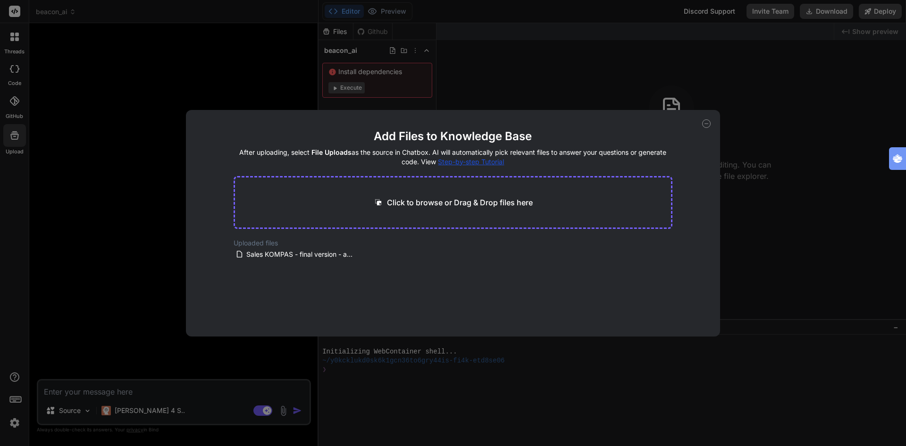
click at [20, 14] on div "Add Files to Knowledge Base After uploading, select File Uploads as the source …" at bounding box center [453, 223] width 906 height 446
type textarea "x"
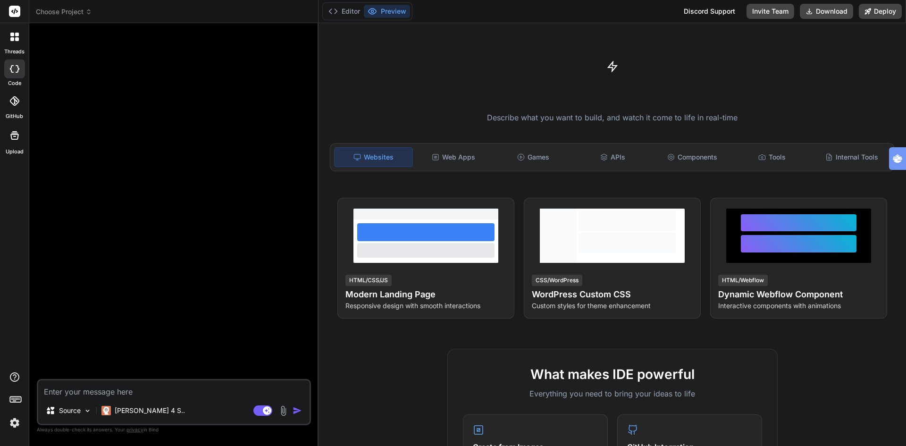
type textarea "x"
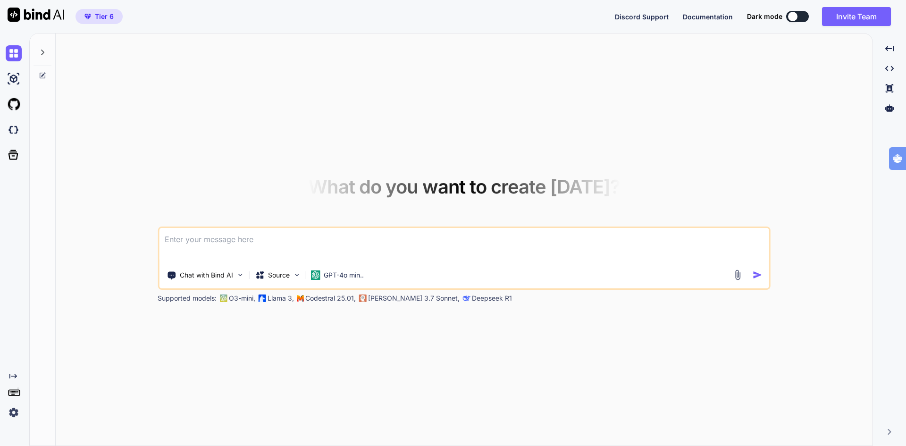
type textarea "x"
click at [12, 131] on img at bounding box center [14, 130] width 16 height 16
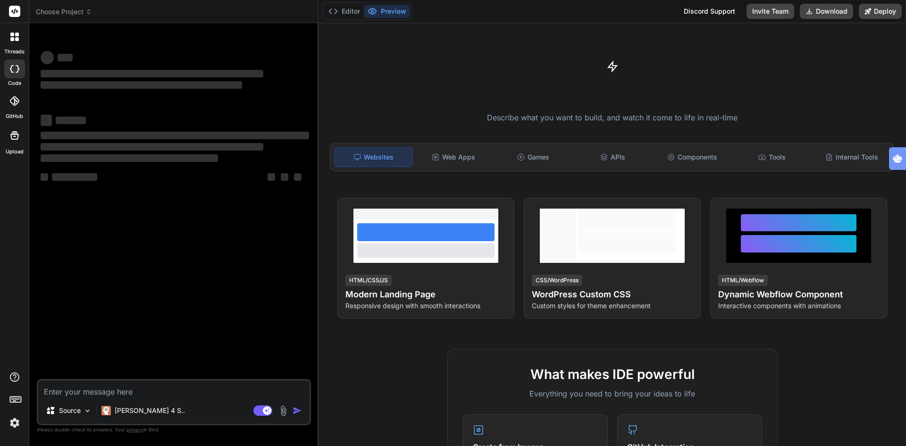
type textarea "x"
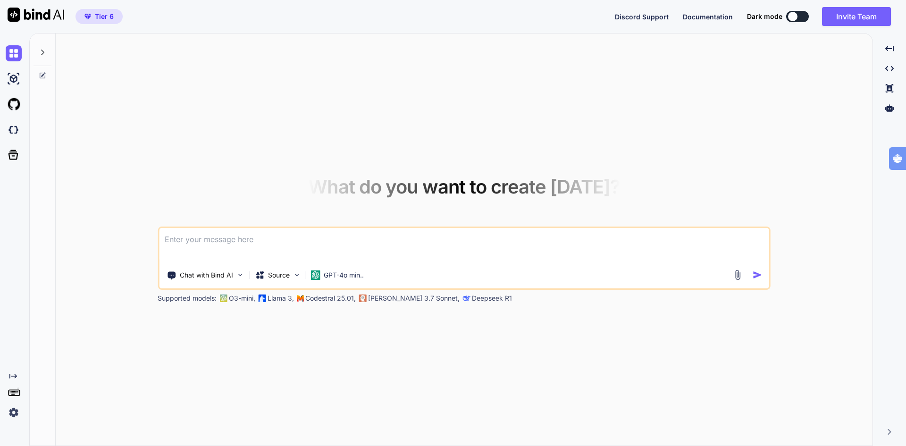
type textarea "x"
click at [11, 128] on img at bounding box center [14, 130] width 16 height 16
click at [332, 275] on p "GPT-4o min.." at bounding box center [344, 274] width 40 height 9
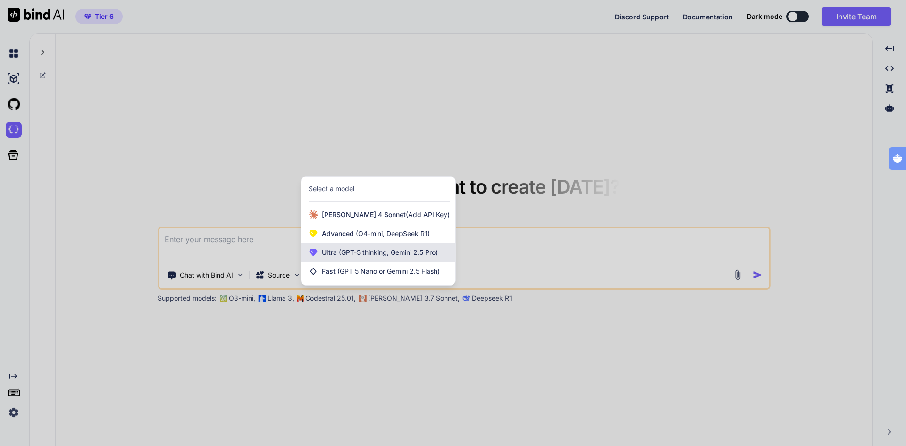
click at [341, 254] on span "(GPT-5 thinking, Gemini 2.5 Pro)" at bounding box center [387, 252] width 101 height 8
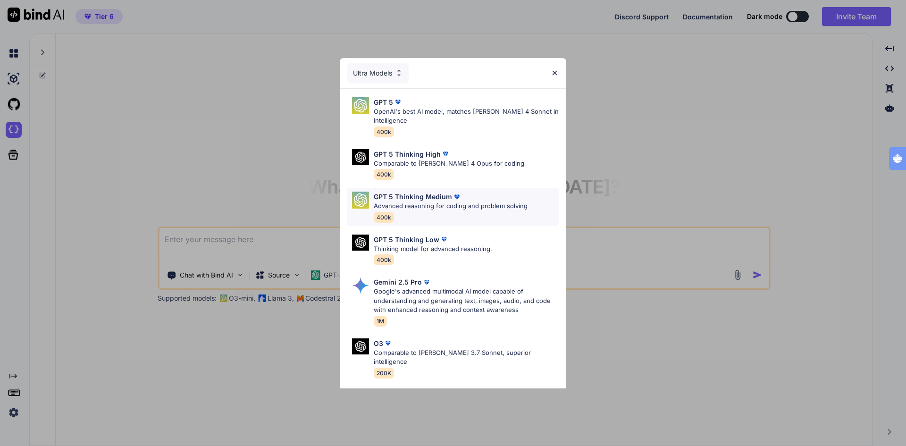
click at [411, 205] on p "Advanced reasoning for coding and problem solving" at bounding box center [451, 205] width 154 height 9
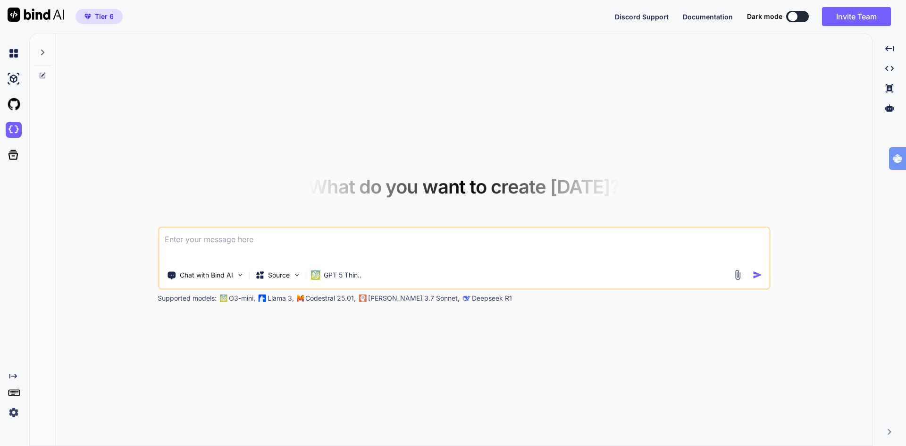
click at [264, 240] on textarea at bounding box center [464, 245] width 610 height 35
type textarea "maak een landingspagina"
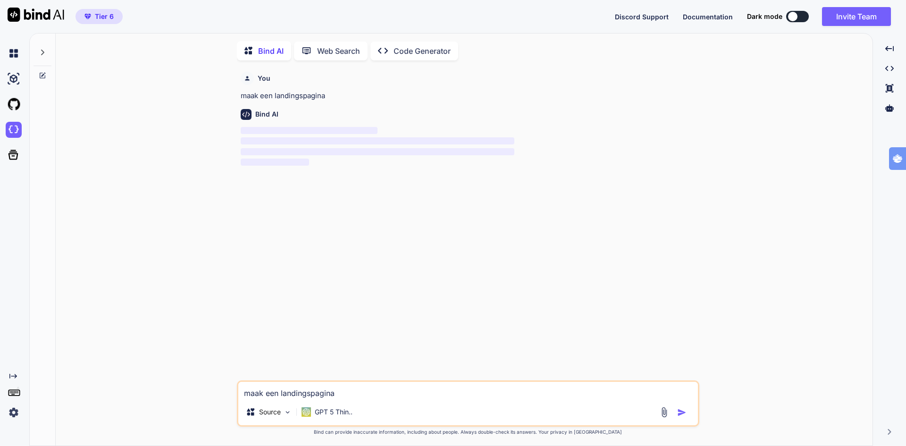
scroll to position [4, 0]
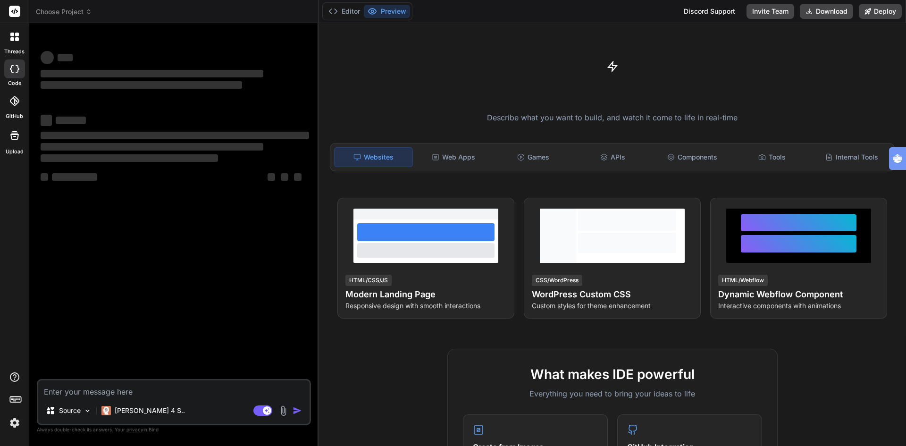
click at [148, 388] on textarea at bounding box center [173, 388] width 271 height 17
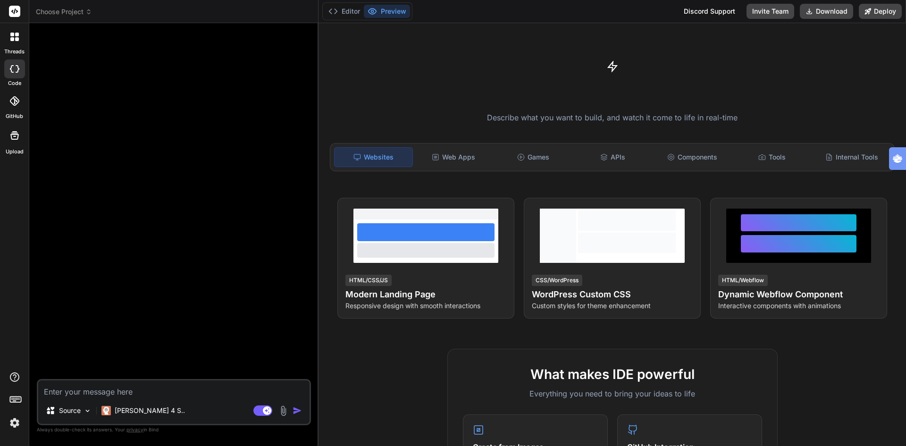
type textarea "x"
type textarea "m"
type textarea "x"
type textarea "ma"
type textarea "x"
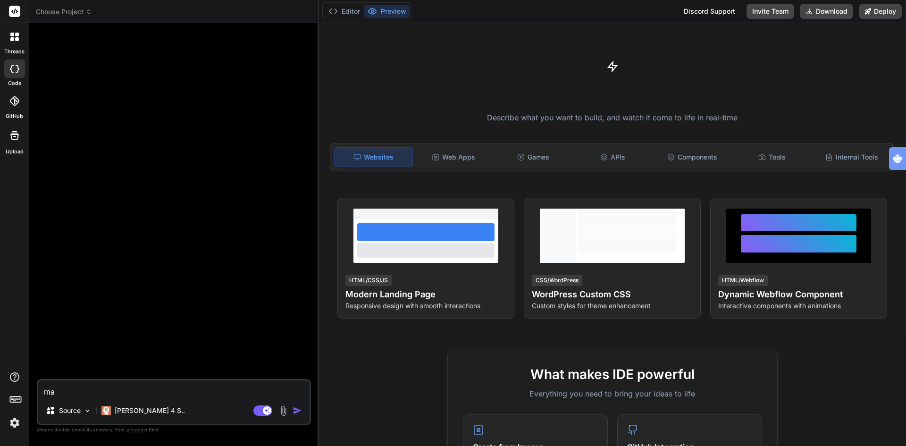
type textarea "maa"
type textarea "x"
type textarea "maak"
type textarea "x"
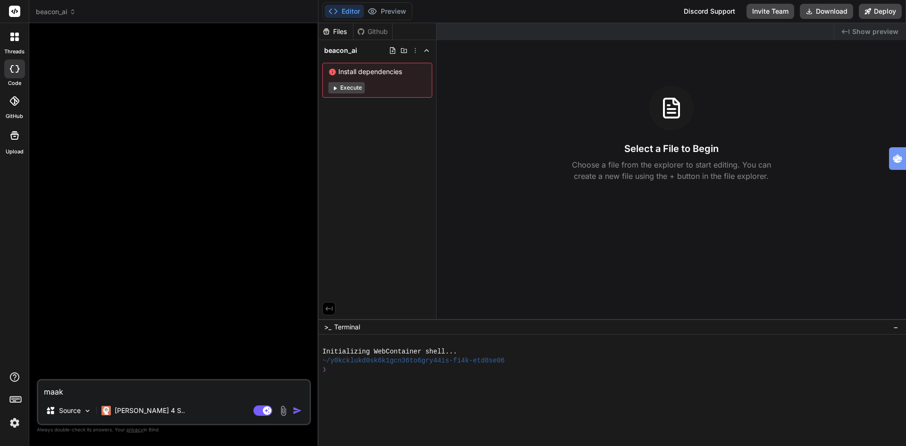
type textarea "maak"
type textarea "x"
type textarea "maak e"
type textarea "x"
type textarea "maak ee"
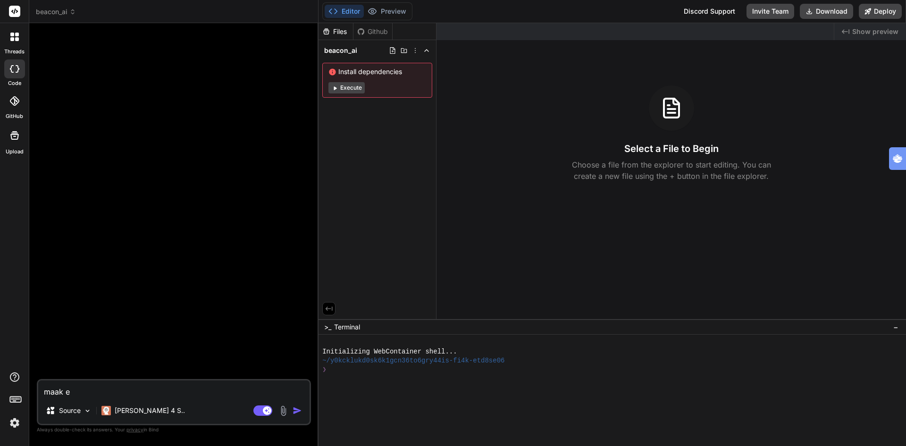
type textarea "x"
type textarea "maak een"
type textarea "x"
type textarea "maak een"
type textarea "x"
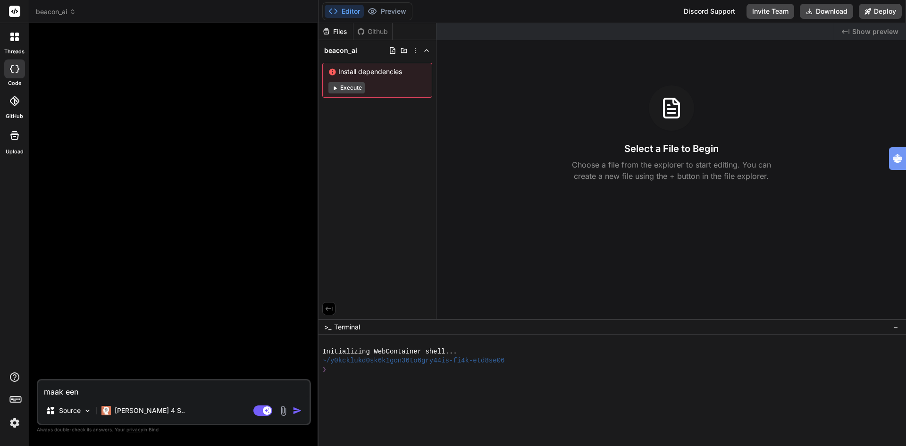
type textarea "maak een l"
type textarea "x"
type textarea "maak een la"
type textarea "x"
type textarea "maak een lan"
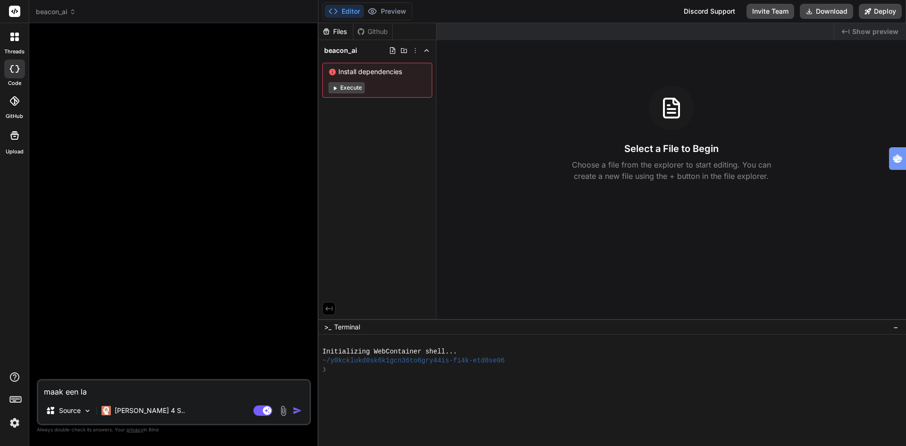
type textarea "x"
type textarea "maak een land"
type textarea "x"
type textarea "maak een landi"
type textarea "x"
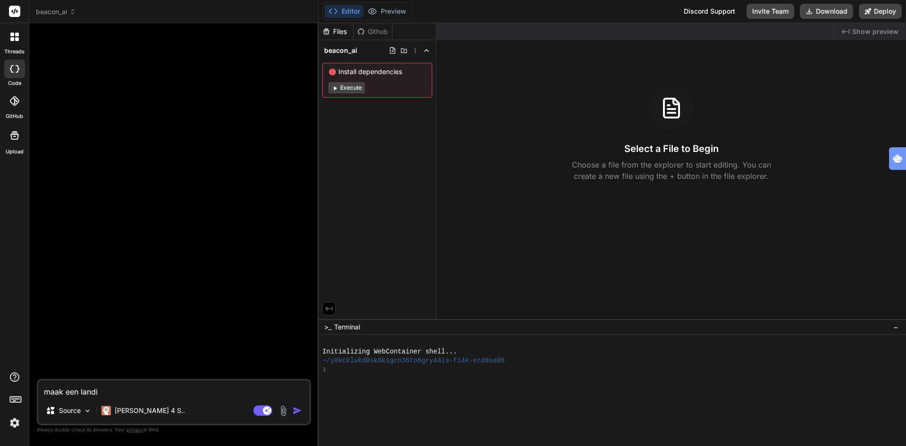
type textarea "maak een landin"
type textarea "x"
type textarea "maak een landing"
type textarea "x"
type textarea "maak een landings"
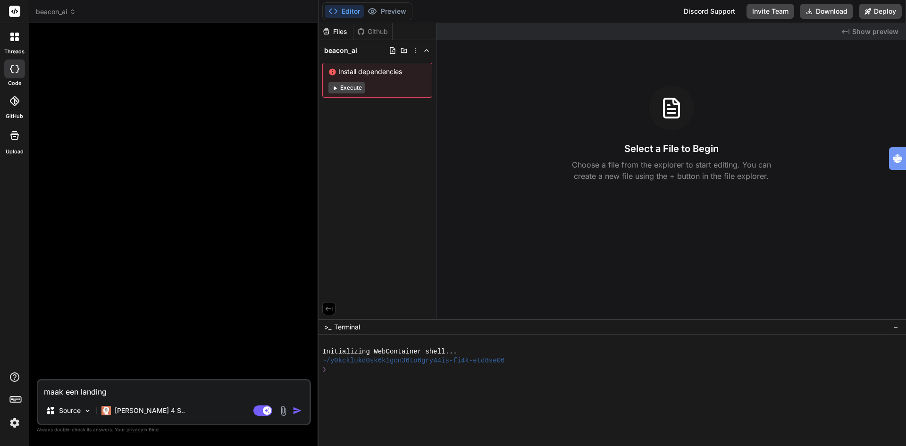
type textarea "x"
type textarea "maak een landingso"
type textarea "x"
type textarea "maak een landings"
type textarea "x"
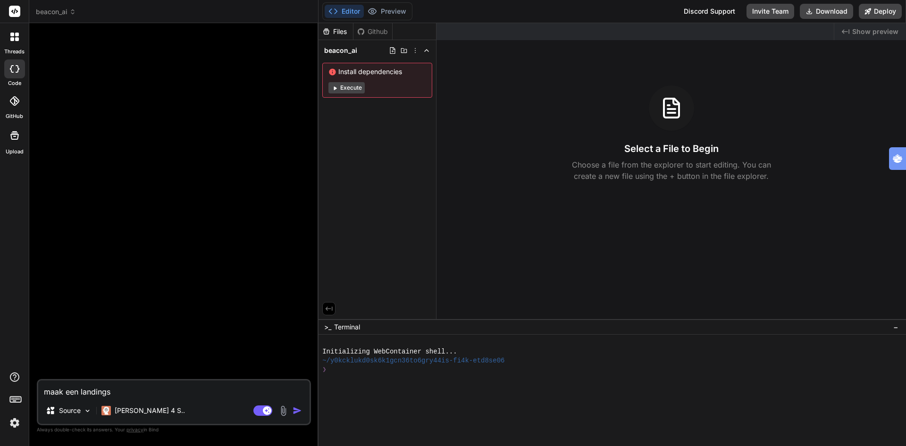
type textarea "maak een landingso"
type textarea "x"
type textarea "maak een landingsoa"
type textarea "x"
type textarea "maak een landingsoae"
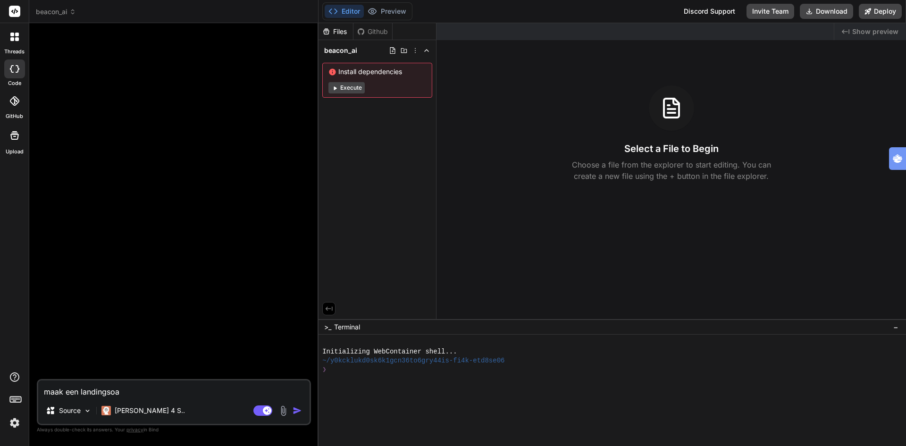
type textarea "x"
type textarea "maak een landingsoa"
type textarea "x"
type textarea "maak een landingso"
type textarea "x"
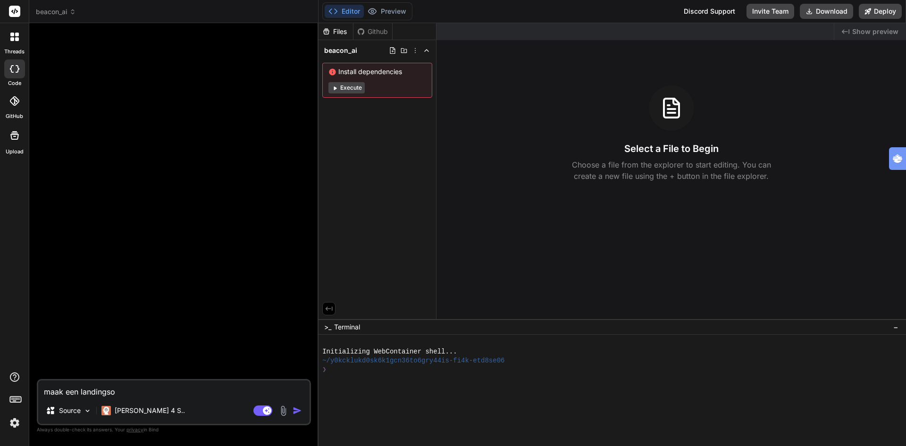
type textarea "maak een landings"
type textarea "x"
type textarea "maak een landingsp"
type textarea "x"
type textarea "maak een landingspa"
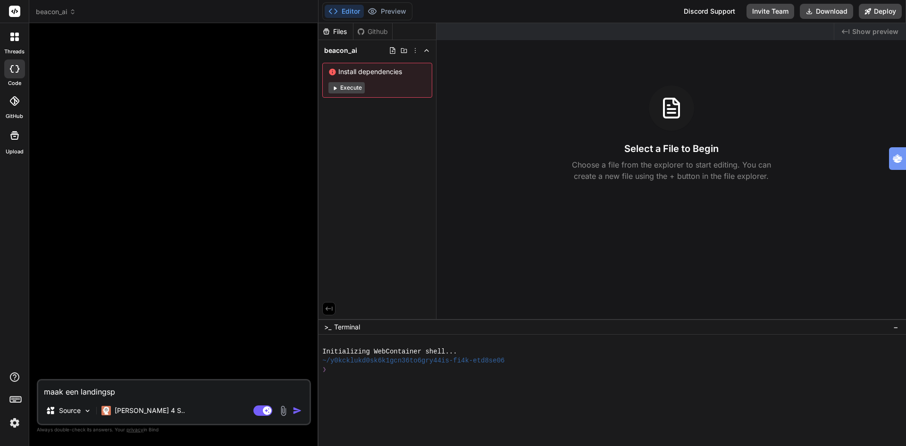
type textarea "x"
type textarea "maak een landingspag"
type textarea "x"
type textarea "maak een landingspagi"
type textarea "x"
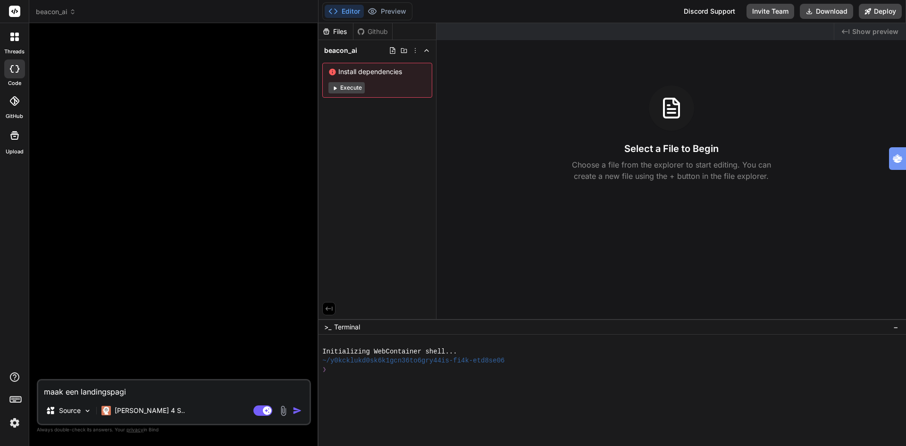
type textarea "maak een landingspagin"
type textarea "x"
type textarea "maak een landingspagina"
type textarea "x"
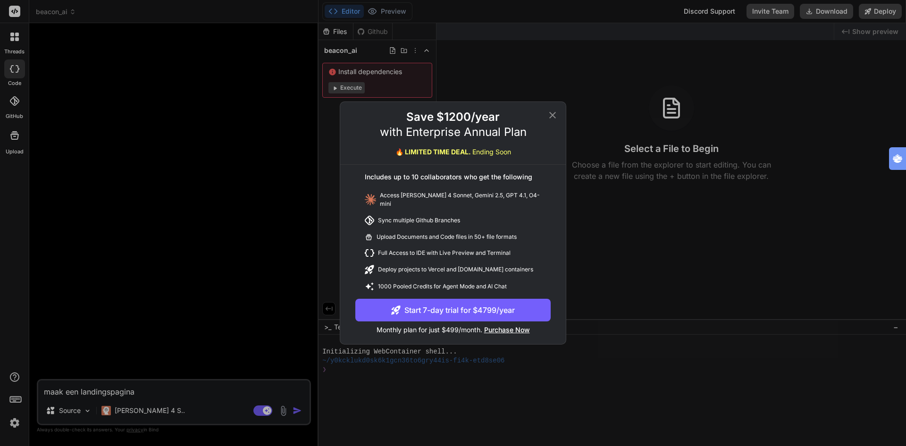
type textarea "maak een landingspagina"
click at [548, 114] on icon at bounding box center [552, 114] width 11 height 11
